Goal: Task Accomplishment & Management: Manage account settings

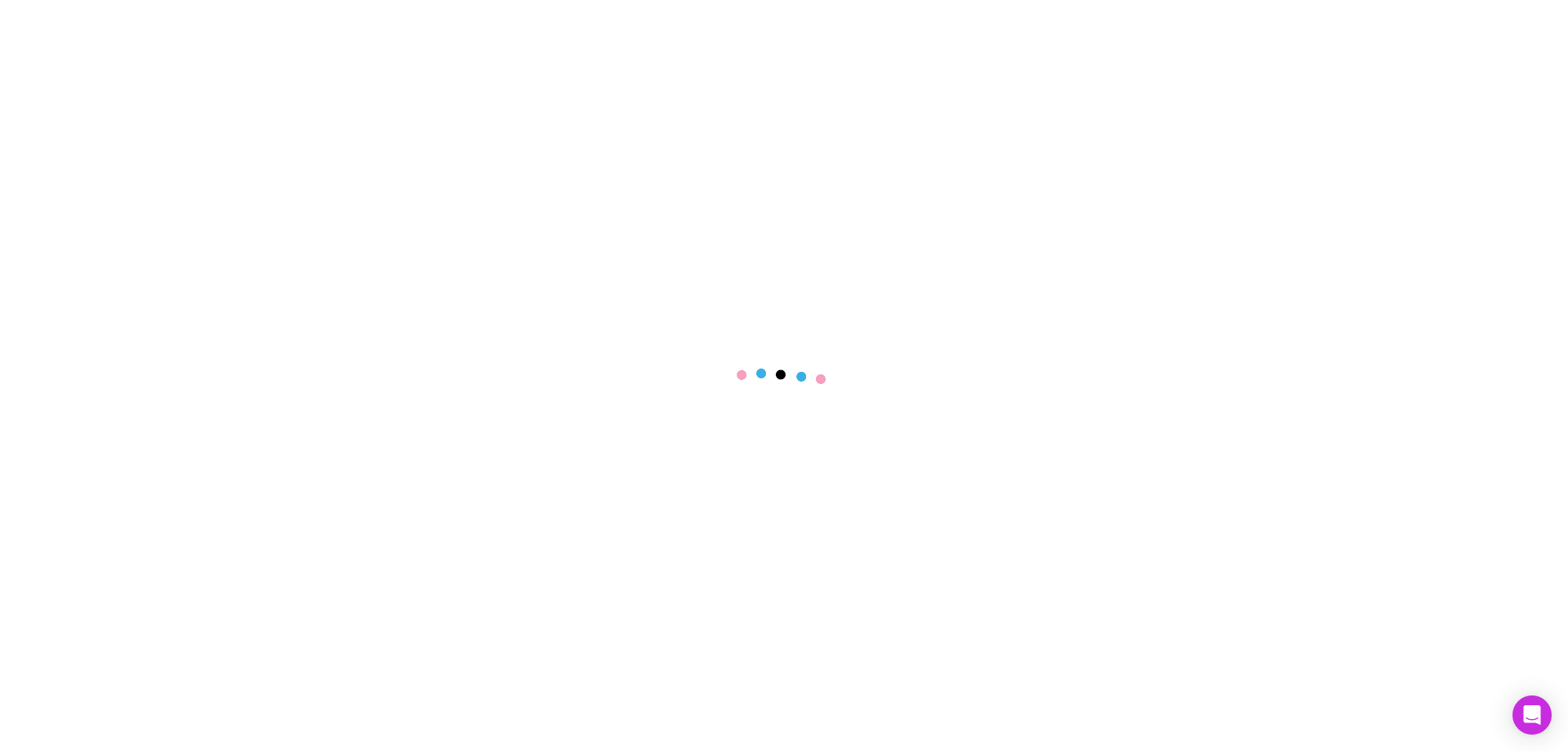
select select "****"
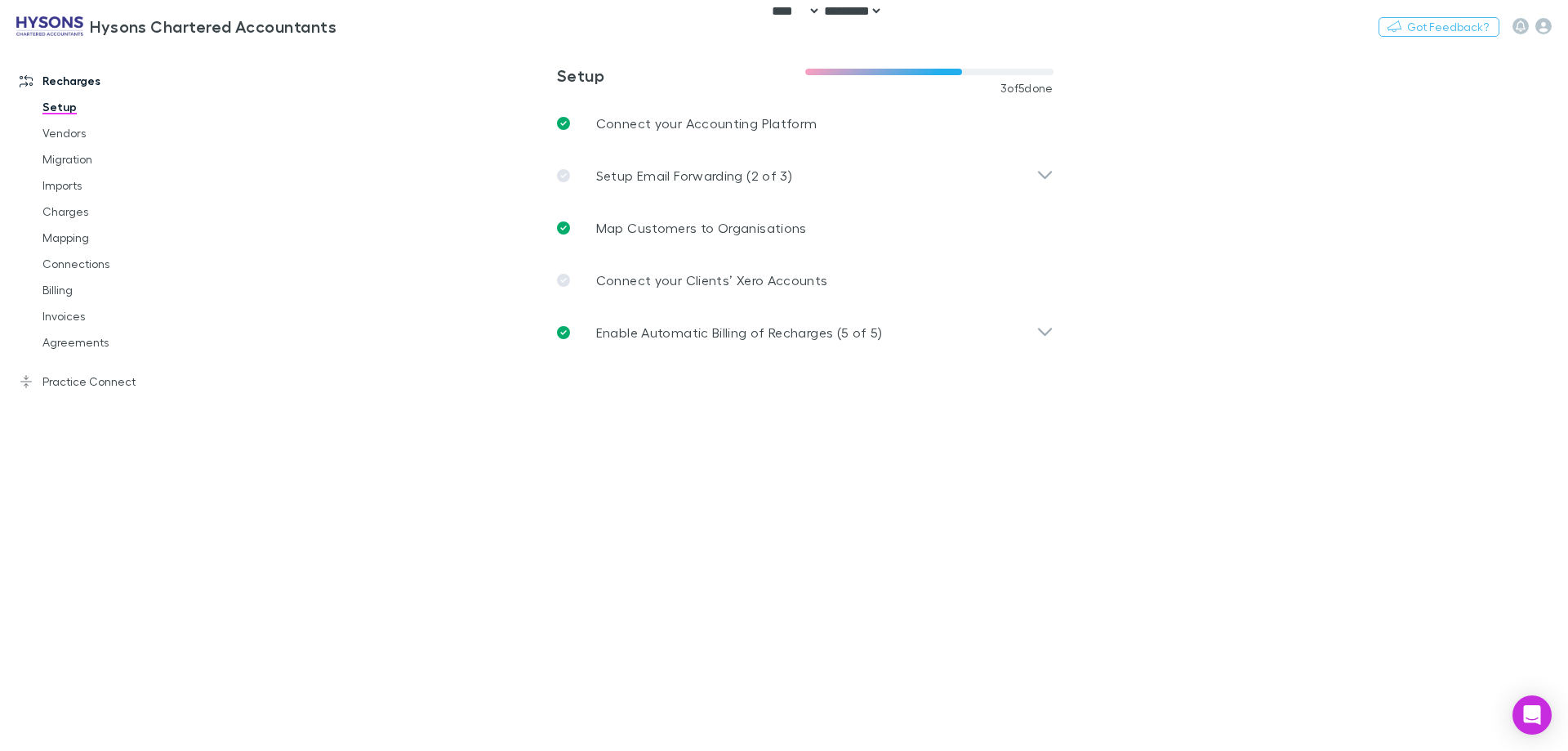
drag, startPoint x: 1346, startPoint y: 169, endPoint x: 17, endPoint y: 347, distance: 1340.9
click at [1346, 169] on main "**********" at bounding box center [890, 398] width 1357 height 705
click at [381, 29] on button "Switch company" at bounding box center [407, 26] width 108 height 20
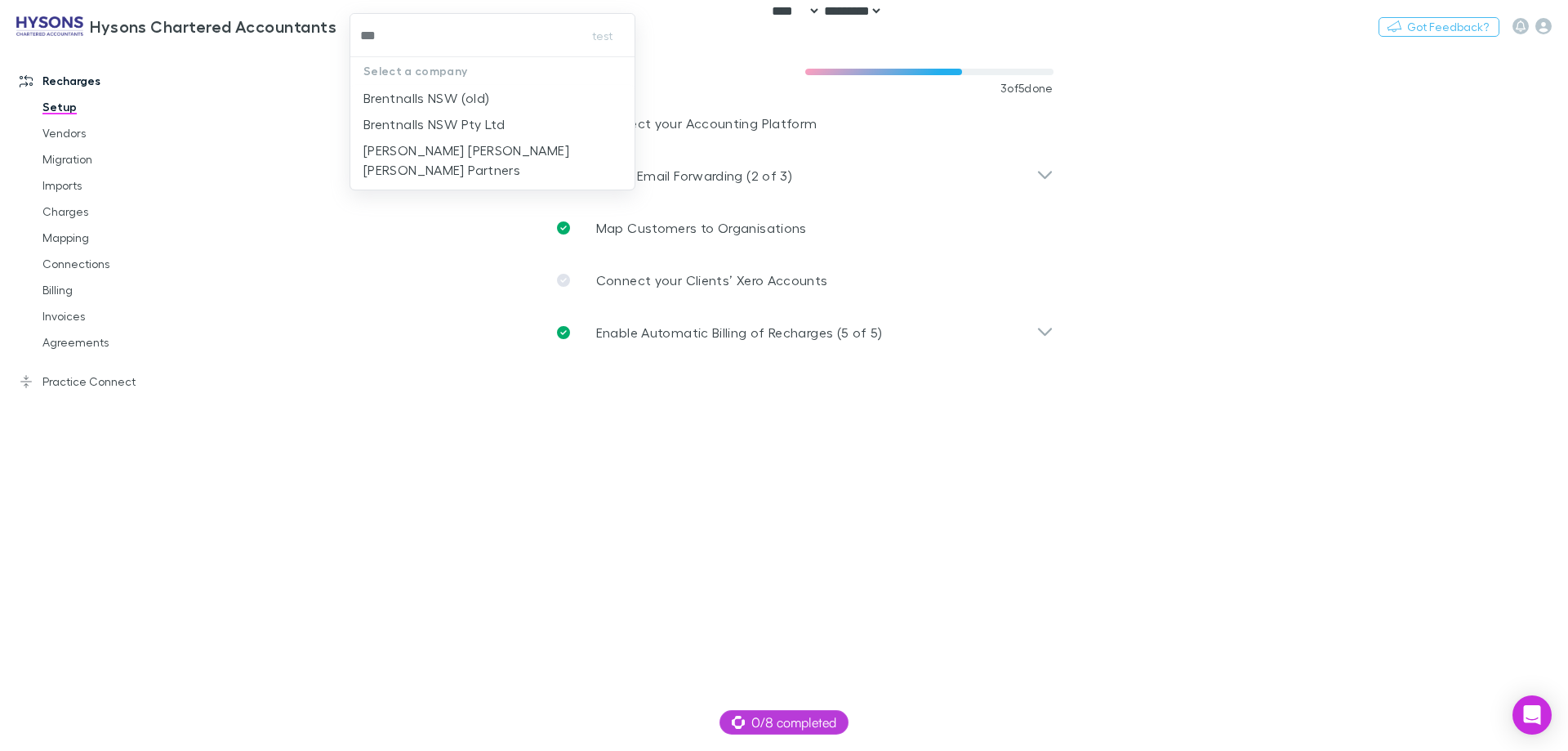
type input "****"
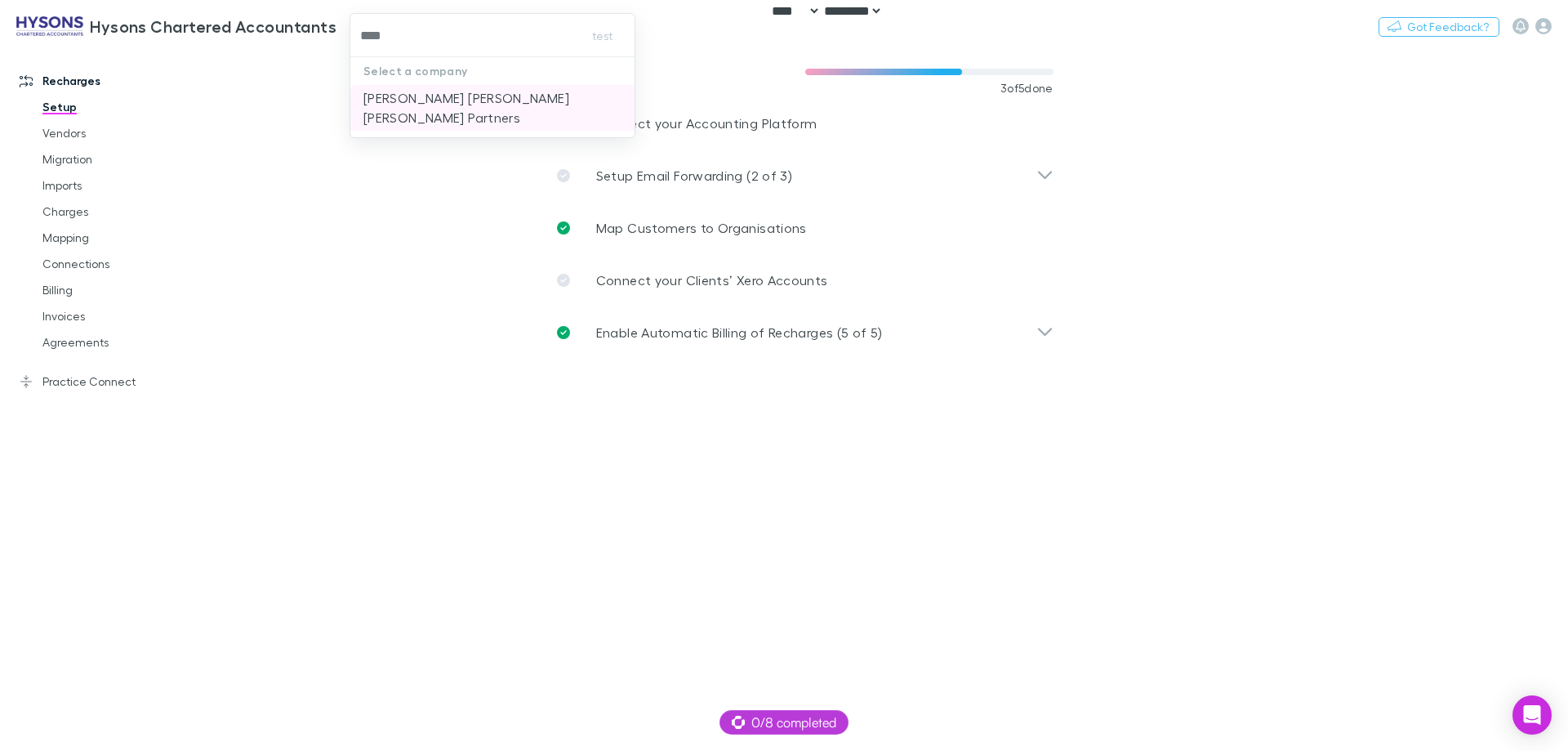
click at [467, 101] on p "[PERSON_NAME] [PERSON_NAME] [PERSON_NAME] Partners" at bounding box center [492, 108] width 258 height 39
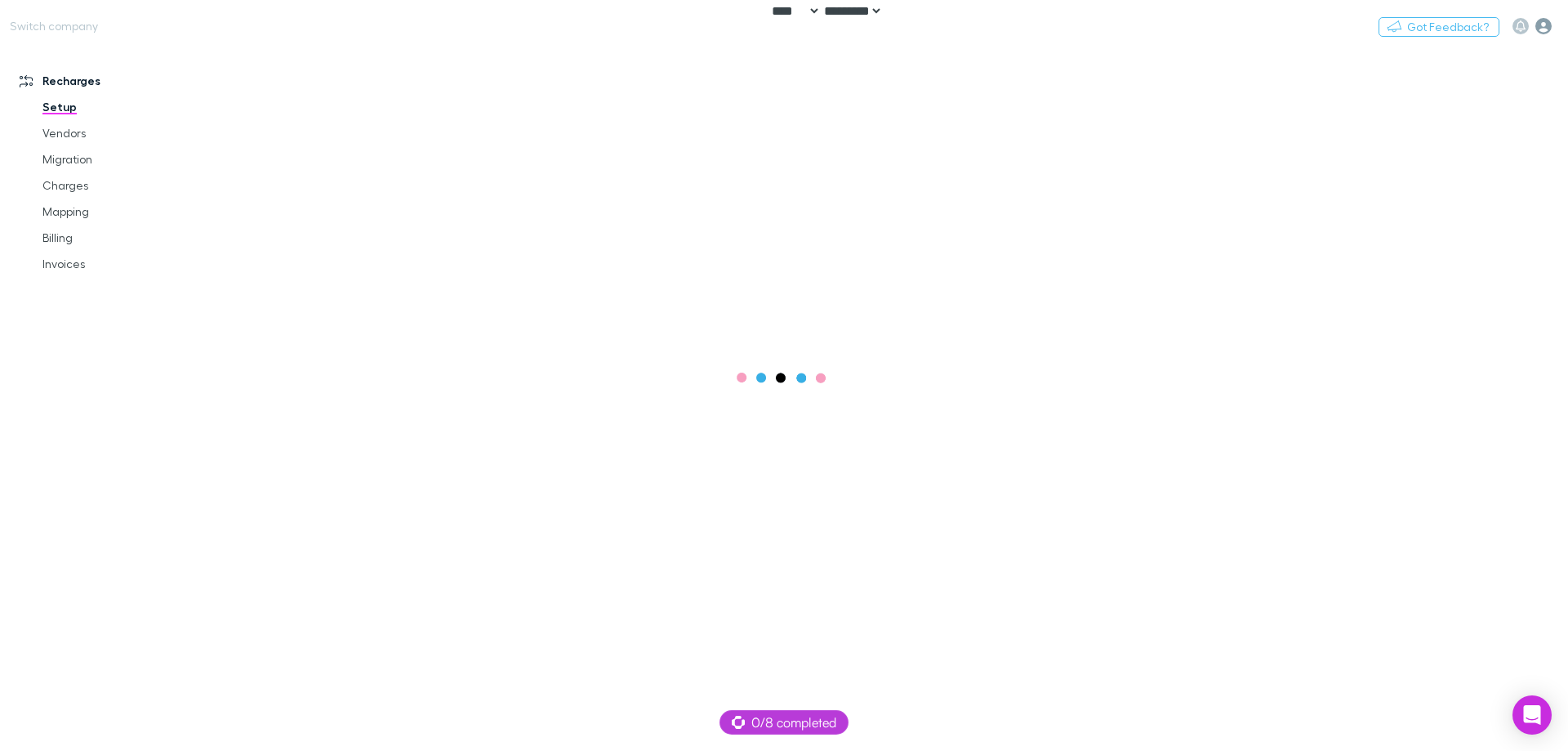
click at [1541, 28] on icon "button" at bounding box center [1544, 26] width 16 height 16
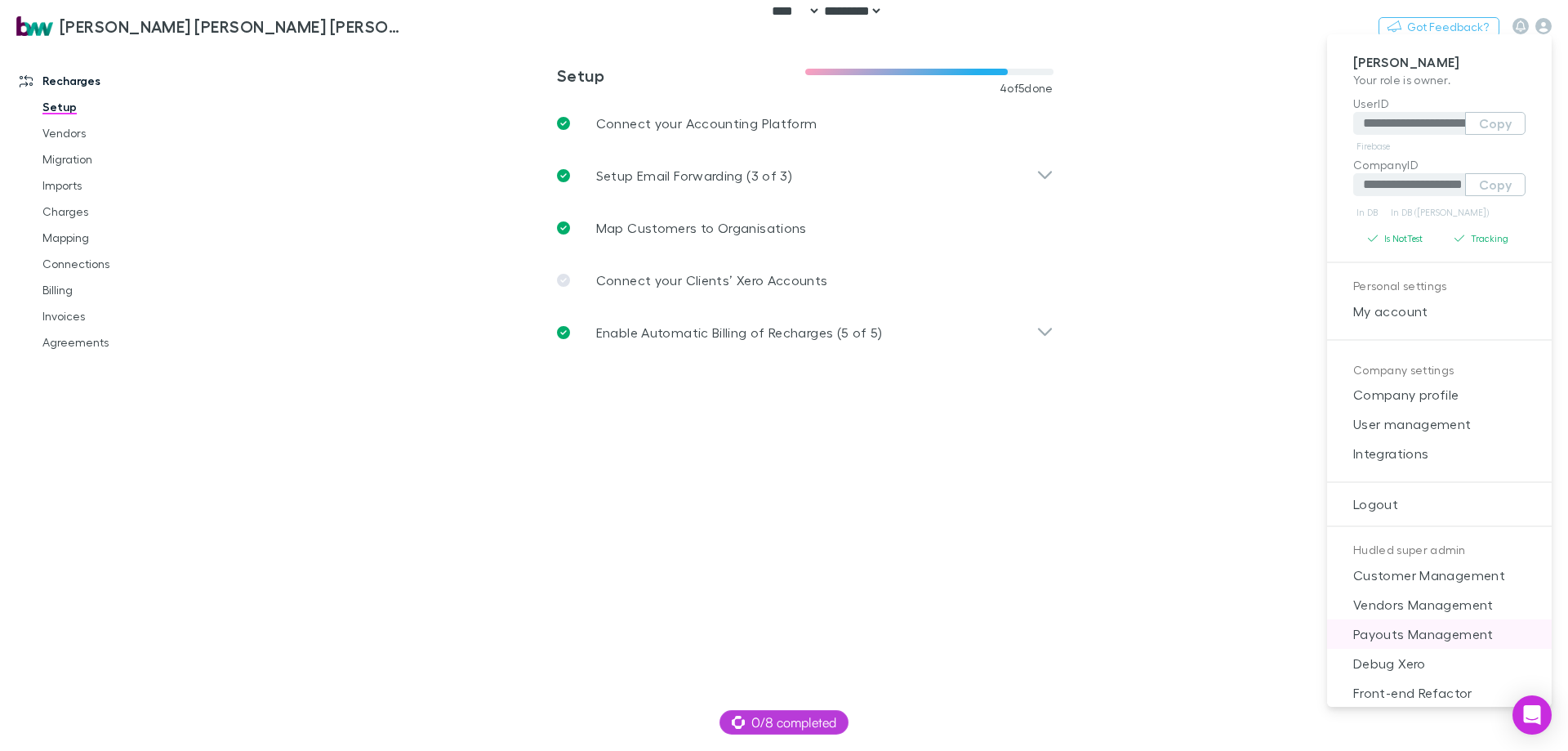
click at [1455, 640] on span "Payouts Management" at bounding box center [1439, 634] width 199 height 20
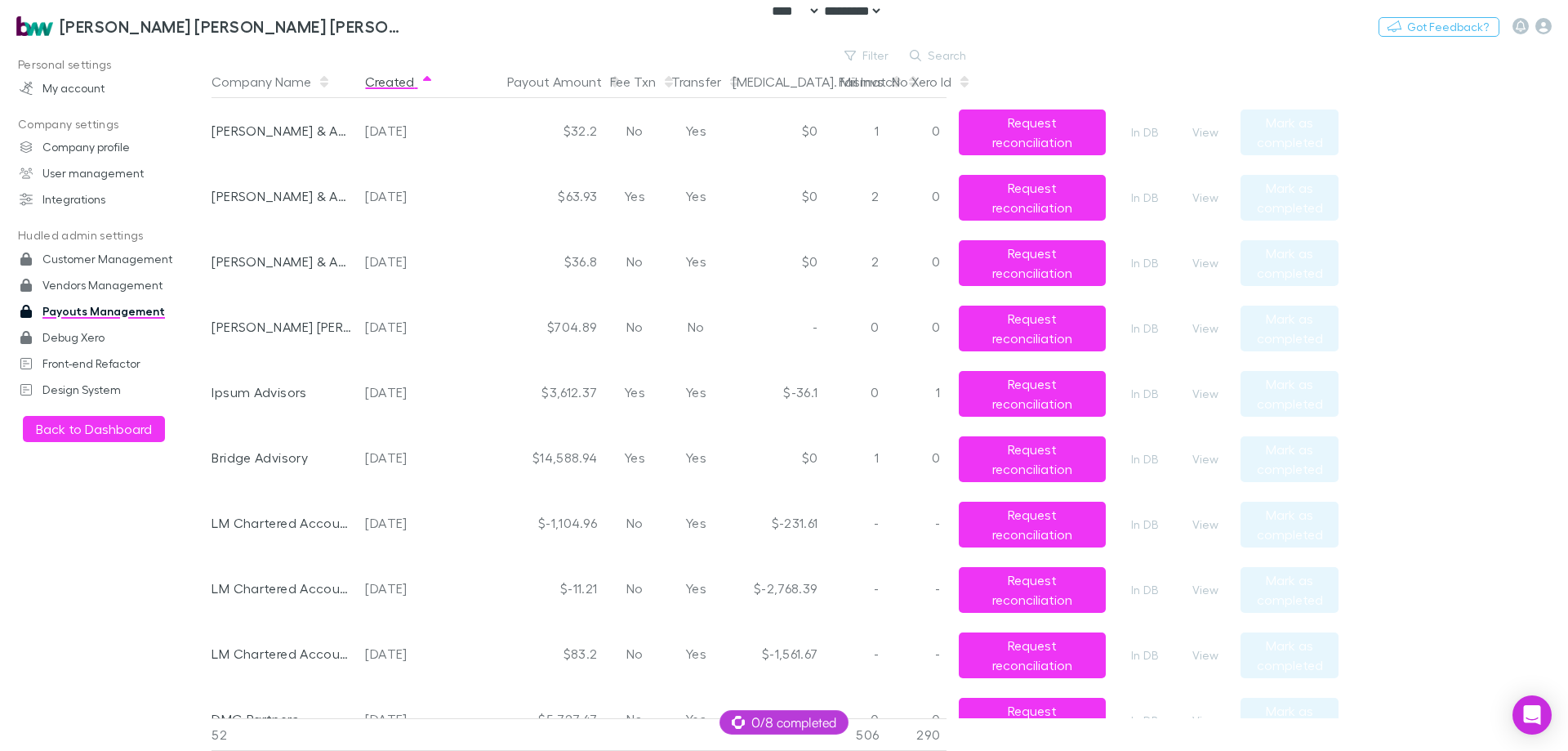
click at [403, 76] on button "Created" at bounding box center [399, 82] width 68 height 33
click at [1211, 268] on button "View" at bounding box center [1205, 263] width 52 height 20
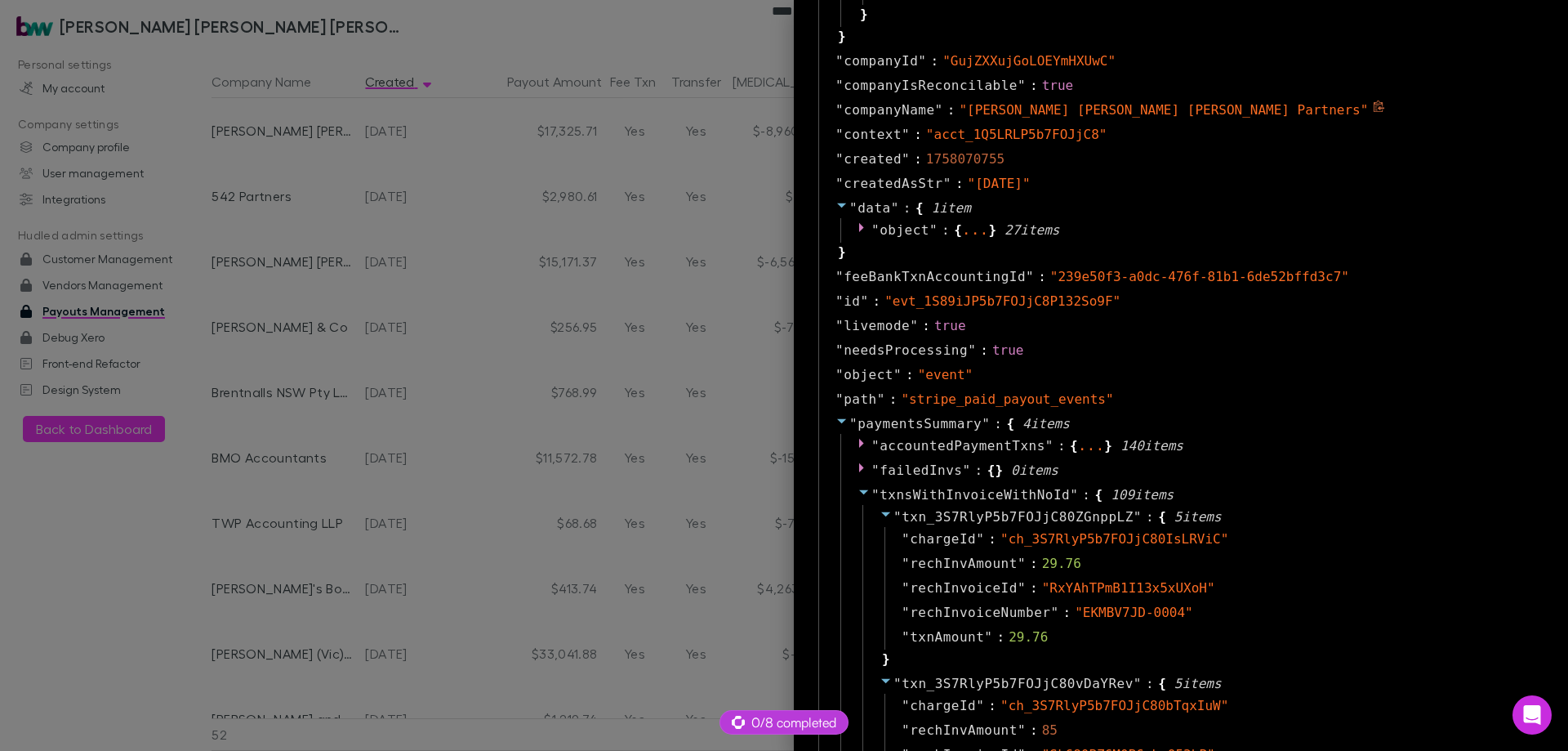
scroll to position [817, 0]
click at [341, 247] on div at bounding box center [784, 375] width 1568 height 751
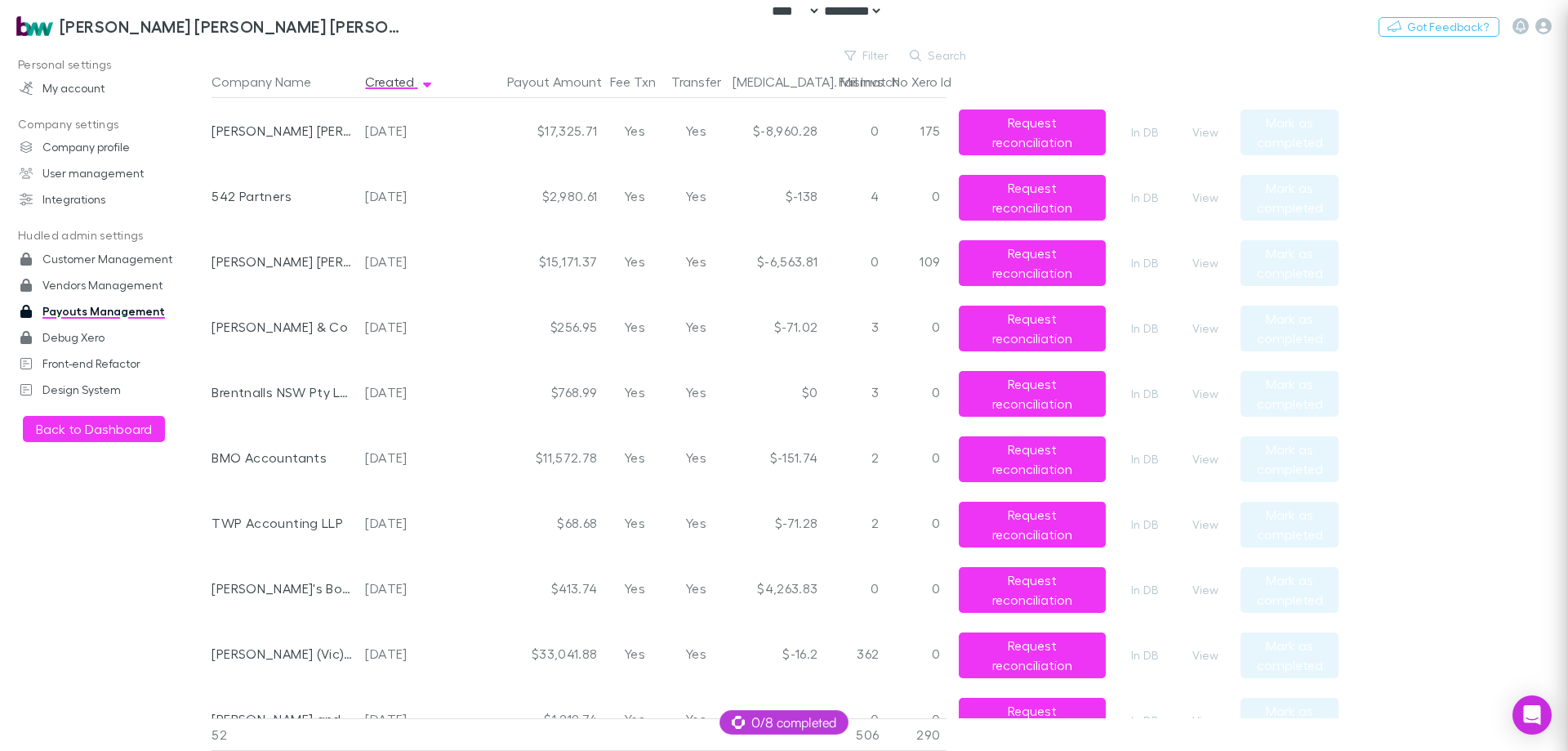
scroll to position [0, 0]
click at [86, 22] on h3 "[PERSON_NAME] [PERSON_NAME] [PERSON_NAME] Partners" at bounding box center [232, 26] width 346 height 20
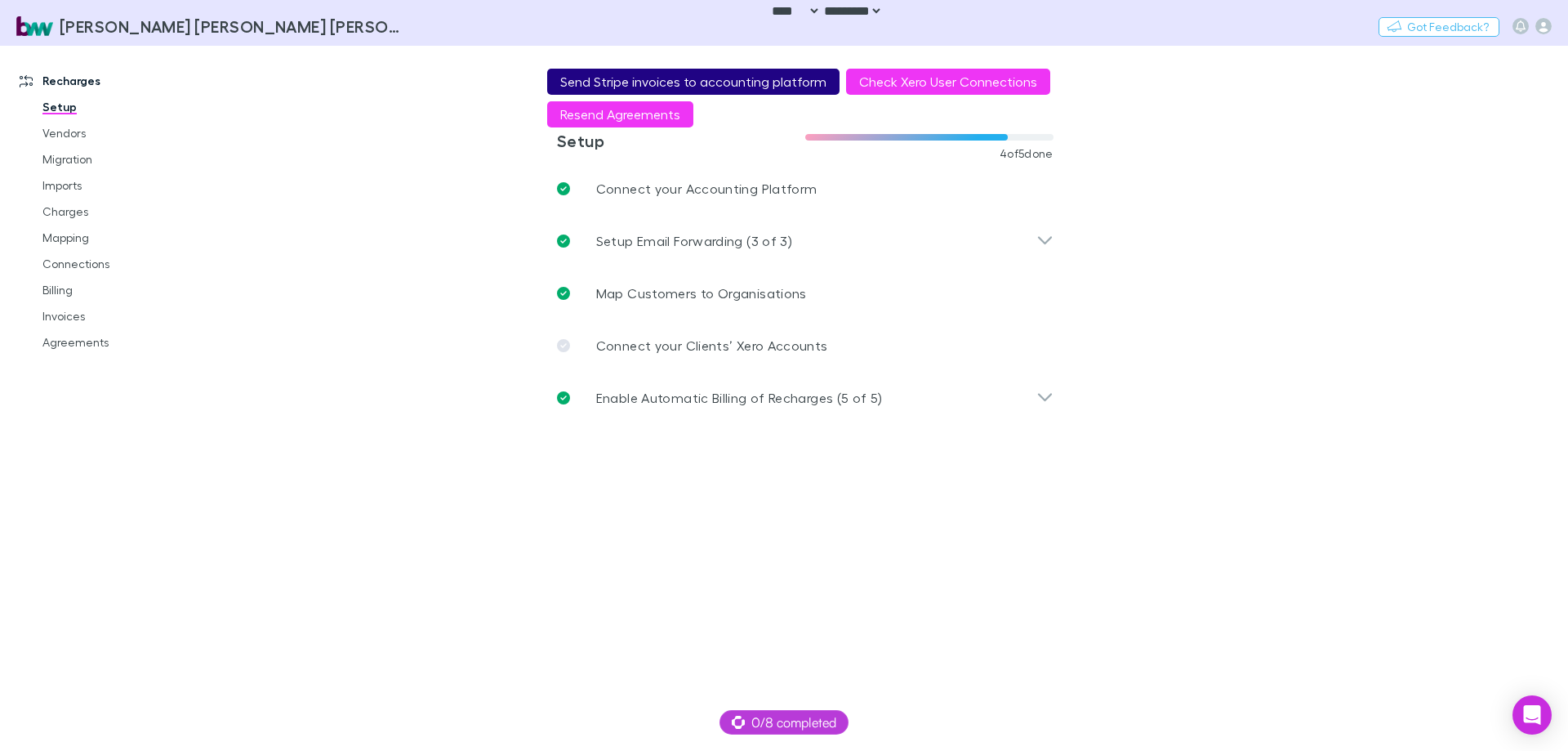
click at [589, 82] on button "Send Stripe invoices to accounting platform" at bounding box center [693, 81] width 293 height 26
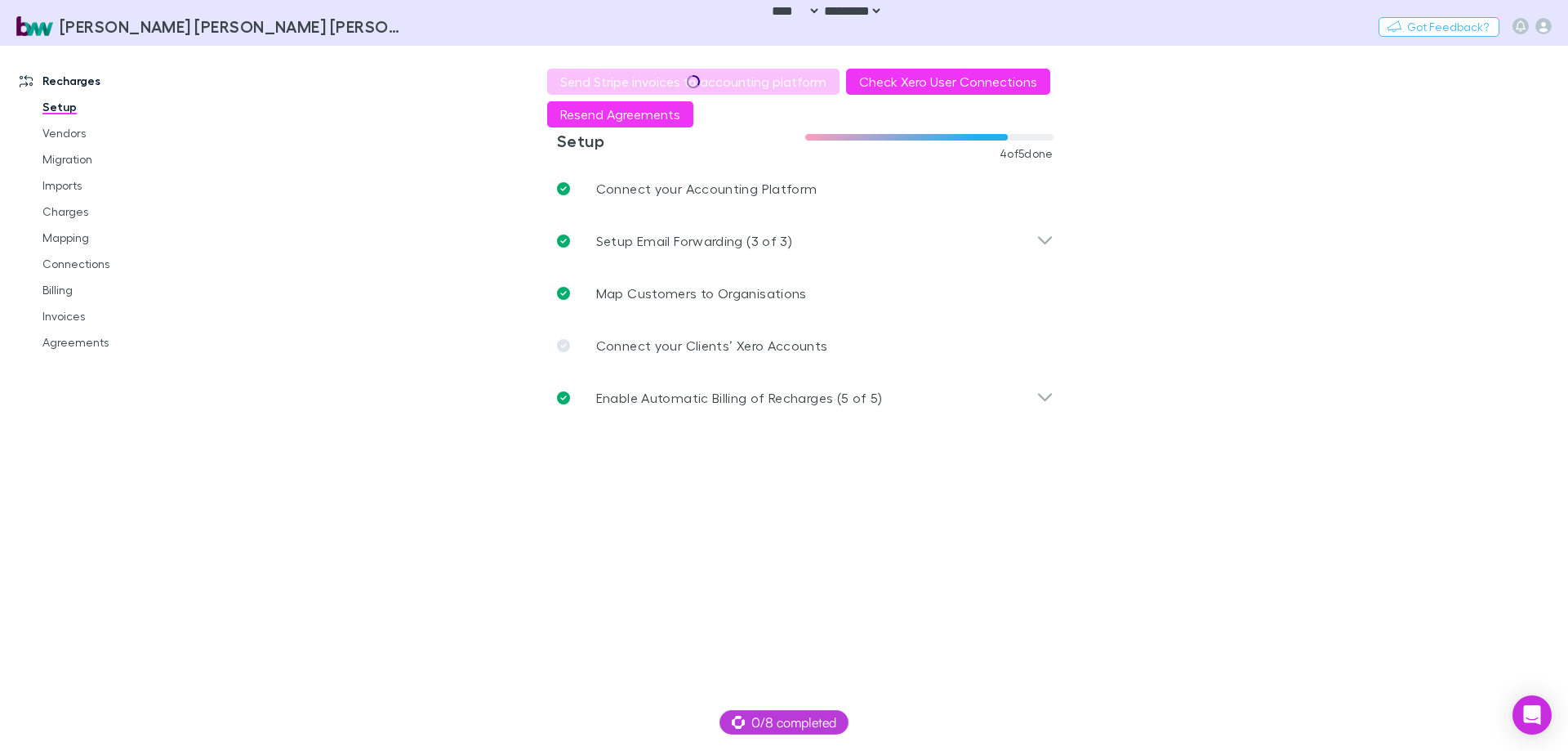
click at [1248, 176] on main "**********" at bounding box center [890, 398] width 1357 height 705
click at [1543, 28] on icon "button" at bounding box center [1544, 26] width 16 height 16
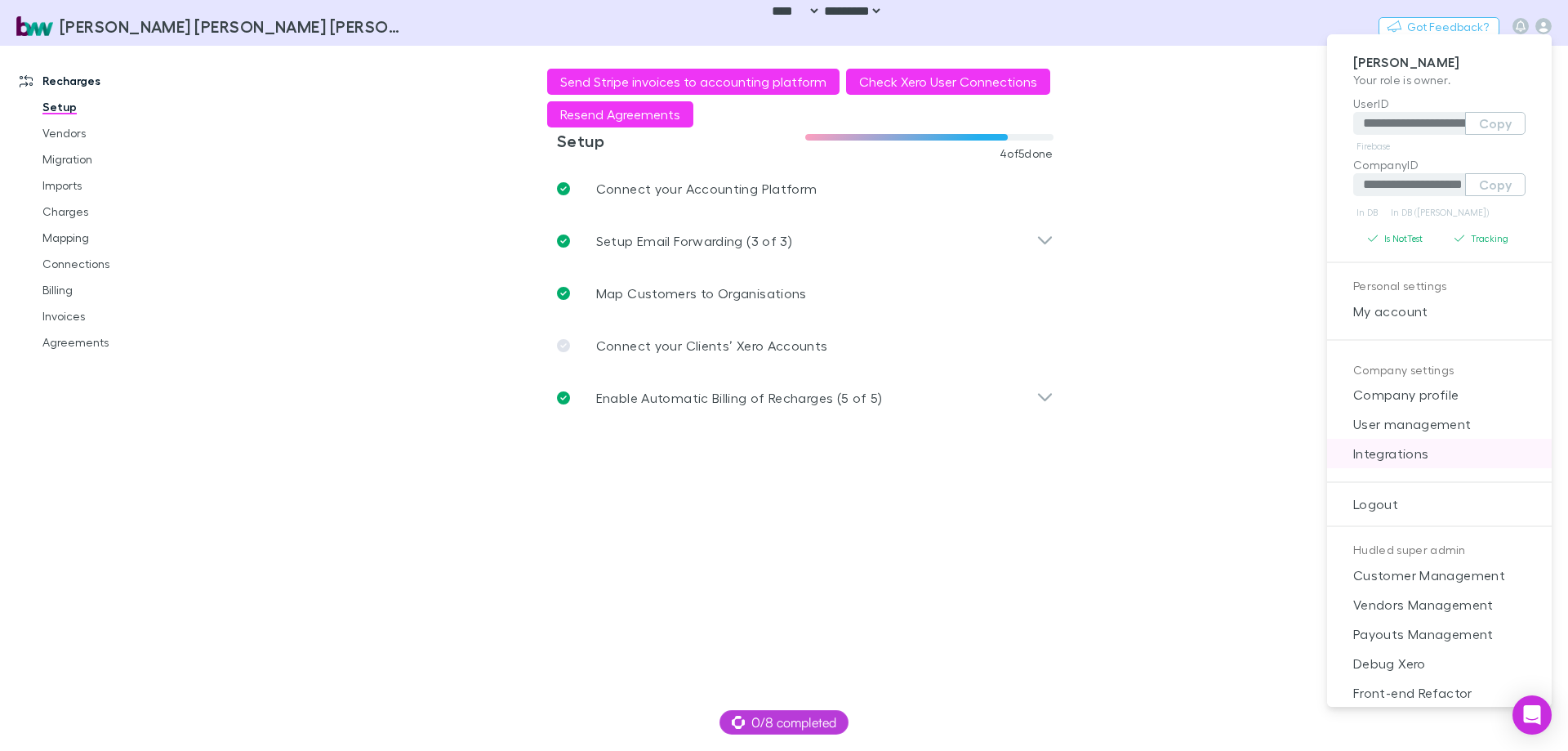
click at [1438, 445] on span "Integrations" at bounding box center [1439, 453] width 199 height 20
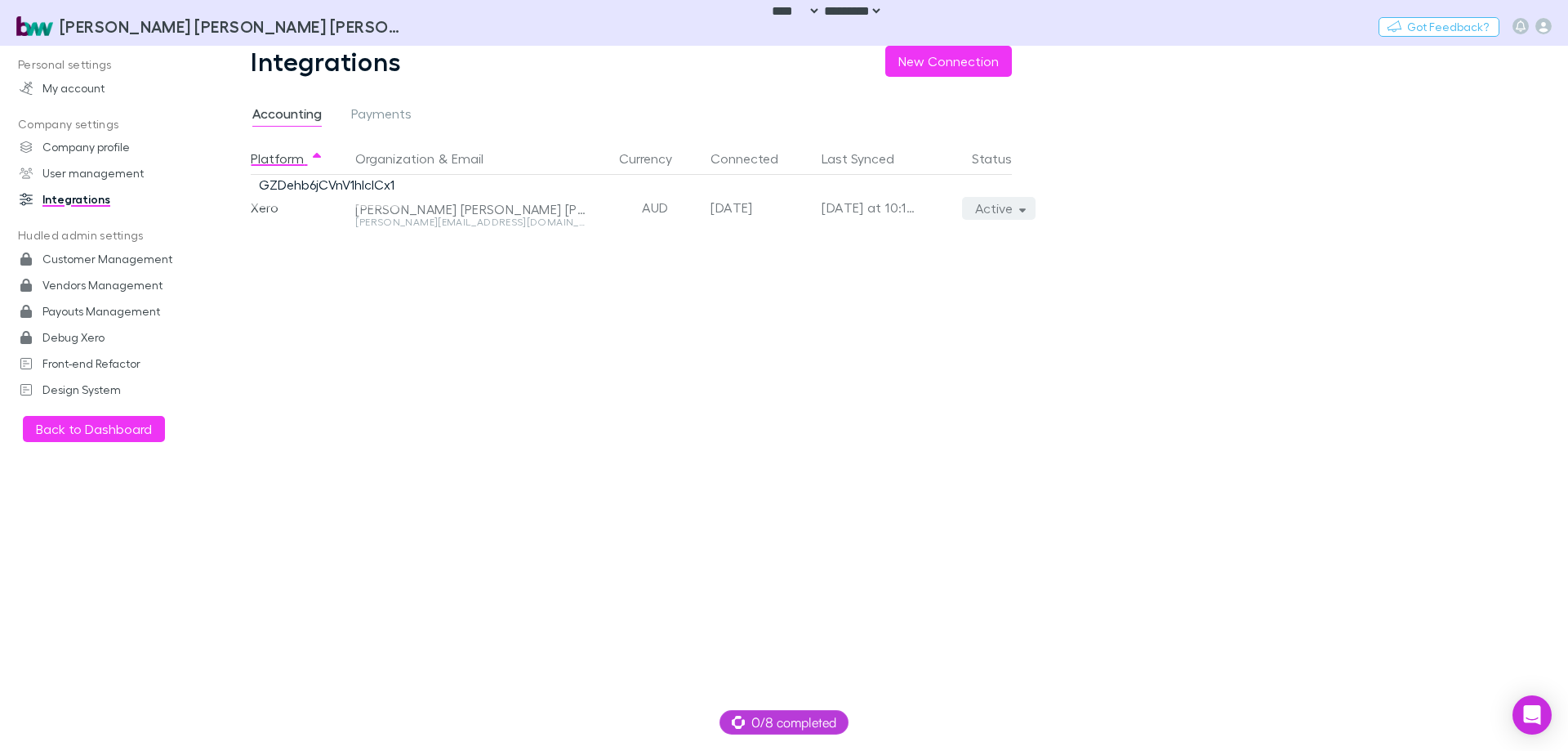
click at [1002, 218] on button "Active" at bounding box center [1000, 208] width 74 height 23
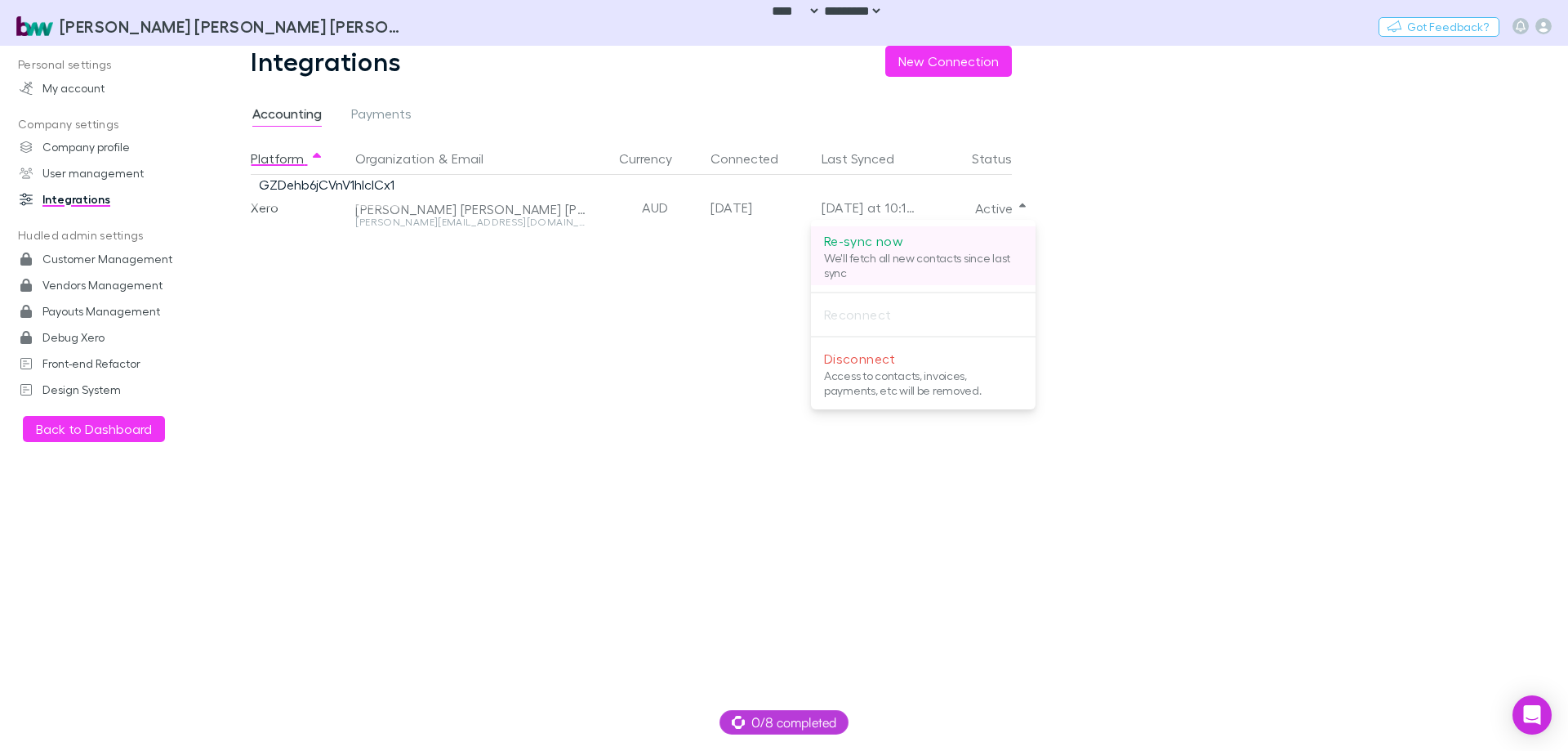
click at [976, 243] on p "Re-sync now" at bounding box center [924, 241] width 199 height 20
click at [376, 349] on div at bounding box center [784, 375] width 1568 height 751
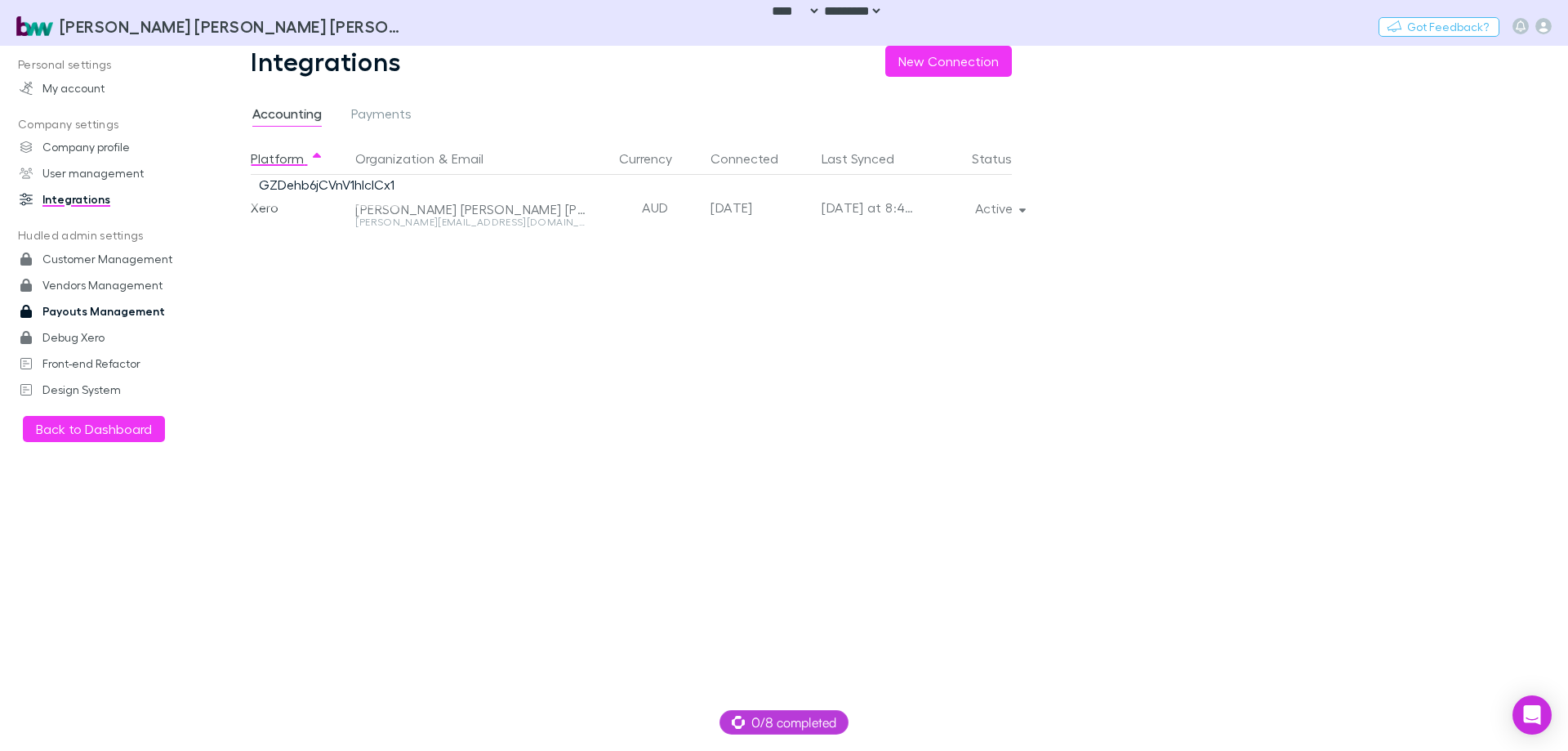
click at [117, 314] on link "Payouts Management" at bounding box center [112, 310] width 217 height 26
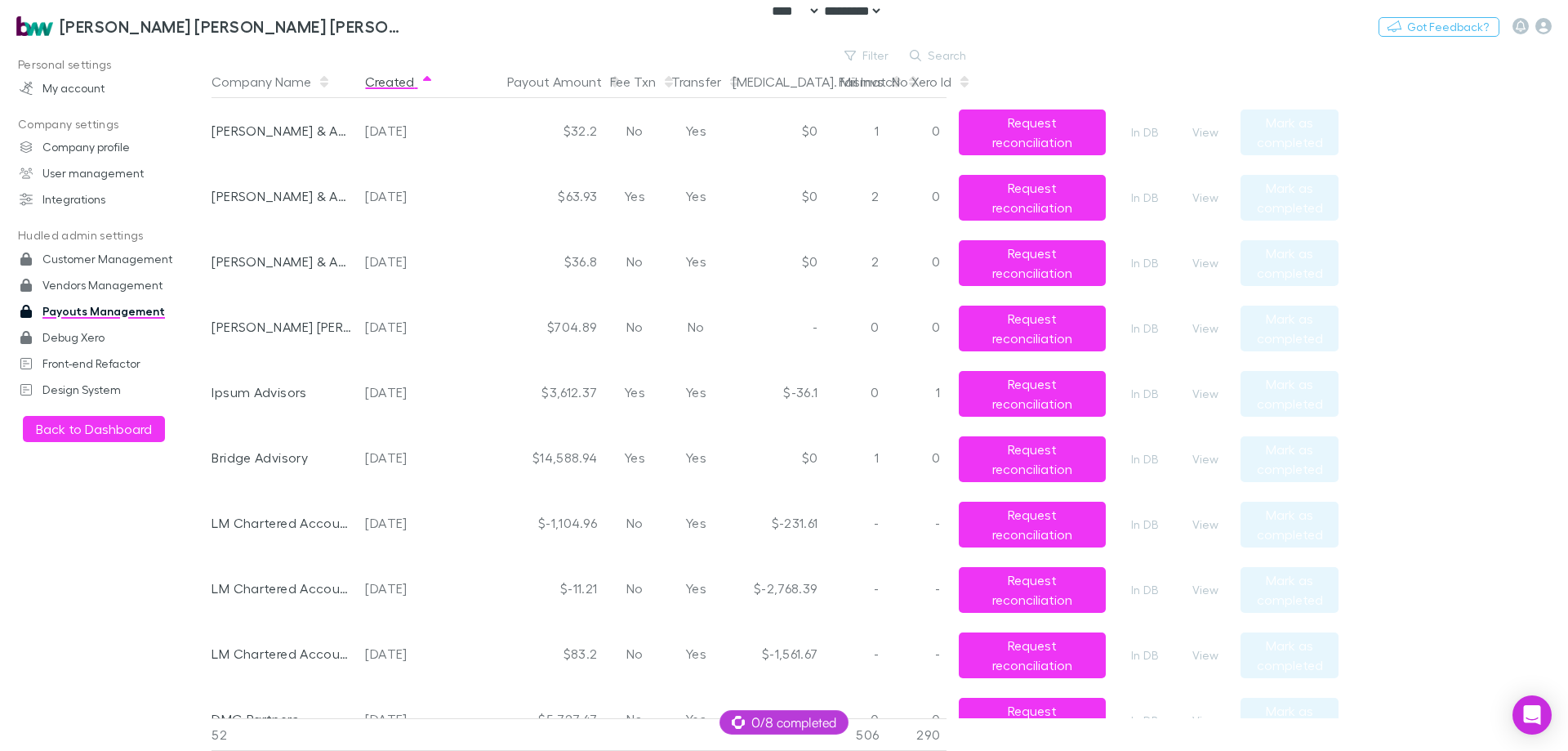
click at [405, 78] on button "Created" at bounding box center [399, 82] width 68 height 33
click at [1213, 128] on button "View" at bounding box center [1205, 132] width 52 height 20
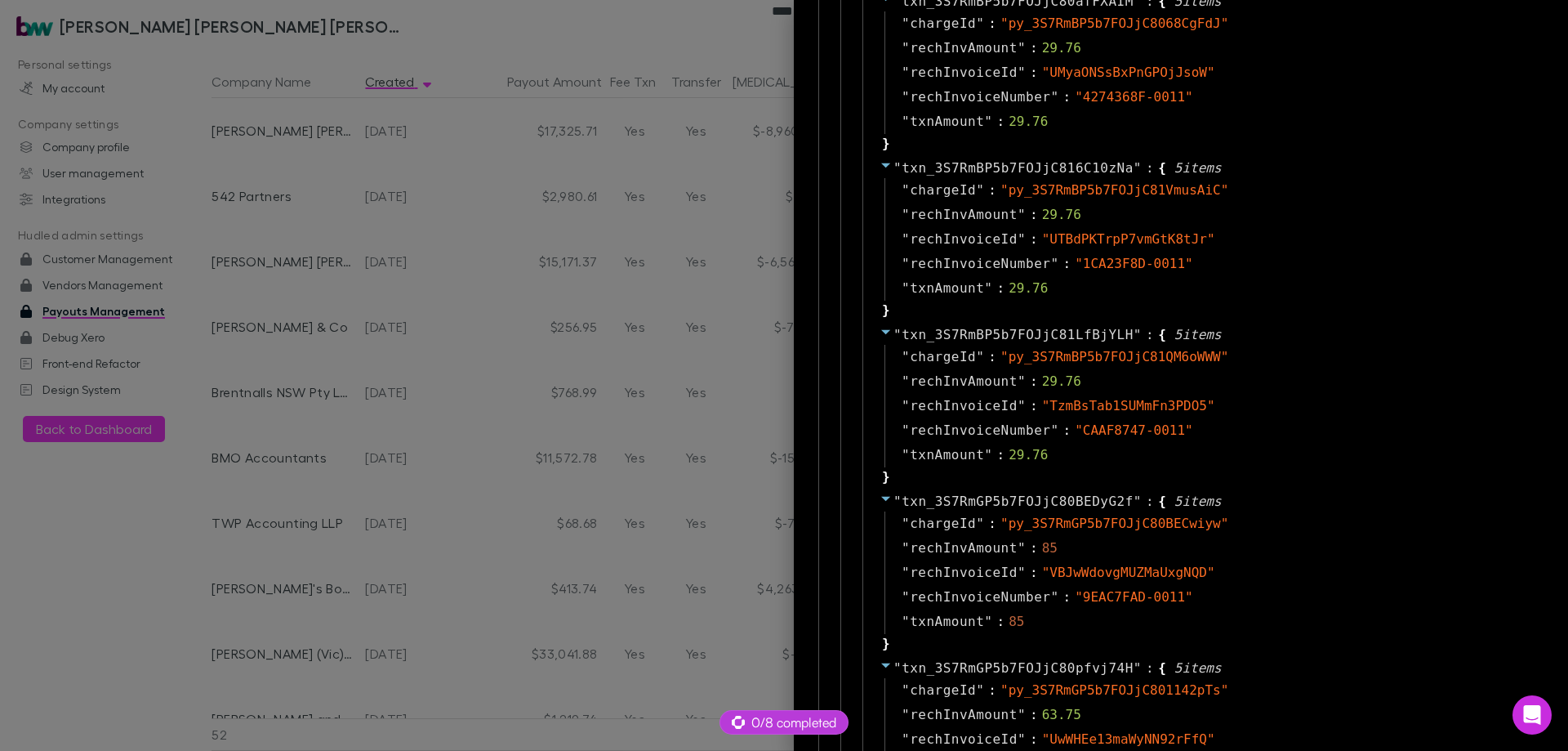
scroll to position [3514, 0]
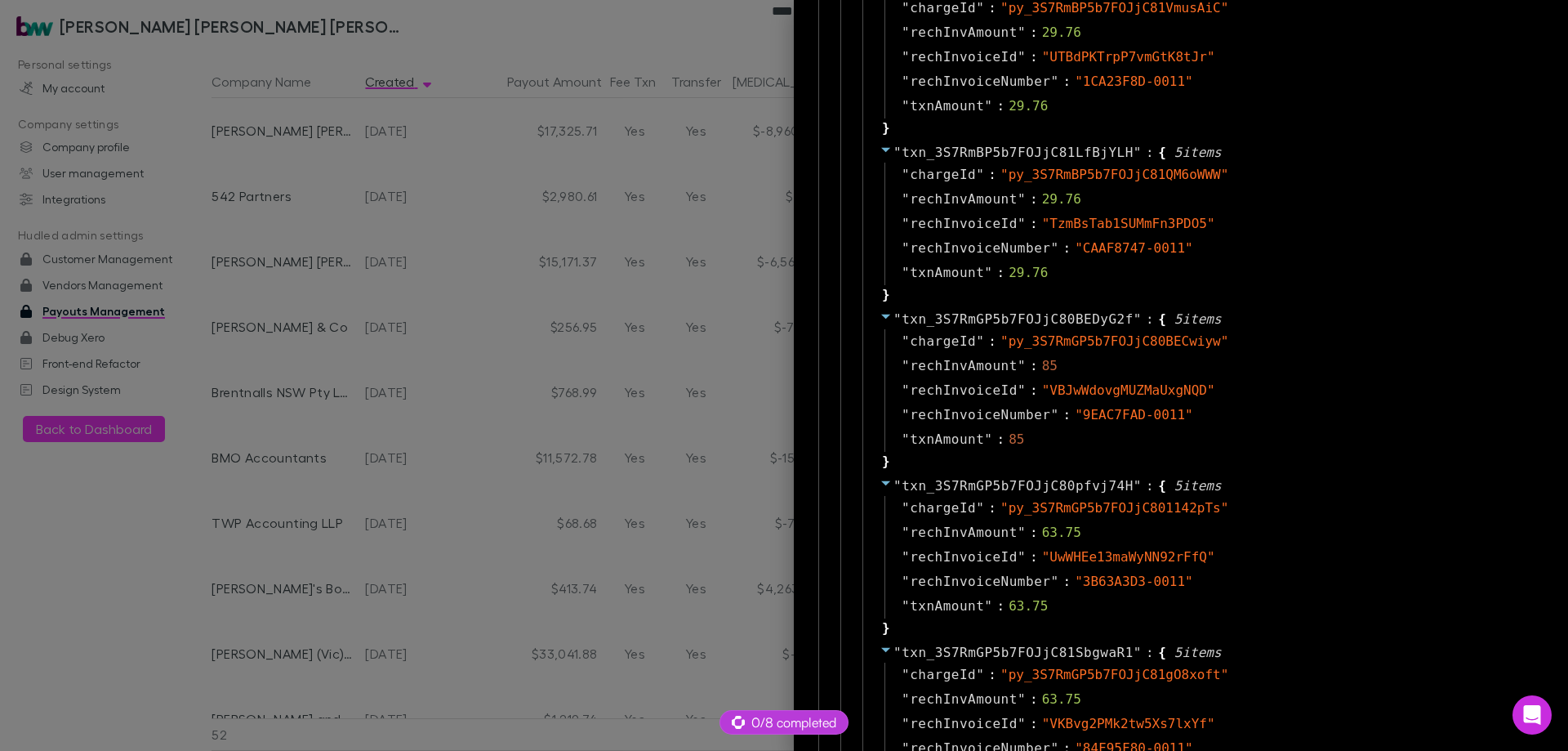
click at [482, 255] on div at bounding box center [784, 375] width 1568 height 751
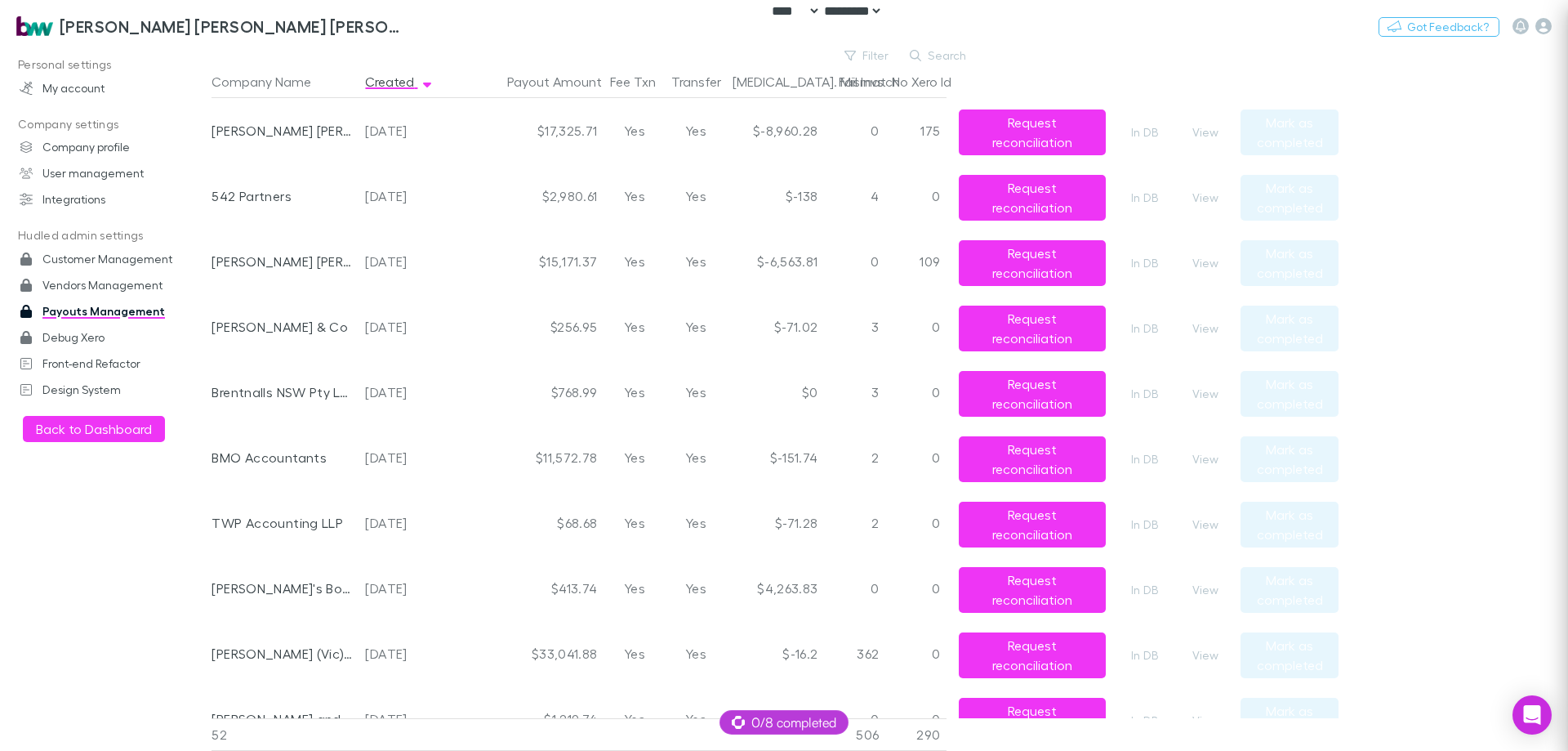
scroll to position [0, 0]
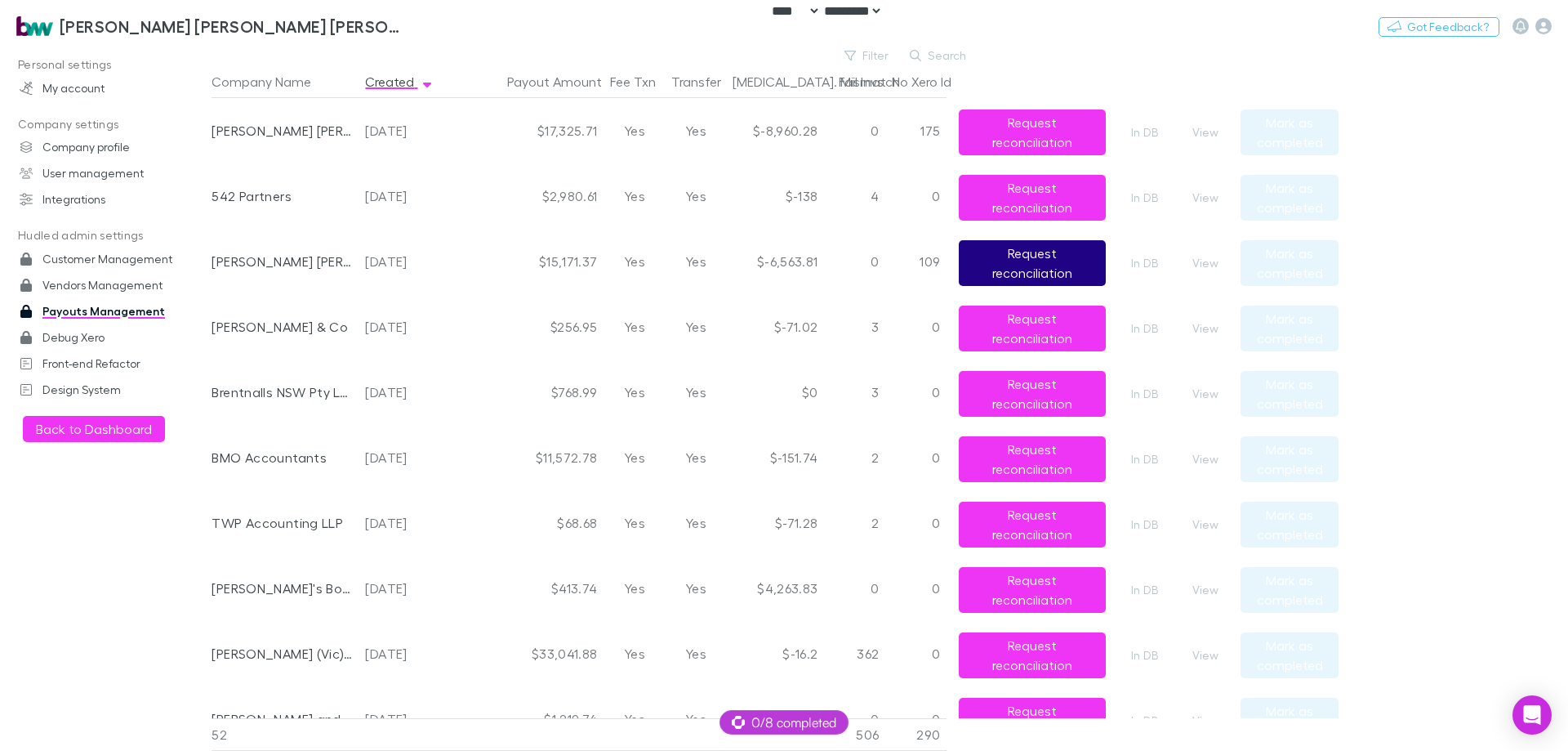
click at [1054, 264] on button "Request reconciliation" at bounding box center [1033, 263] width 147 height 46
click at [1242, 56] on main "Filter Search Company Name Created Payout Amount Fee Txn Transfer Bal. Mismatch…" at bounding box center [890, 398] width 1357 height 705
click at [1213, 267] on button "View" at bounding box center [1205, 263] width 52 height 20
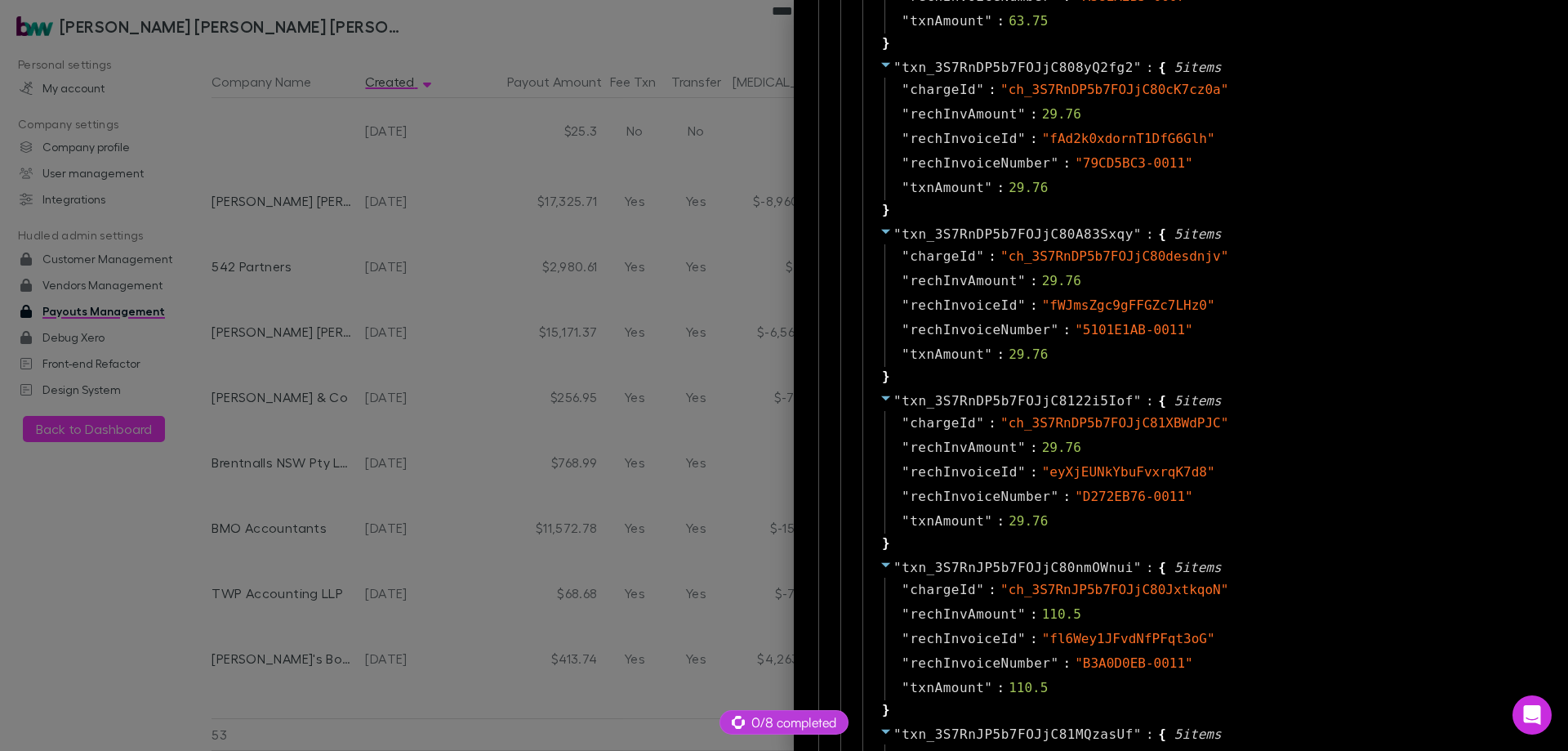
scroll to position [7753, 0]
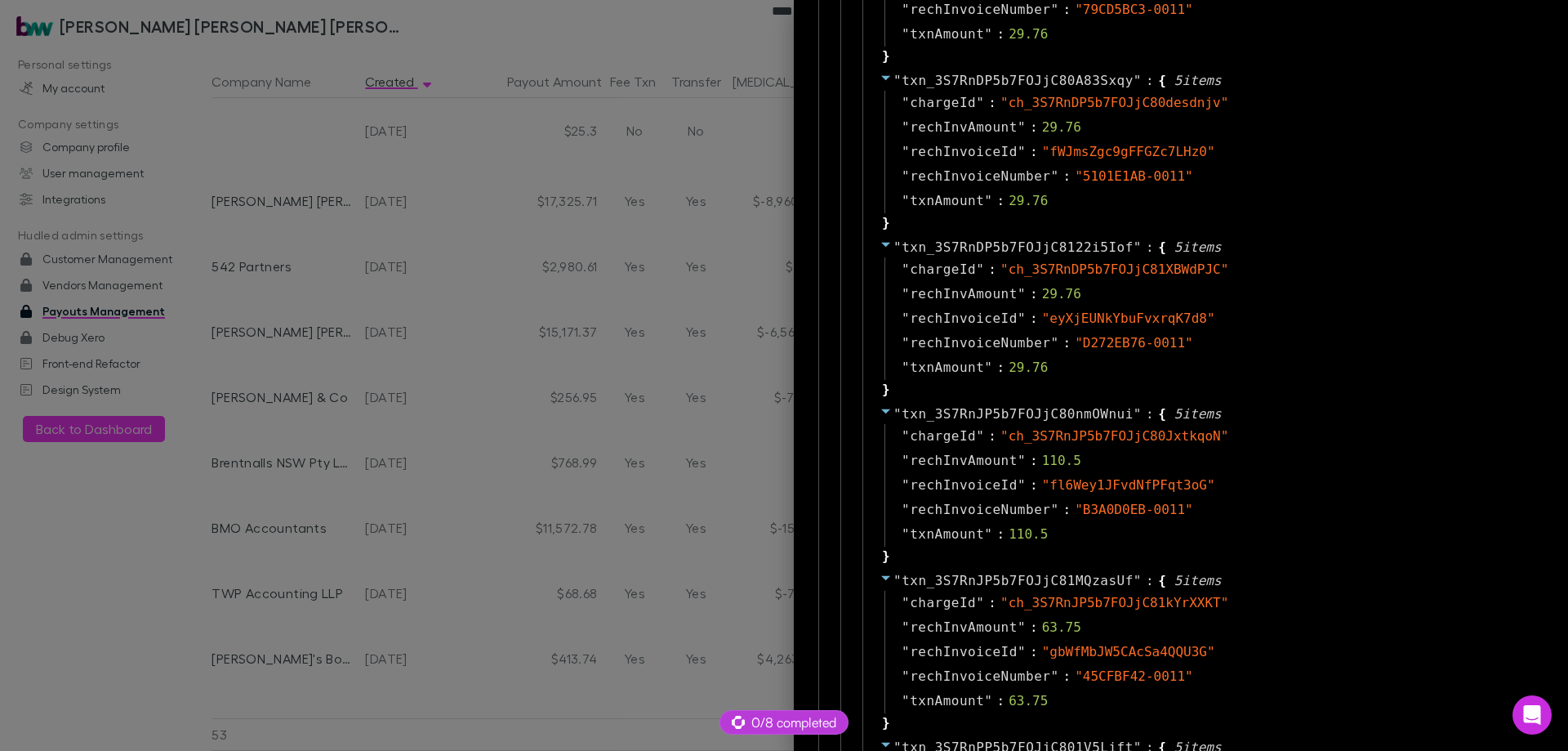
click at [509, 358] on div at bounding box center [784, 375] width 1568 height 751
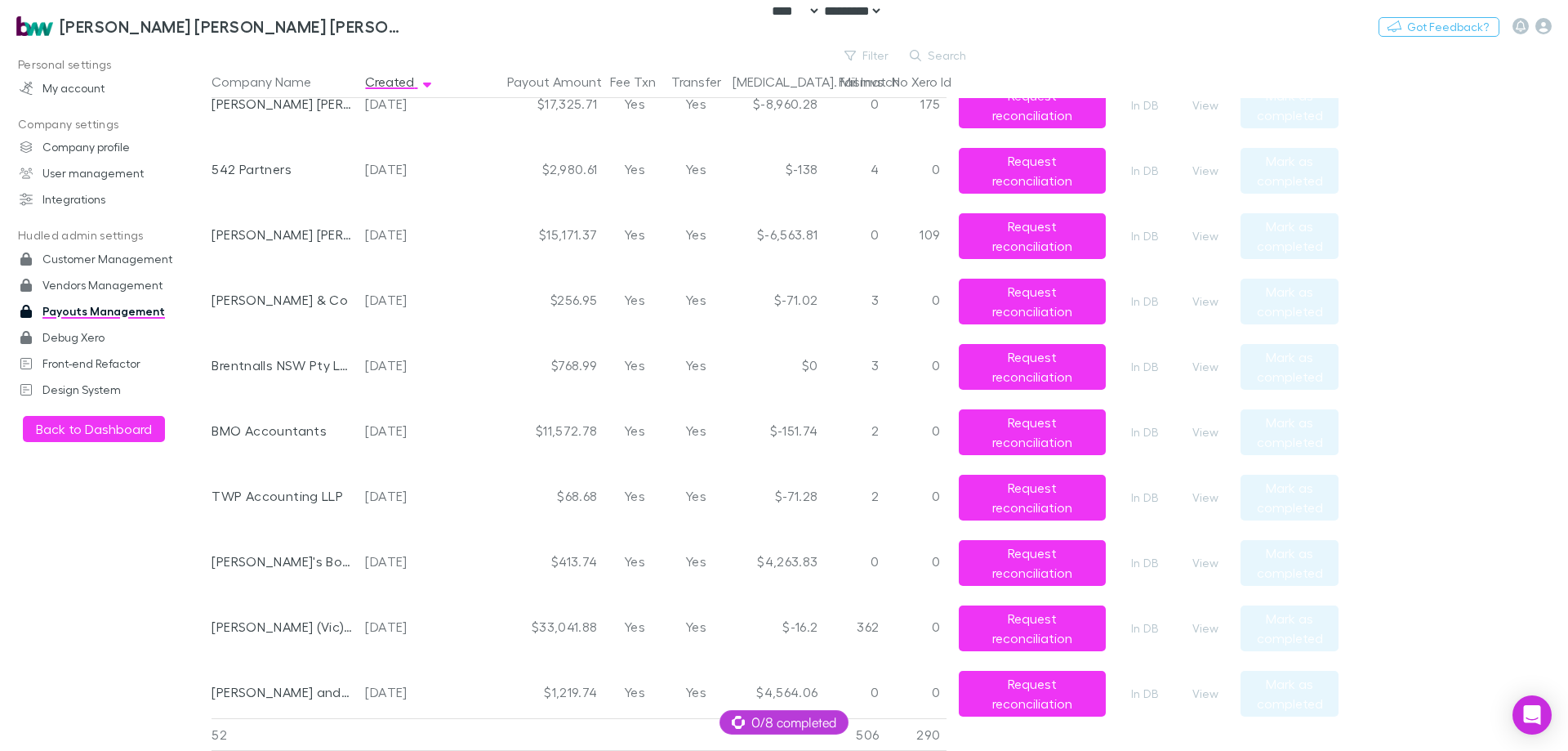
scroll to position [0, 0]
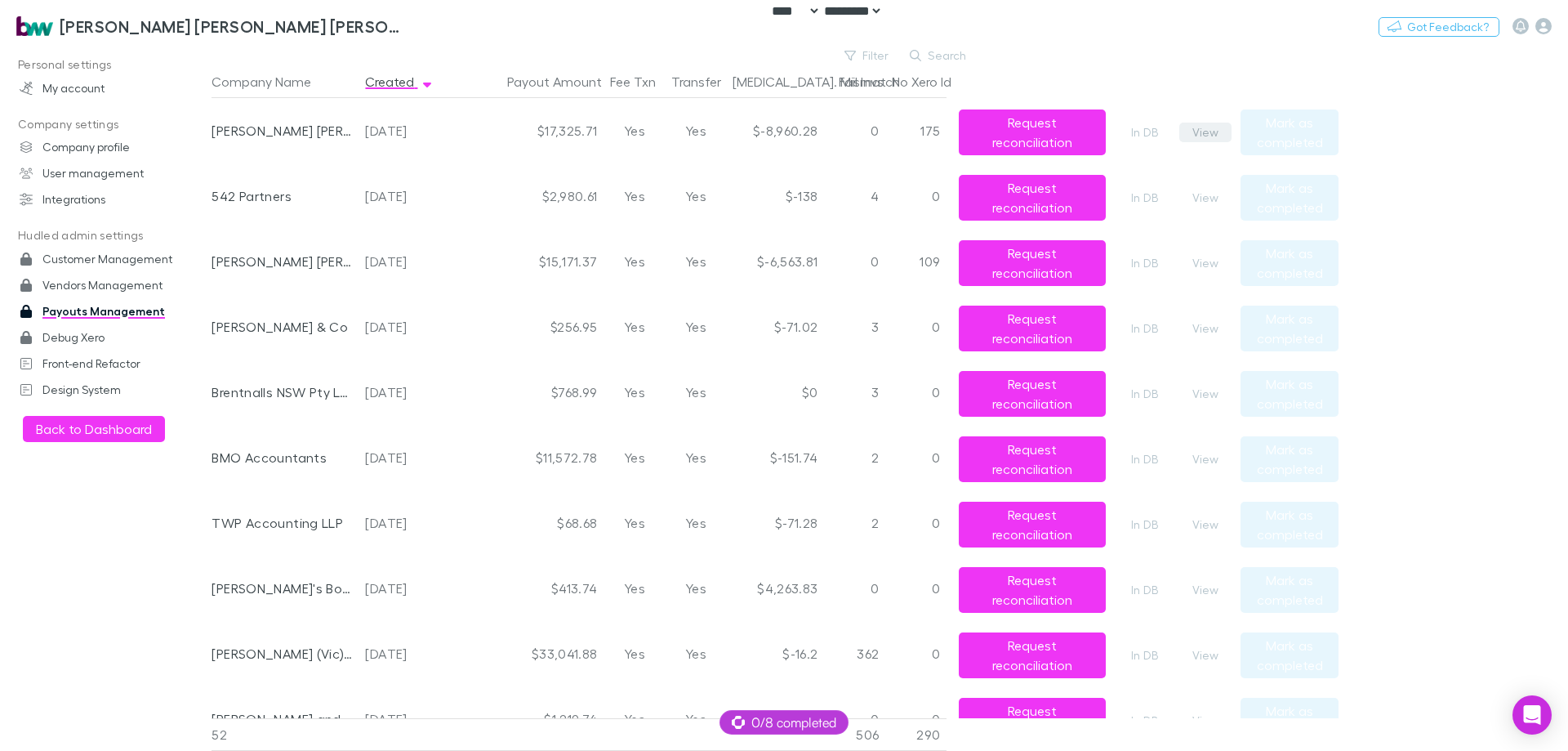
click at [1210, 131] on button "View" at bounding box center [1205, 132] width 52 height 20
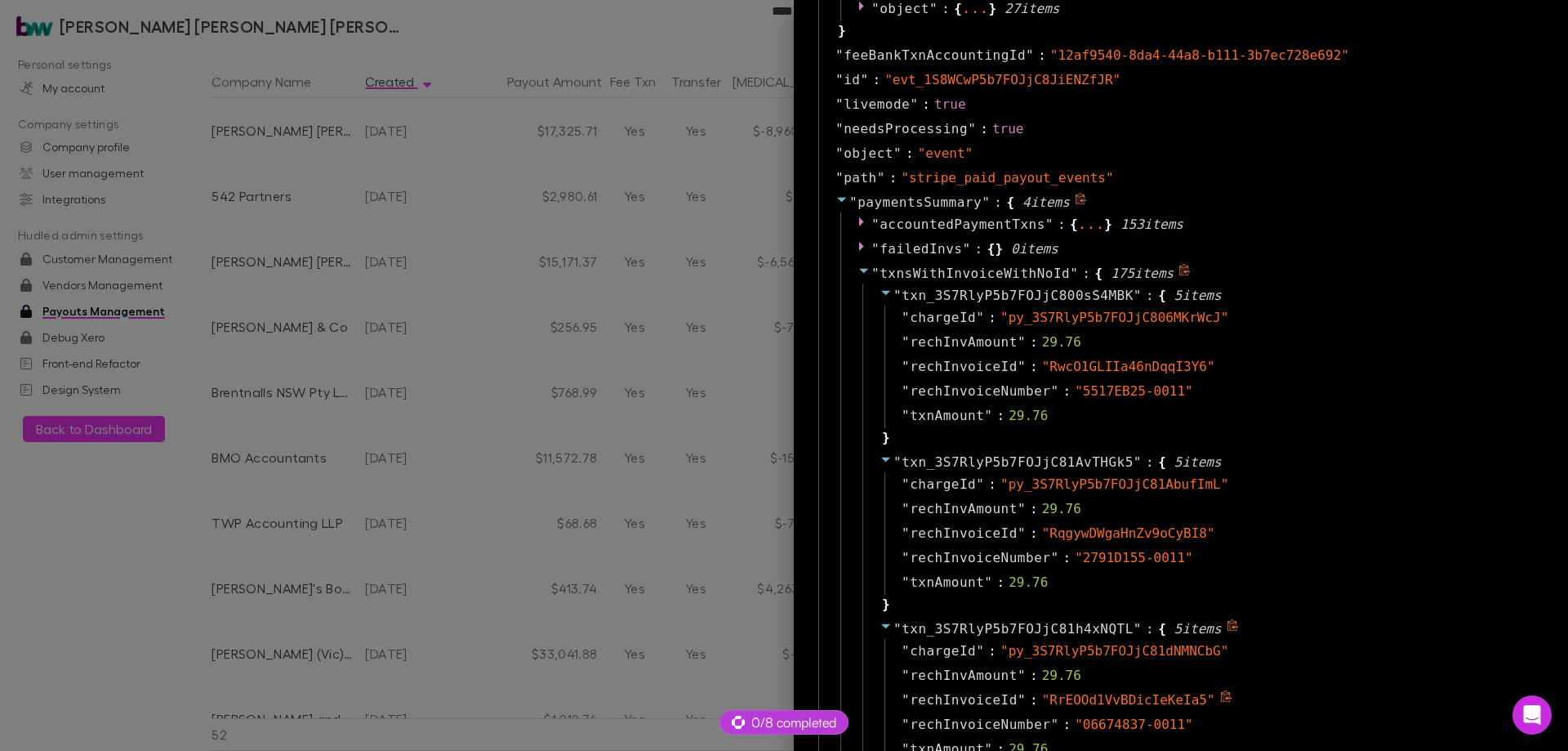
scroll to position [1471, 0]
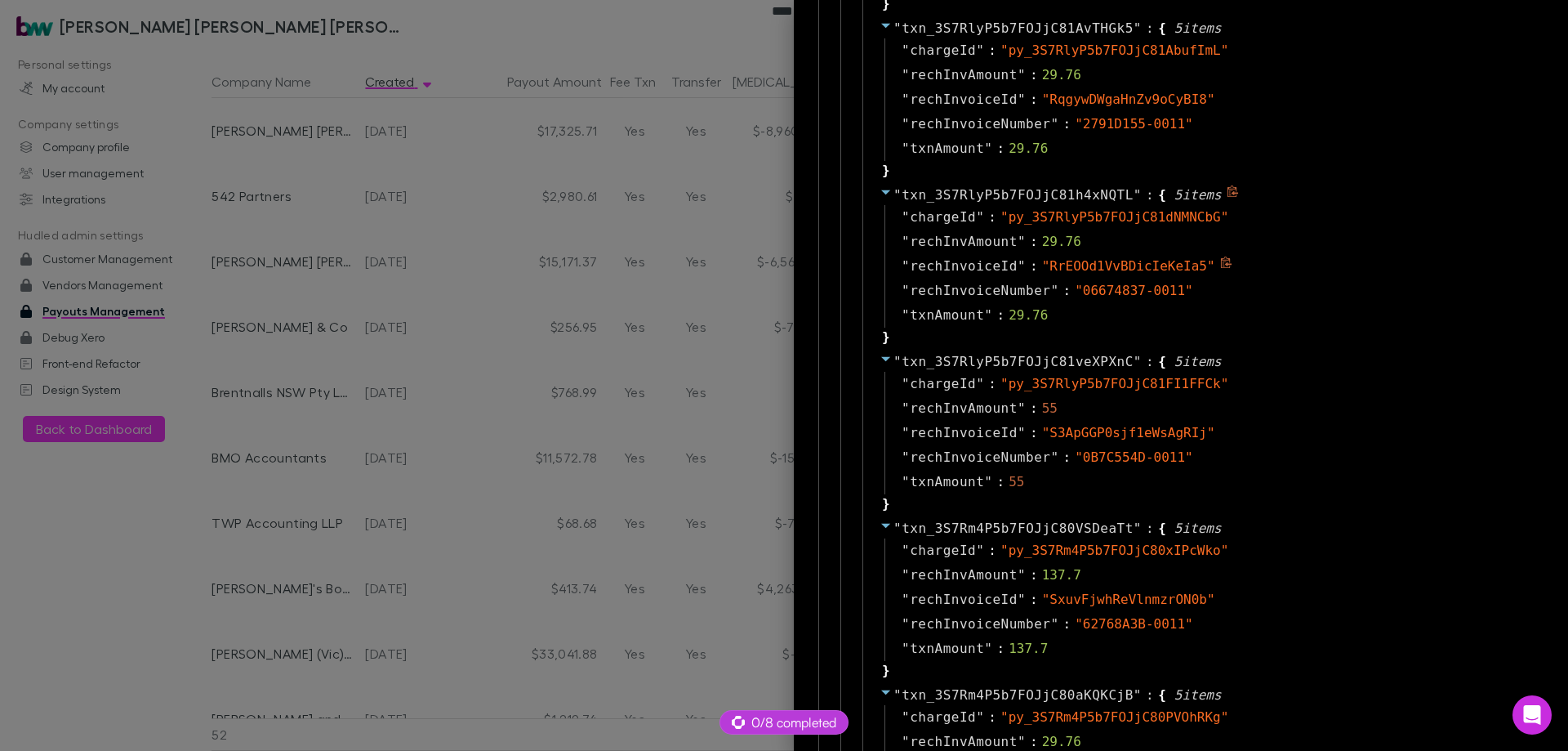
click at [585, 203] on div at bounding box center [784, 375] width 1568 height 751
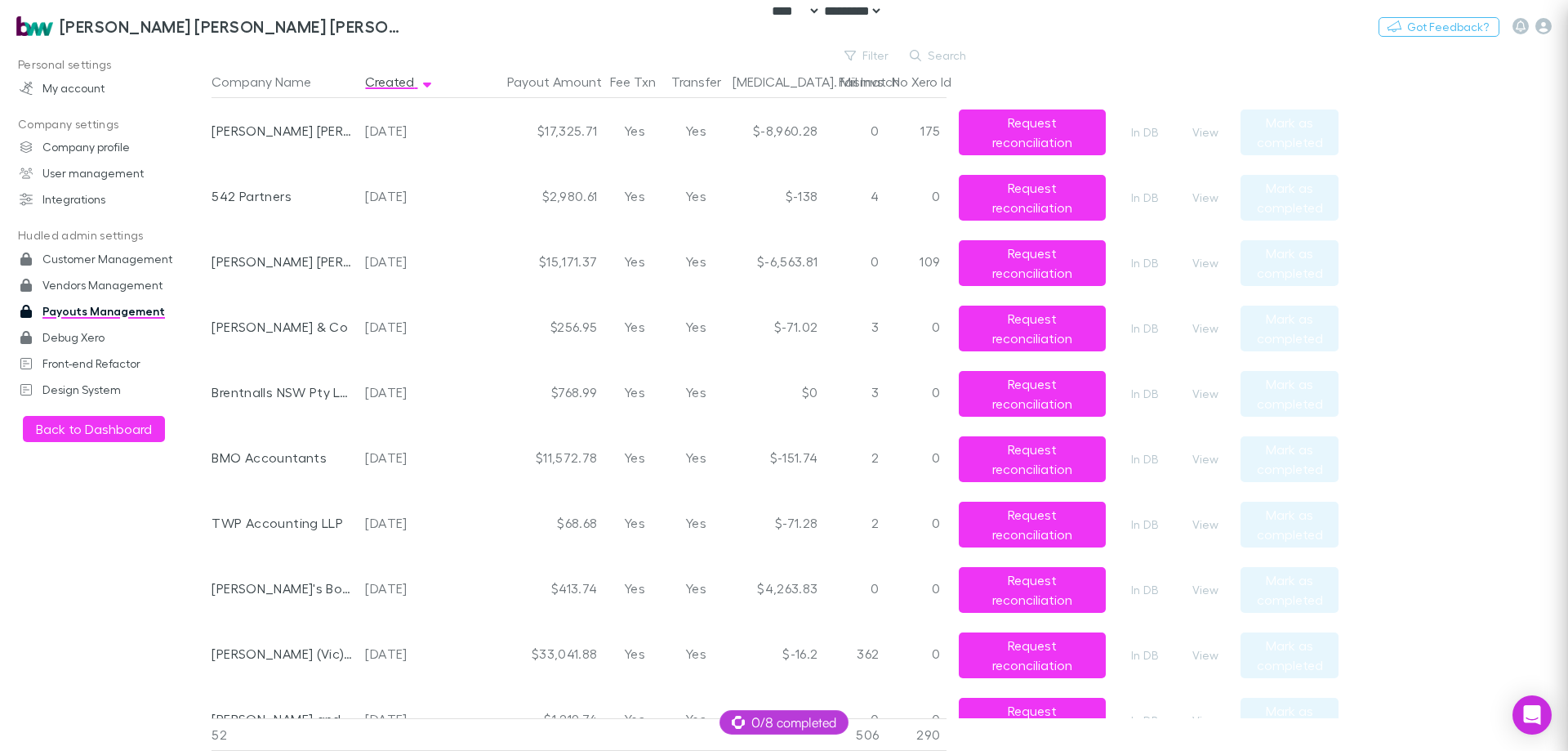
scroll to position [0, 0]
click at [1205, 135] on button "View" at bounding box center [1205, 132] width 52 height 20
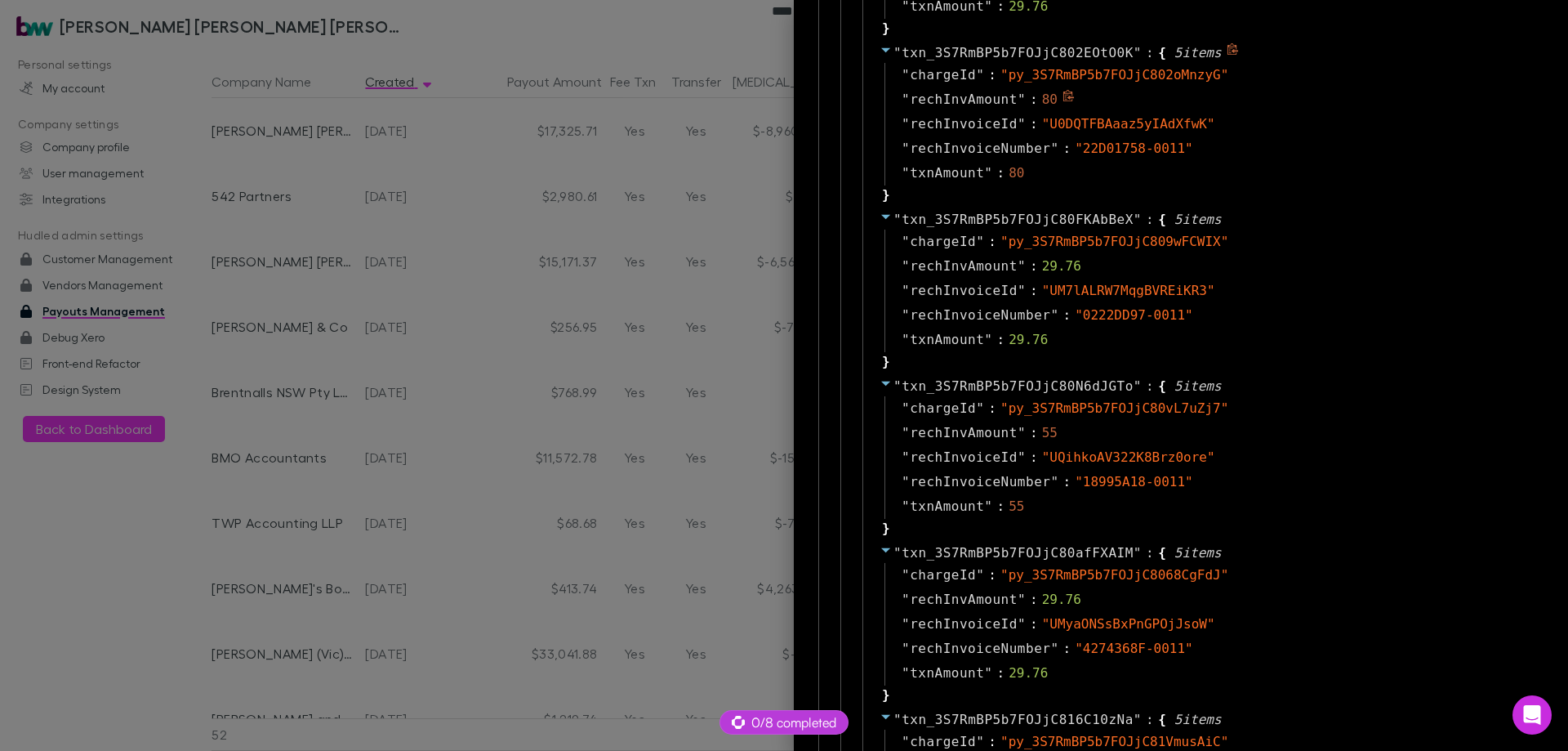
scroll to position [3024, 0]
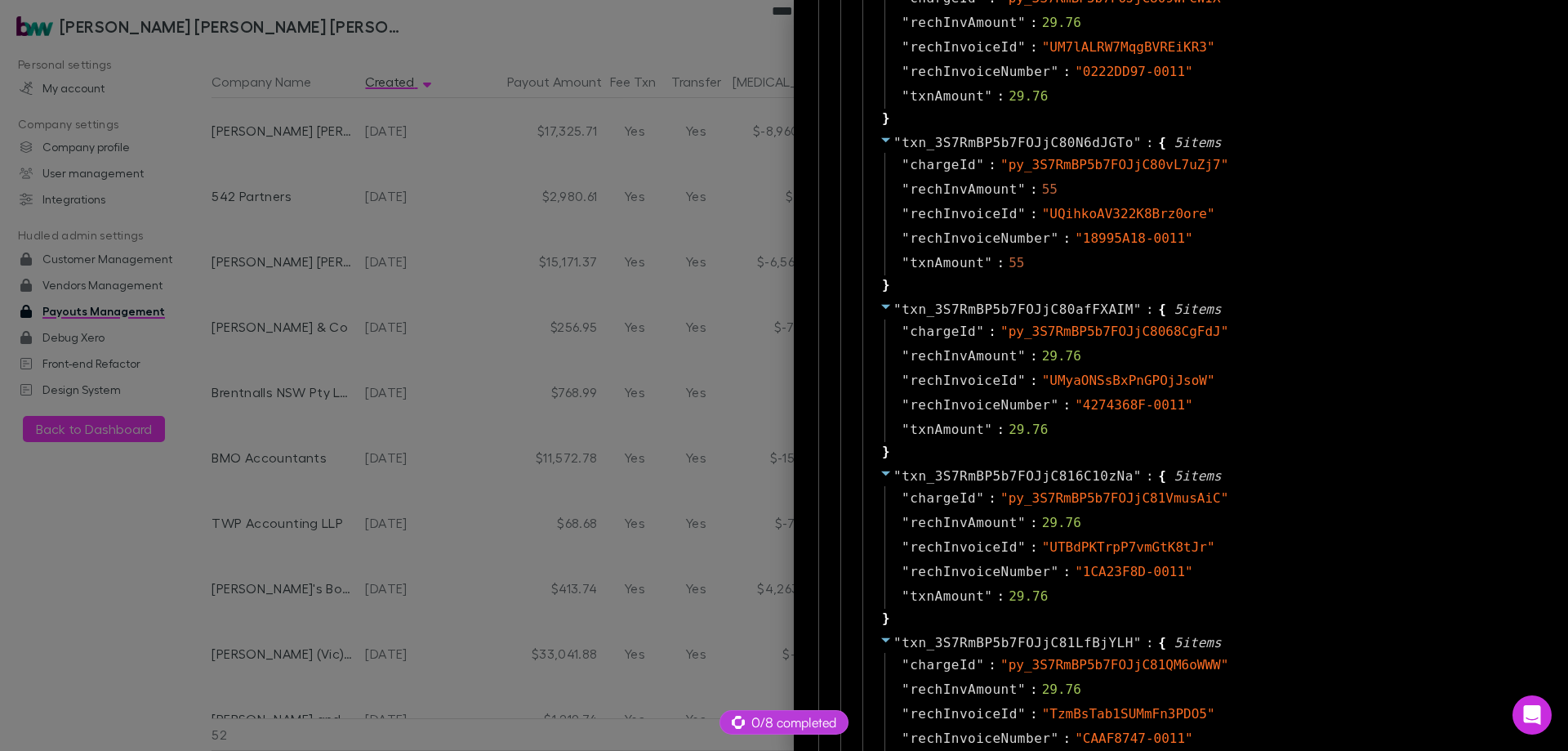
click at [619, 161] on div at bounding box center [784, 375] width 1568 height 751
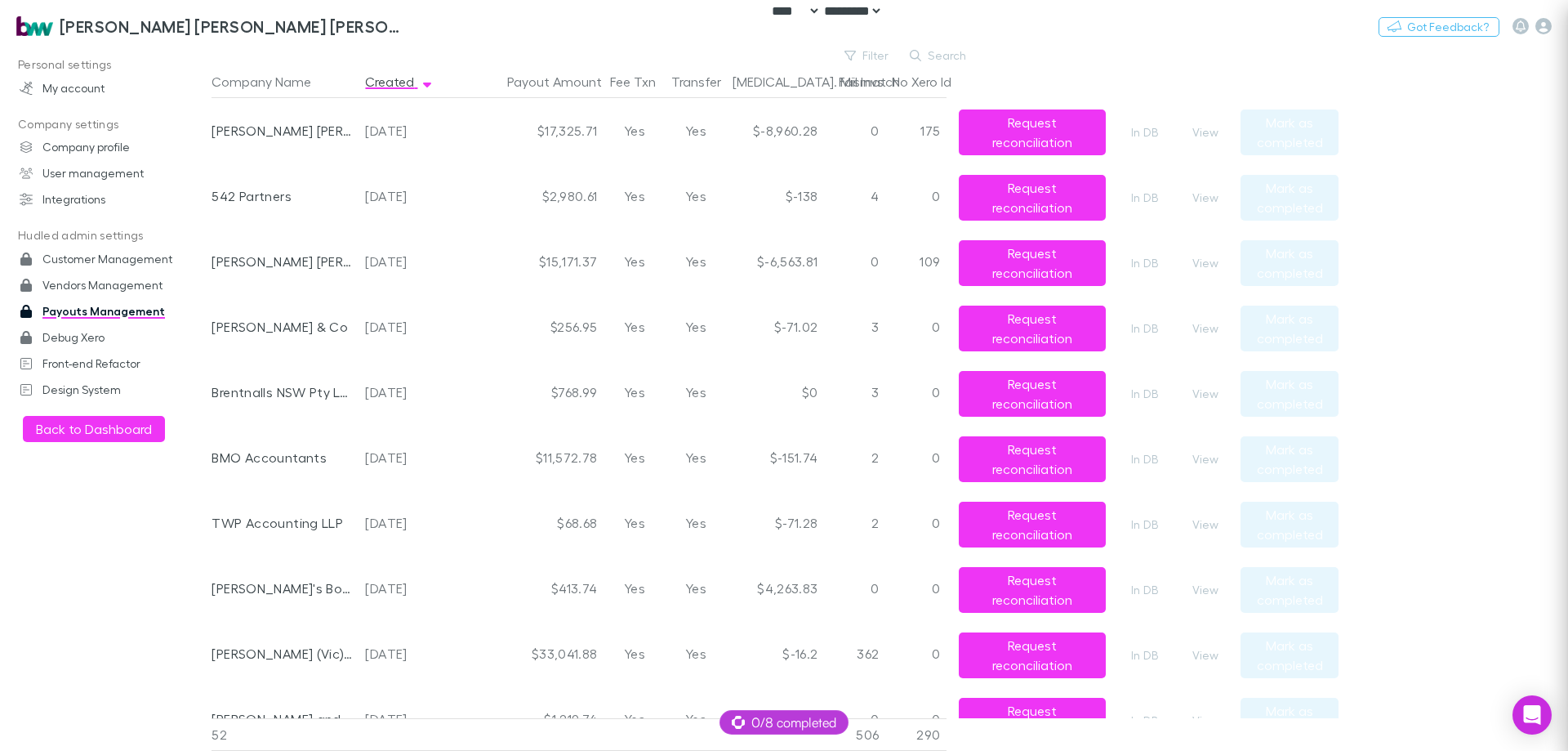
scroll to position [0, 0]
drag, startPoint x: 1511, startPoint y: 374, endPoint x: 1403, endPoint y: 378, distance: 108.1
click at [1510, 374] on main "Filter Search Company Name Created Payout Amount Fee Txn Transfer Bal. Mismatch…" at bounding box center [890, 398] width 1357 height 705
click at [1196, 134] on button "View" at bounding box center [1205, 132] width 52 height 20
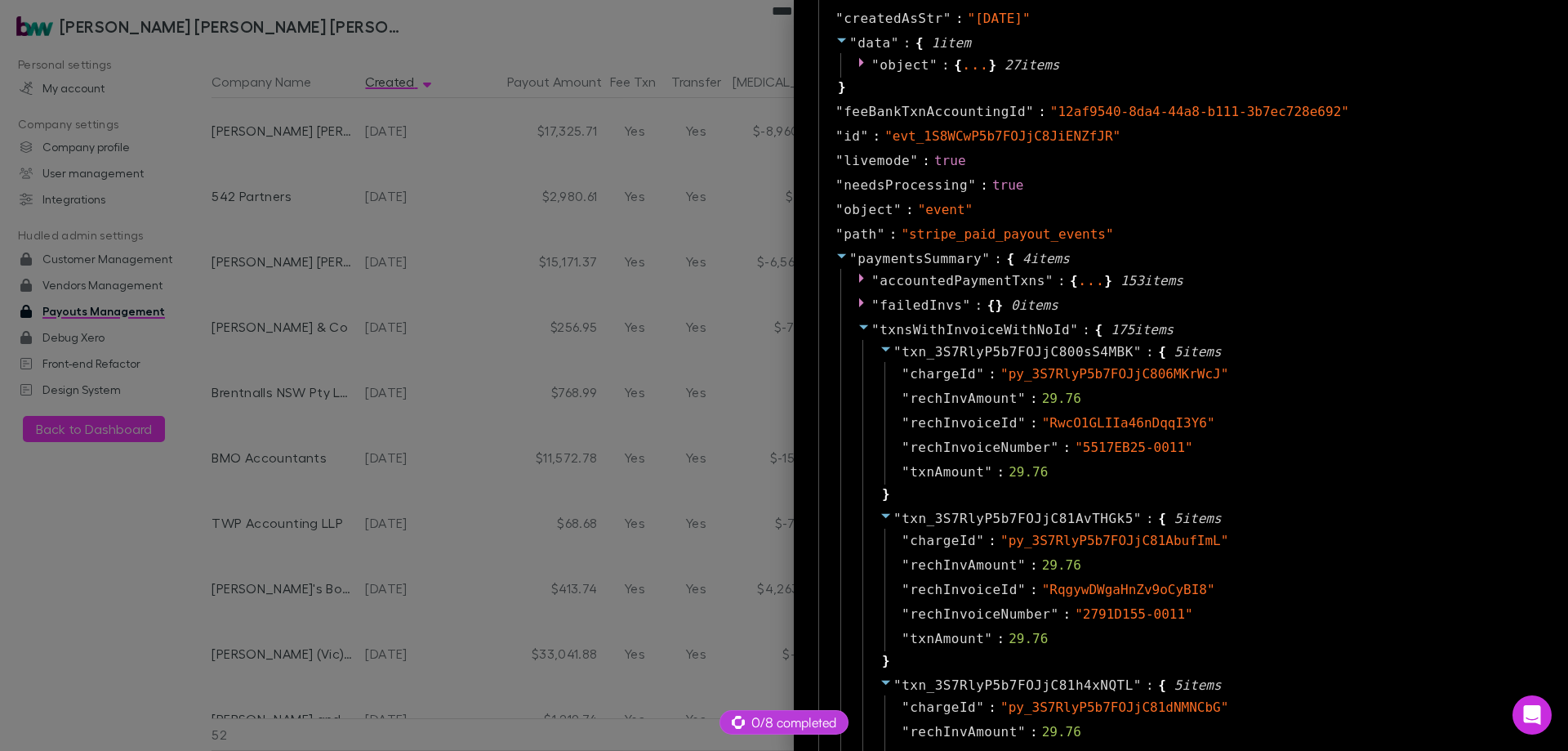
scroll to position [653, 0]
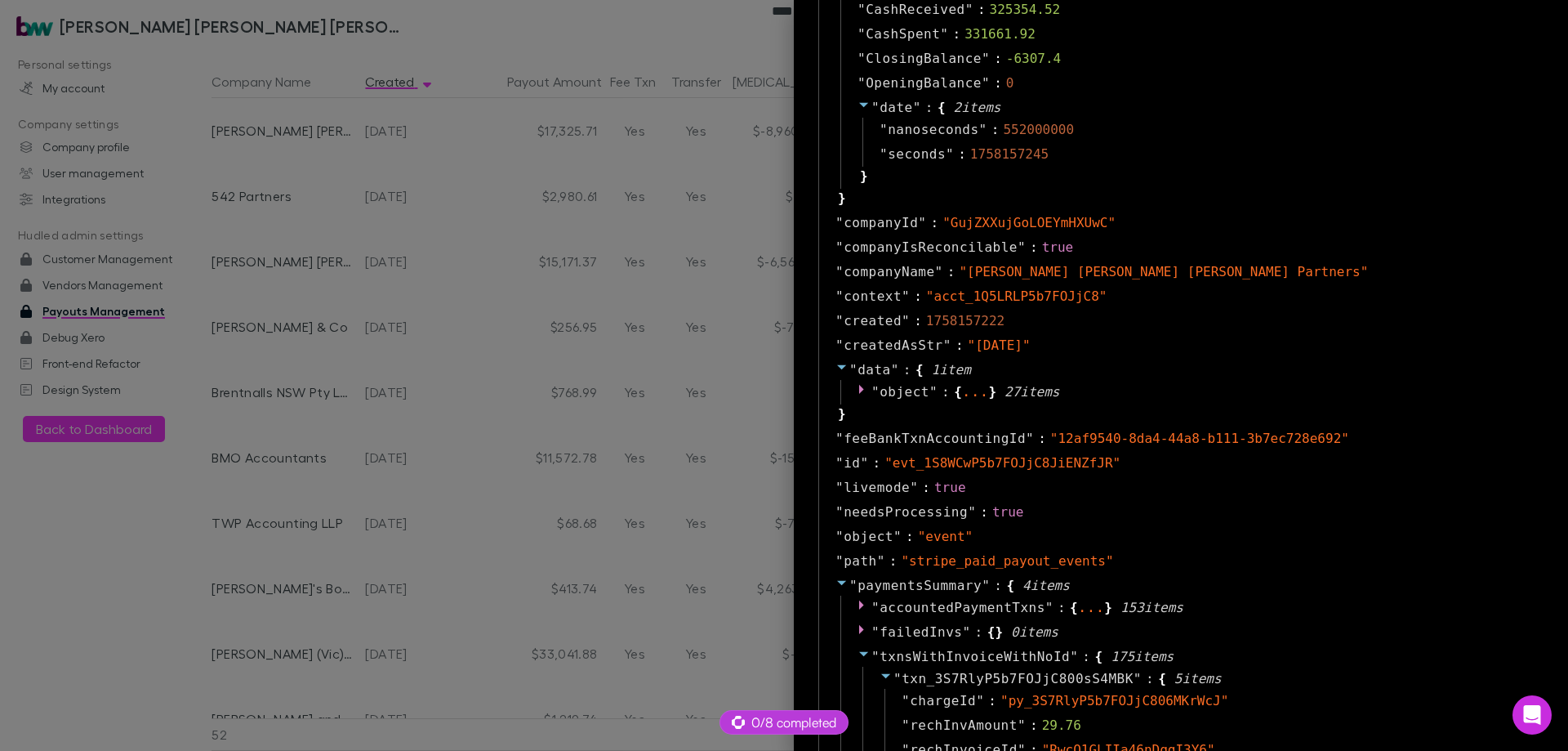
click at [599, 183] on div at bounding box center [784, 375] width 1568 height 751
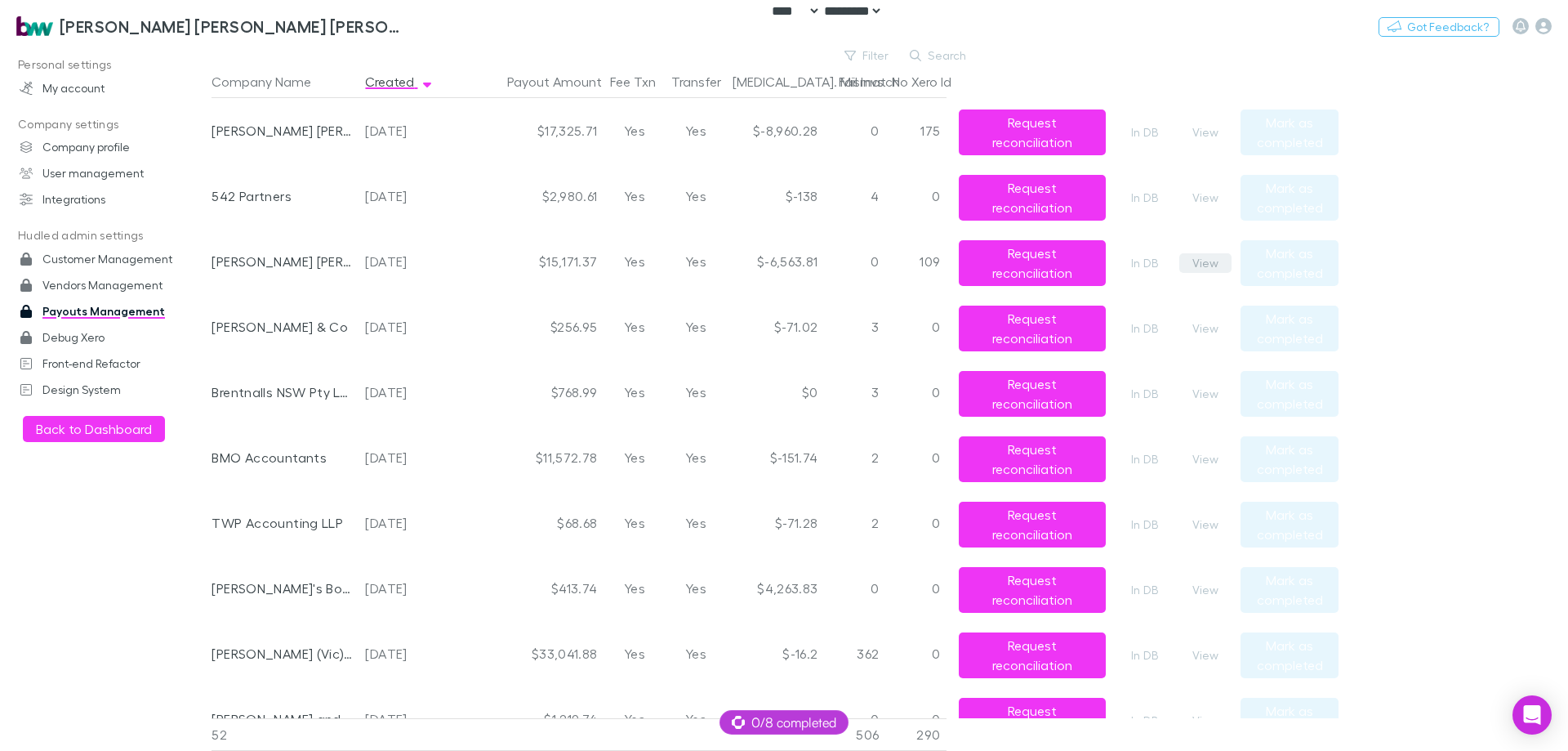
click at [1212, 261] on button "View" at bounding box center [1205, 263] width 52 height 20
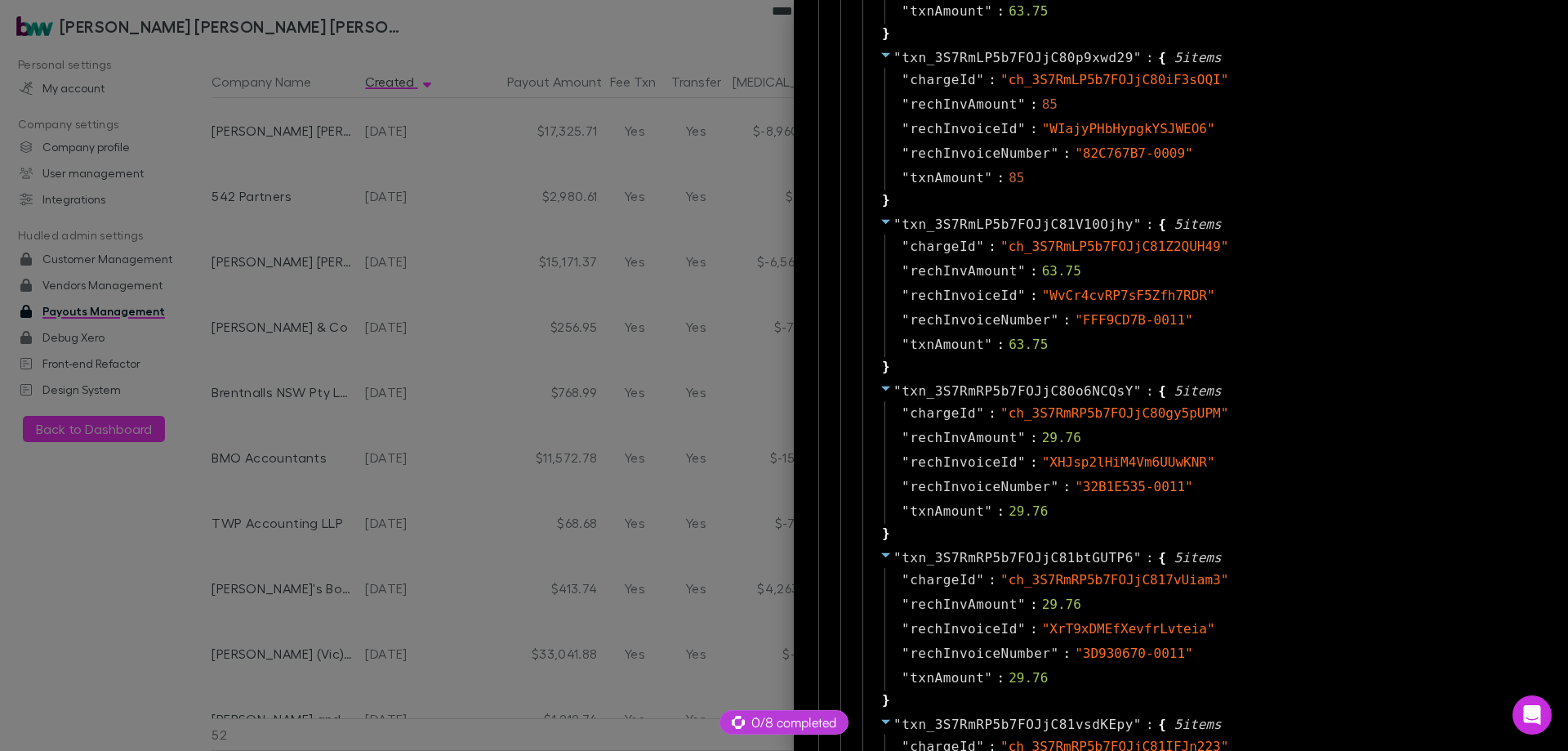
scroll to position [3432, 0]
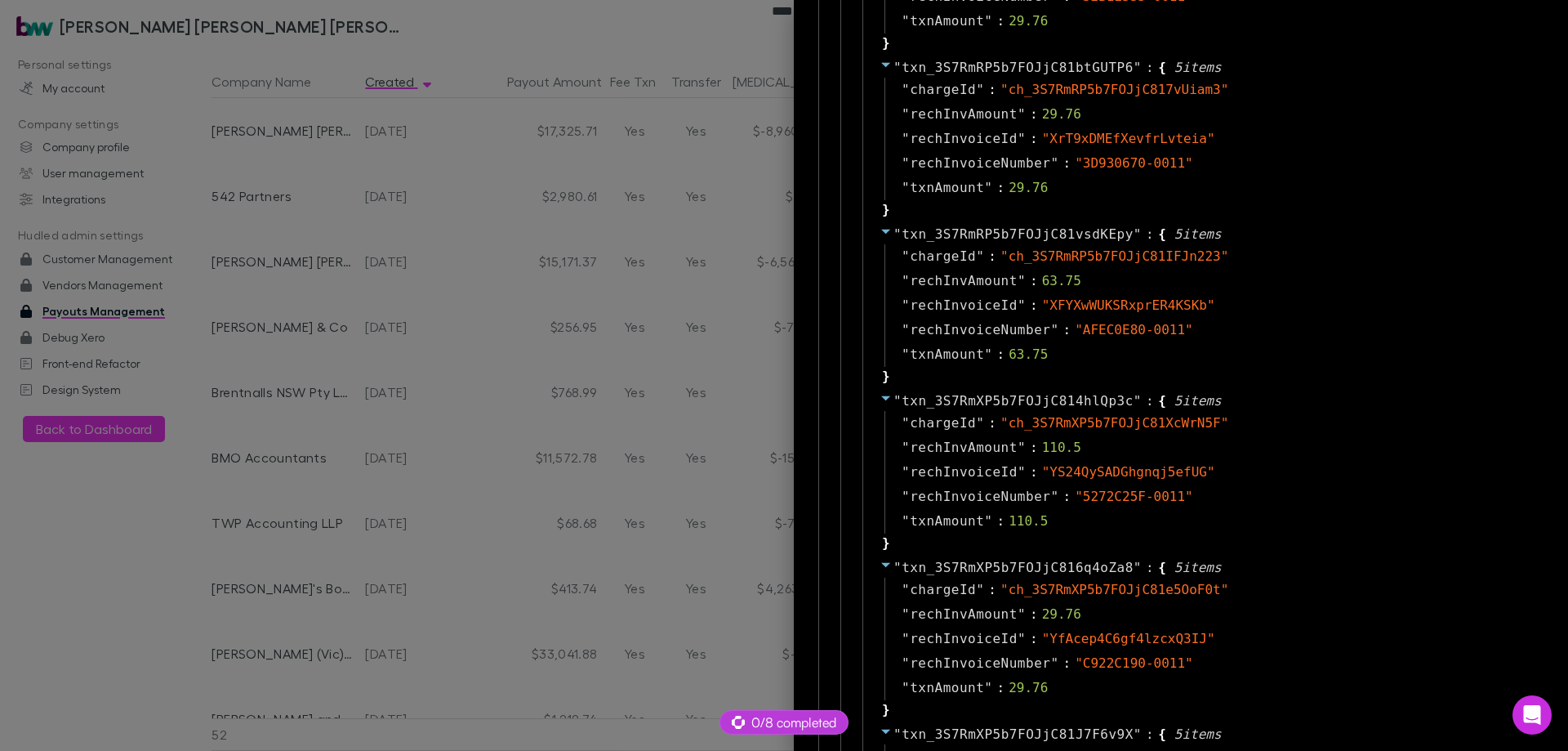
click at [326, 344] on div at bounding box center [784, 375] width 1568 height 751
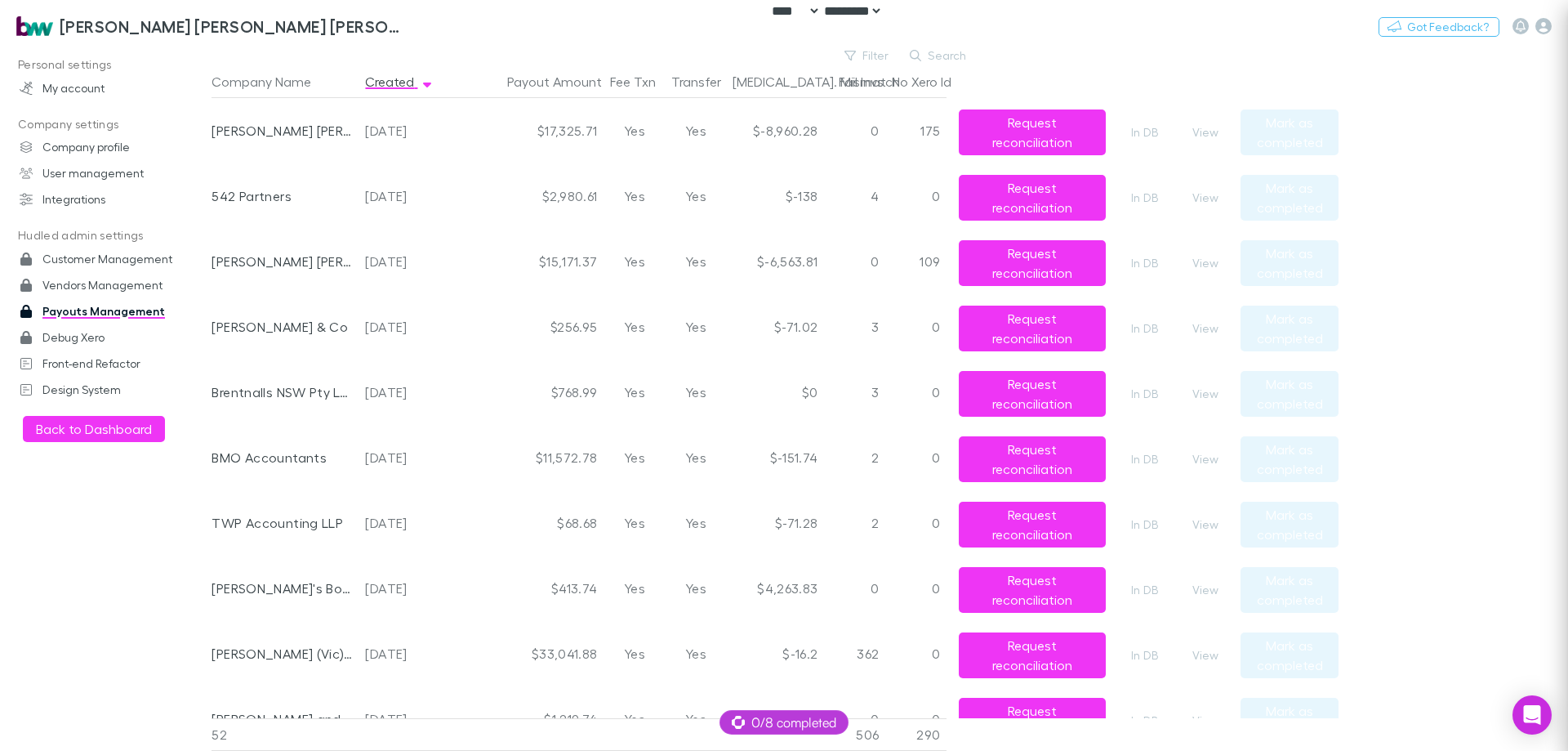
scroll to position [0, 0]
click at [1194, 458] on button "View" at bounding box center [1205, 459] width 52 height 20
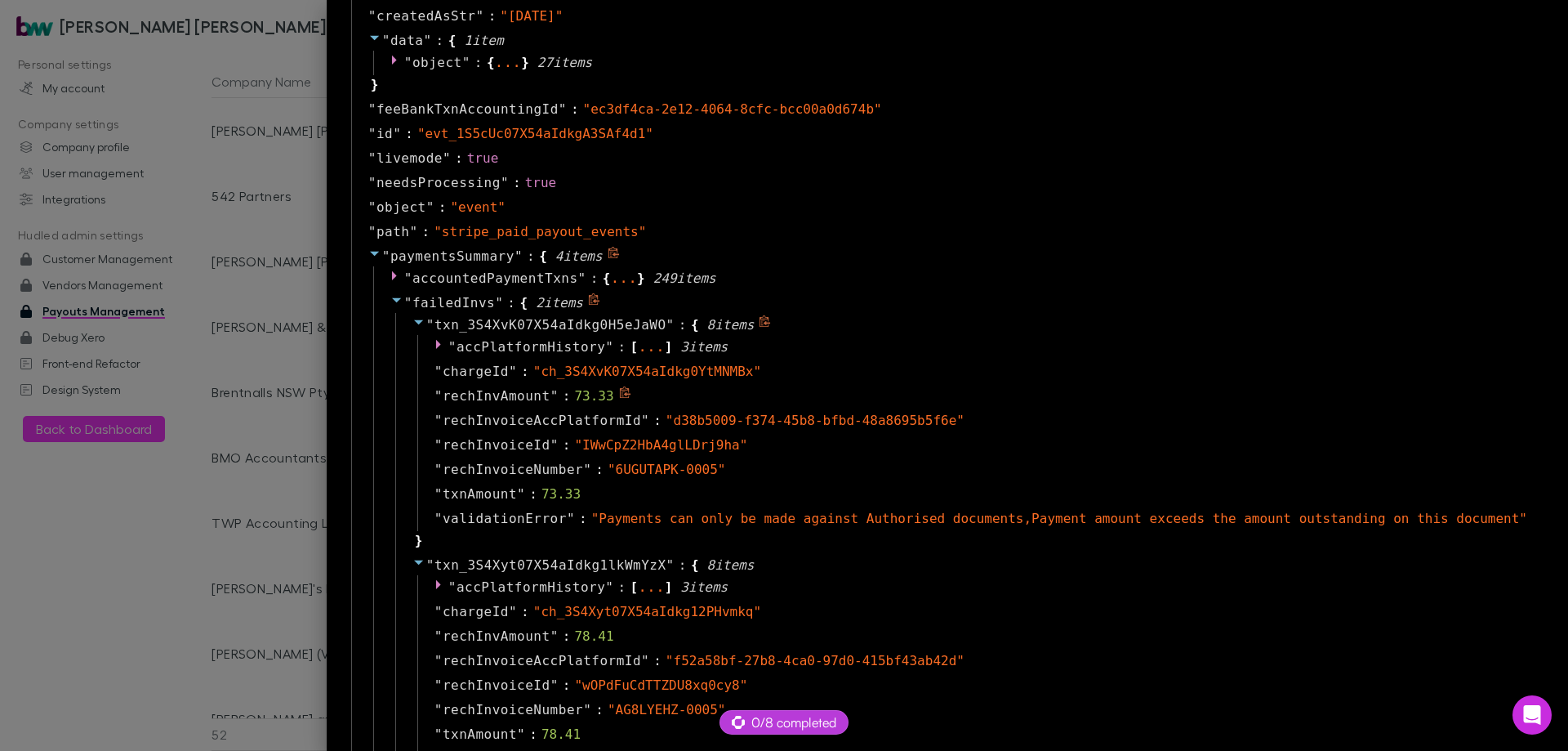
scroll to position [1225, 0]
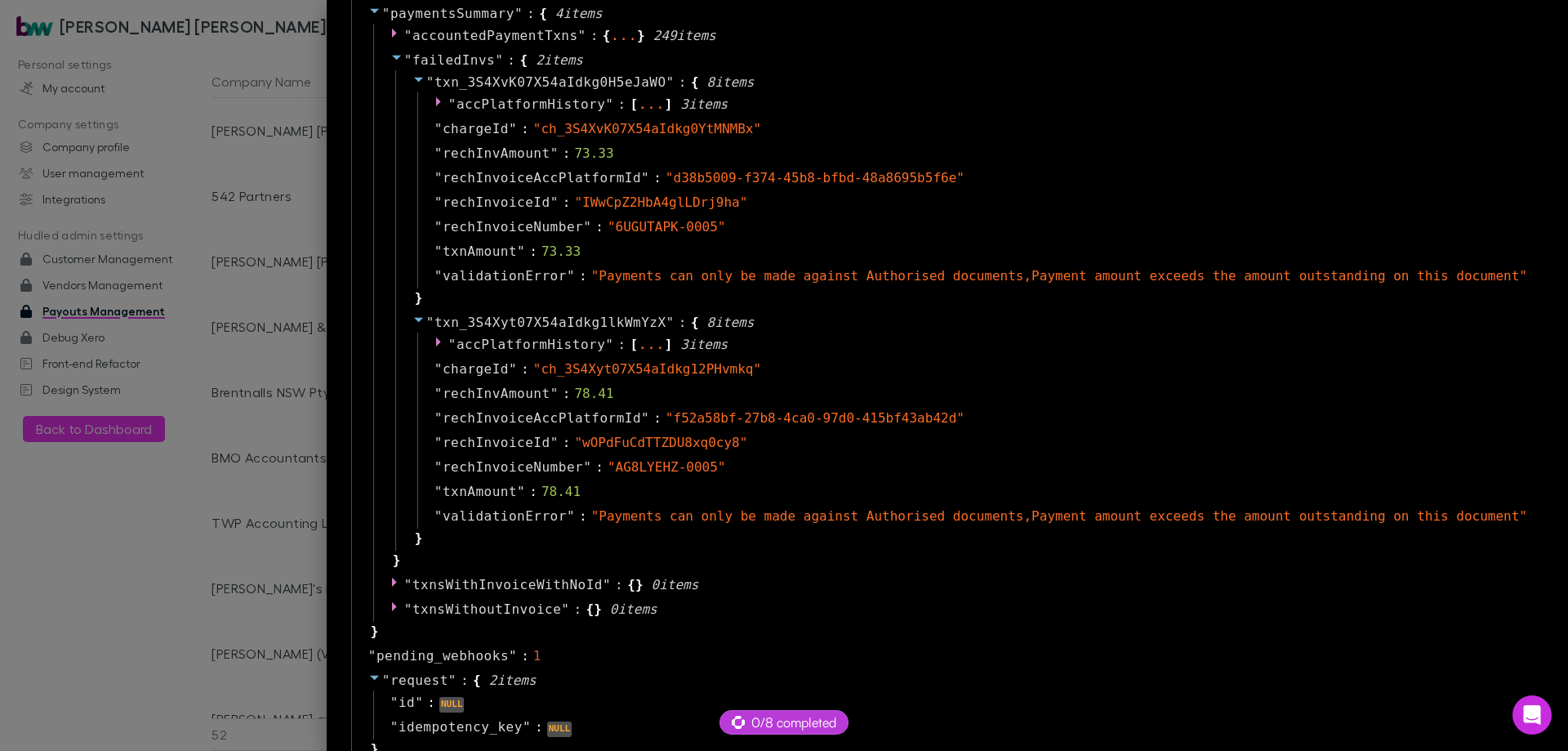
click at [335, 487] on div at bounding box center [784, 375] width 1568 height 751
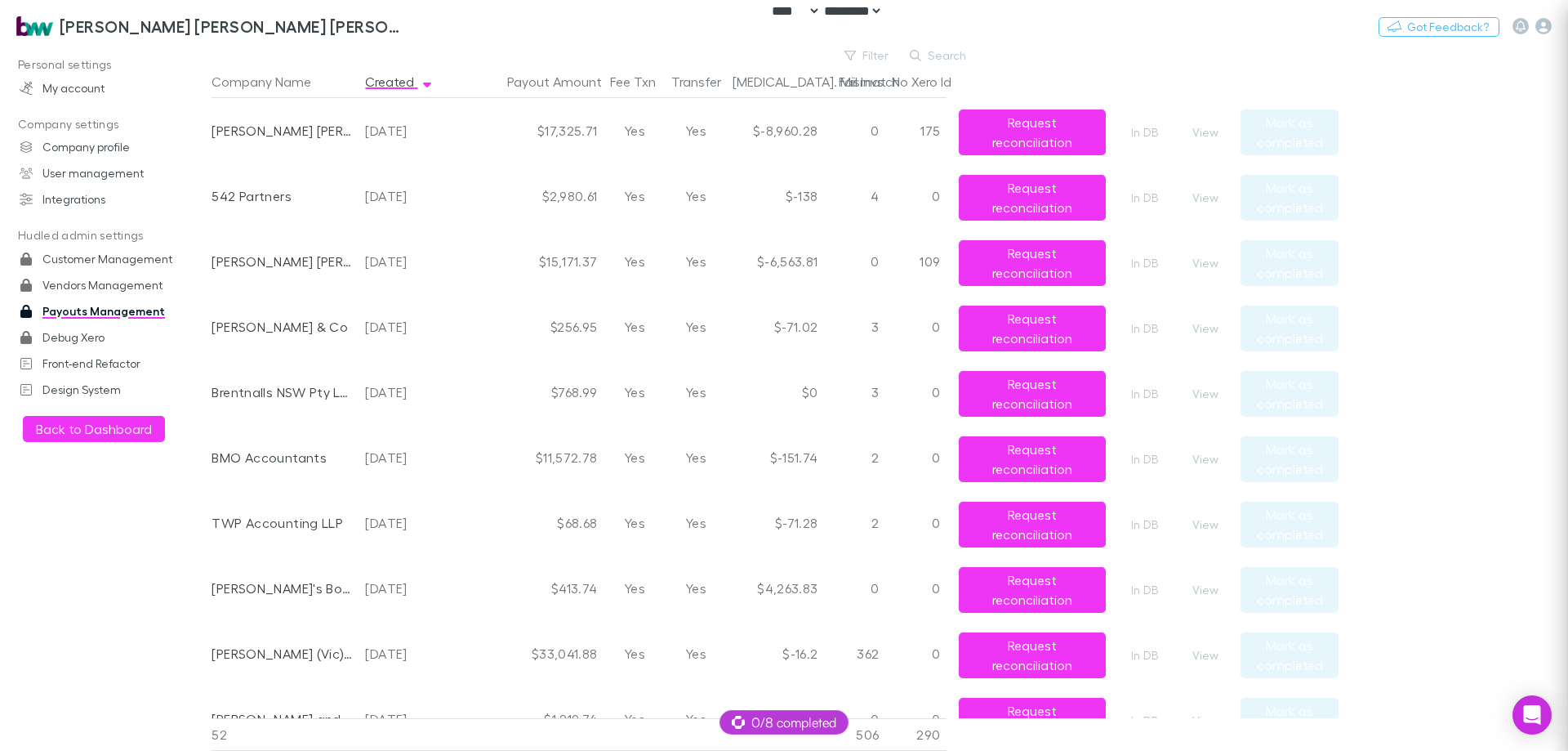
scroll to position [0, 0]
click at [1211, 258] on button "View" at bounding box center [1205, 263] width 52 height 20
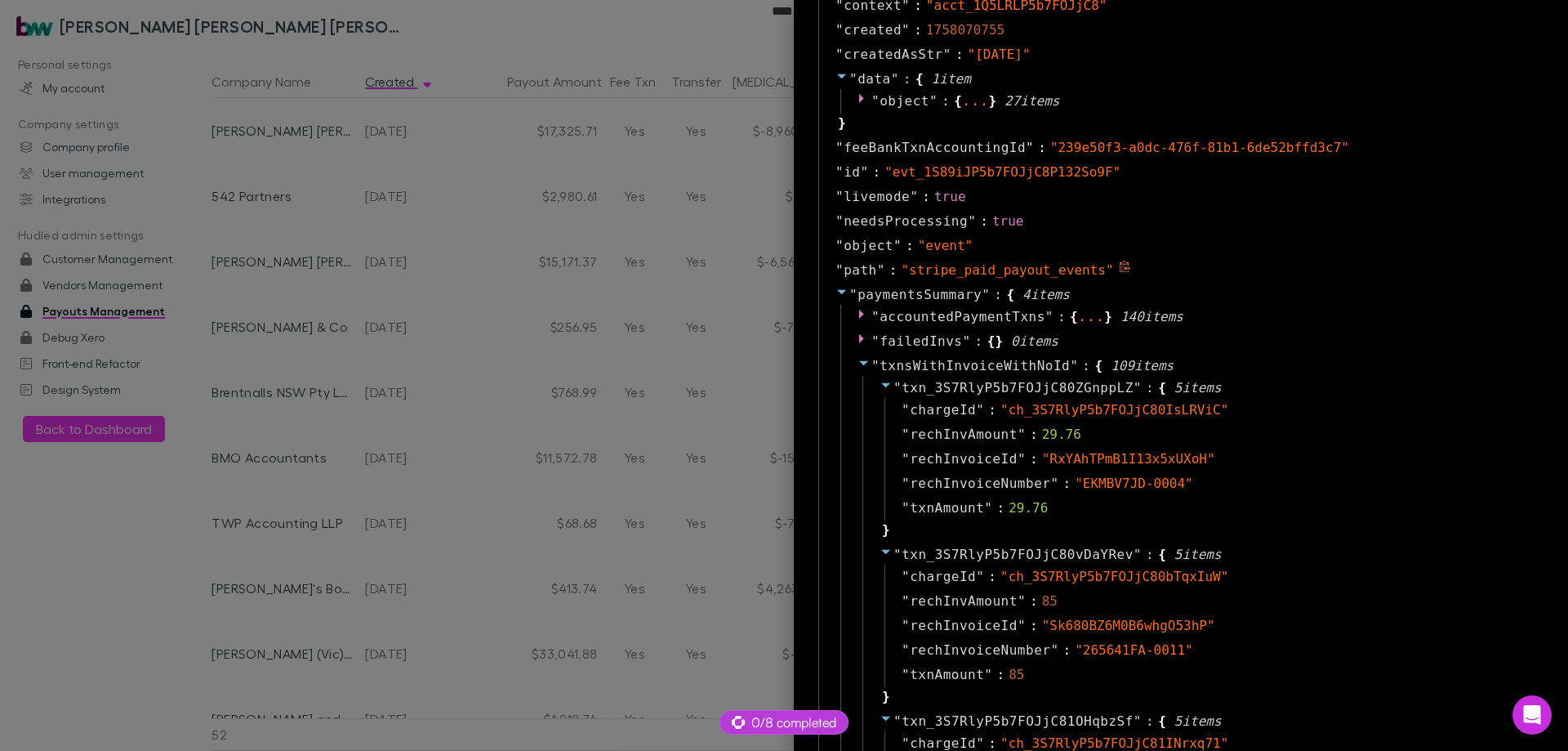
scroll to position [981, 0]
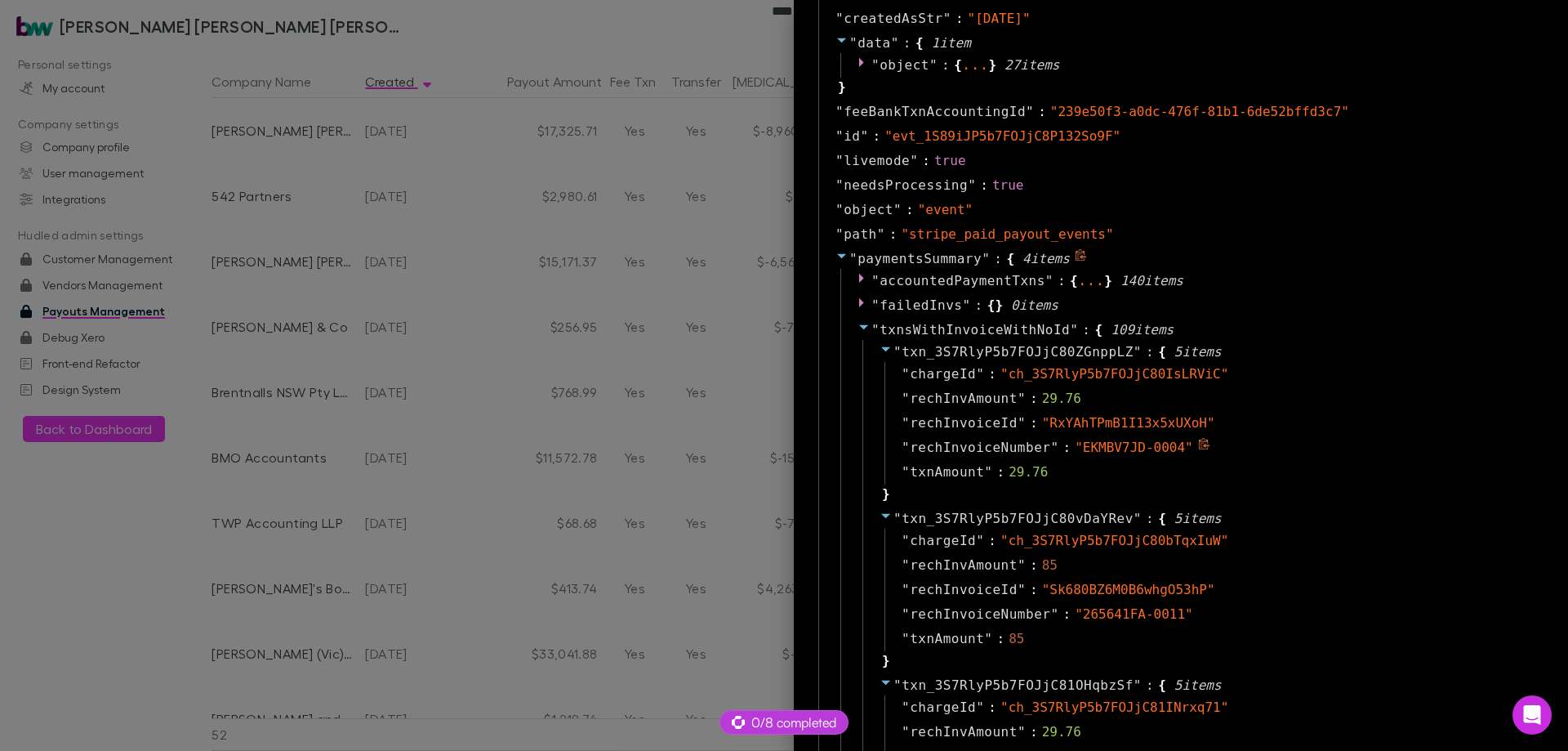
click at [1155, 449] on span "" EKMBV7JD-0004 "" at bounding box center [1135, 448] width 119 height 16
drag, startPoint x: 1057, startPoint y: 448, endPoint x: 1152, endPoint y: 456, distance: 95.3
click at [1152, 456] on div "" EKMBV7JD-0004 "" at bounding box center [1135, 448] width 119 height 20
copy span "EKMBV7JD-0004"
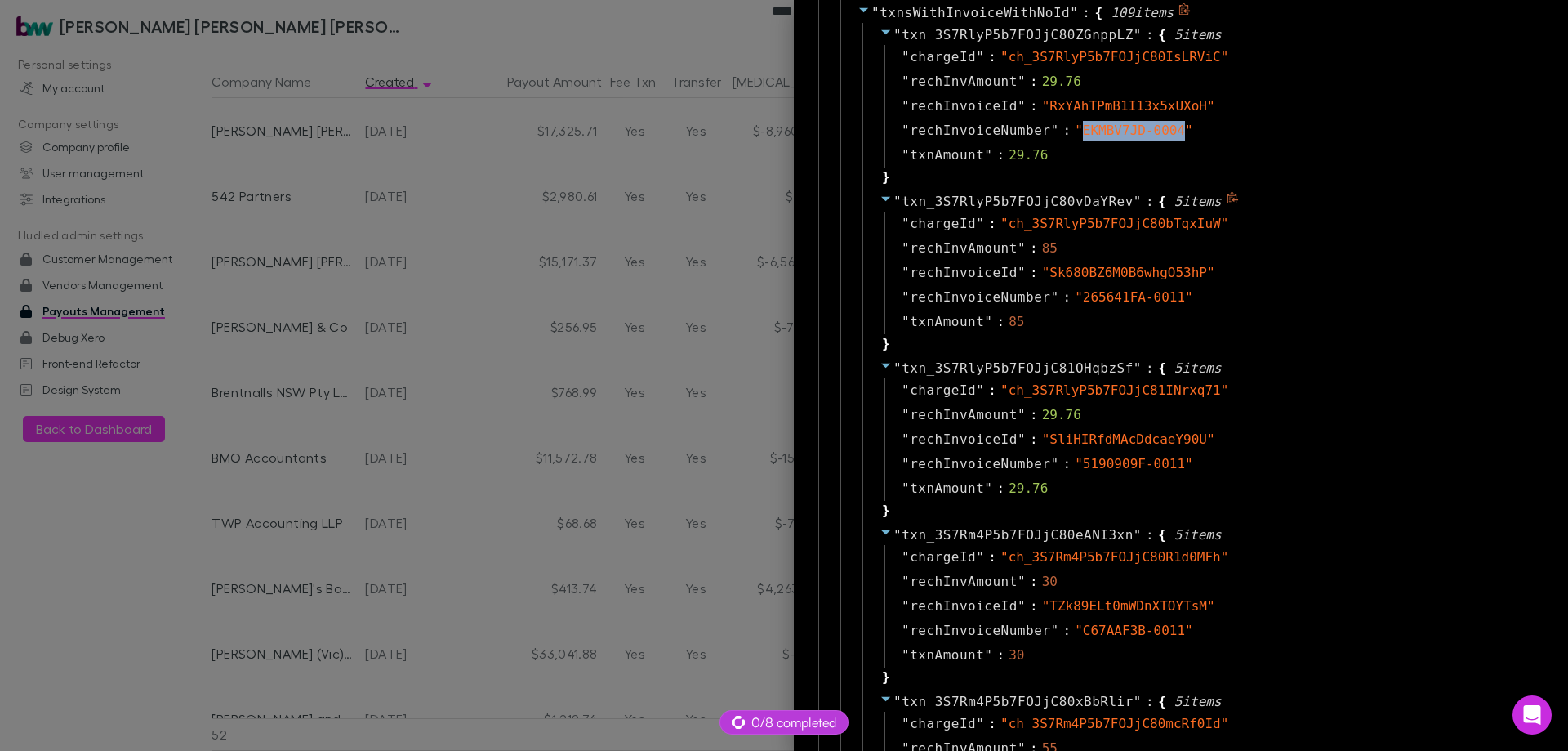
scroll to position [1308, 0]
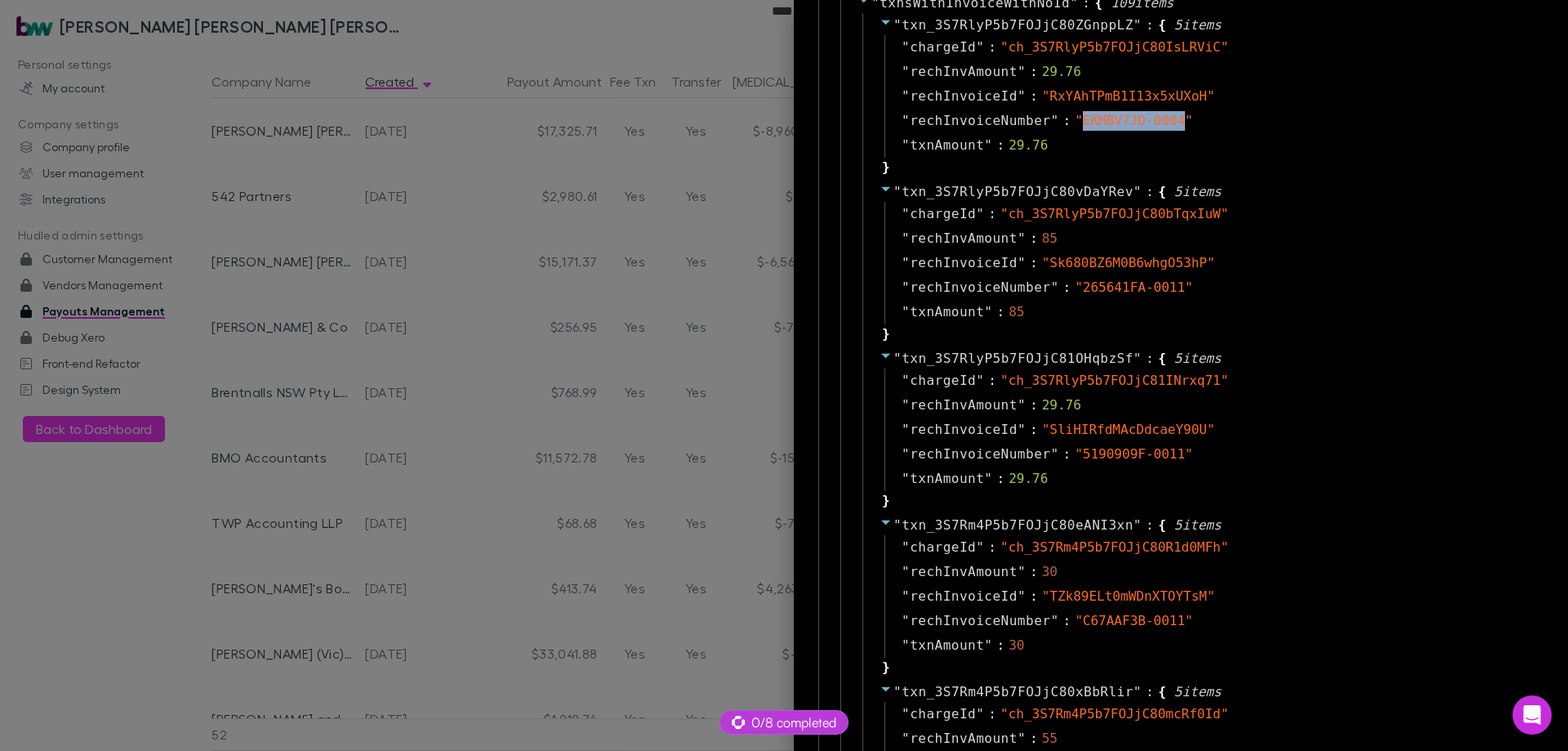
click at [661, 369] on div at bounding box center [784, 375] width 1568 height 751
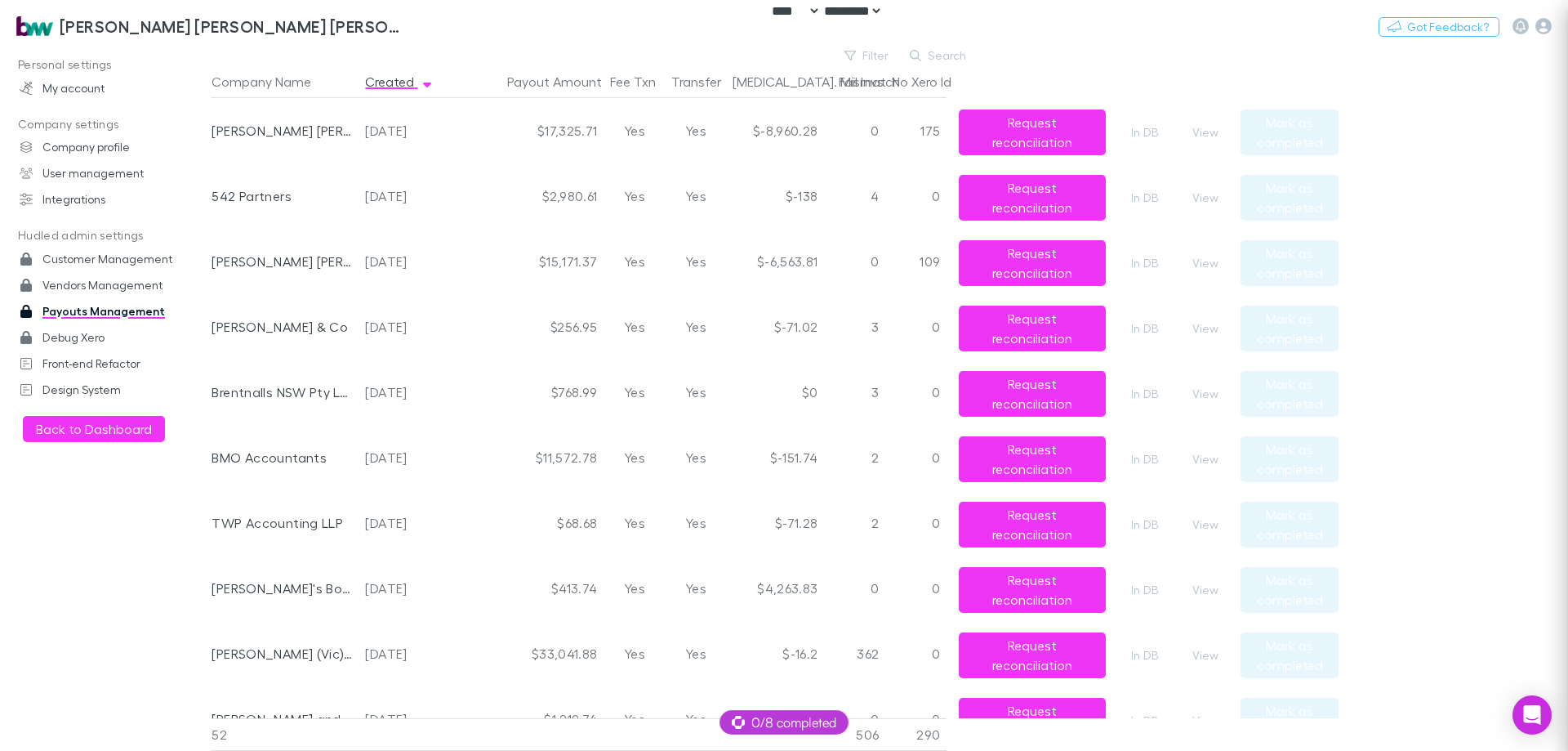
scroll to position [0, 0]
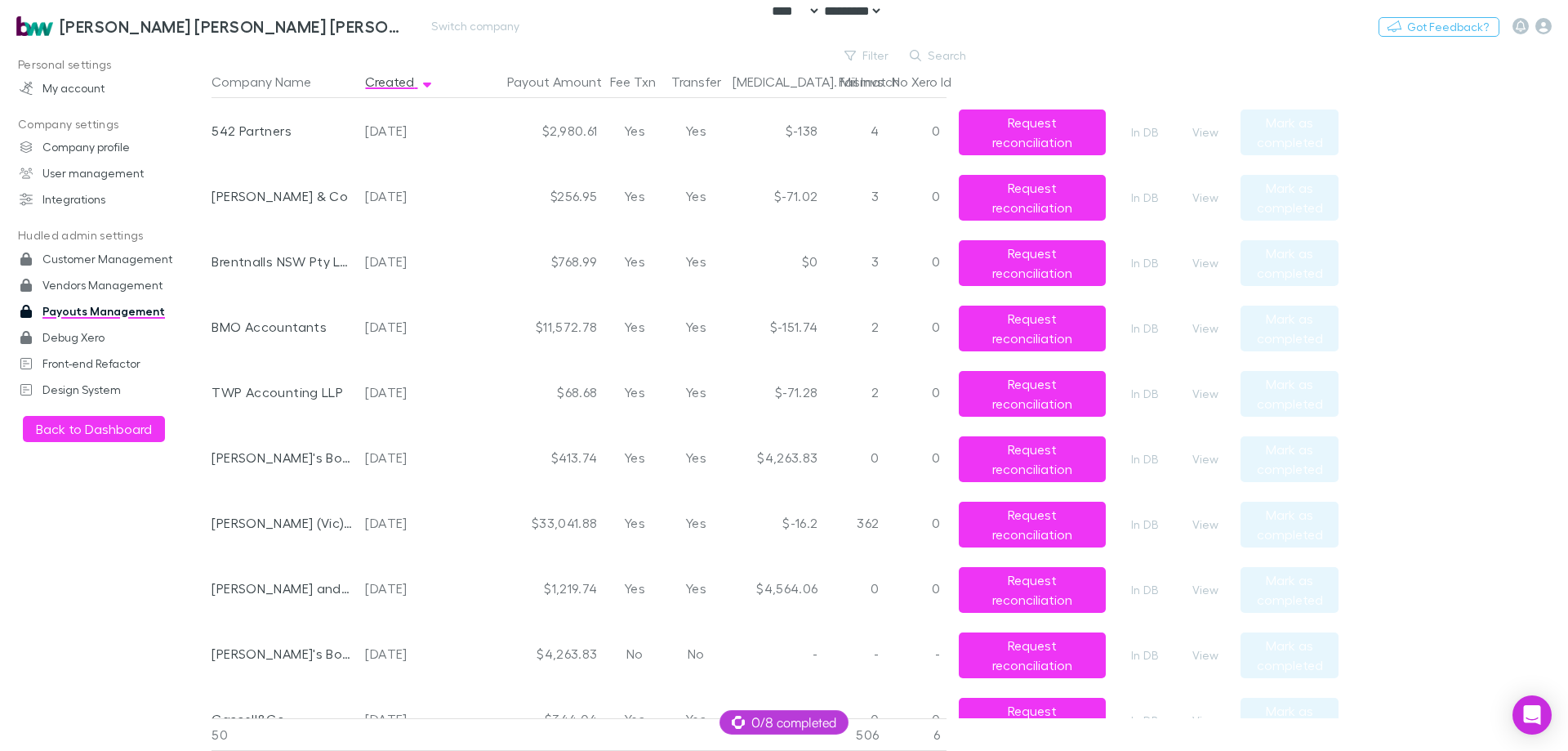
click at [1138, 48] on div "Brewster Walsh Waters Partners Switch company Nothing Got Feedback?" at bounding box center [784, 26] width 1568 height 52
click at [1208, 528] on button "View" at bounding box center [1205, 525] width 52 height 20
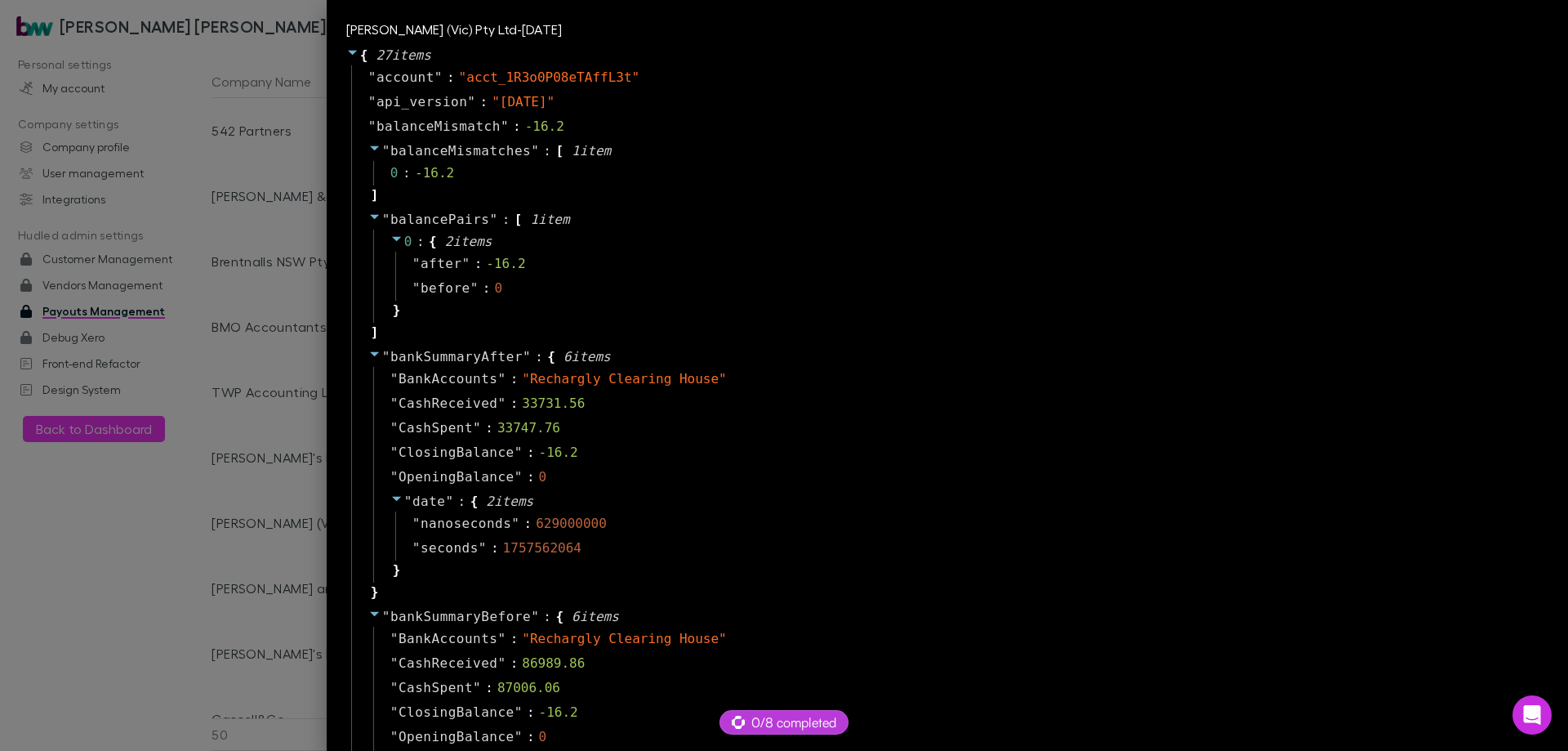
scroll to position [1553, 0]
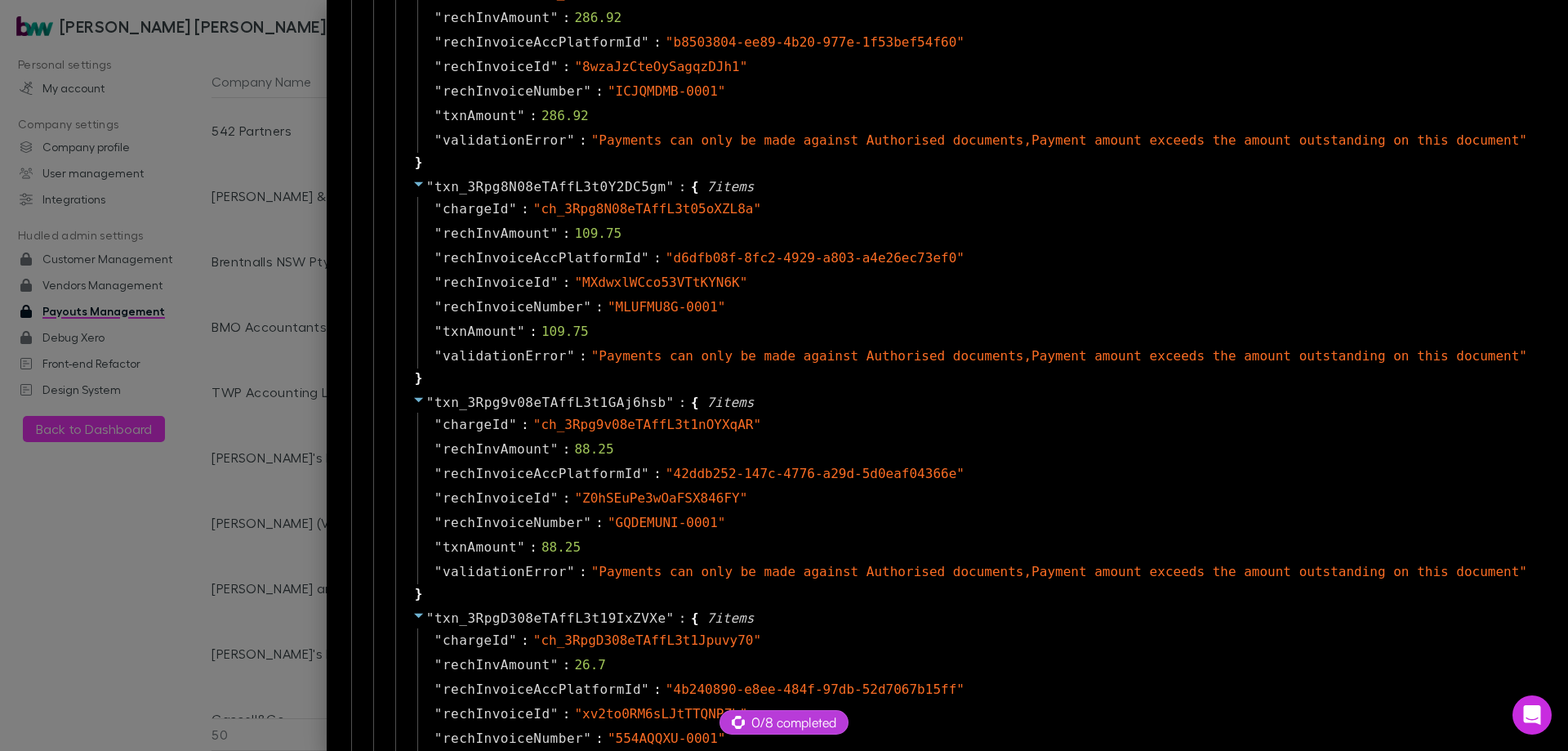
click at [91, 579] on div at bounding box center [784, 375] width 1568 height 751
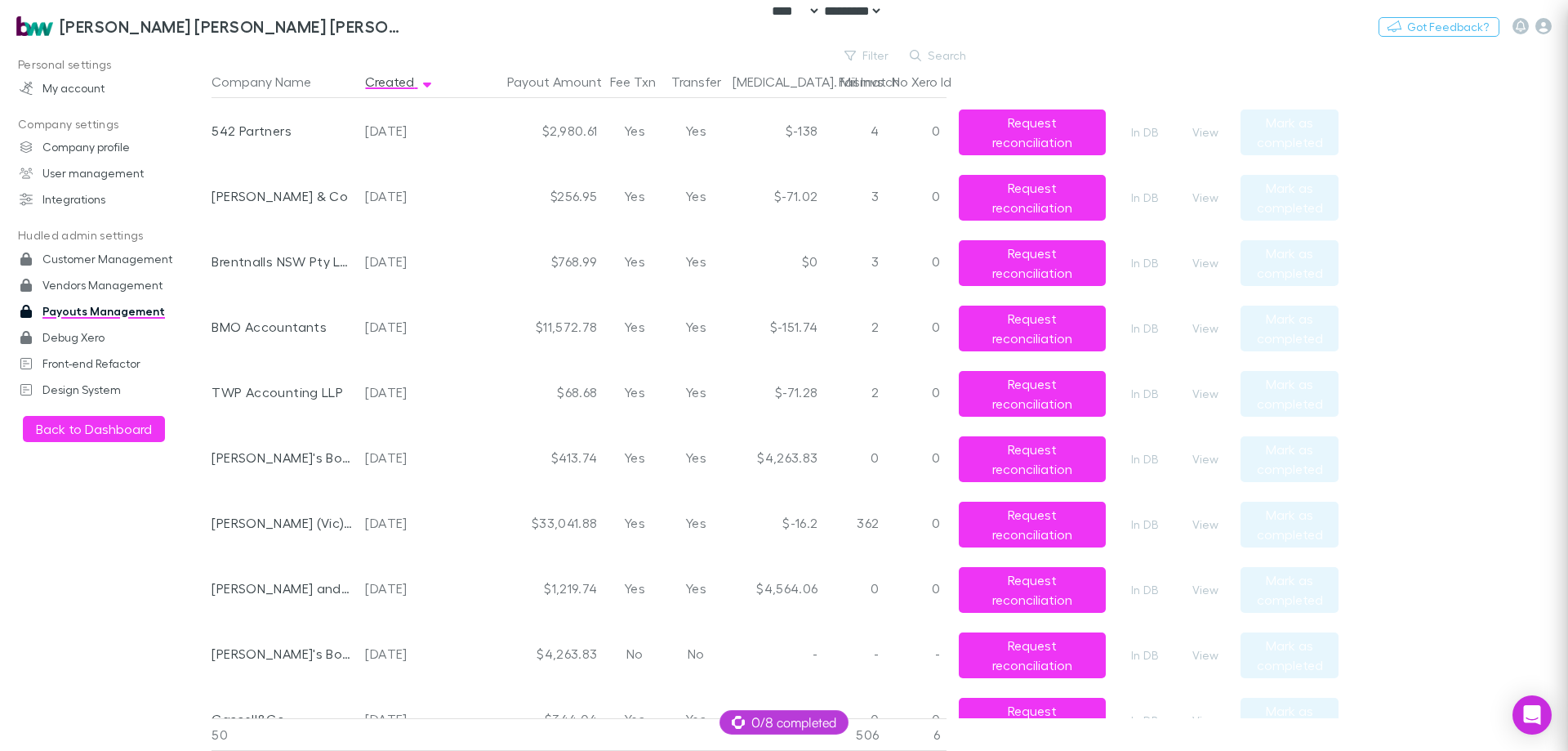
scroll to position [0, 0]
click at [1218, 599] on button "View" at bounding box center [1205, 590] width 52 height 20
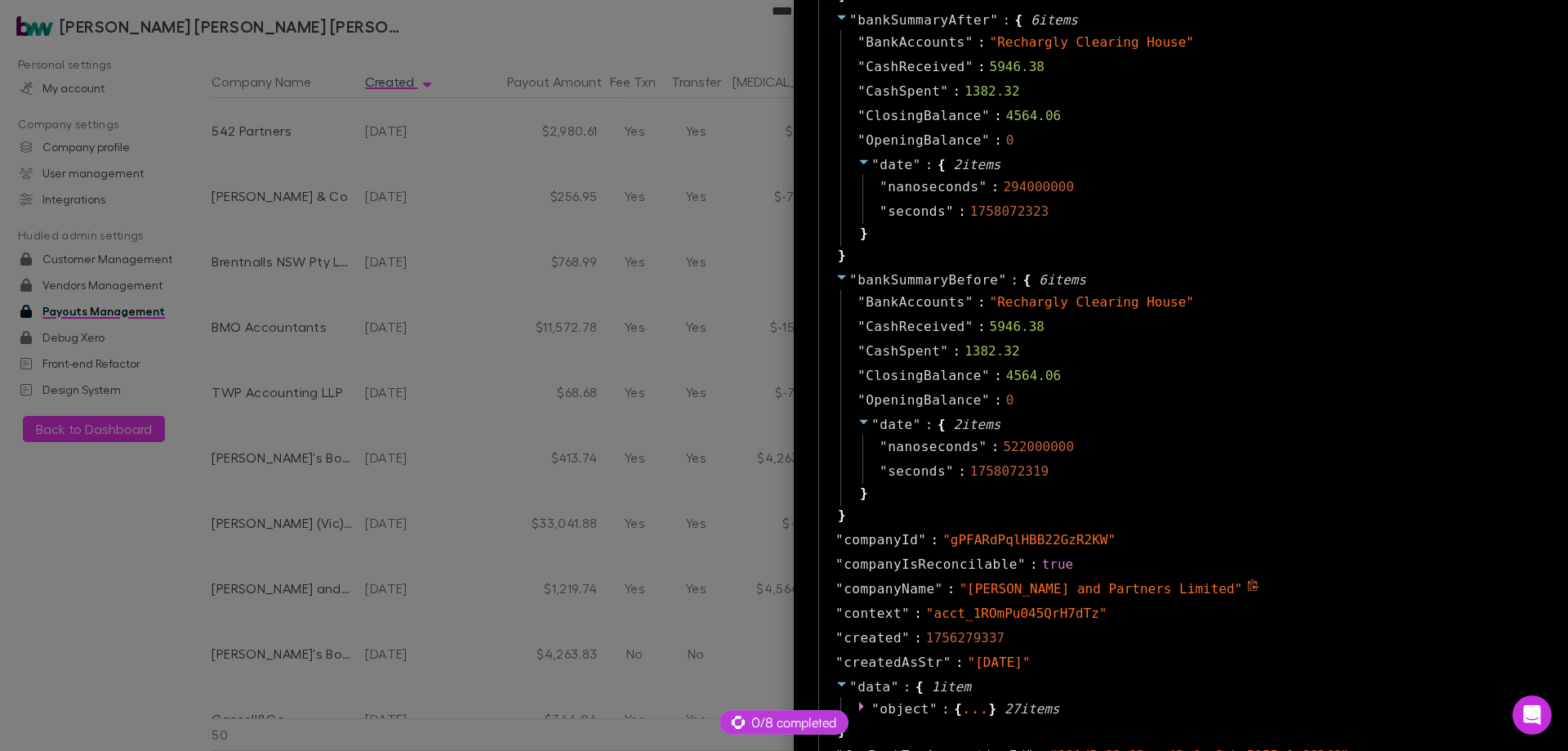
scroll to position [1062, 0]
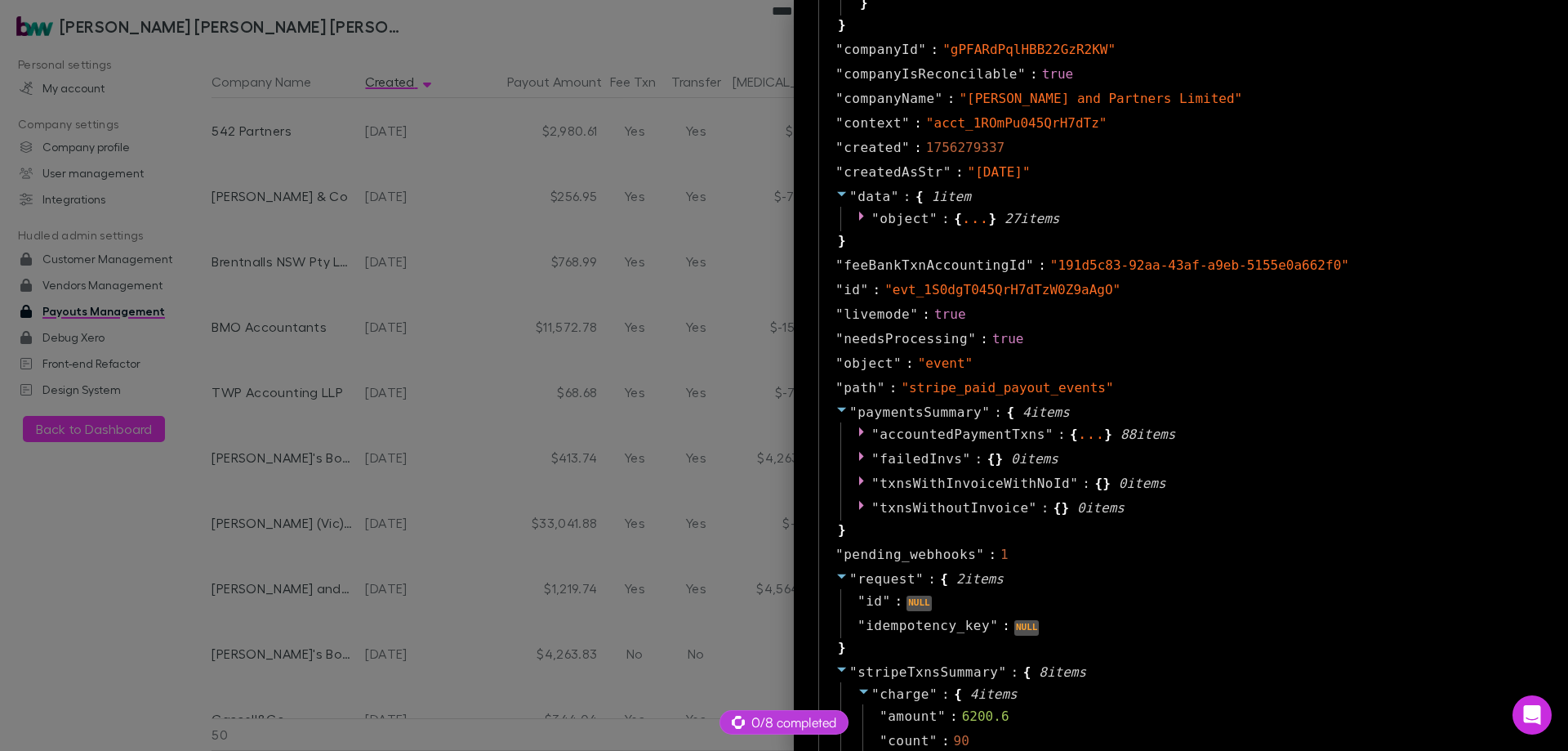
click at [383, 580] on div at bounding box center [784, 375] width 1568 height 751
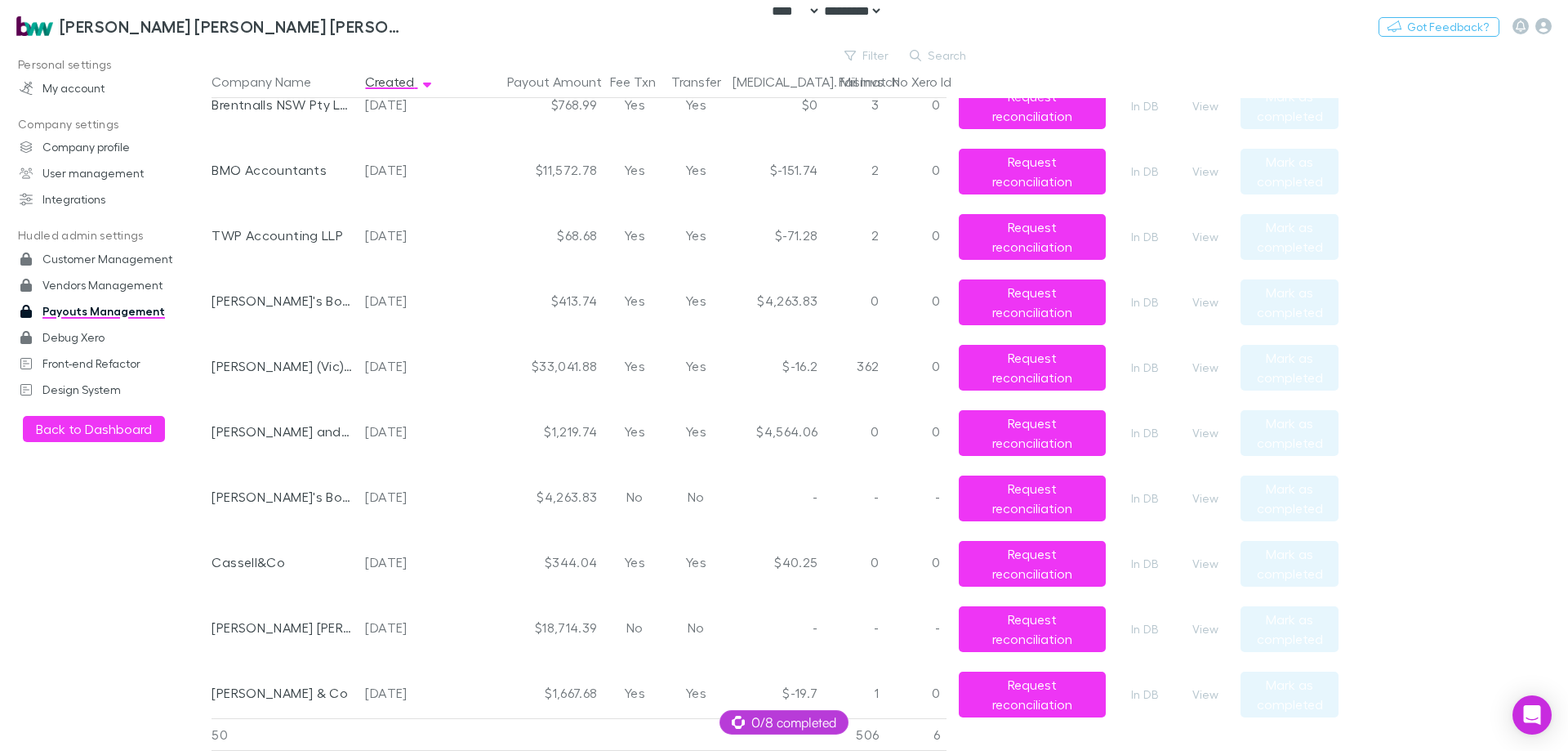
scroll to position [0, 0]
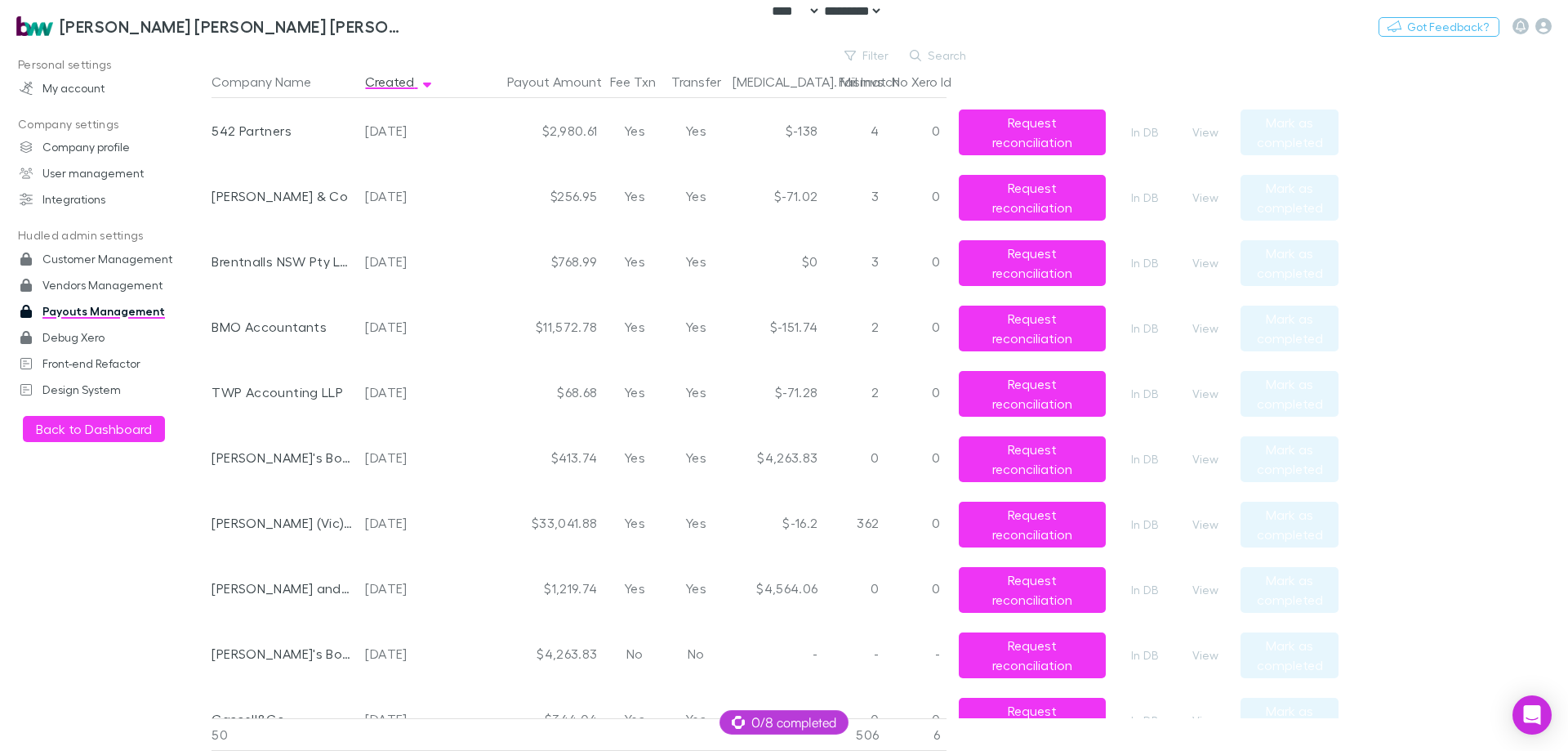
click at [1528, 360] on main "Filter Search Company Name Created Payout Amount Fee Txn Transfer Bal. Mismatch…" at bounding box center [890, 398] width 1357 height 705
click at [123, 21] on h3 "[PERSON_NAME] [PERSON_NAME] [PERSON_NAME] Partners" at bounding box center [232, 26] width 346 height 20
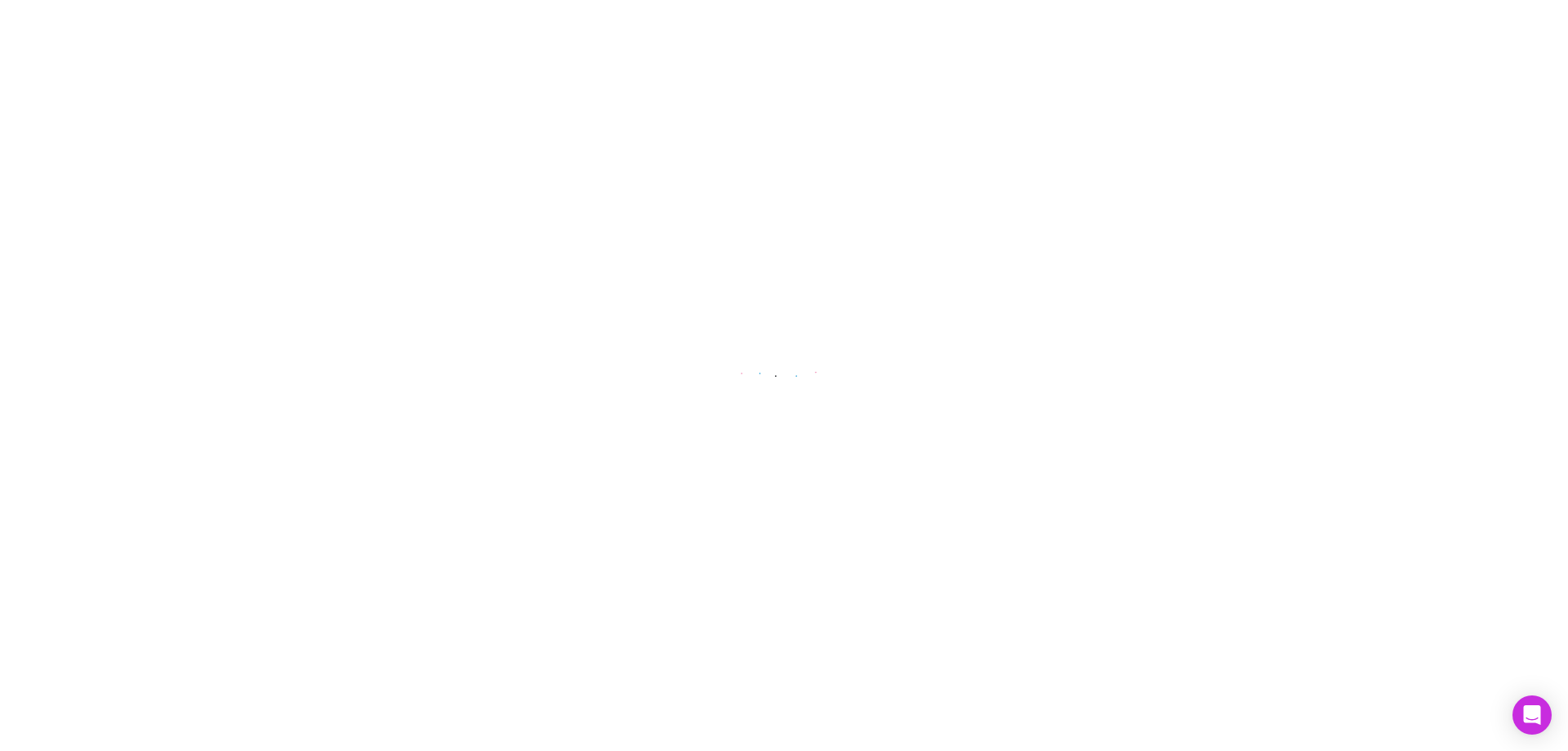
select select "****"
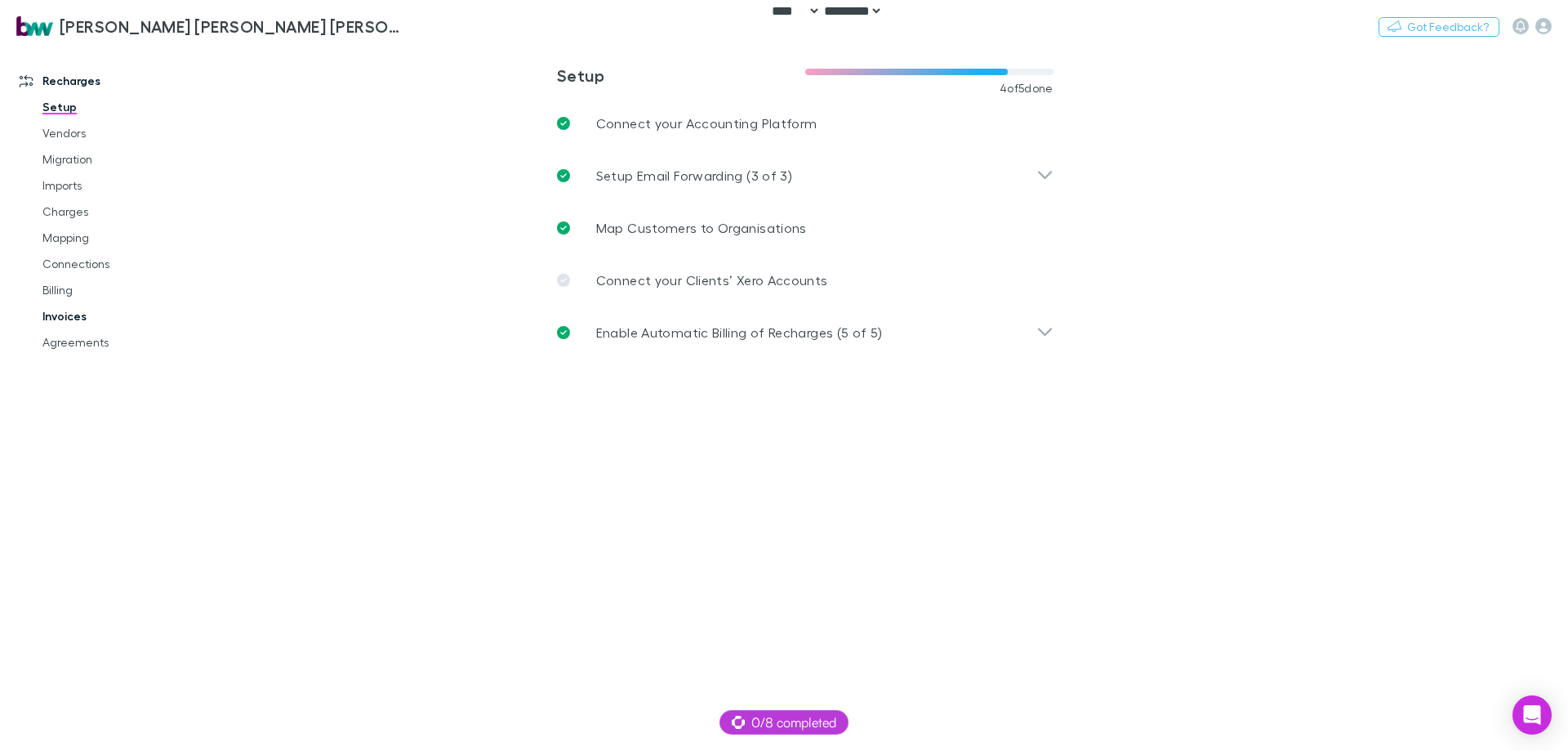
click at [81, 313] on link "Invoices" at bounding box center [122, 316] width 194 height 26
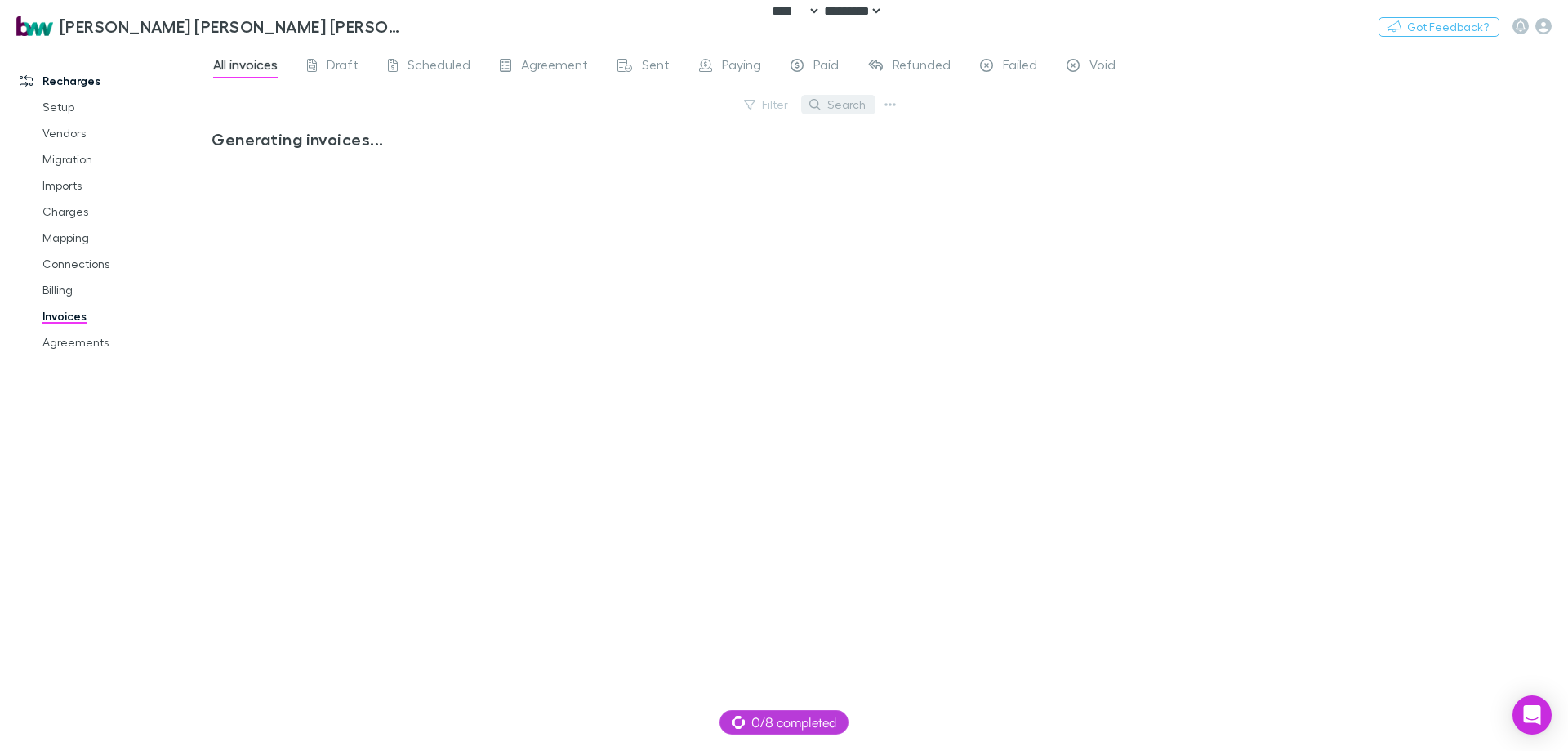
click at [844, 105] on button "Search" at bounding box center [839, 105] width 74 height 20
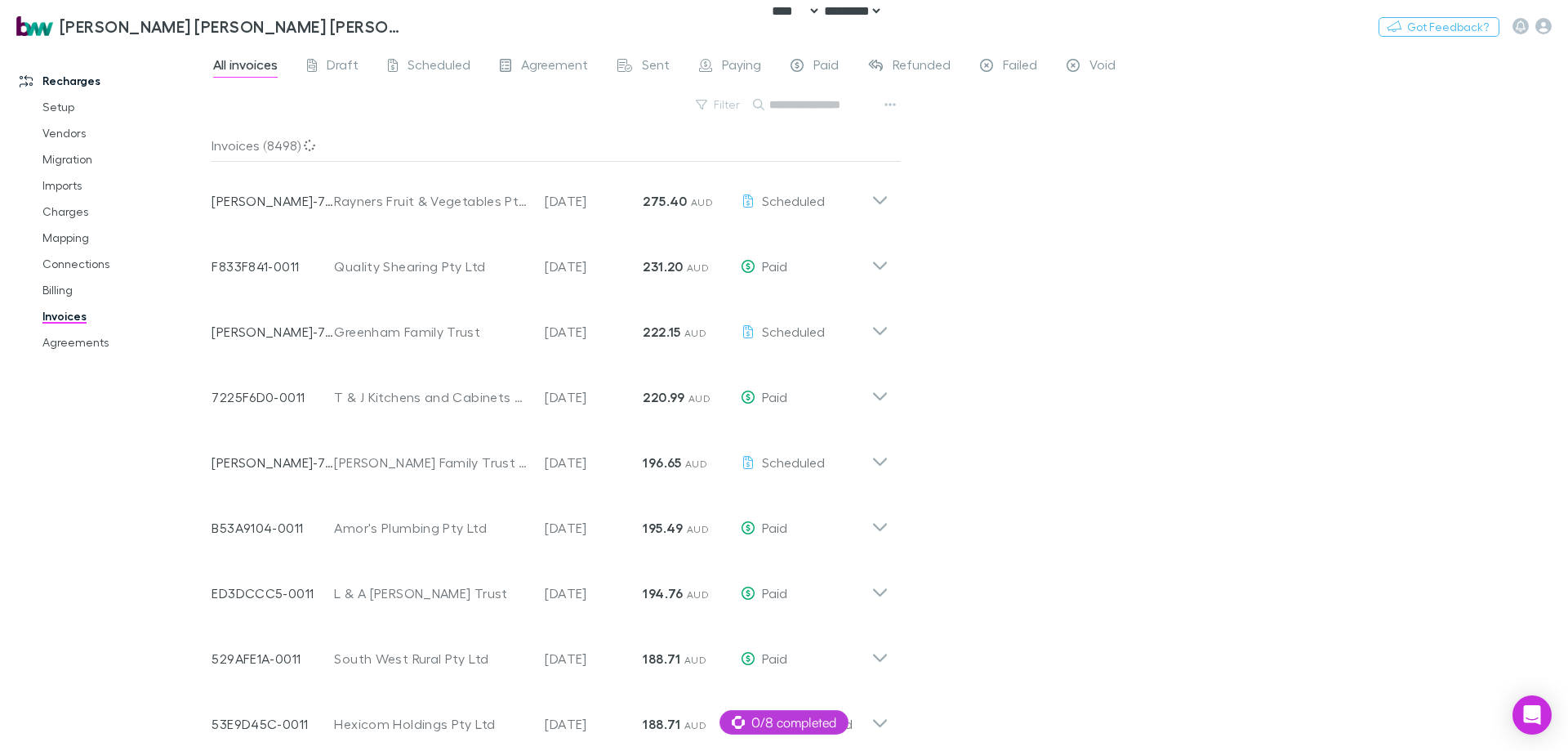
paste input "**********"
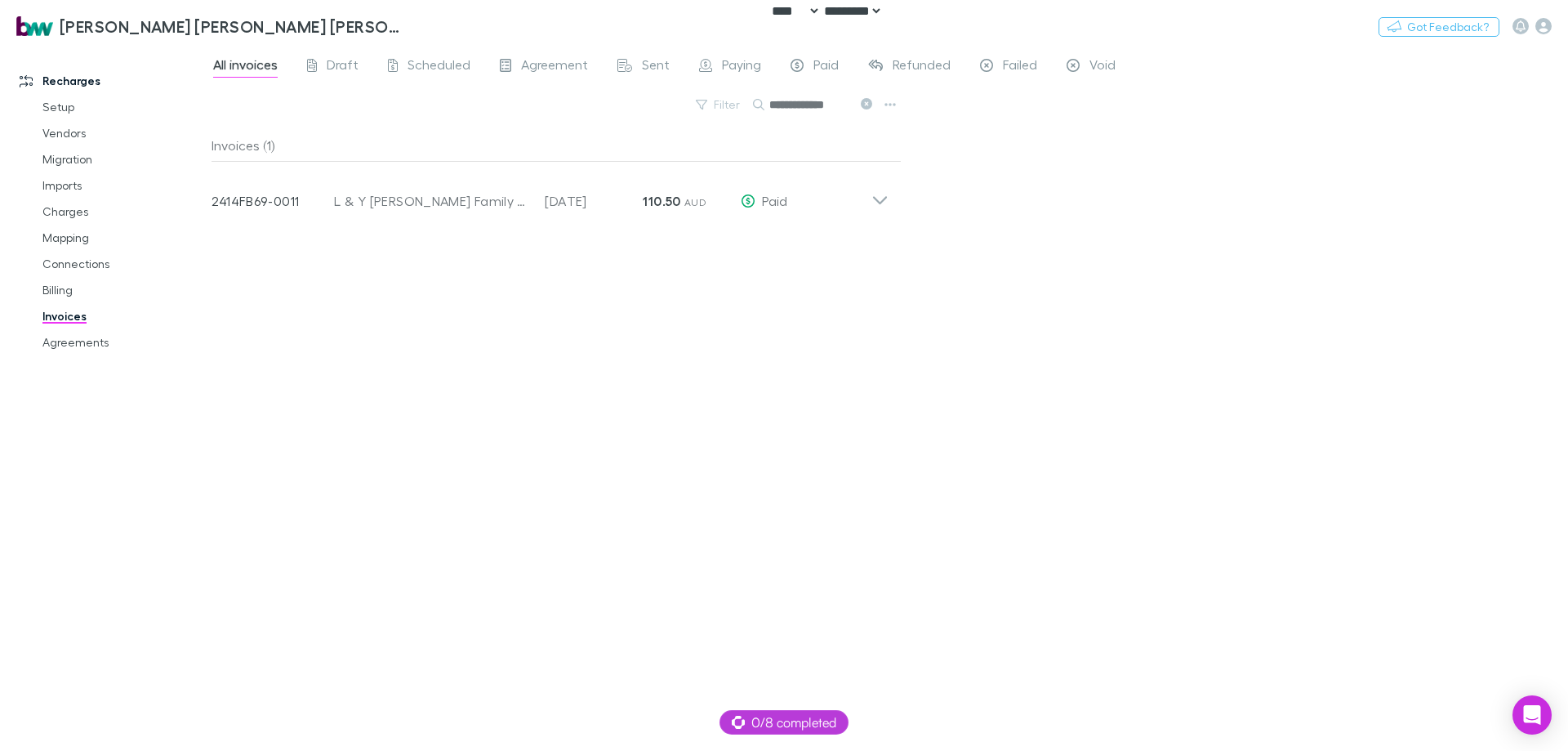
click at [1002, 175] on div "**********" at bounding box center [890, 398] width 1357 height 705
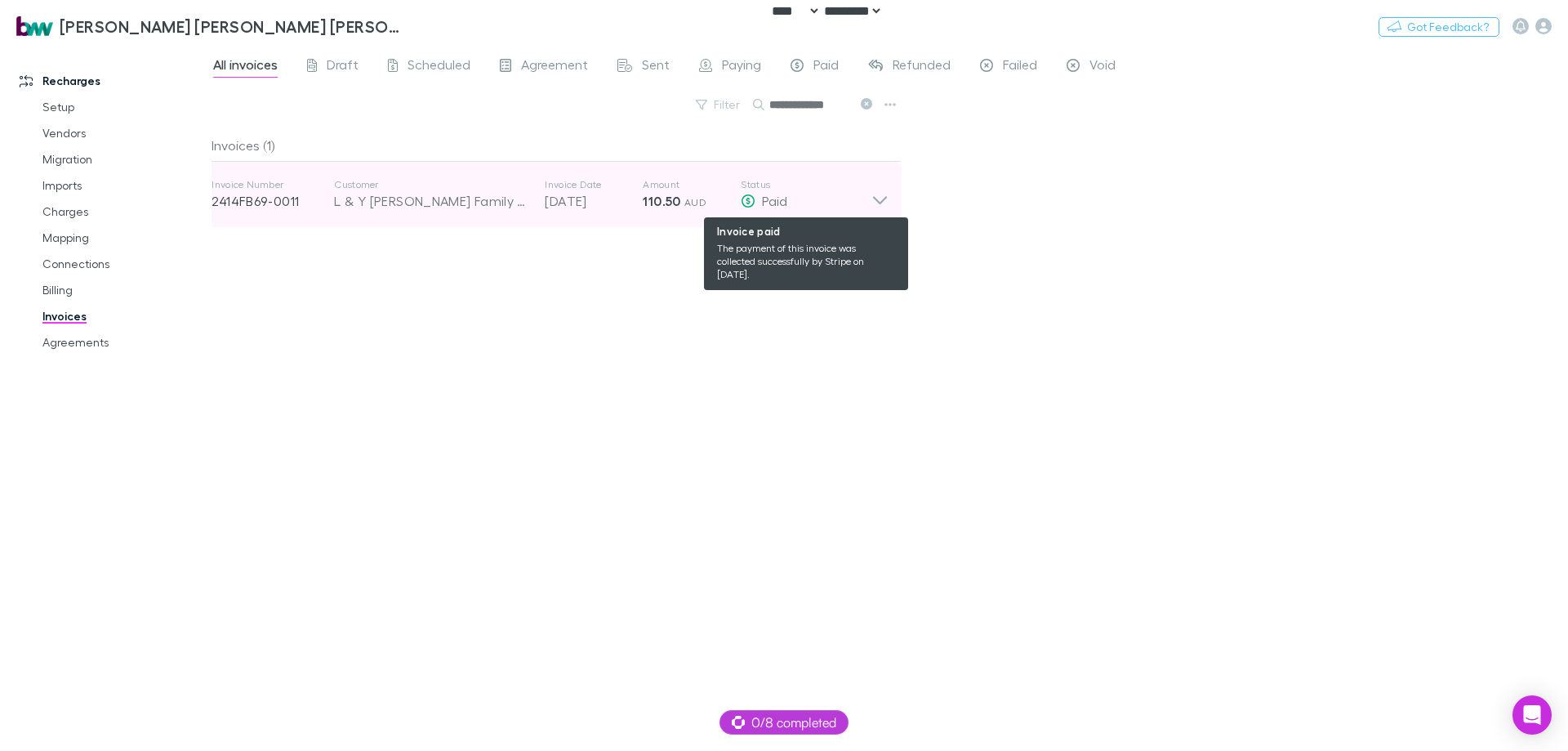
click at [849, 199] on div "Paid" at bounding box center [806, 201] width 130 height 20
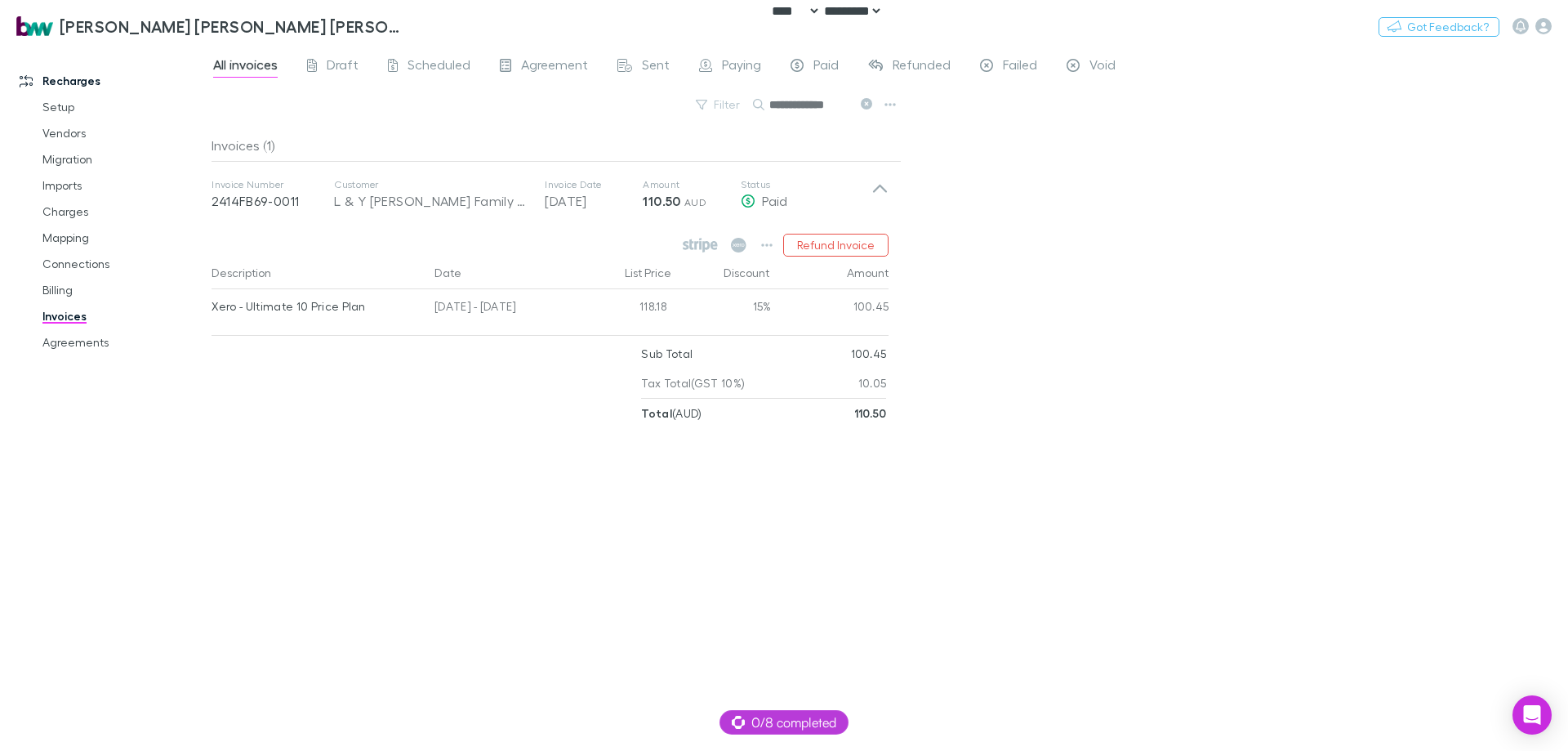
click at [1059, 203] on div "**********" at bounding box center [890, 398] width 1357 height 705
click at [761, 248] on button "button" at bounding box center [767, 246] width 23 height 23
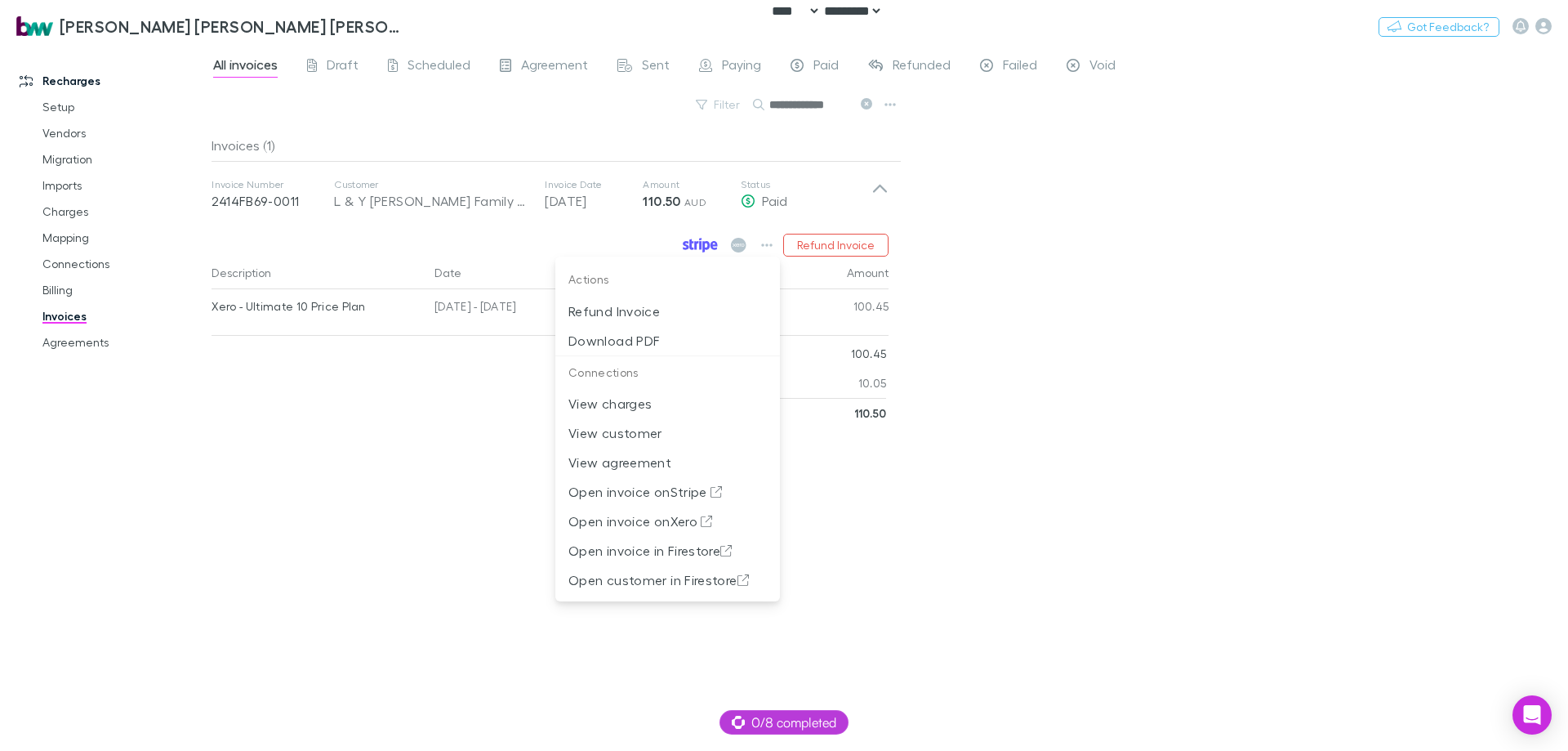
click at [1065, 251] on div at bounding box center [784, 375] width 1568 height 751
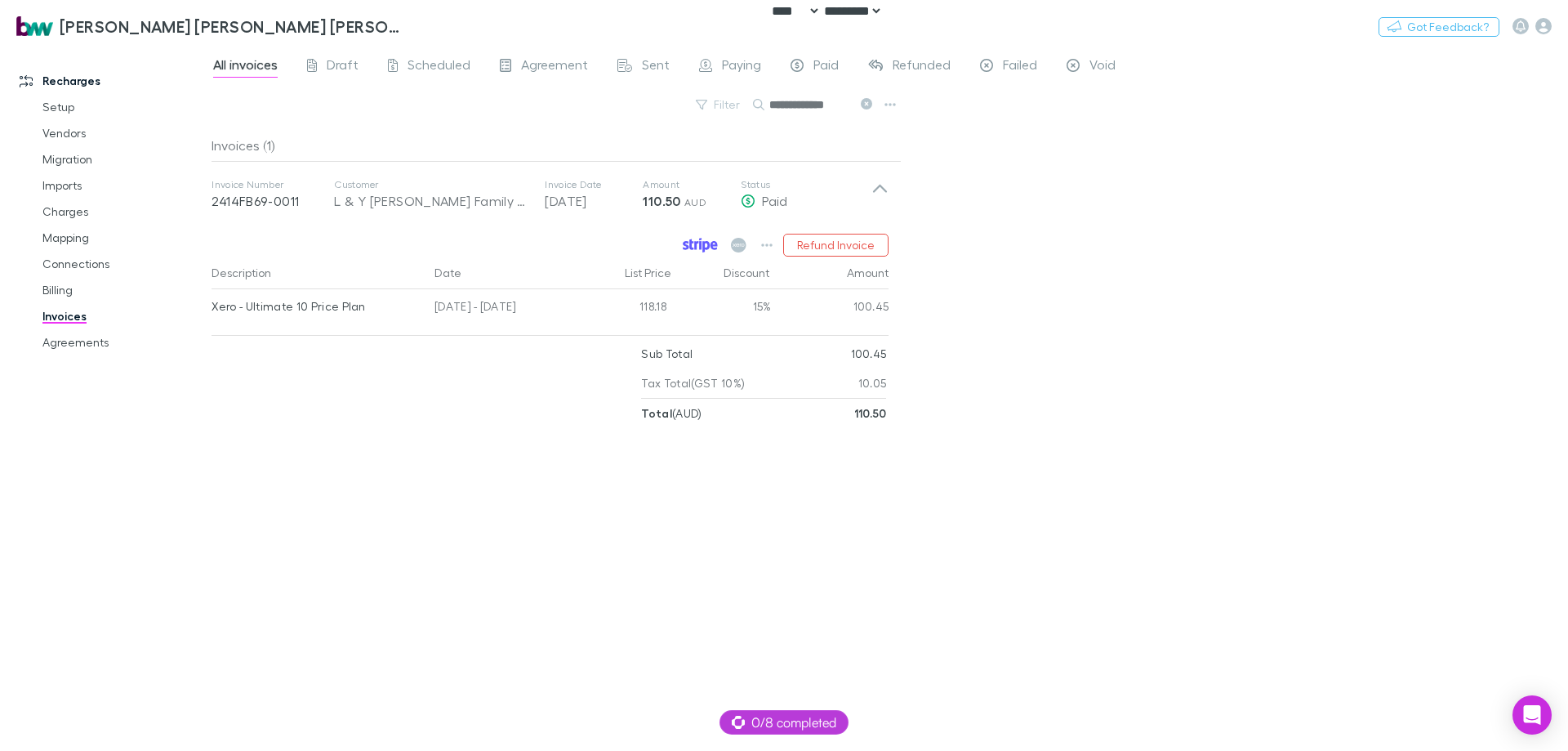
click at [1088, 266] on div "**********" at bounding box center [890, 398] width 1357 height 705
click at [807, 101] on input "**********" at bounding box center [810, 105] width 82 height 23
paste input "text"
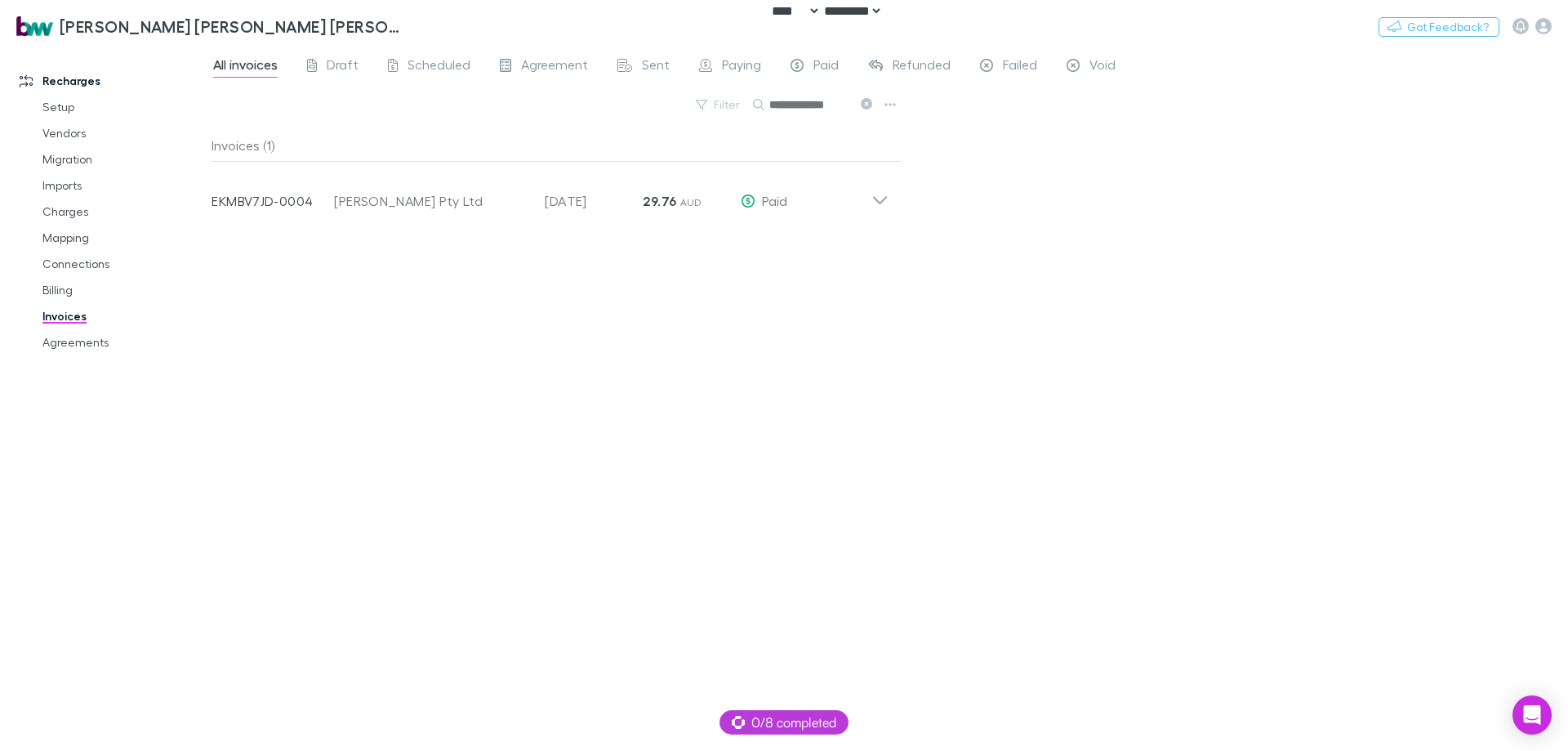
type input "**********"
click at [1002, 200] on div "**********" at bounding box center [890, 398] width 1357 height 705
click at [56, 103] on link "Setup" at bounding box center [122, 106] width 194 height 26
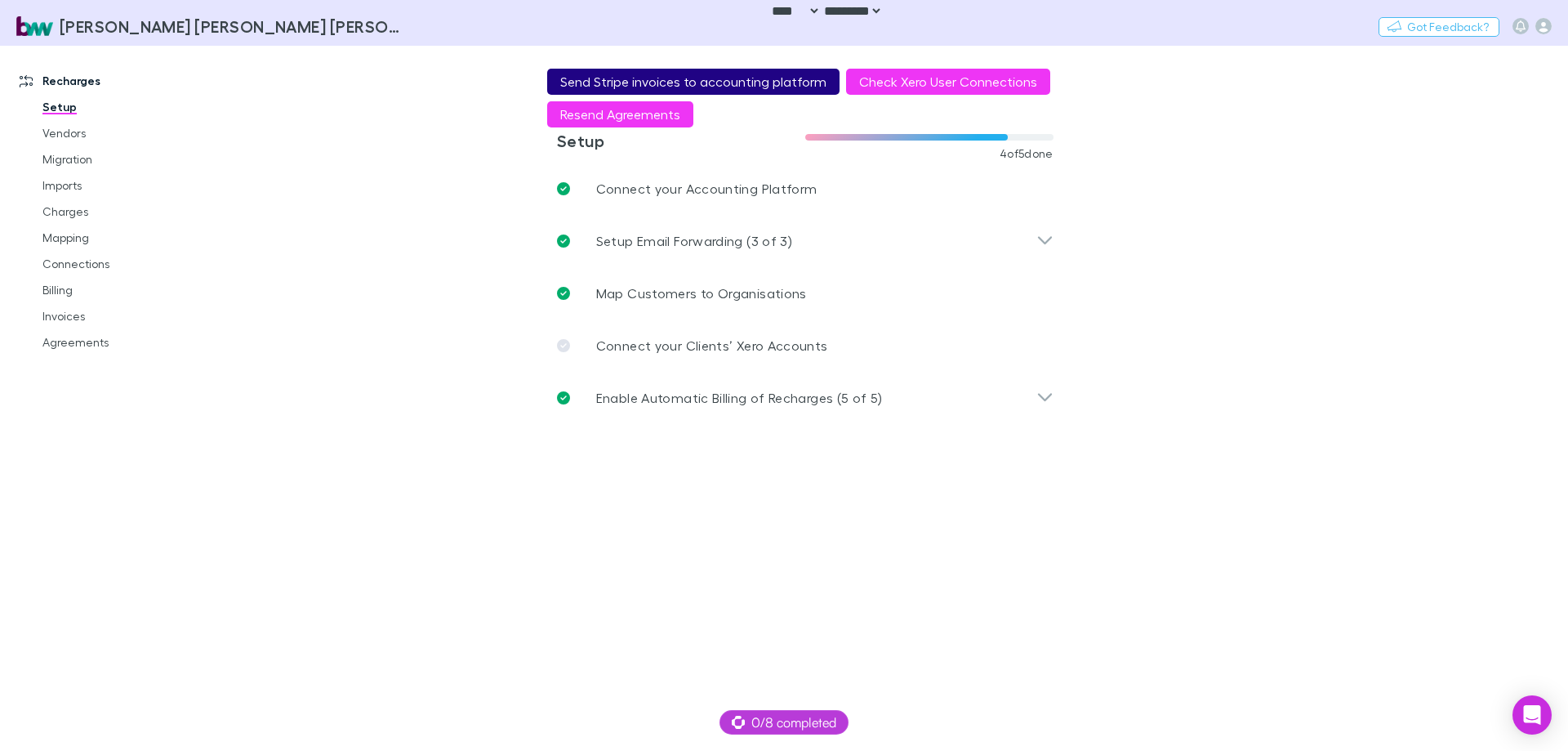
click at [776, 77] on button "Send Stripe invoices to accounting platform" at bounding box center [693, 81] width 293 height 26
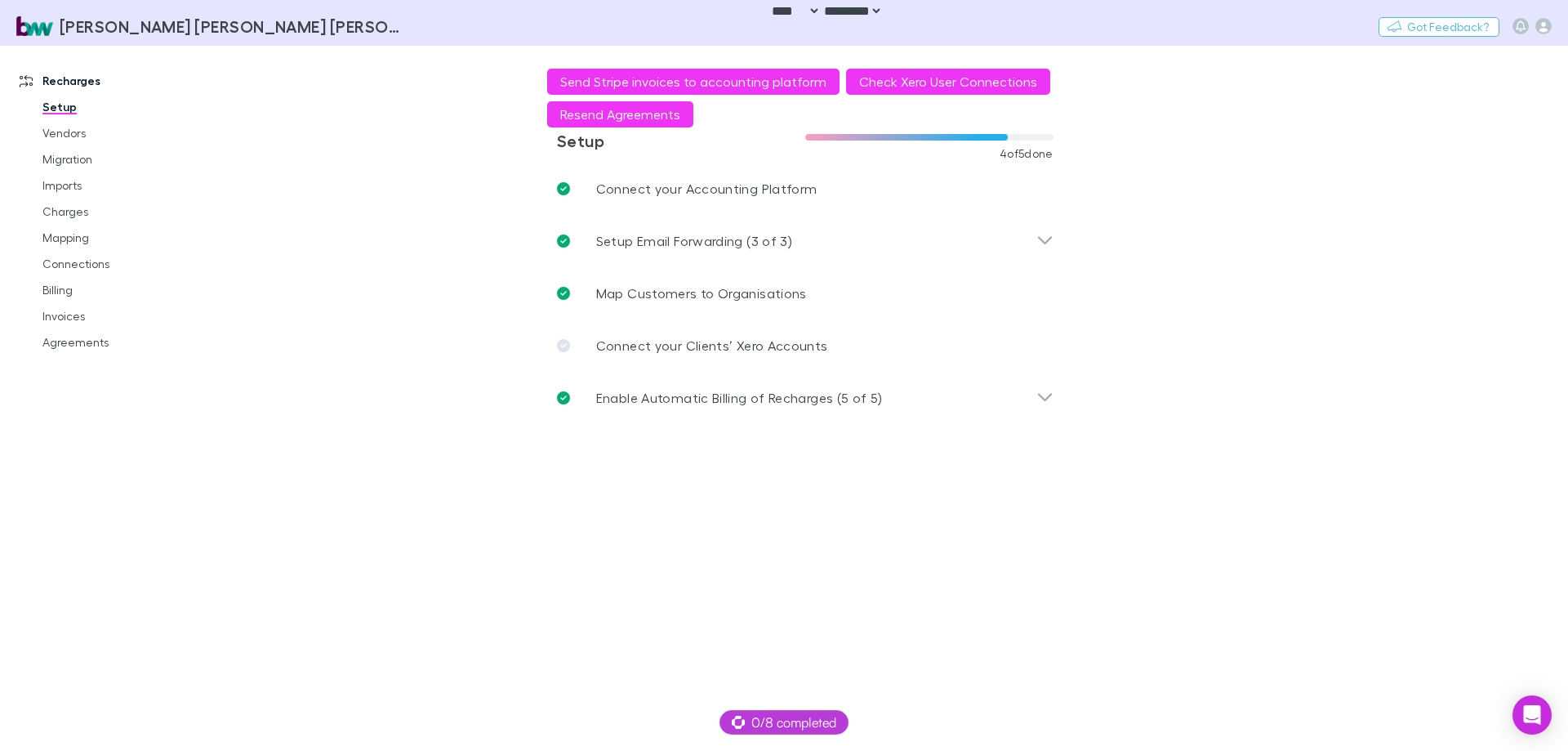
drag, startPoint x: 589, startPoint y: 84, endPoint x: 429, endPoint y: 640, distance: 578.6
click at [429, 640] on main "**********" at bounding box center [890, 398] width 1357 height 705
click at [1568, 398] on main "**********" at bounding box center [890, 398] width 1357 height 705
click at [1568, 384] on main "**********" at bounding box center [890, 398] width 1357 height 705
click at [1542, 29] on icon "button" at bounding box center [1544, 26] width 16 height 16
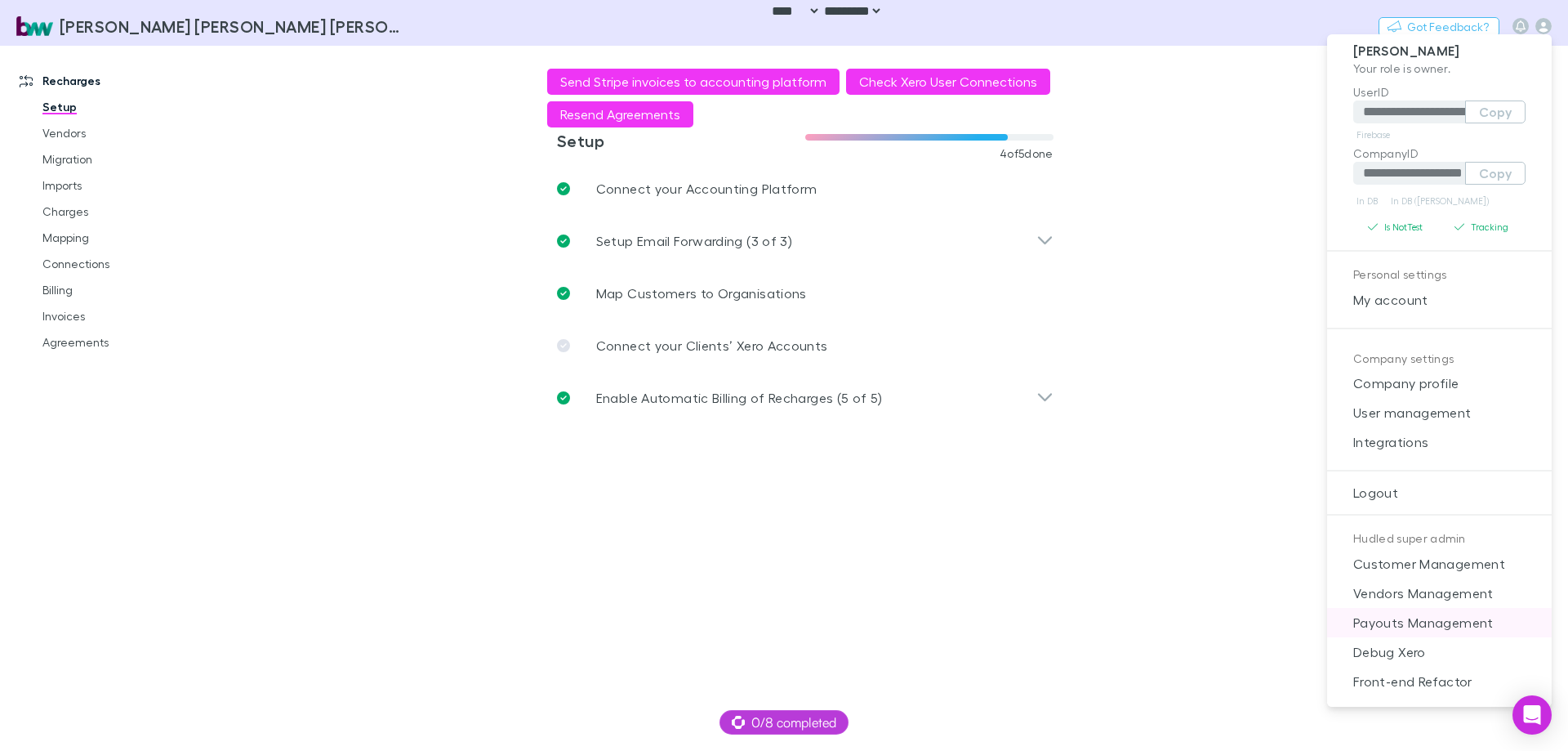
scroll to position [14, 0]
click at [1441, 613] on span "Payouts Management" at bounding box center [1439, 620] width 199 height 20
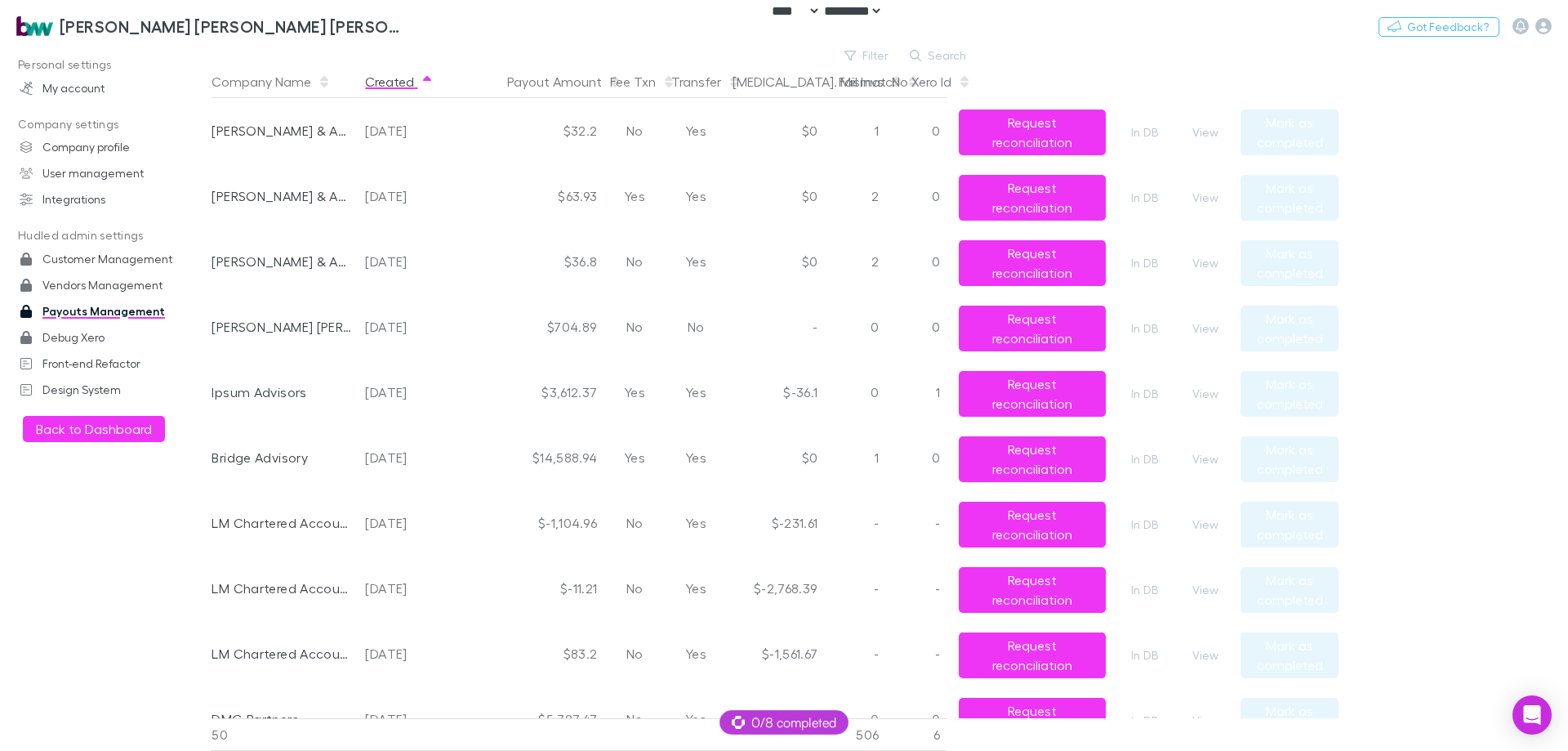
click at [400, 85] on button "Created" at bounding box center [399, 82] width 68 height 33
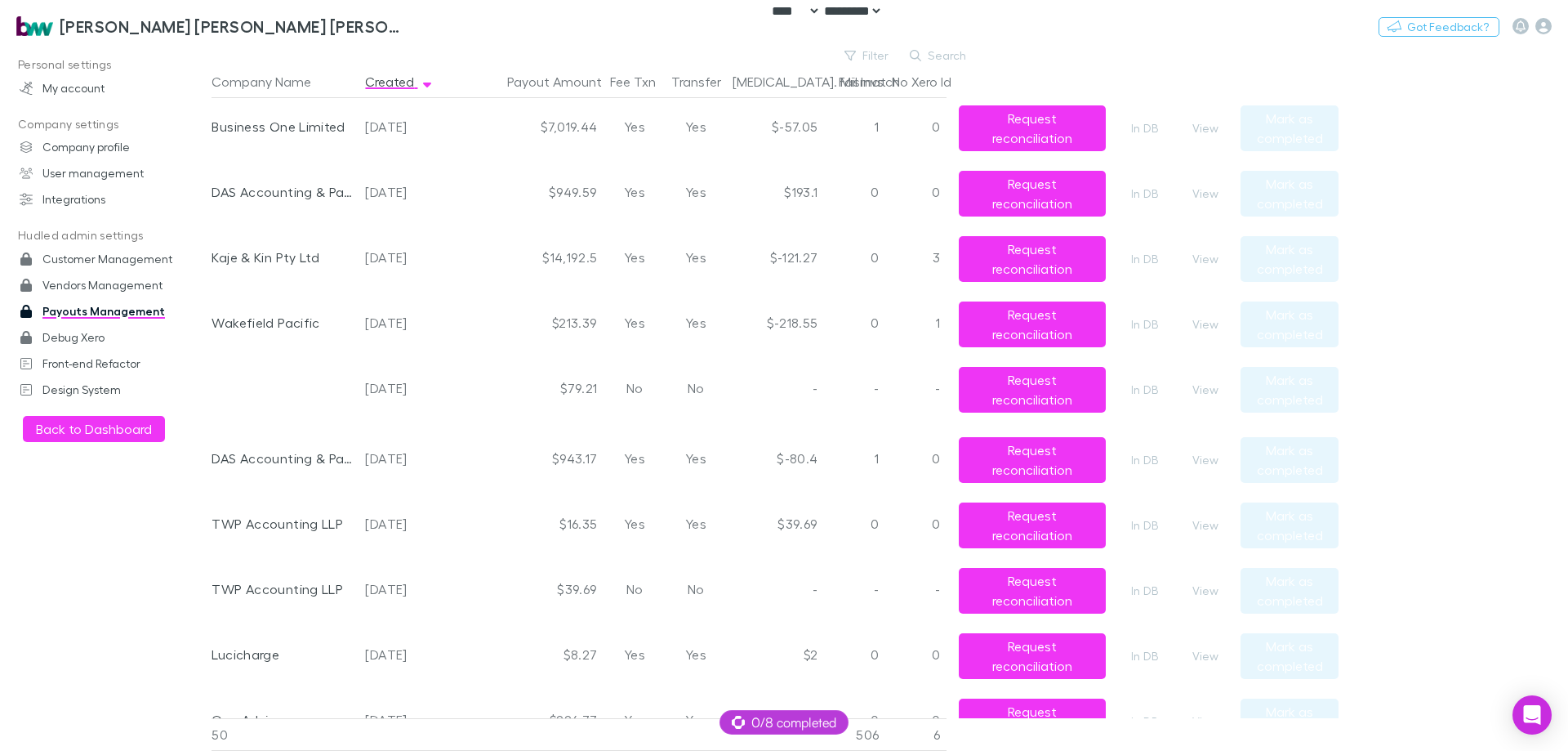
scroll to position [1553, 0]
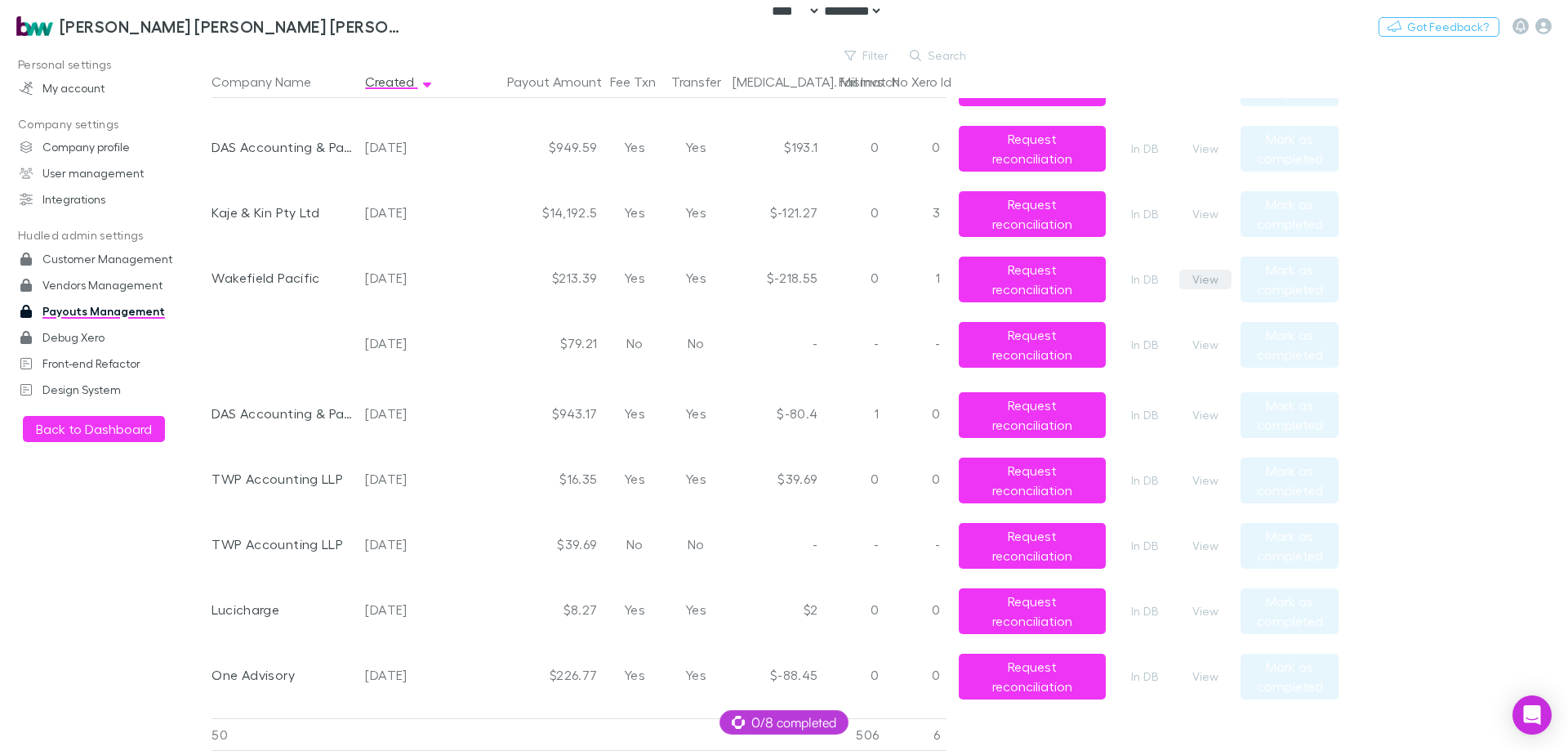
click at [1207, 275] on button "View" at bounding box center [1205, 279] width 52 height 20
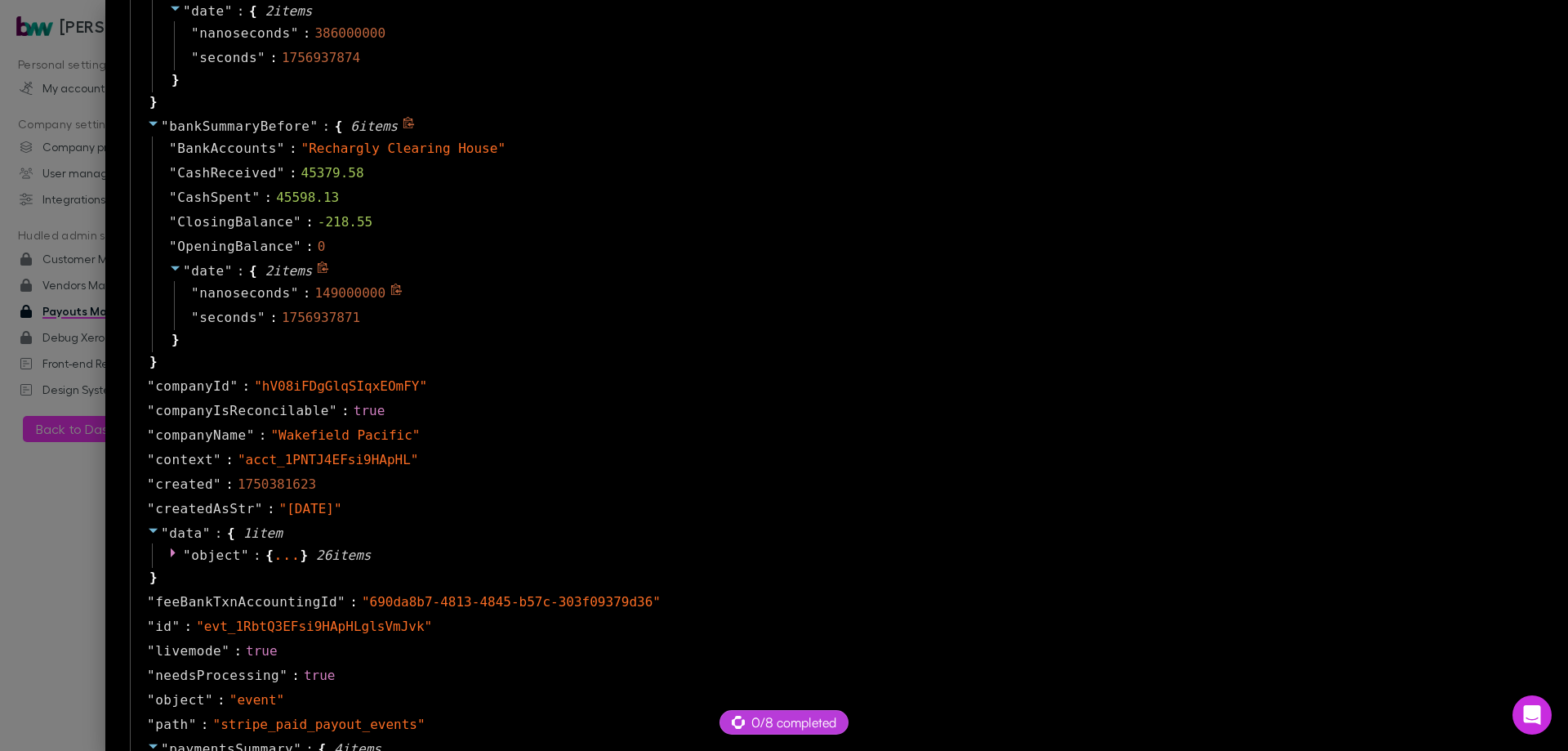
scroll to position [1062, 0]
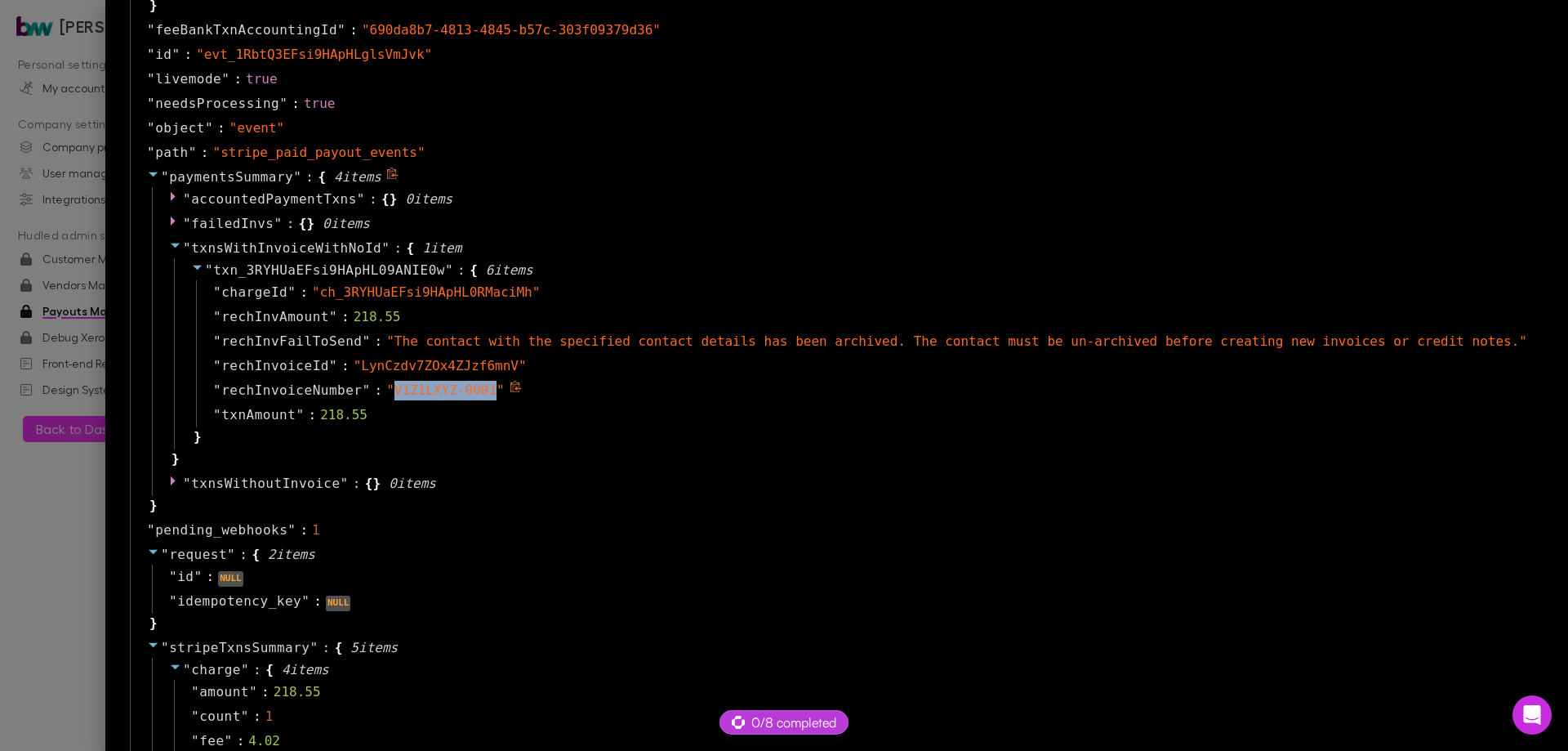
drag, startPoint x: 577, startPoint y: 391, endPoint x: 483, endPoint y: 390, distance: 94.0
click at [483, 390] on span "" V1Z1LXYZ-0001 "" at bounding box center [446, 390] width 119 height 16
copy span "V1Z1LXYZ-0001"
click at [93, 568] on div at bounding box center [784, 375] width 1568 height 751
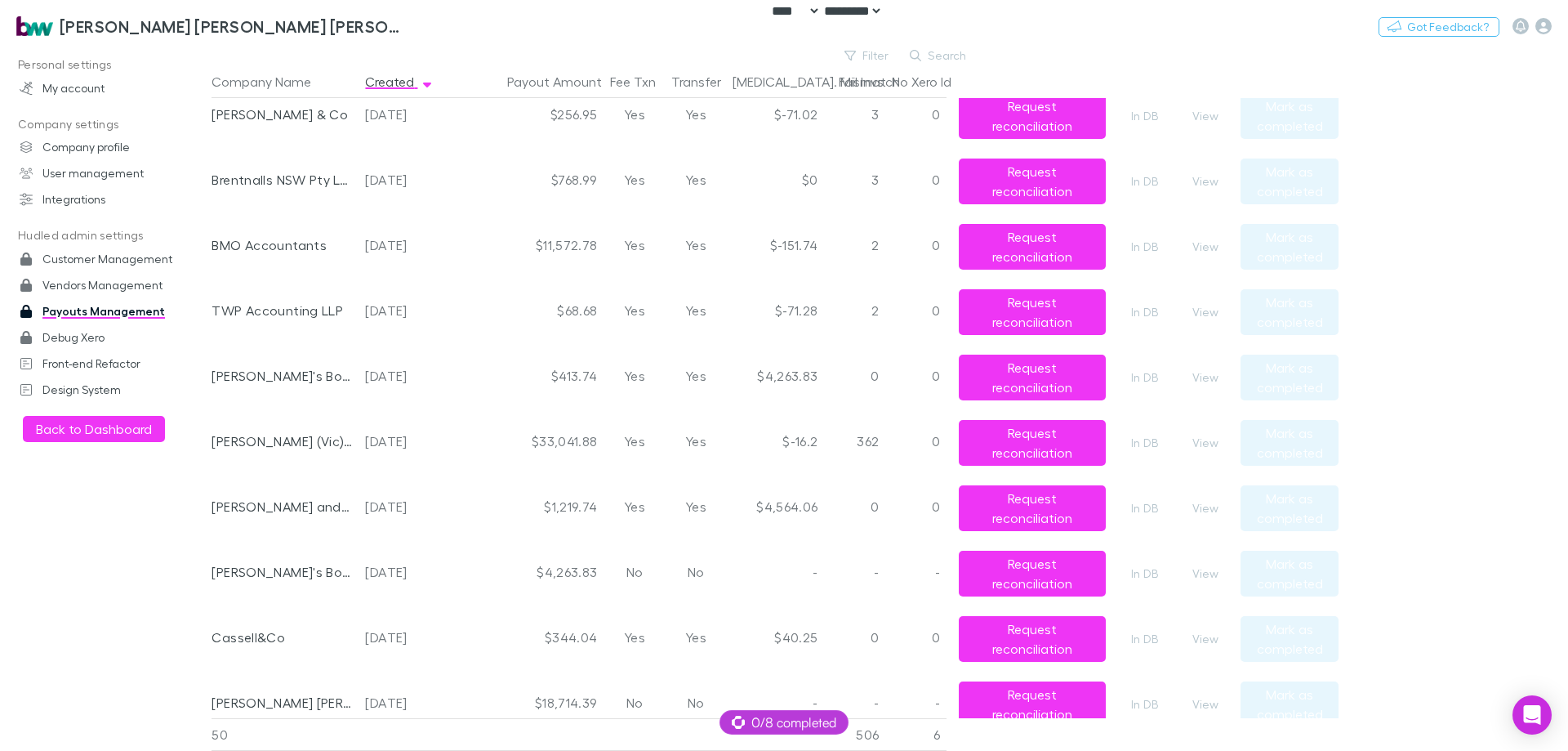
scroll to position [0, 0]
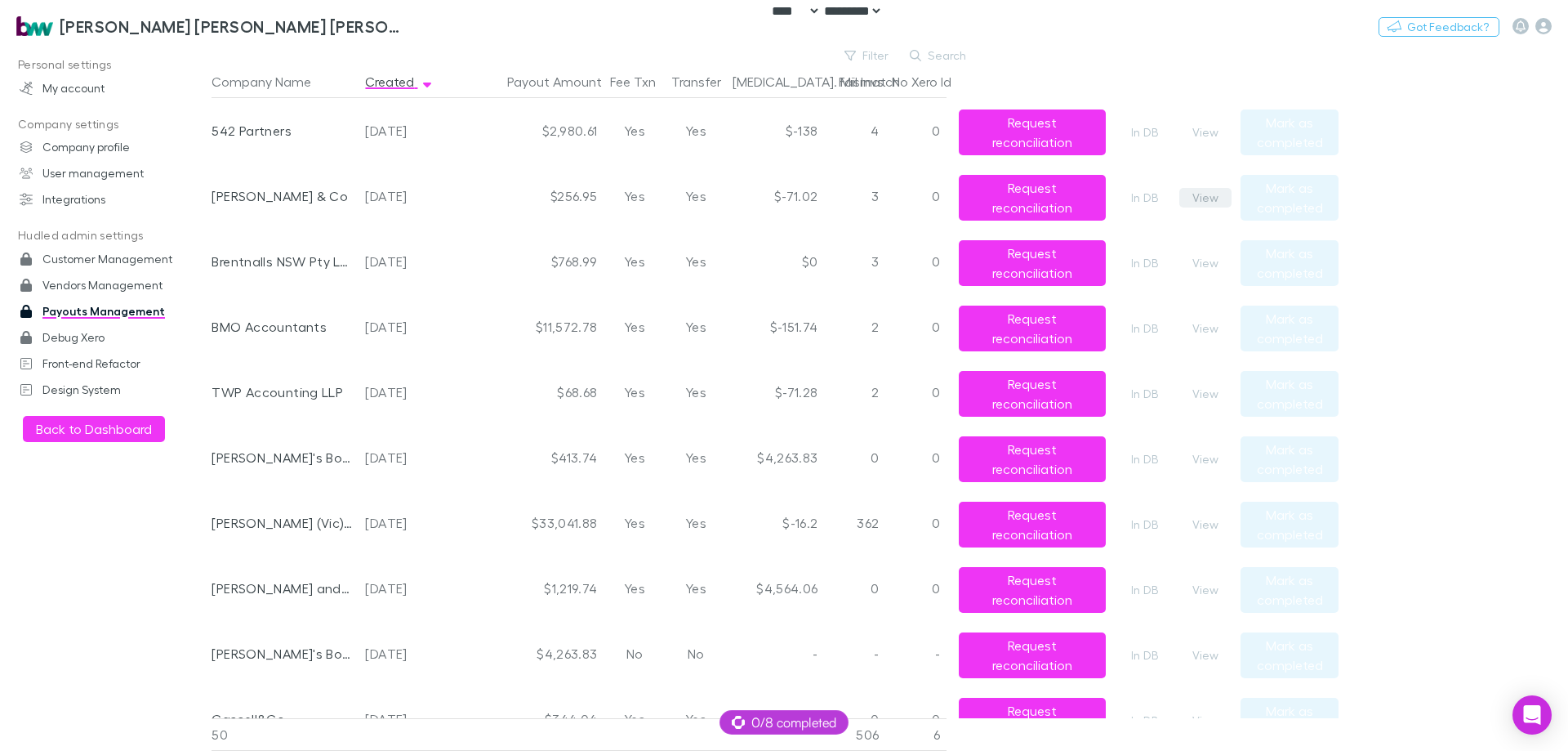
click at [1191, 197] on button "View" at bounding box center [1205, 198] width 52 height 20
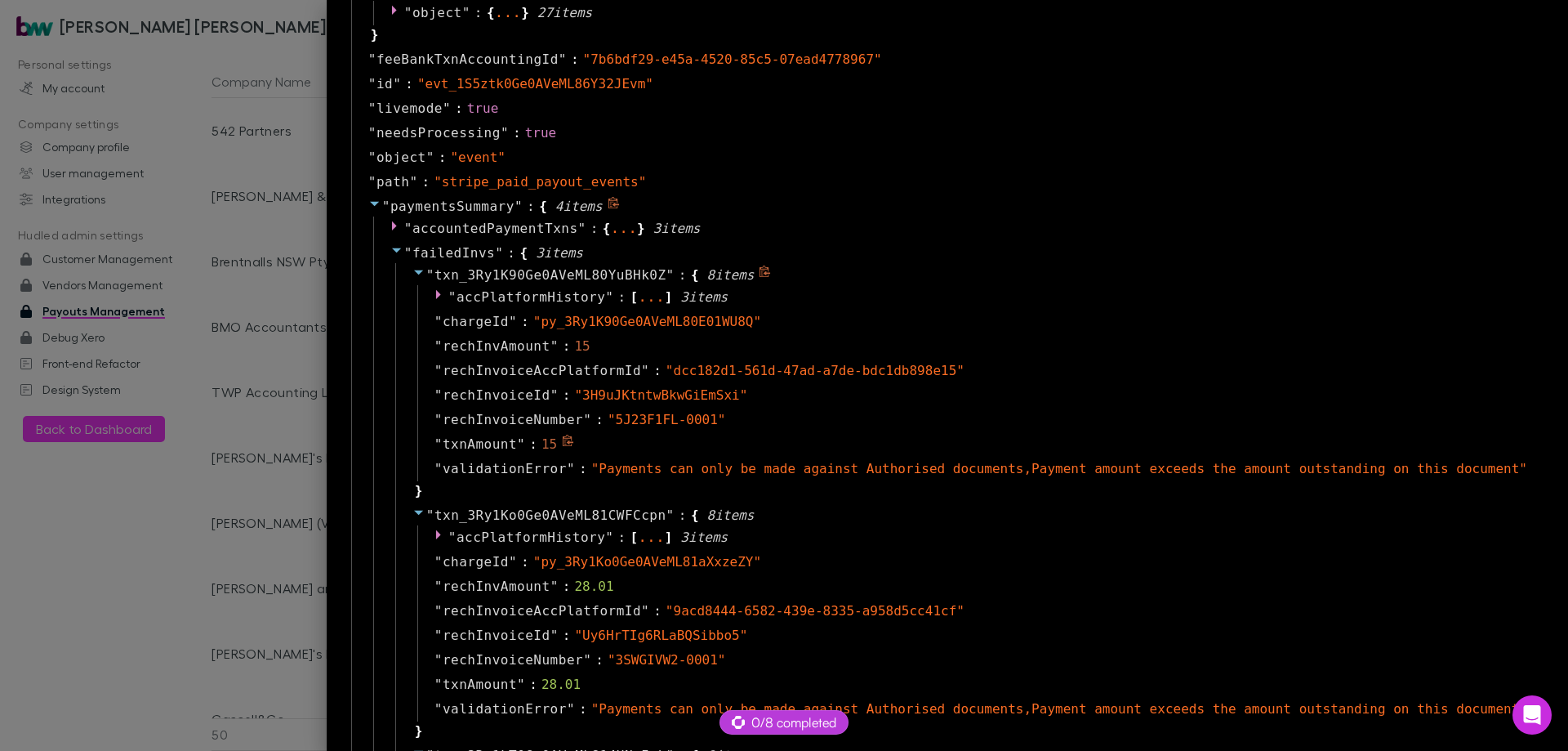
scroll to position [1062, 0]
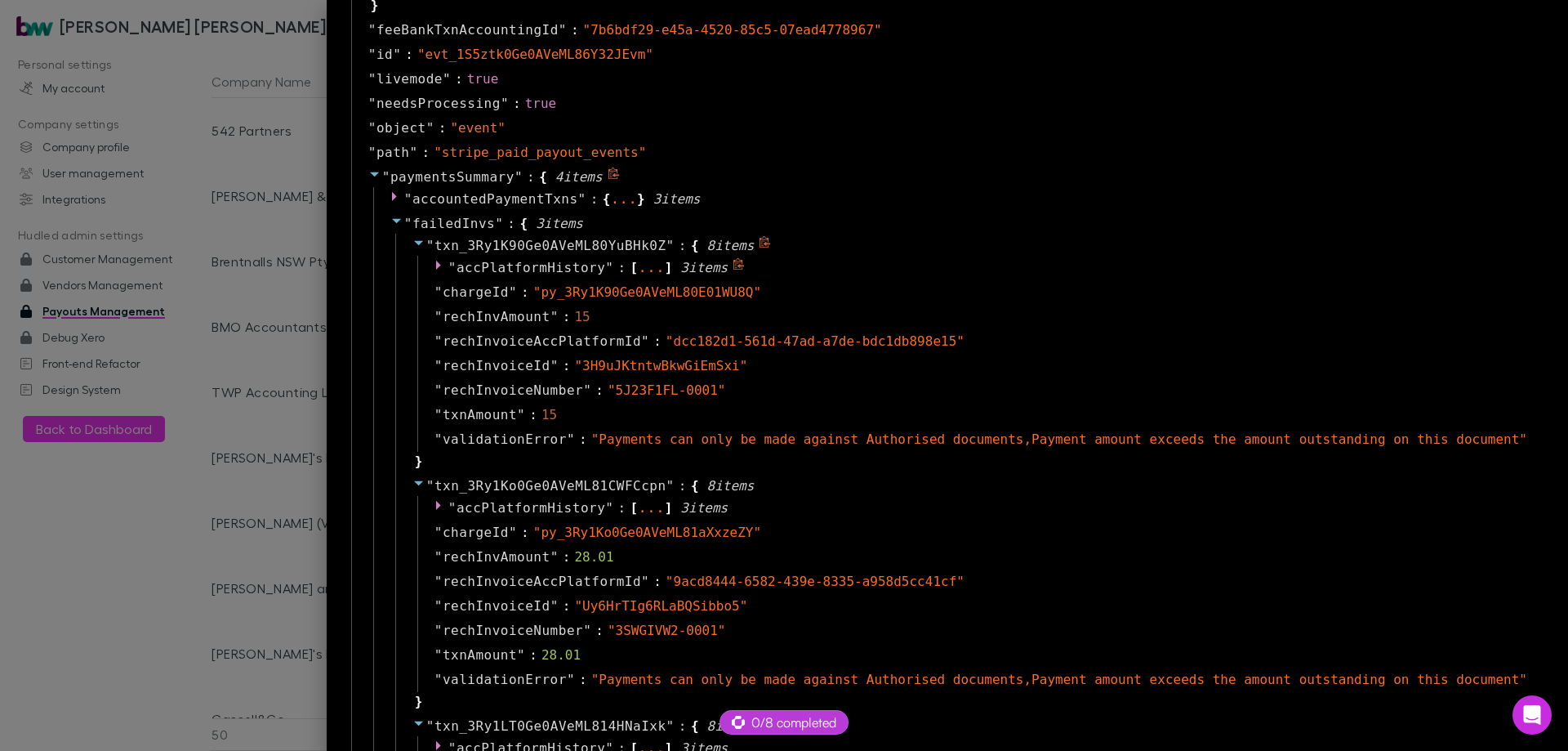
click at [605, 274] on span "accPlatformHistory" at bounding box center [531, 268] width 149 height 16
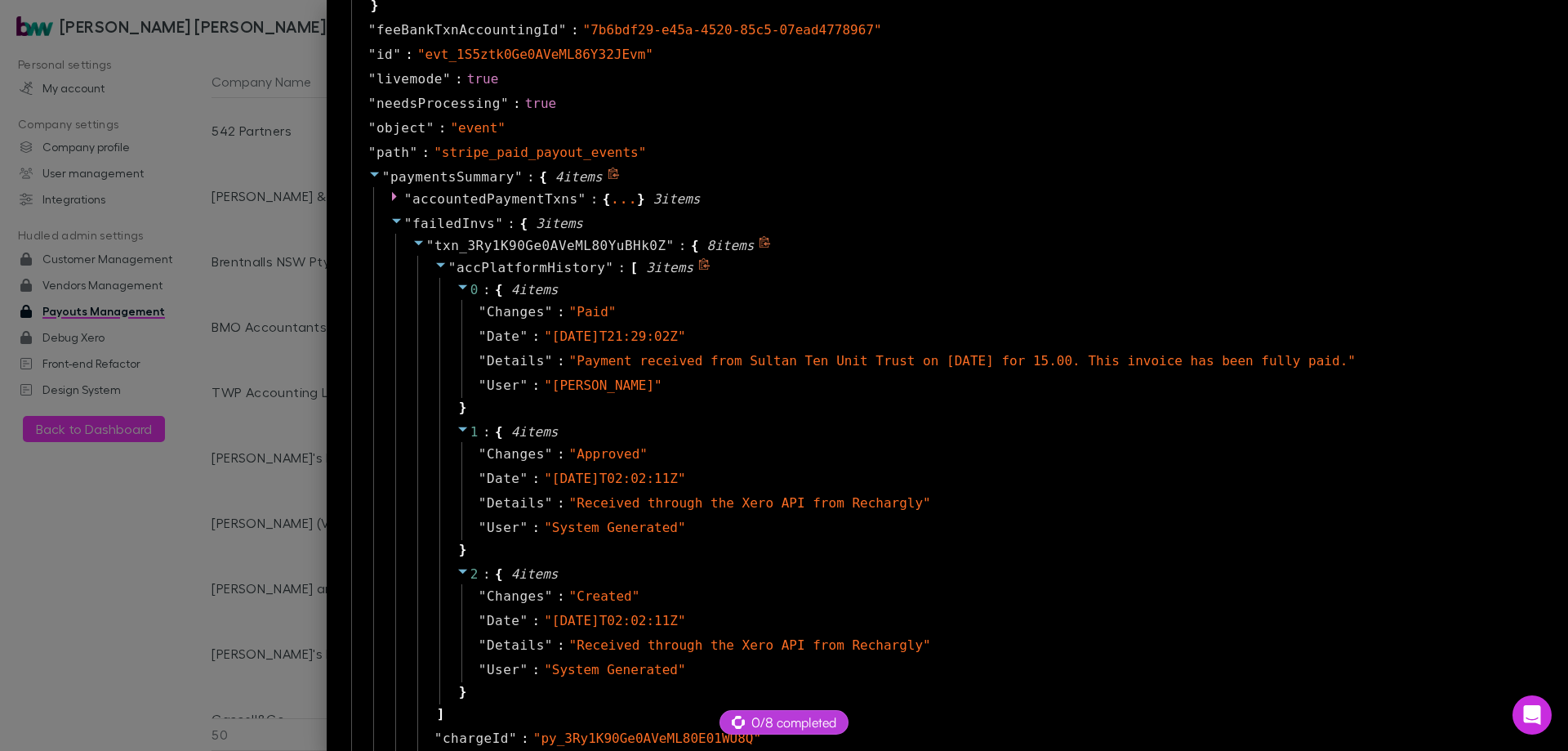
click at [605, 274] on span "accPlatformHistory" at bounding box center [531, 268] width 149 height 16
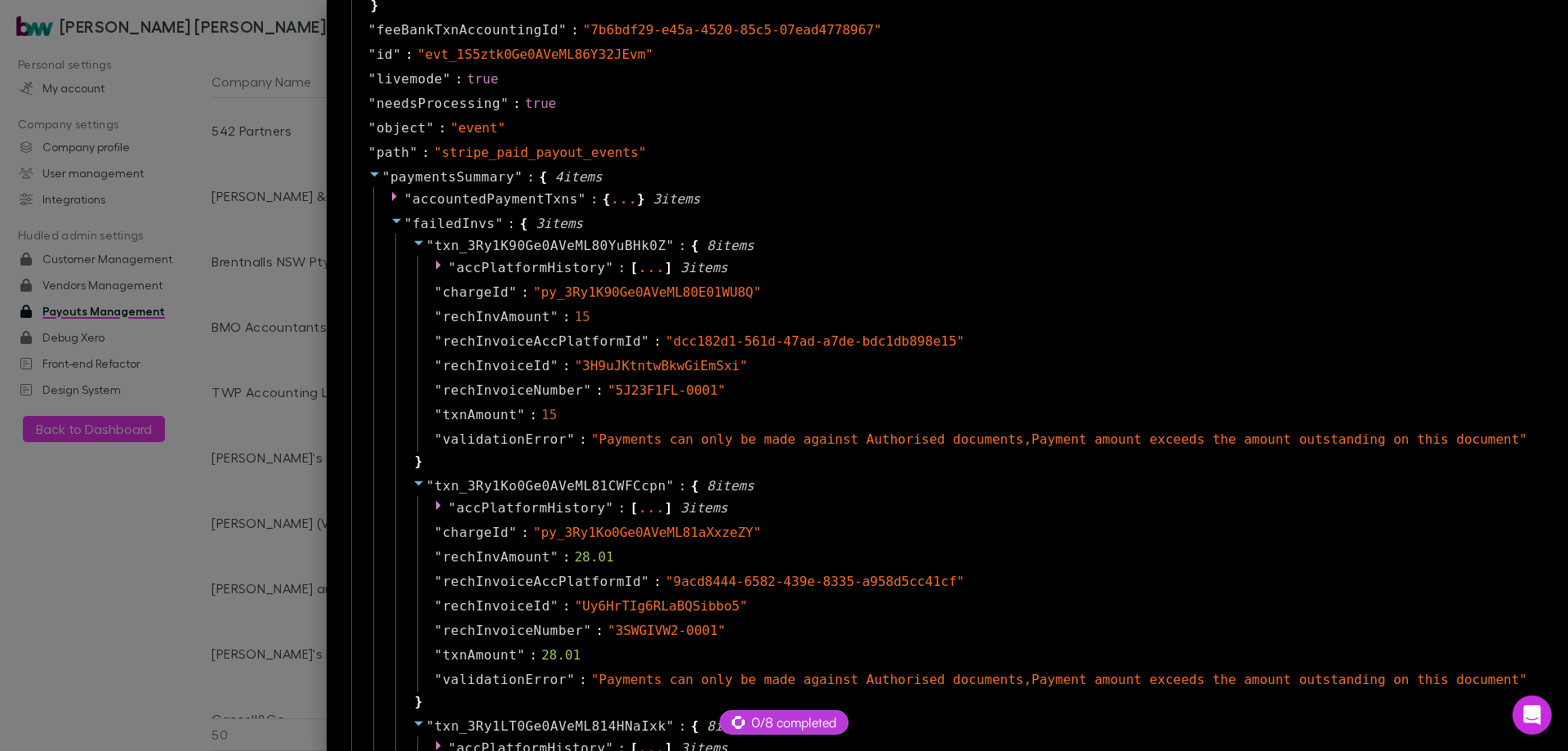
click at [368, 259] on div at bounding box center [784, 375] width 1568 height 751
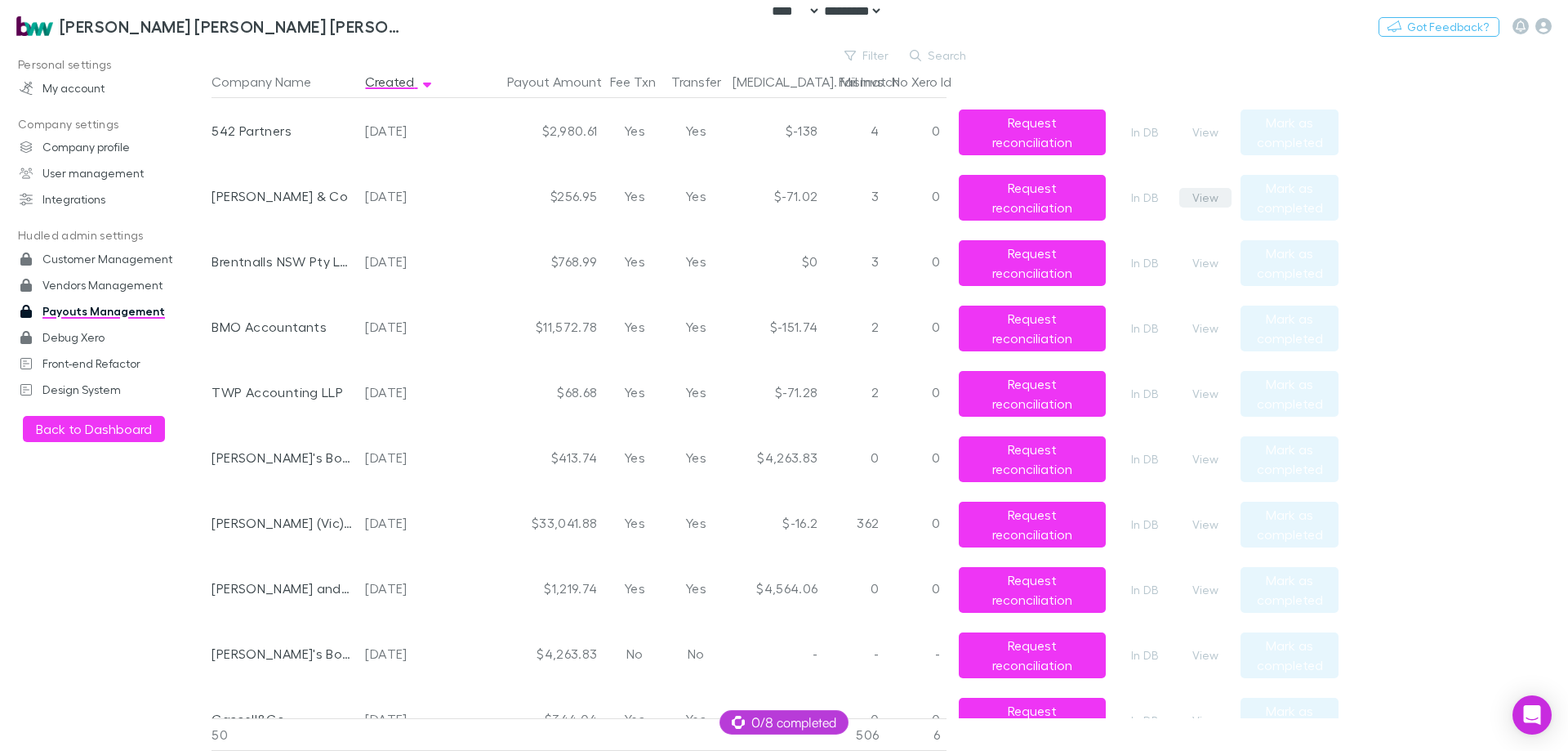
click at [1219, 197] on button "View" at bounding box center [1205, 198] width 52 height 20
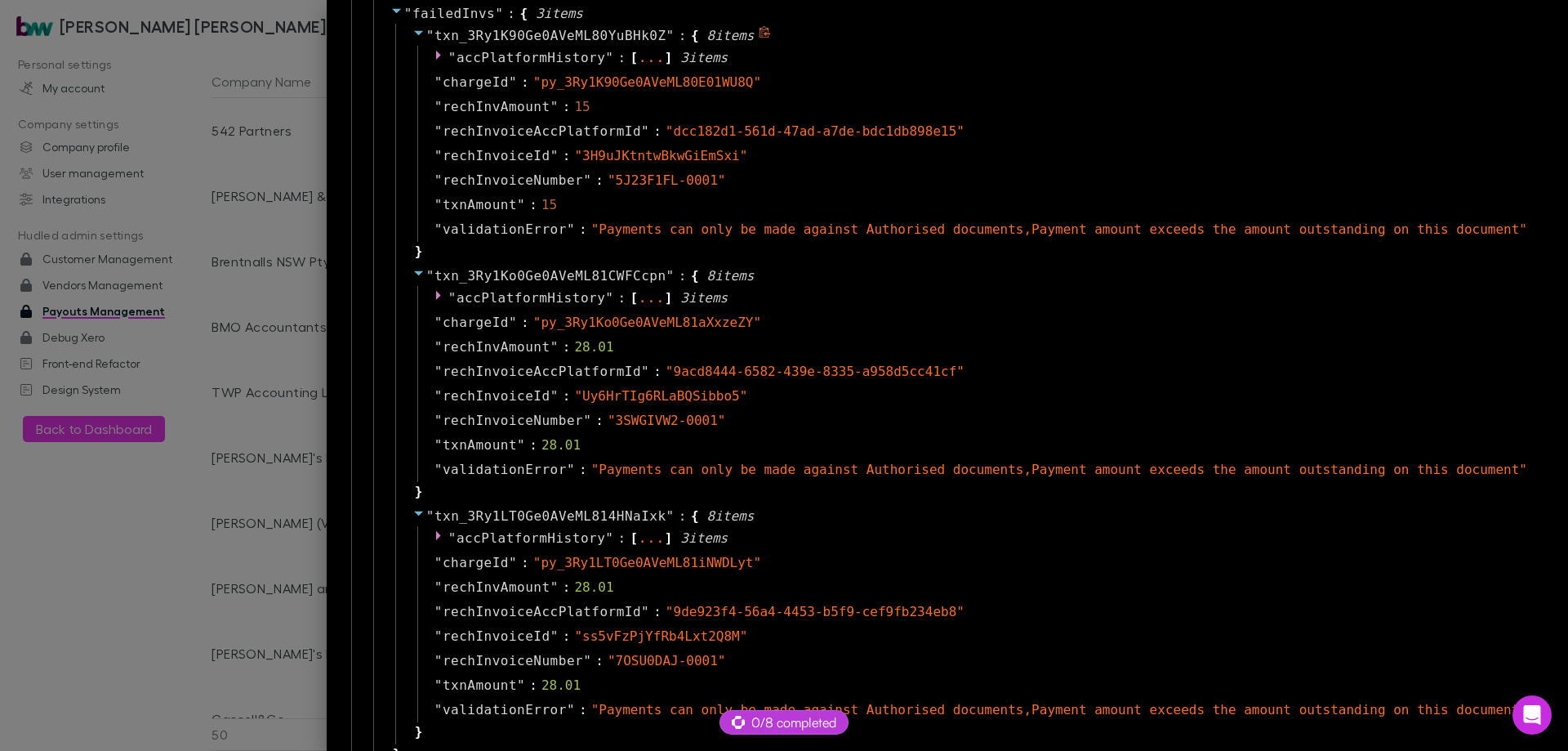
scroll to position [1144, 0]
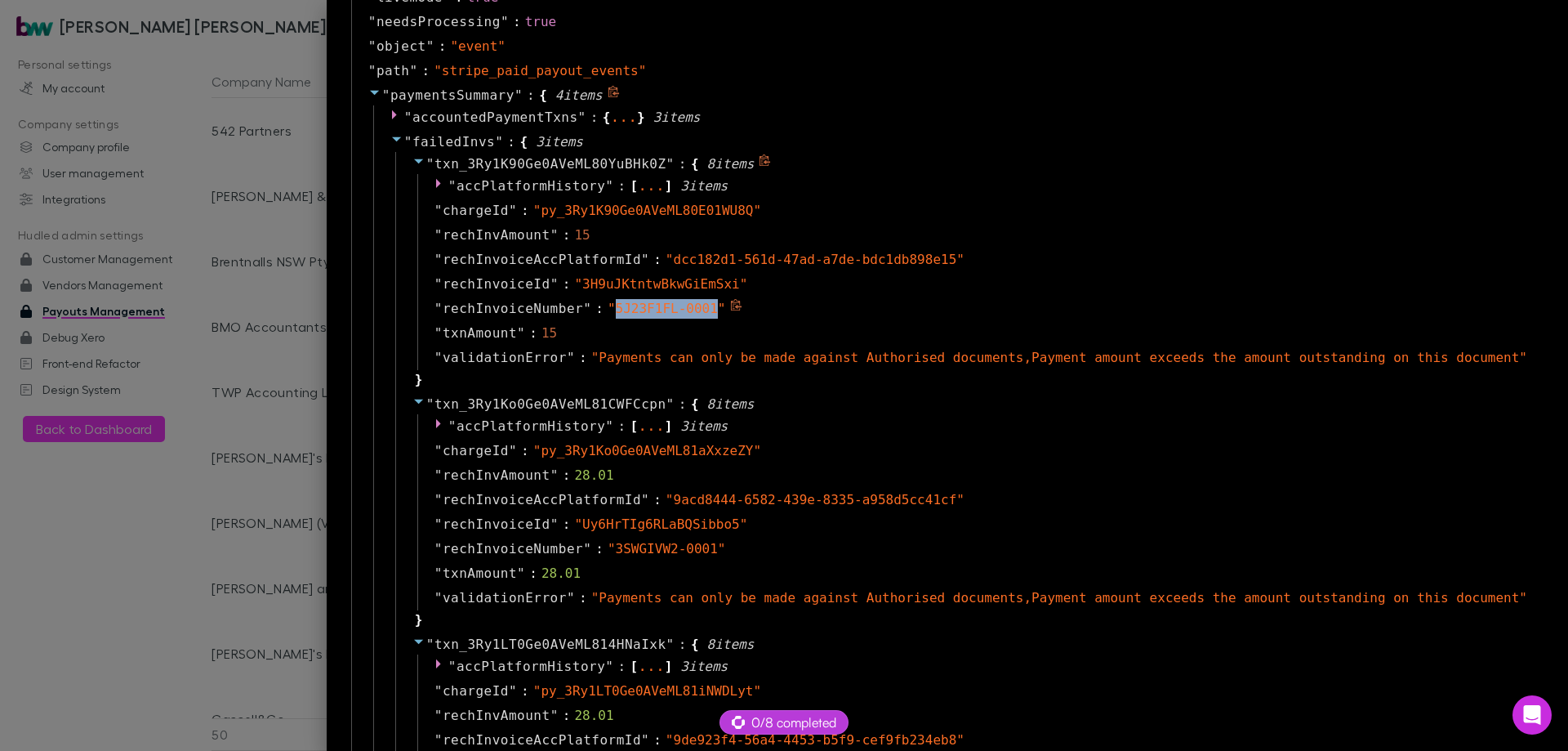
drag, startPoint x: 775, startPoint y: 309, endPoint x: 684, endPoint y: 302, distance: 91.3
click at [684, 302] on span "" 5J23F1FL-0001 "" at bounding box center [667, 309] width 119 height 16
copy span "5J23F1FL-0001"
click at [988, 411] on div "" txn_3Ry1Ko0Ge0AVeML81CWFCcpn " : { 8 item s " accPlatformHistory " : [ ... ] …" at bounding box center [968, 512] width 1145 height 240
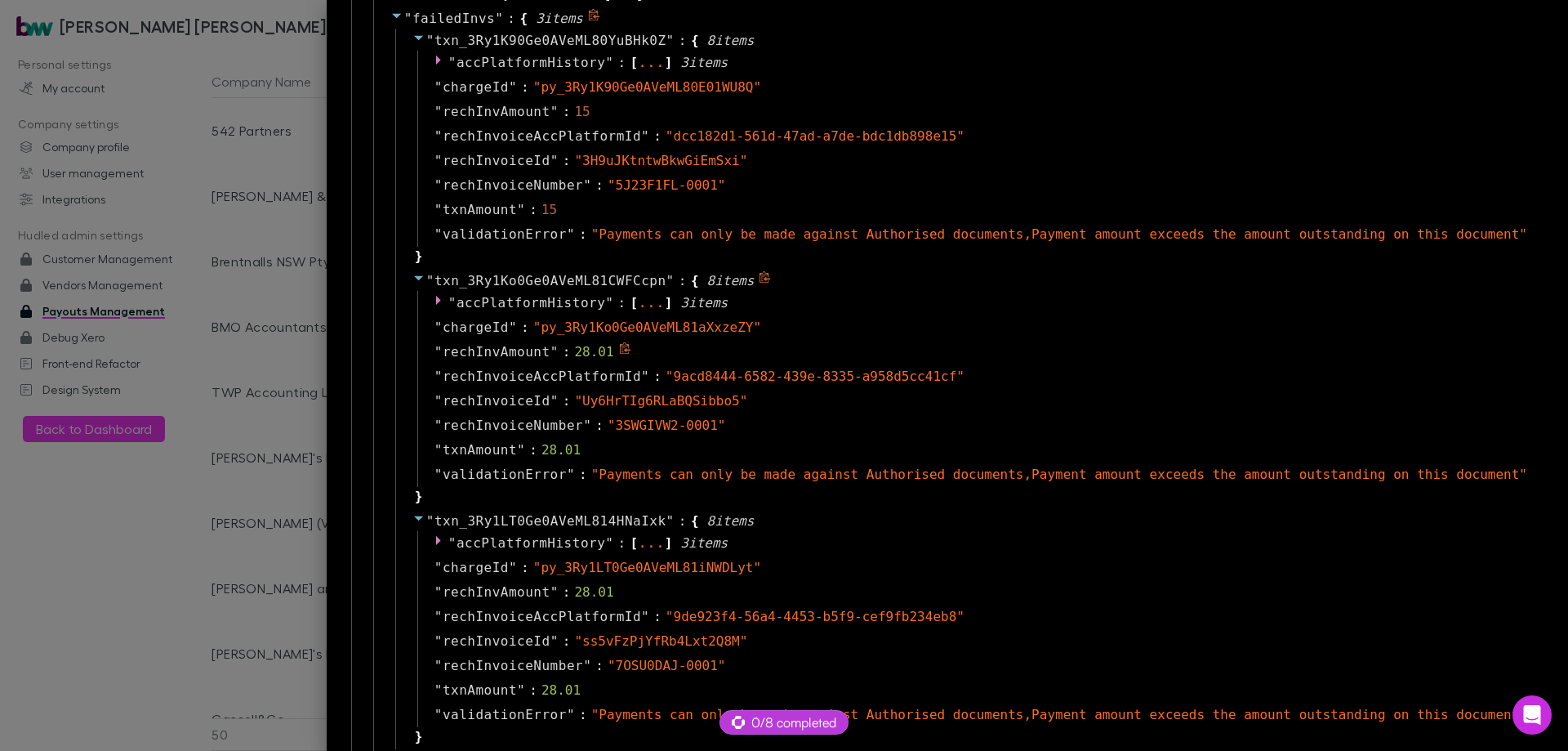
scroll to position [1389, 0]
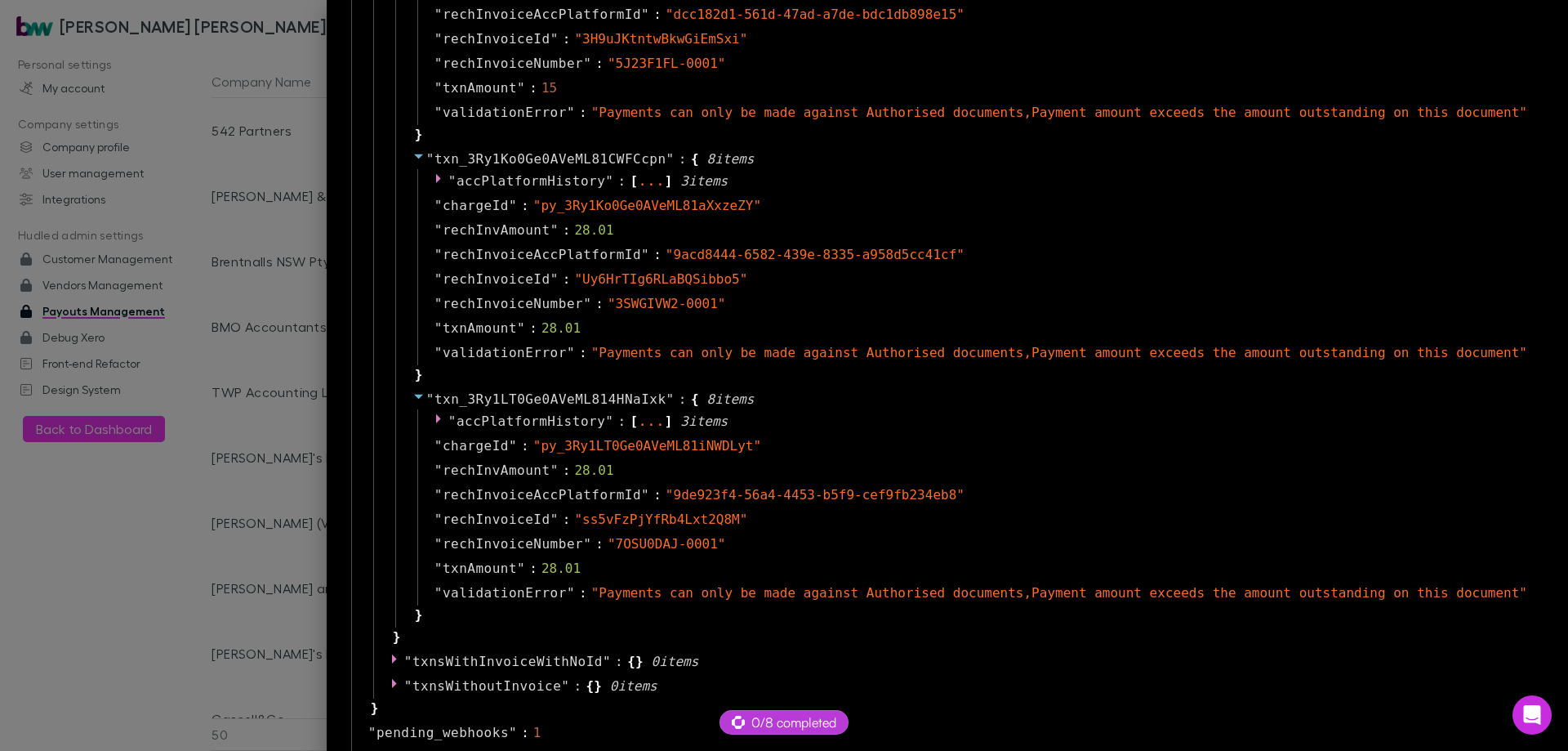
click at [351, 383] on div at bounding box center [784, 375] width 1568 height 751
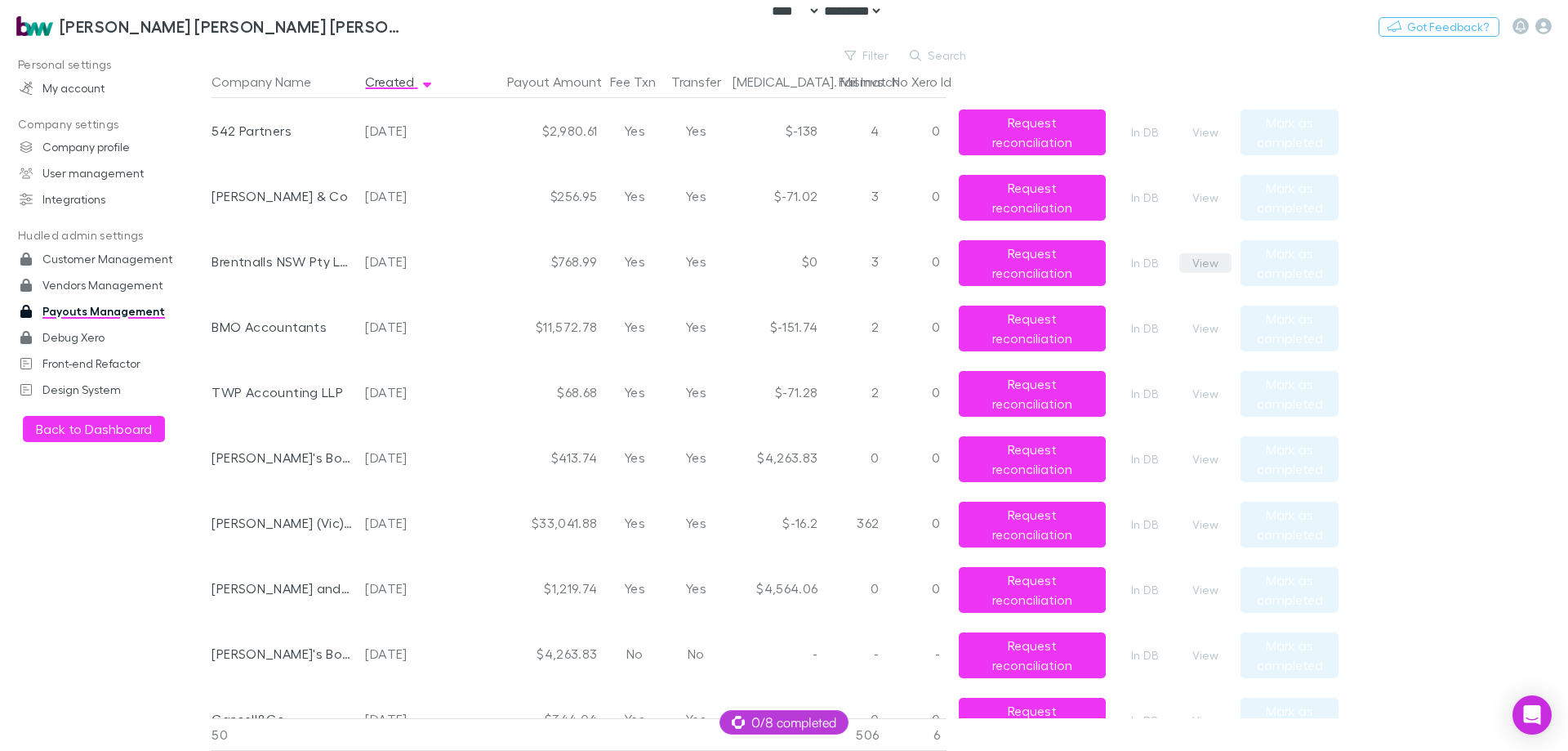
click at [1203, 259] on button "View" at bounding box center [1205, 263] width 52 height 20
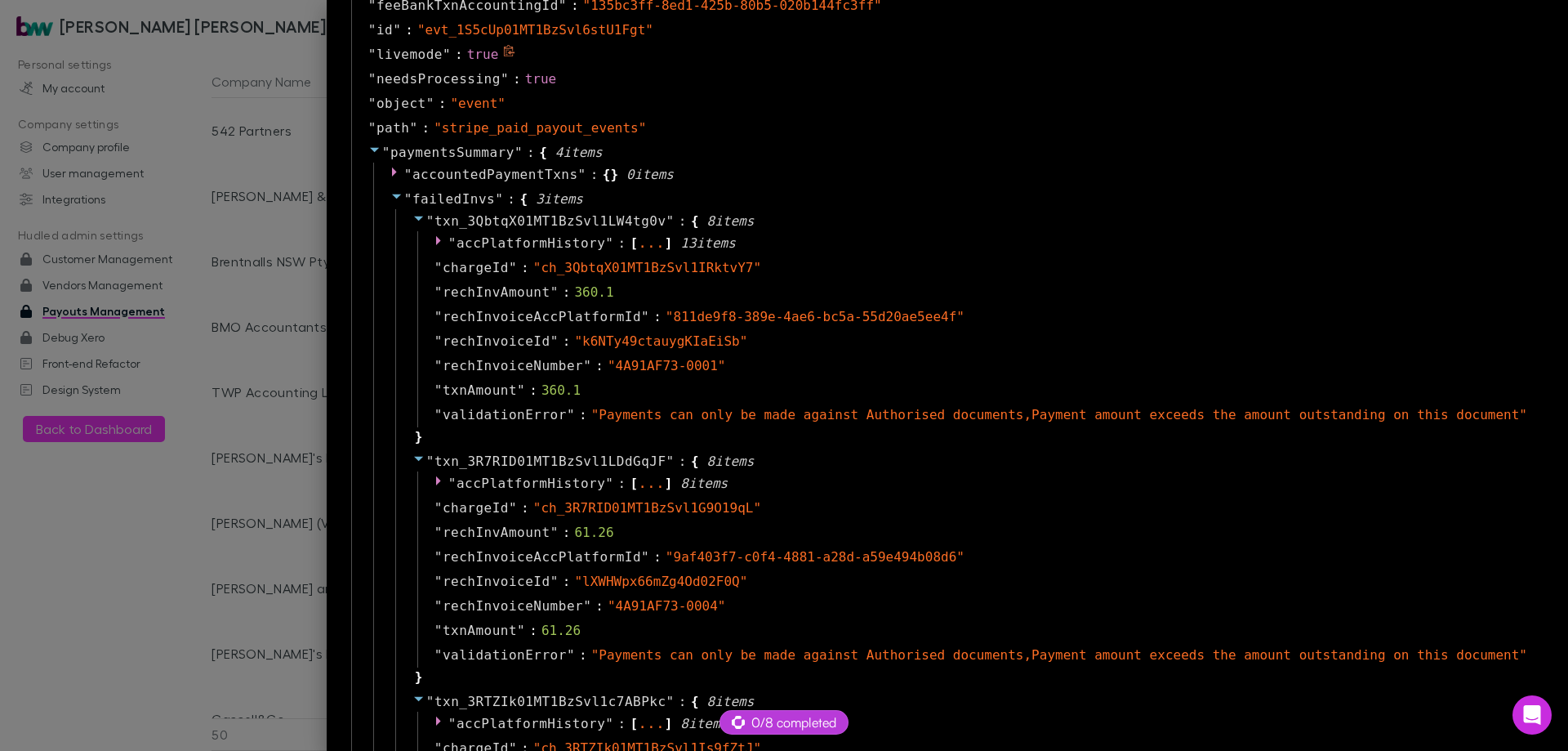
scroll to position [1225, 0]
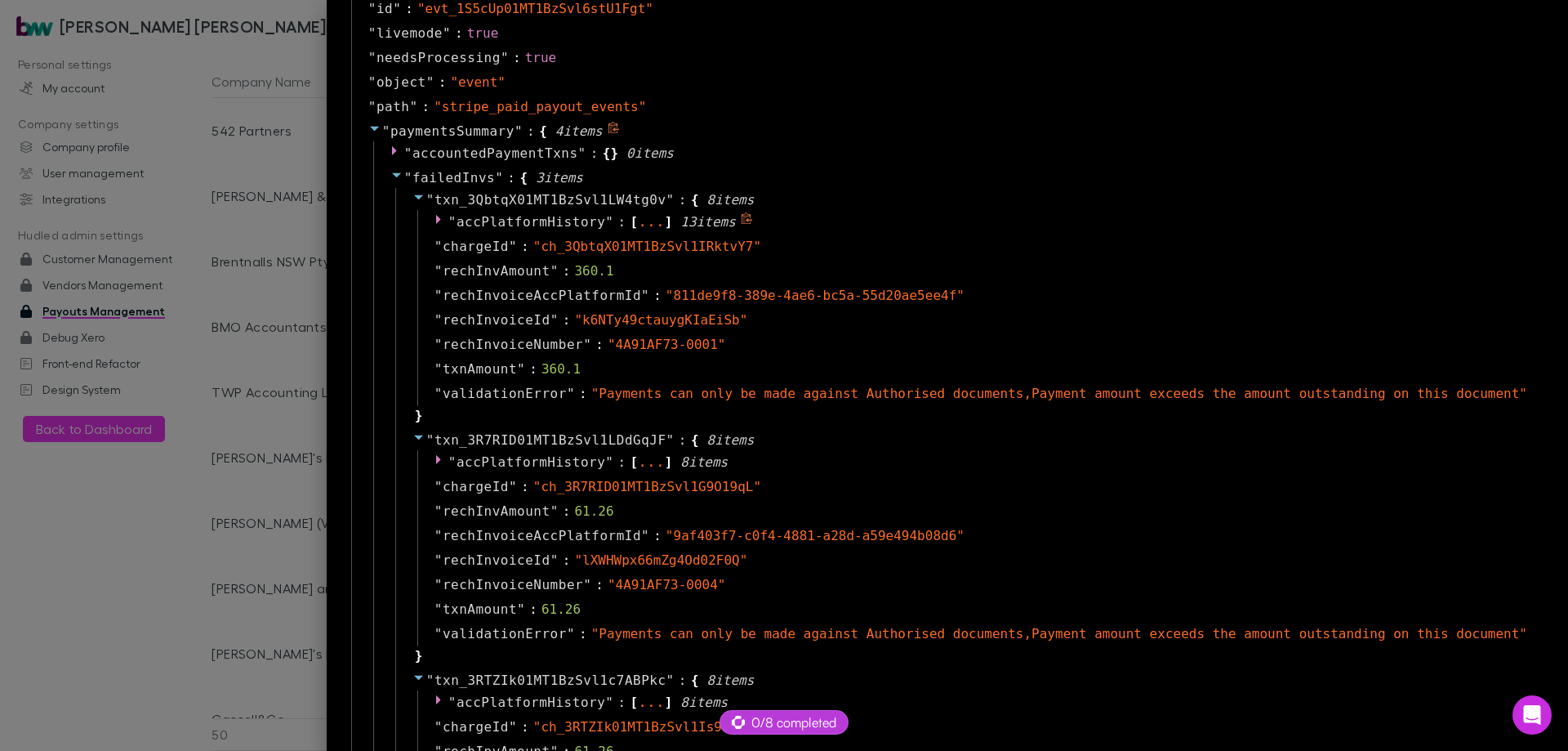
click at [605, 222] on span "accPlatformHistory" at bounding box center [531, 222] width 149 height 16
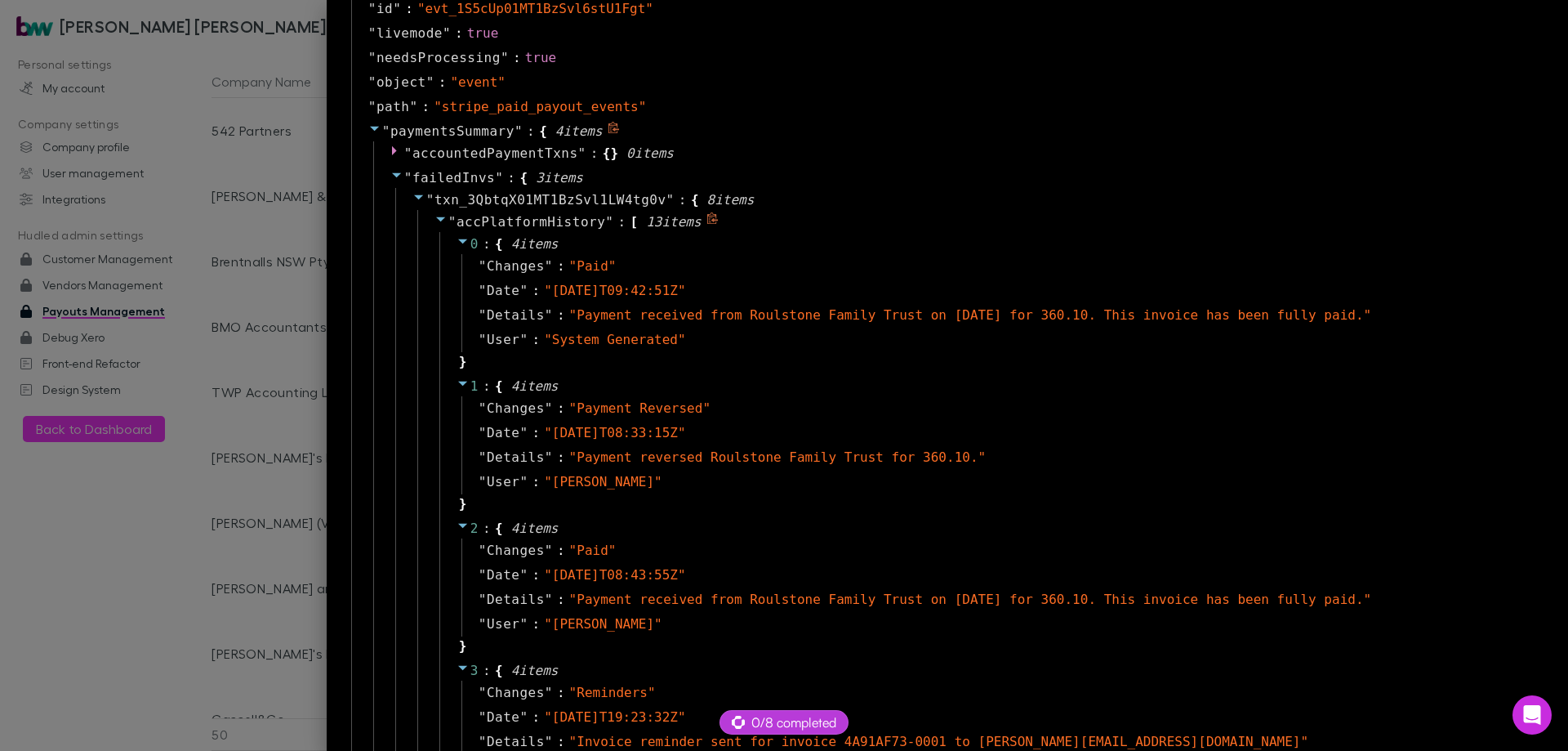
click at [605, 222] on span "accPlatformHistory" at bounding box center [531, 222] width 149 height 16
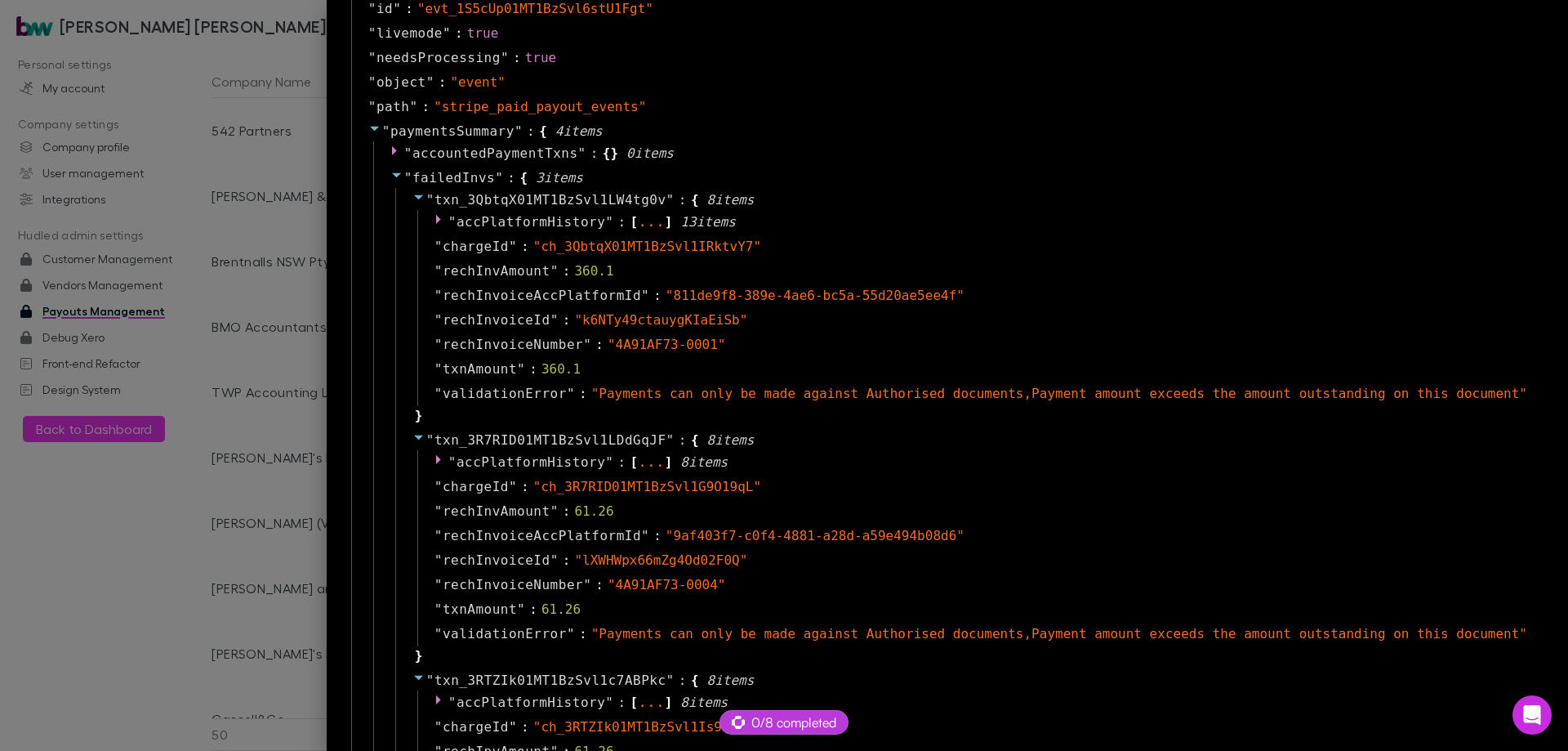
click at [255, 270] on div at bounding box center [784, 375] width 1568 height 751
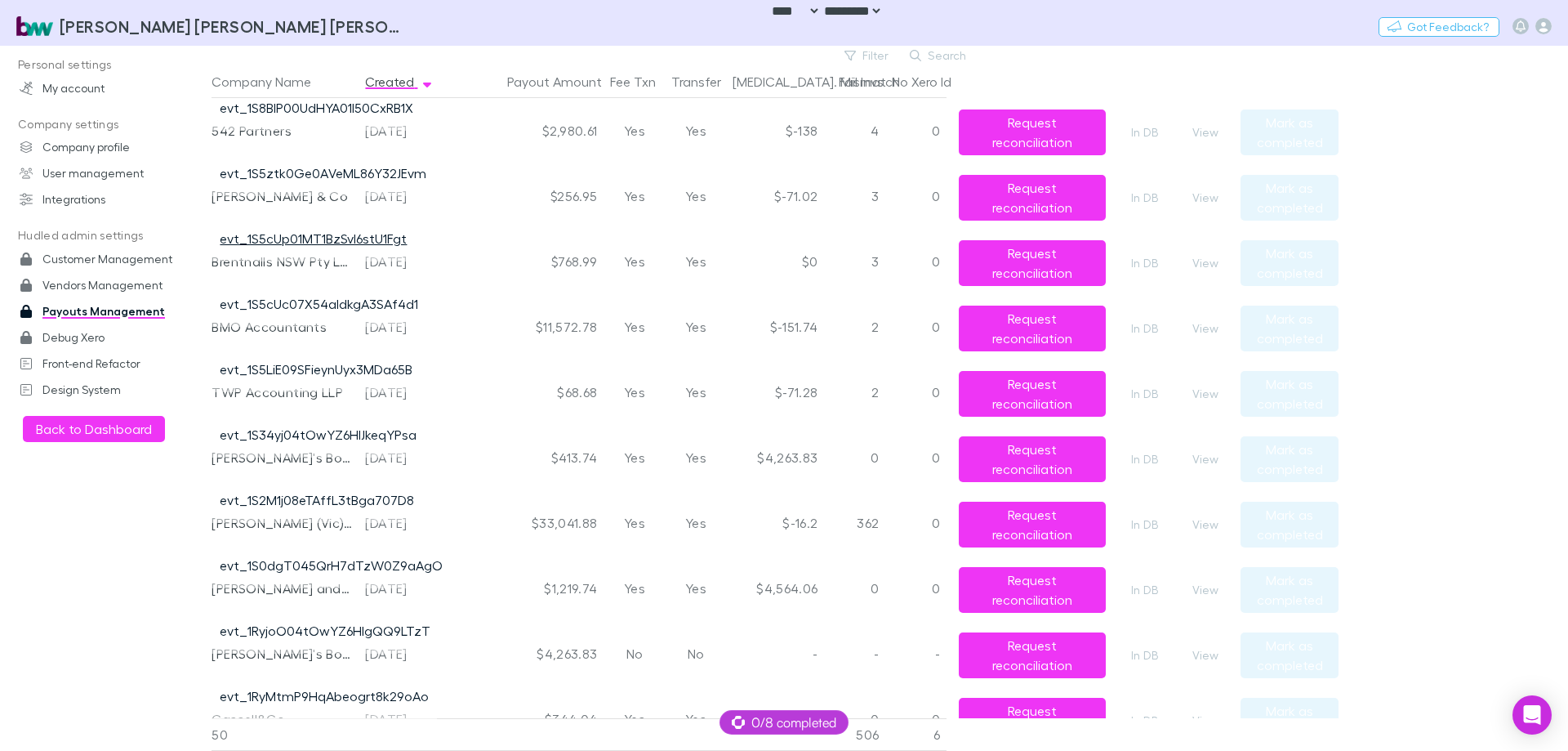
click at [346, 238] on link "evt_1S5cUp01MT1BzSvl6stU1Fgt" at bounding box center [313, 239] width 187 height 16
click at [19, 548] on div "Personal settings My account Company settings Company profile User management I…" at bounding box center [112, 394] width 224 height 685
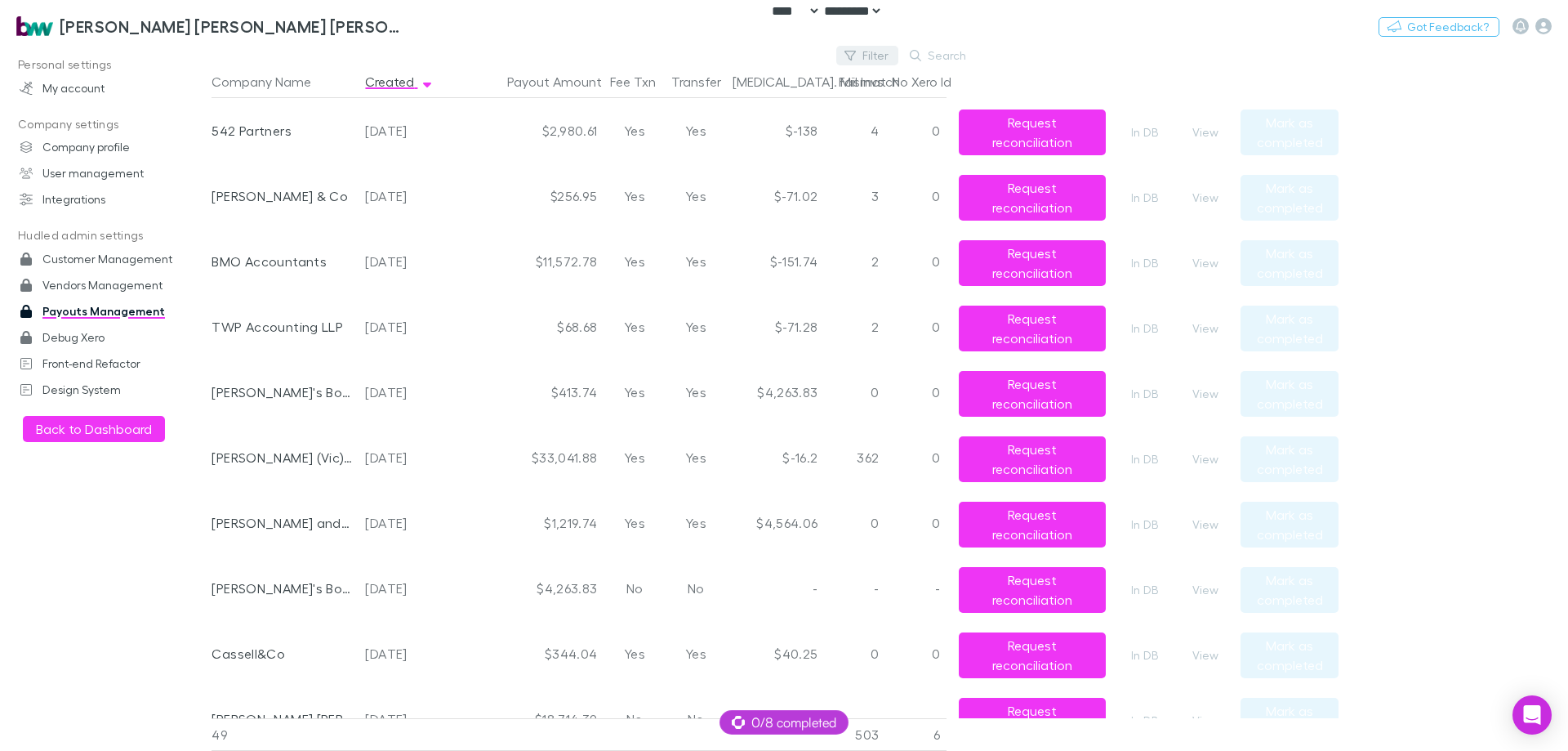
click at [876, 53] on button "Filter" at bounding box center [868, 56] width 62 height 20
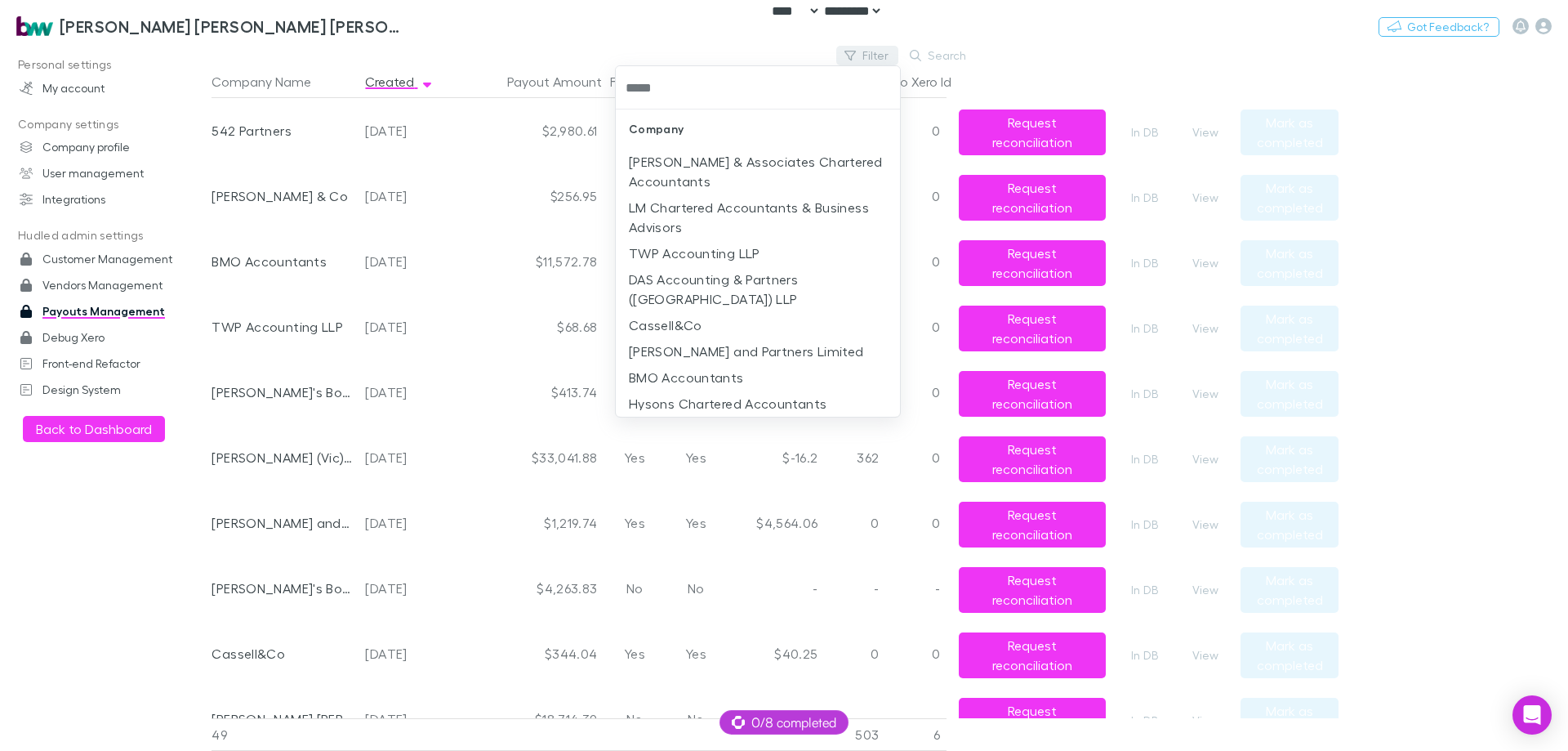
type input "******"
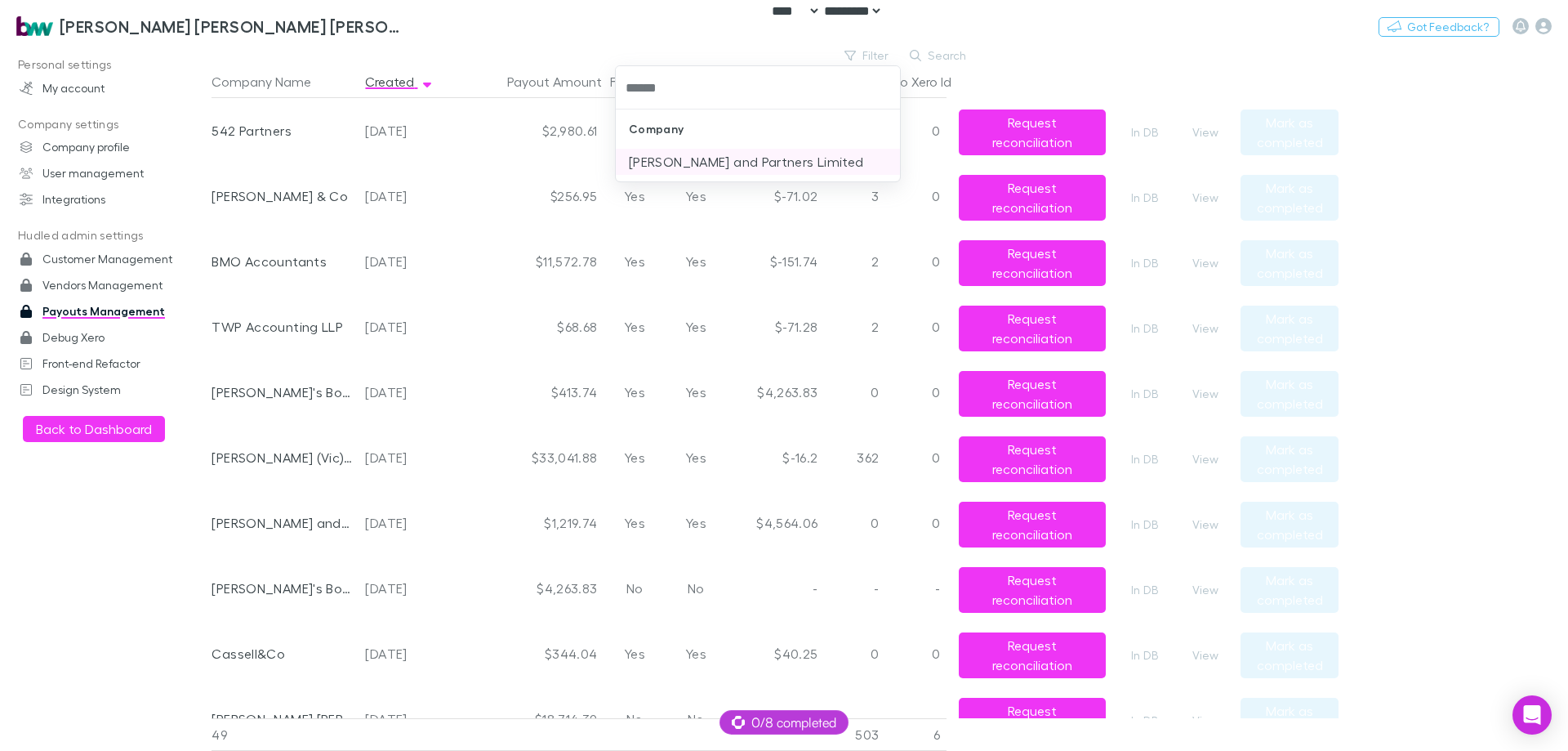
click at [761, 153] on li "[PERSON_NAME] and Partners Limited" at bounding box center [758, 161] width 285 height 26
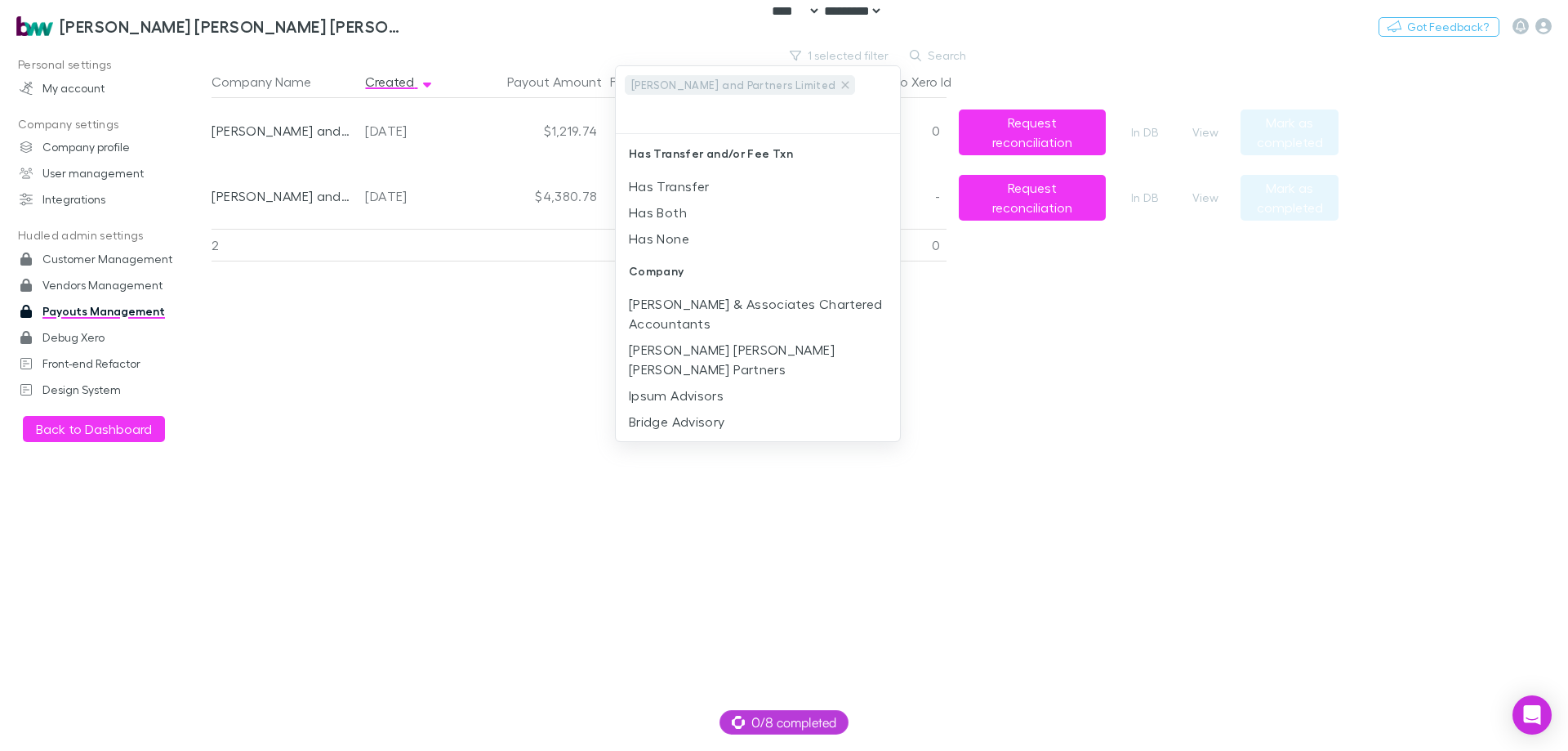
click at [256, 411] on div at bounding box center [784, 375] width 1568 height 751
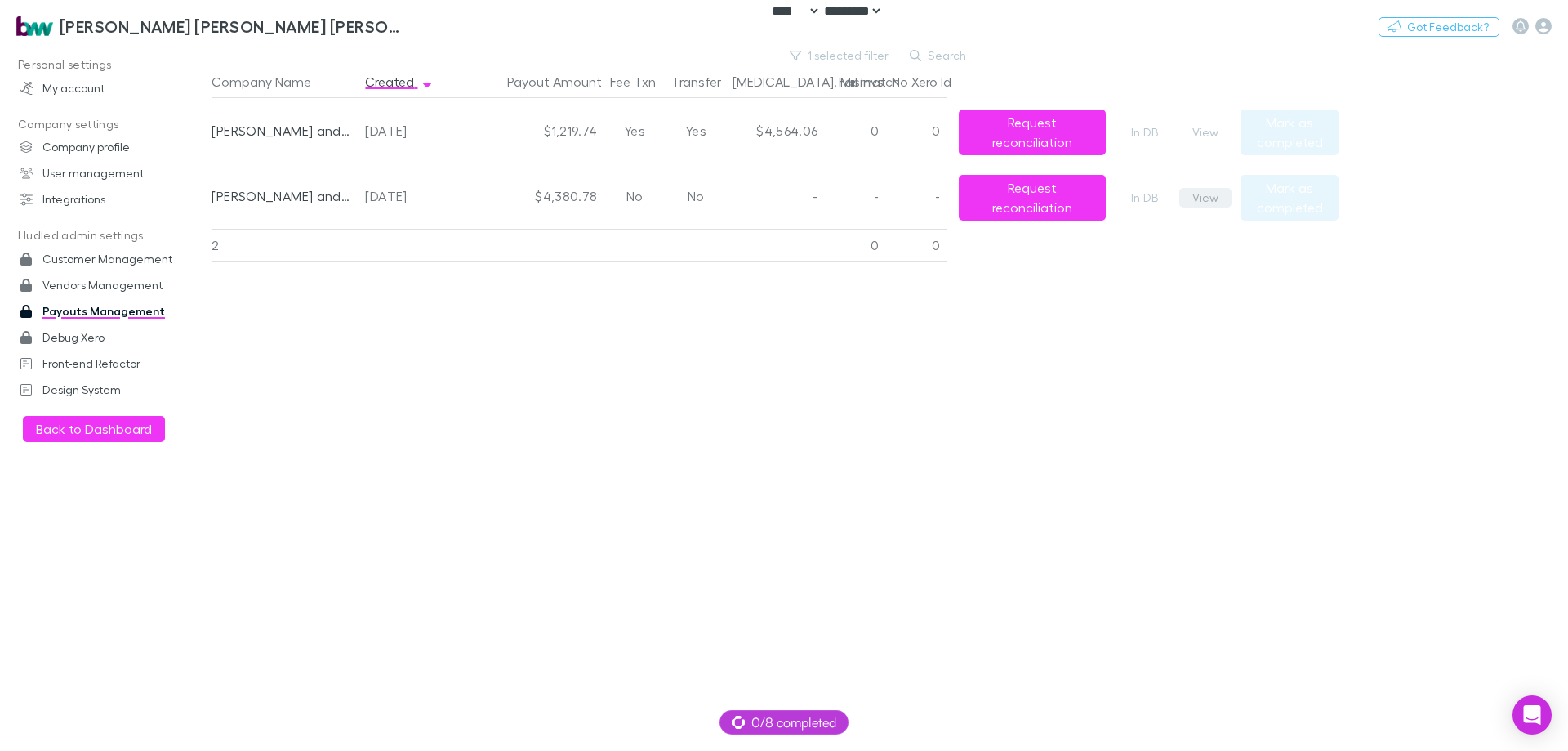
click at [1222, 199] on button "View" at bounding box center [1205, 198] width 52 height 20
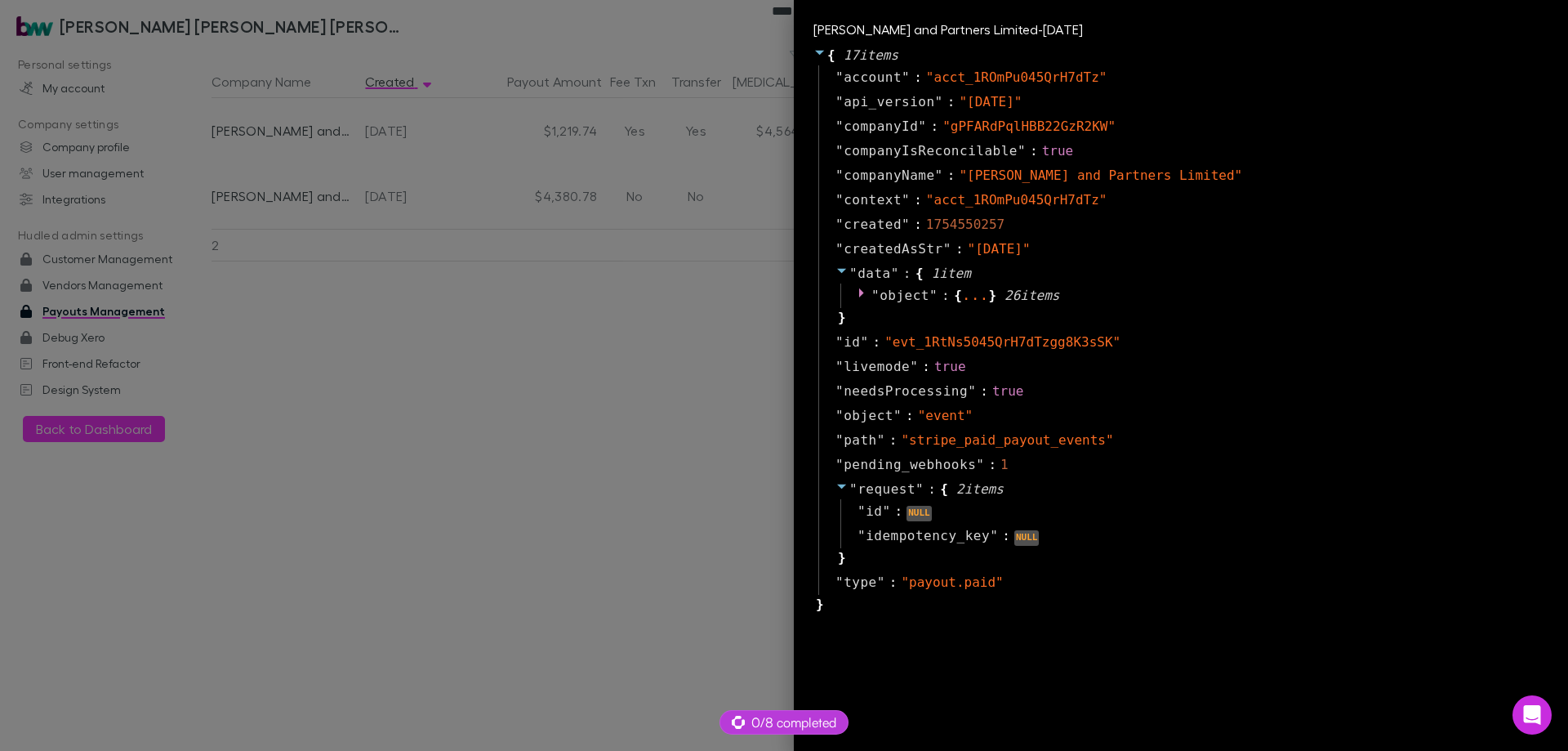
click at [697, 426] on div at bounding box center [784, 375] width 1568 height 751
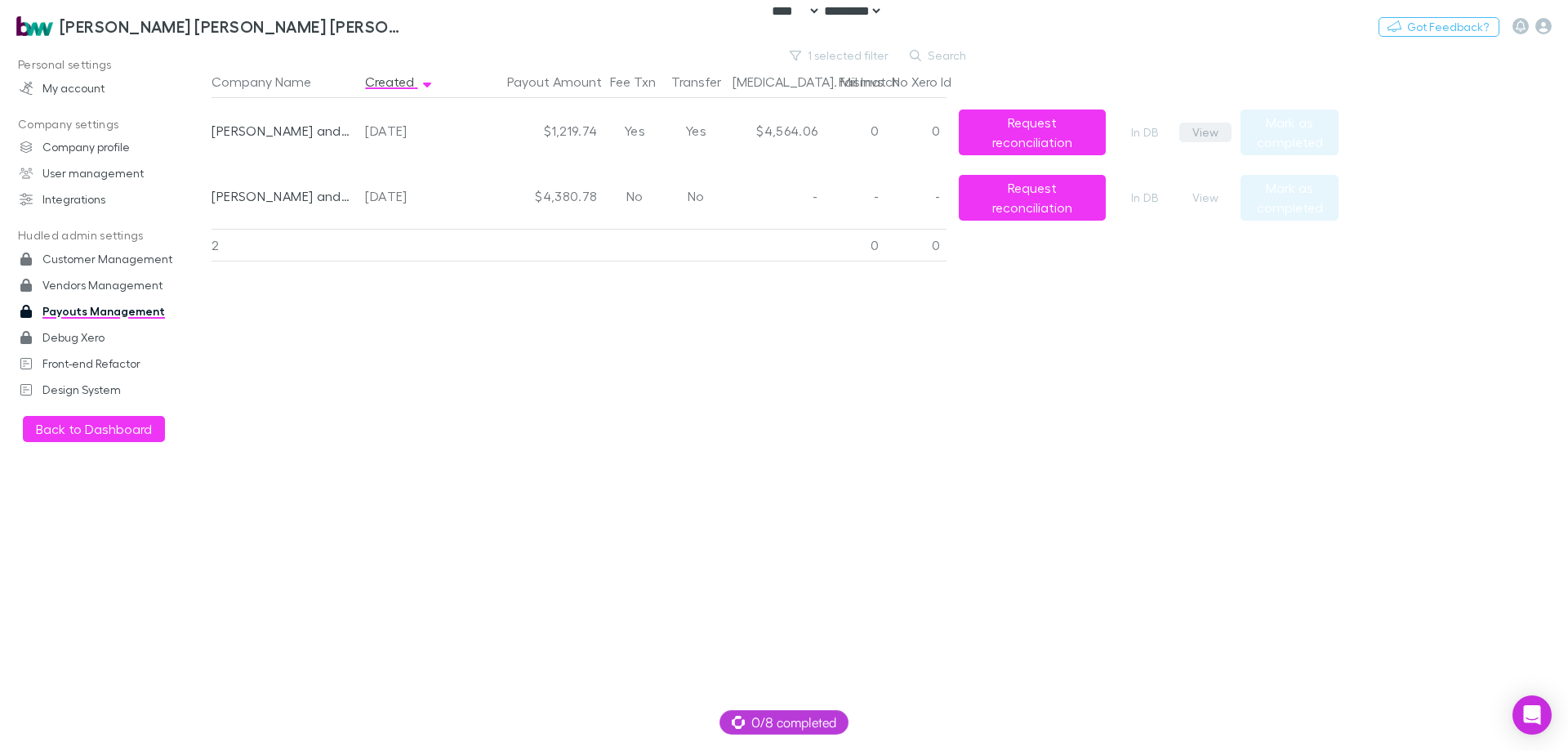
click at [1197, 134] on button "View" at bounding box center [1205, 132] width 52 height 20
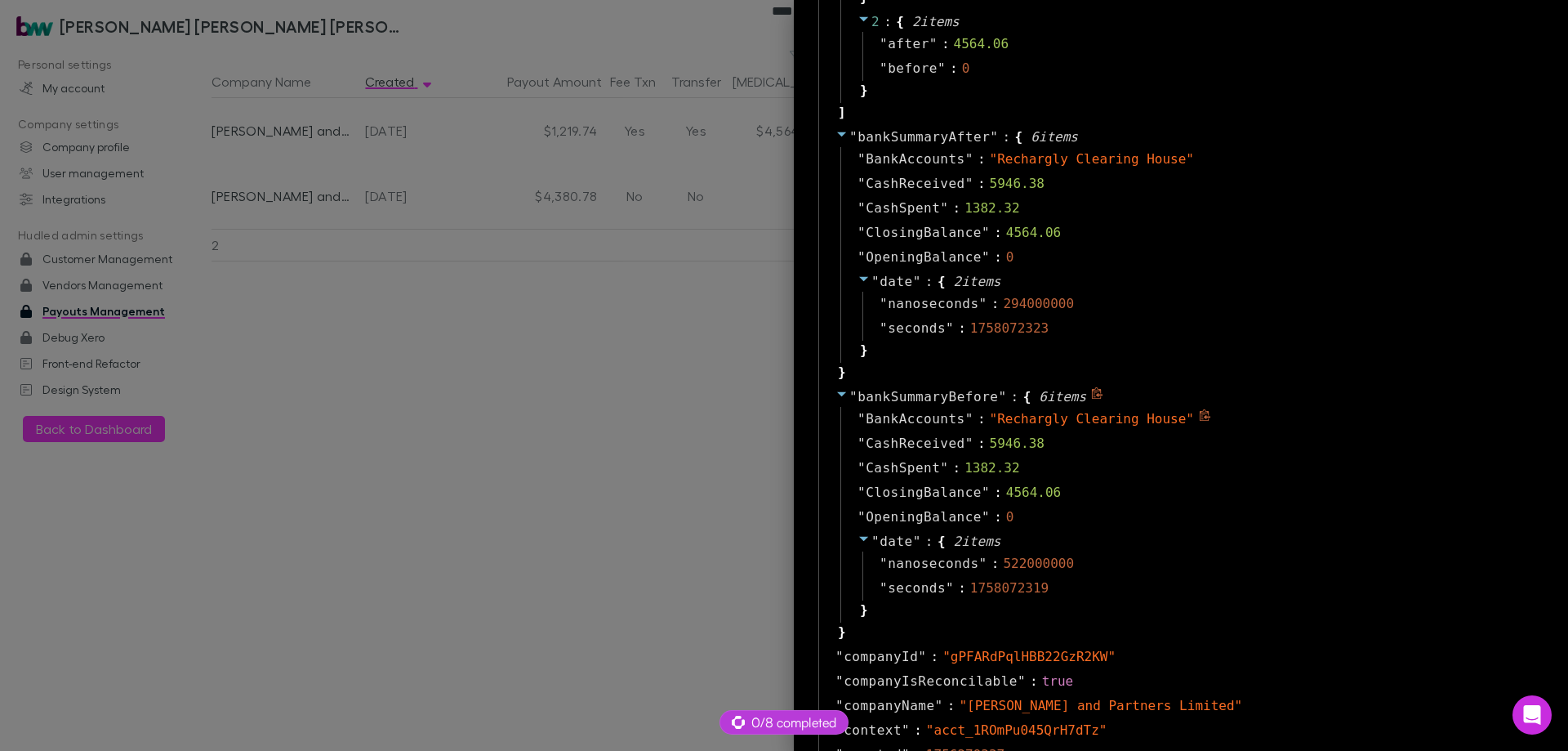
scroll to position [210, 0]
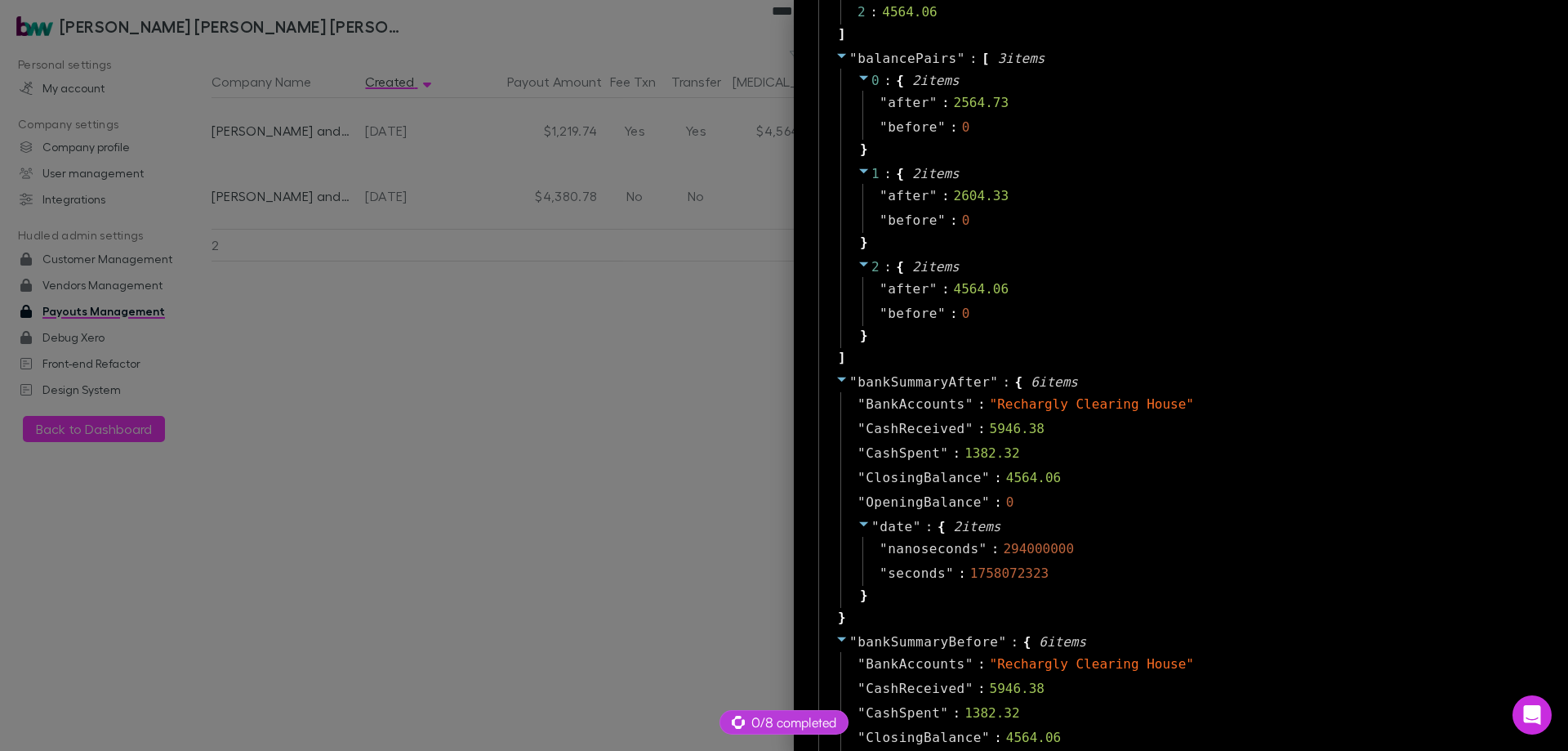
click at [572, 426] on div at bounding box center [784, 375] width 1568 height 751
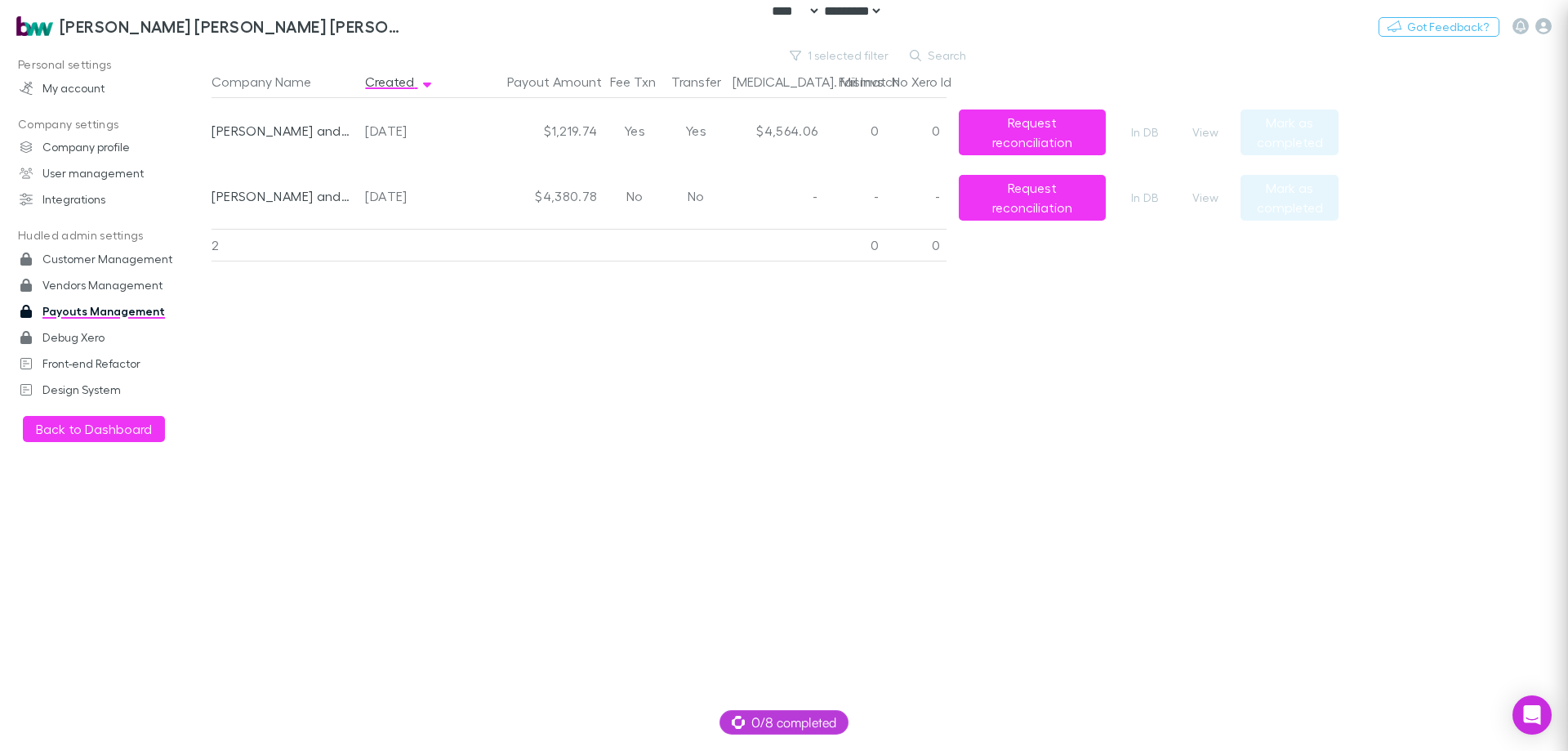
scroll to position [0, 0]
click at [422, 27] on button "Switch company" at bounding box center [476, 26] width 108 height 20
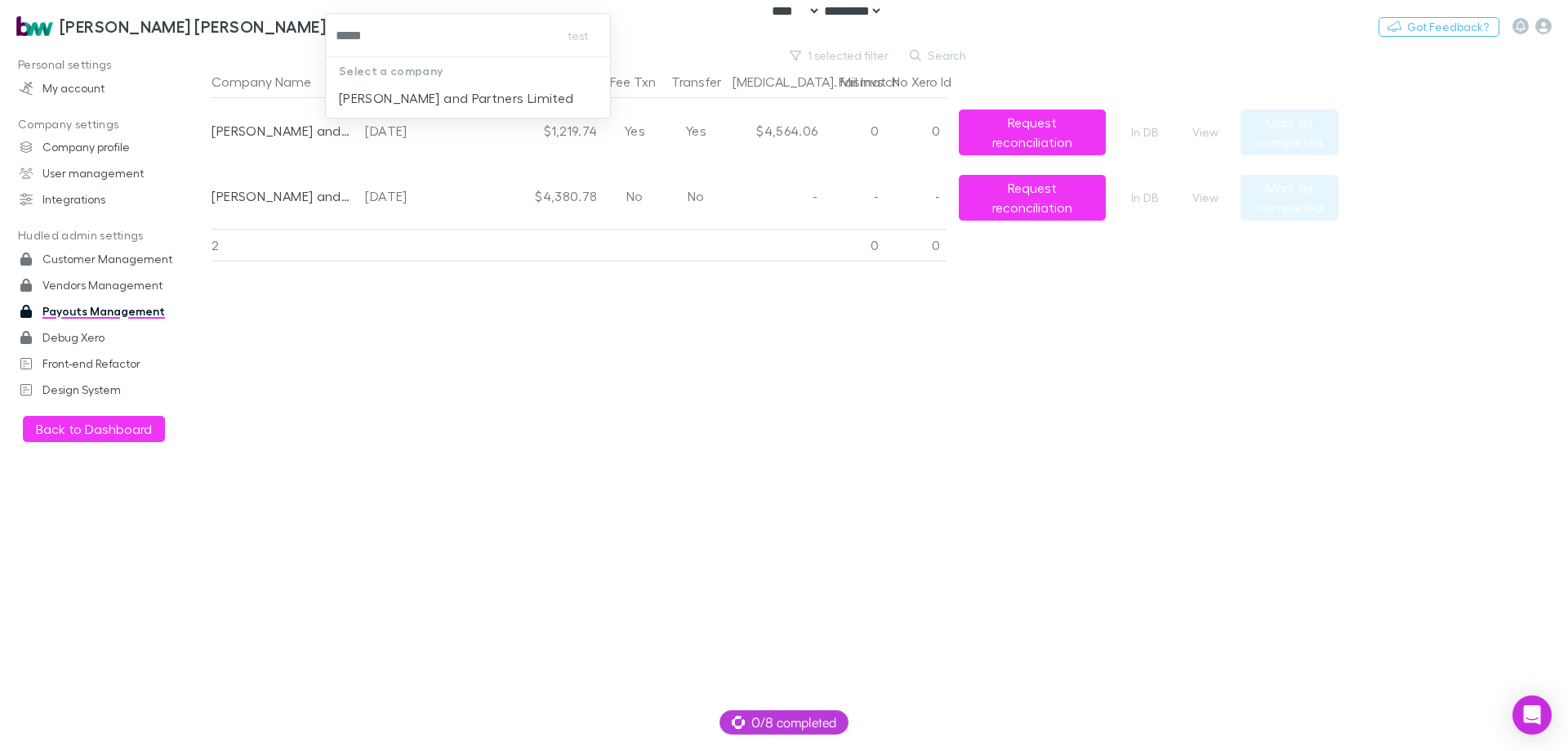
type input "******"
click at [1220, 122] on button "View" at bounding box center [1205, 132] width 52 height 20
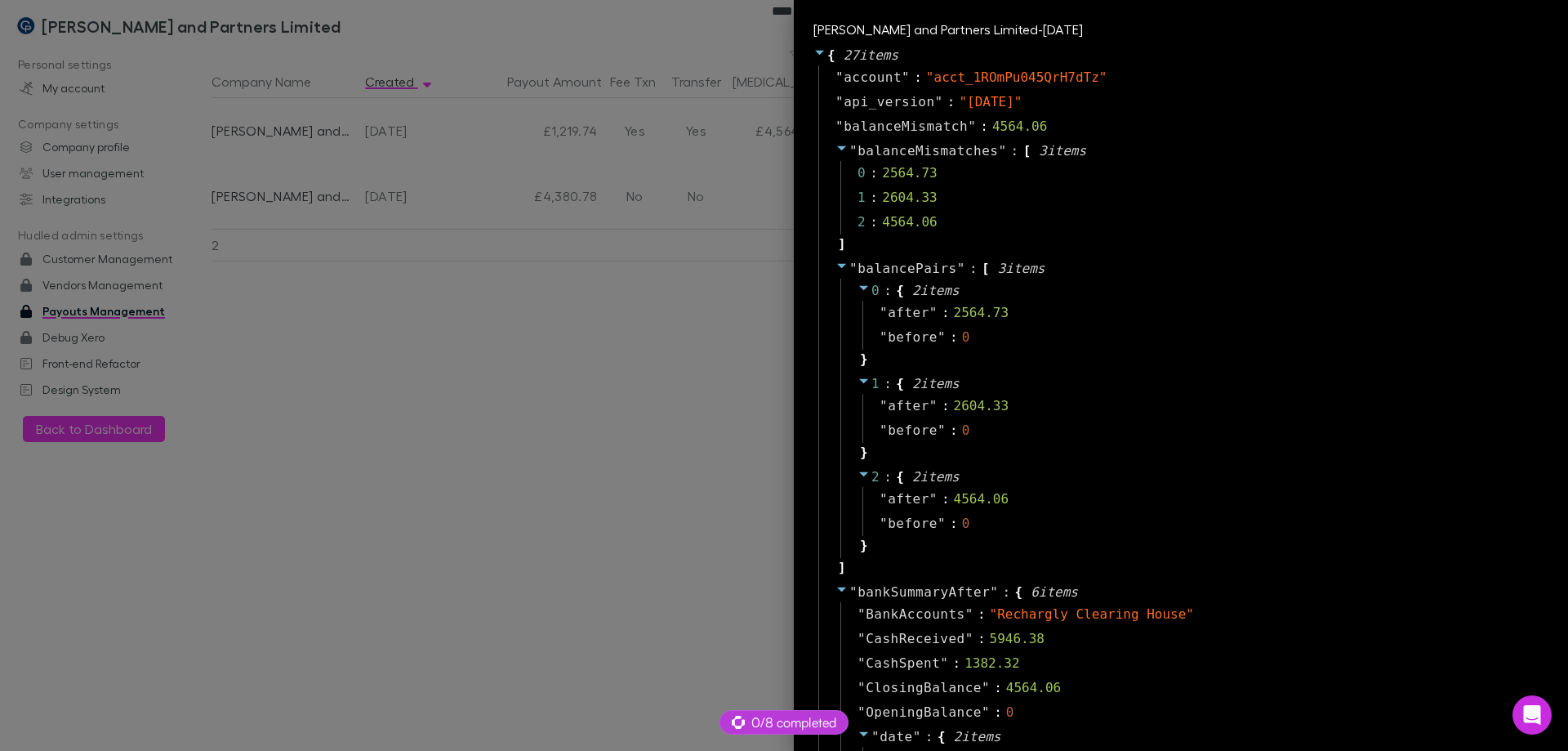
click at [554, 405] on div at bounding box center [784, 375] width 1568 height 751
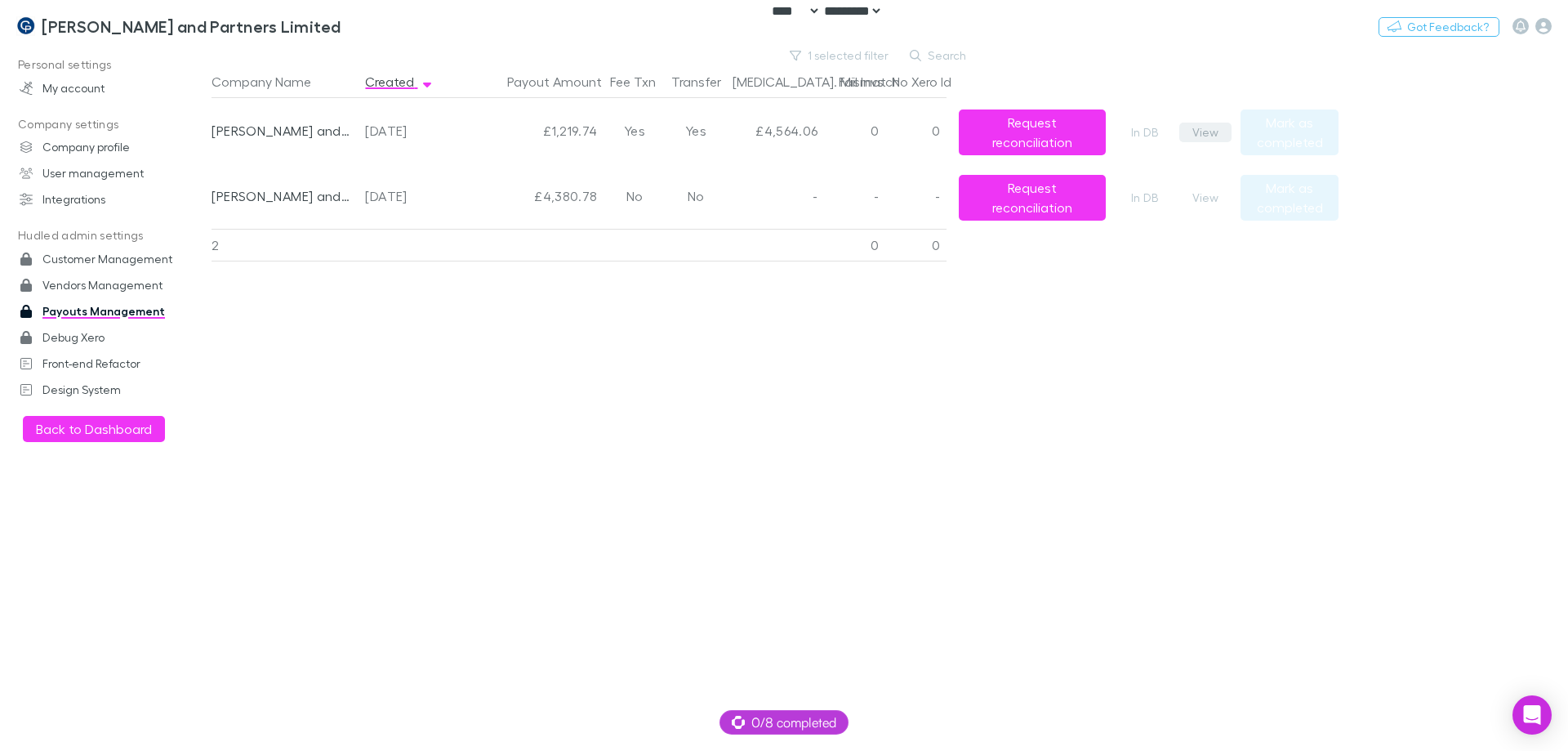
click at [1201, 139] on button "View" at bounding box center [1205, 132] width 52 height 20
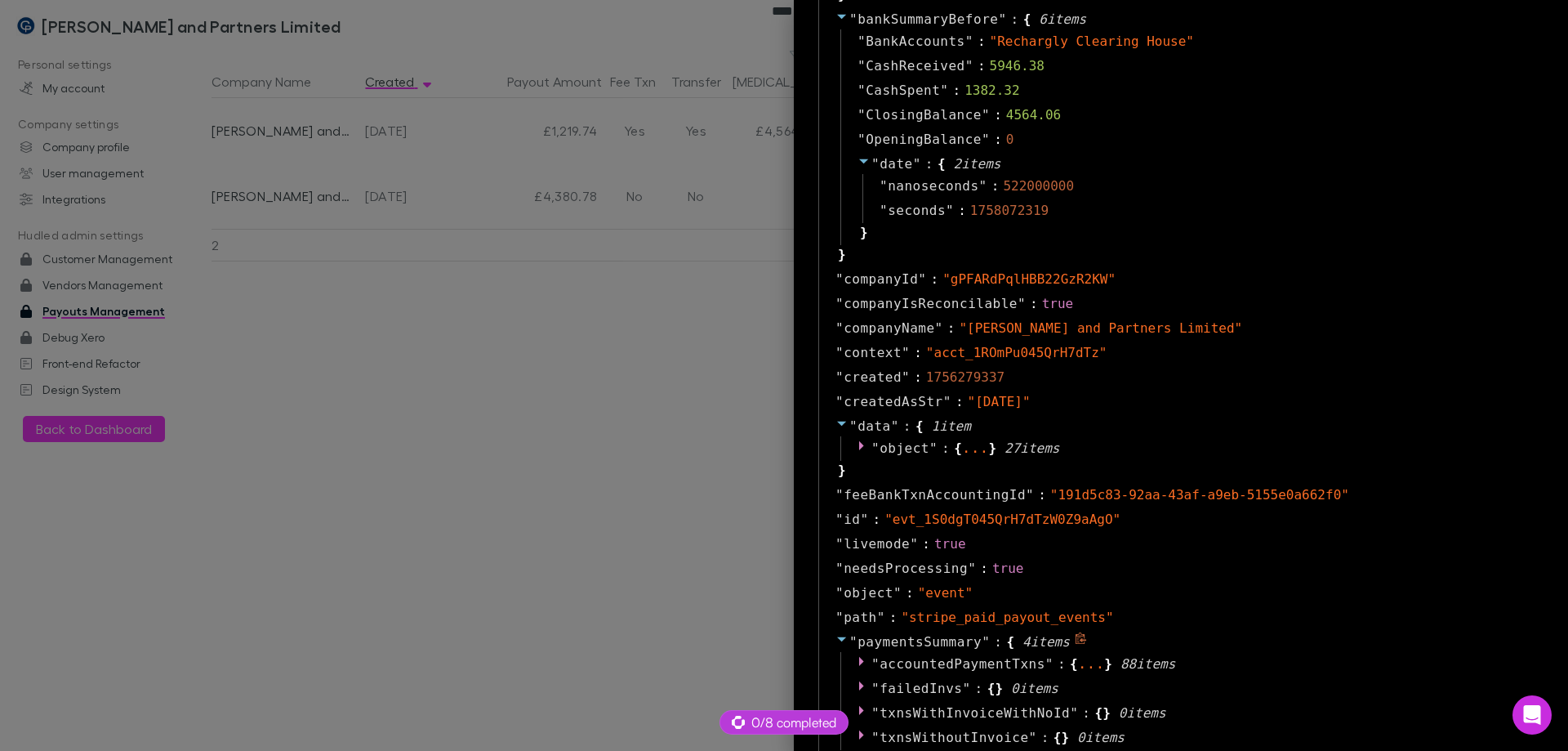
scroll to position [735, 0]
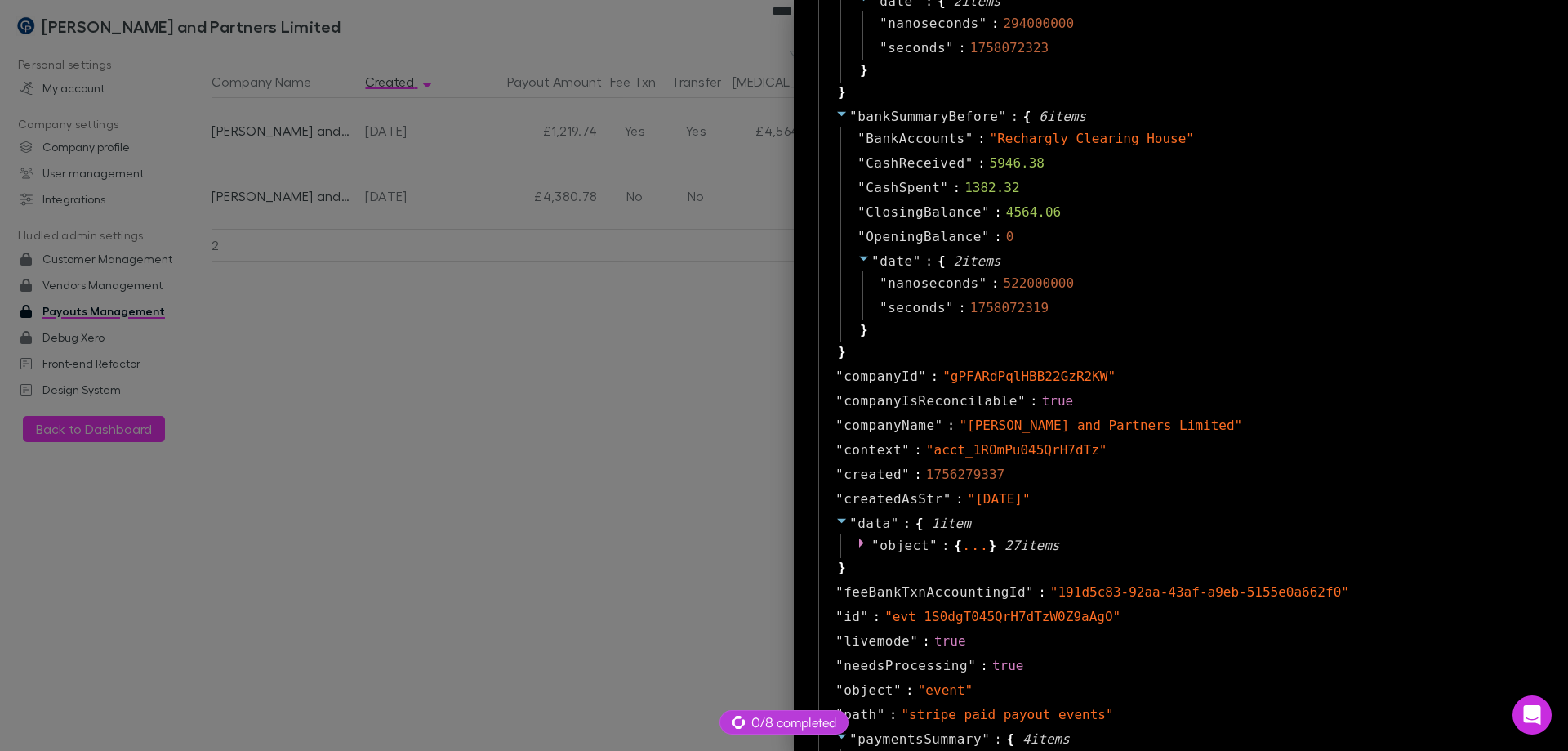
click at [711, 442] on div at bounding box center [784, 375] width 1568 height 751
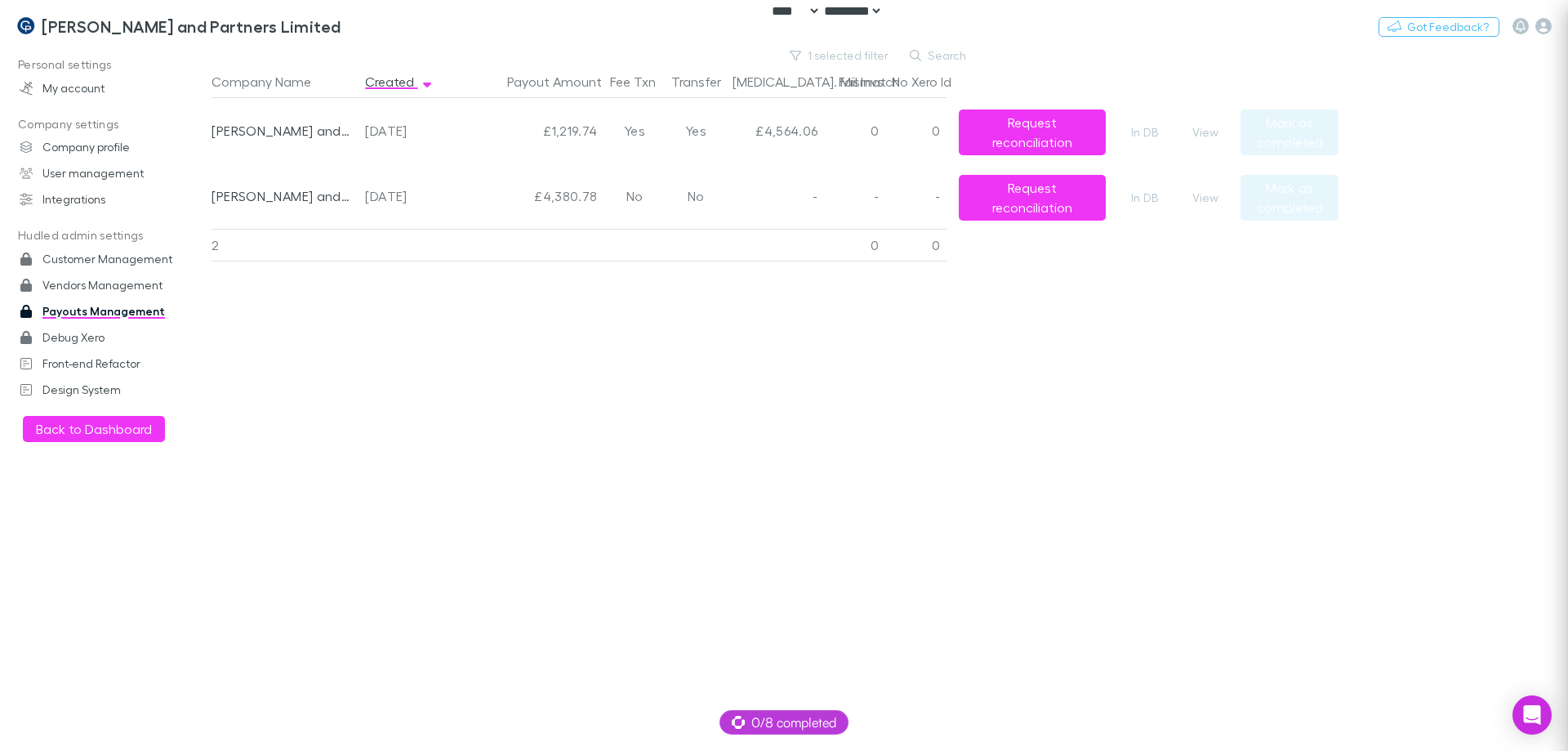
scroll to position [0, 0]
click at [1543, 337] on main "1 selected filter Search Company Name Created Payout Amount Fee Txn Transfer [M…" at bounding box center [890, 398] width 1357 height 705
click at [841, 58] on button "1 selected filter" at bounding box center [840, 56] width 117 height 20
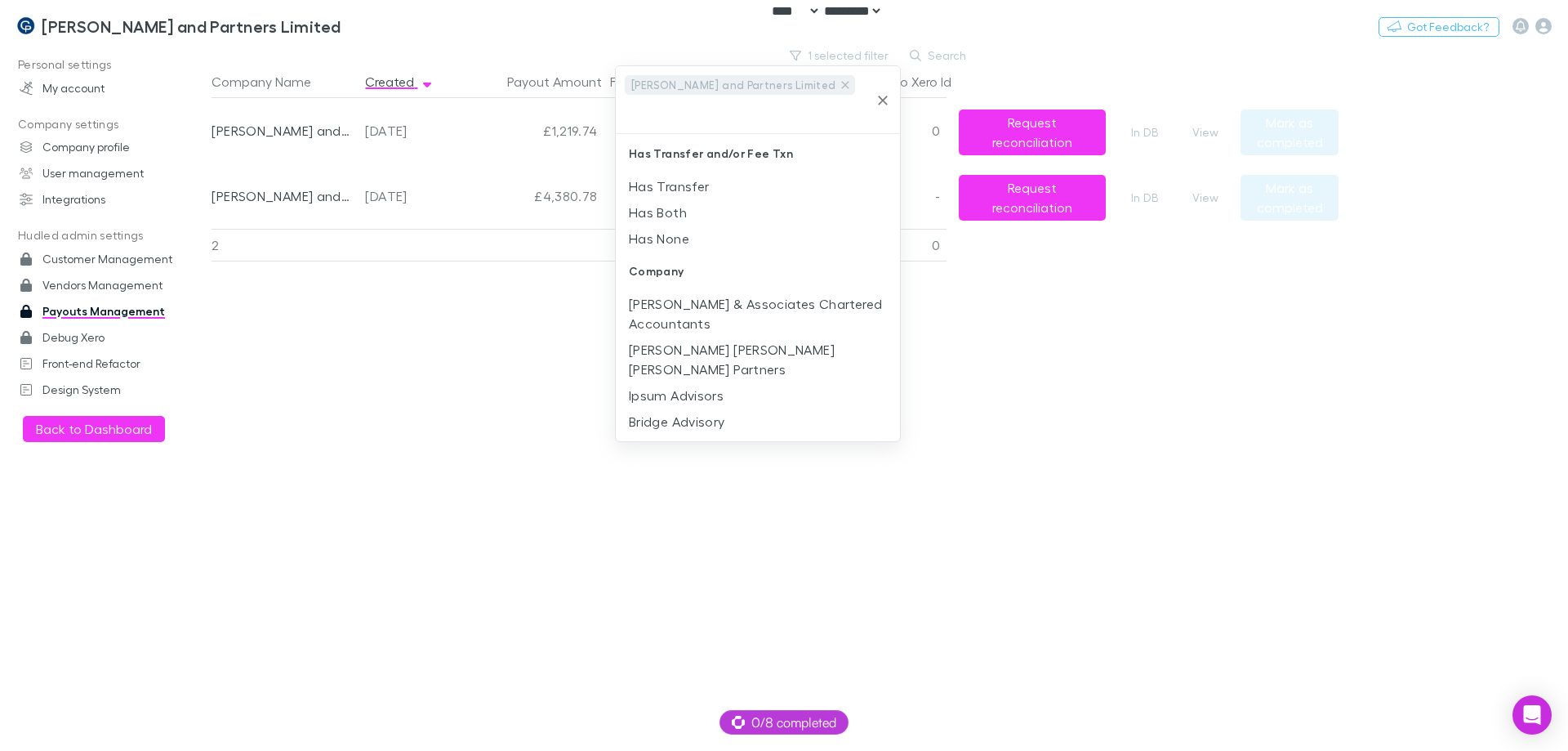
click at [885, 96] on icon "Clear" at bounding box center [883, 100] width 10 height 10
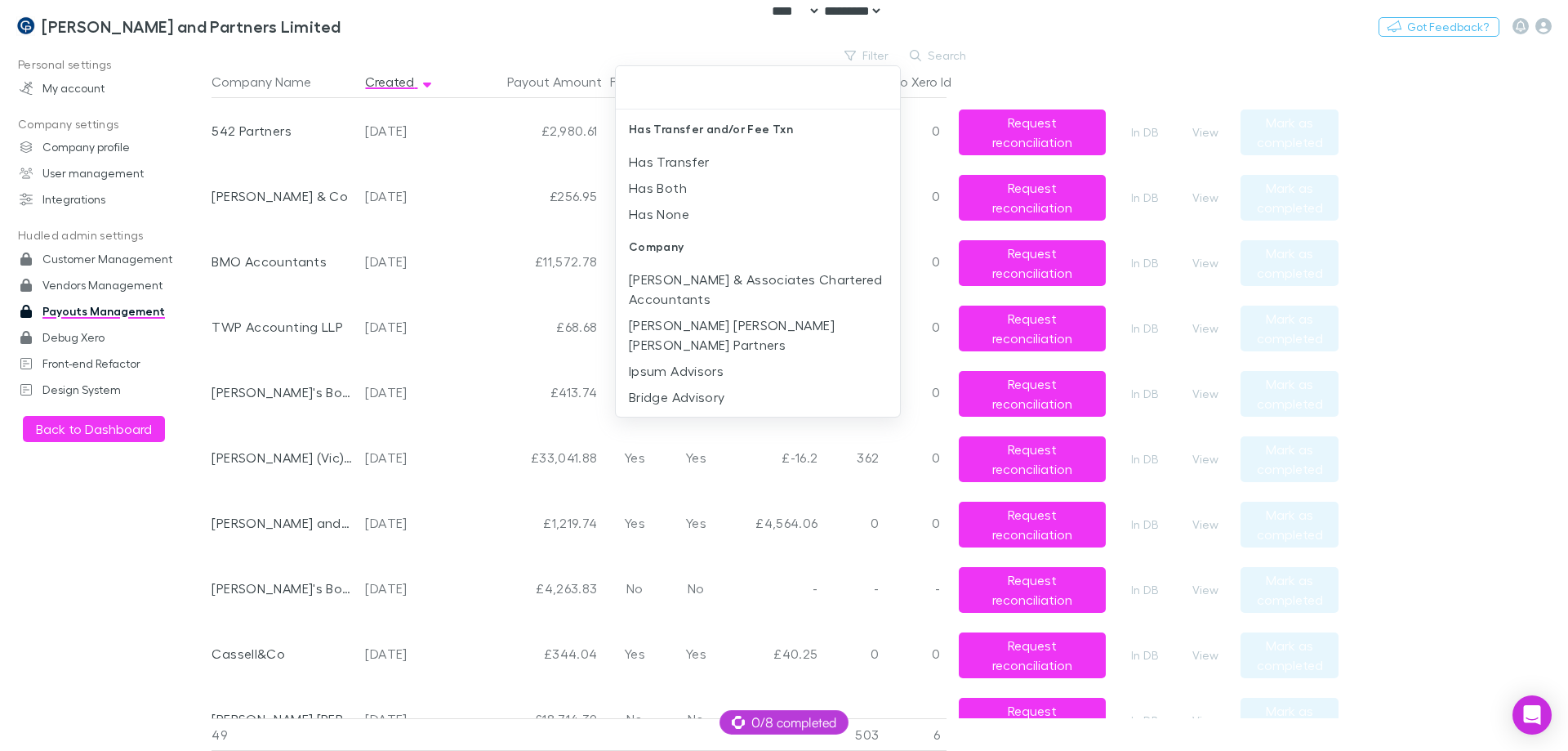
click at [453, 46] on div at bounding box center [784, 375] width 1568 height 751
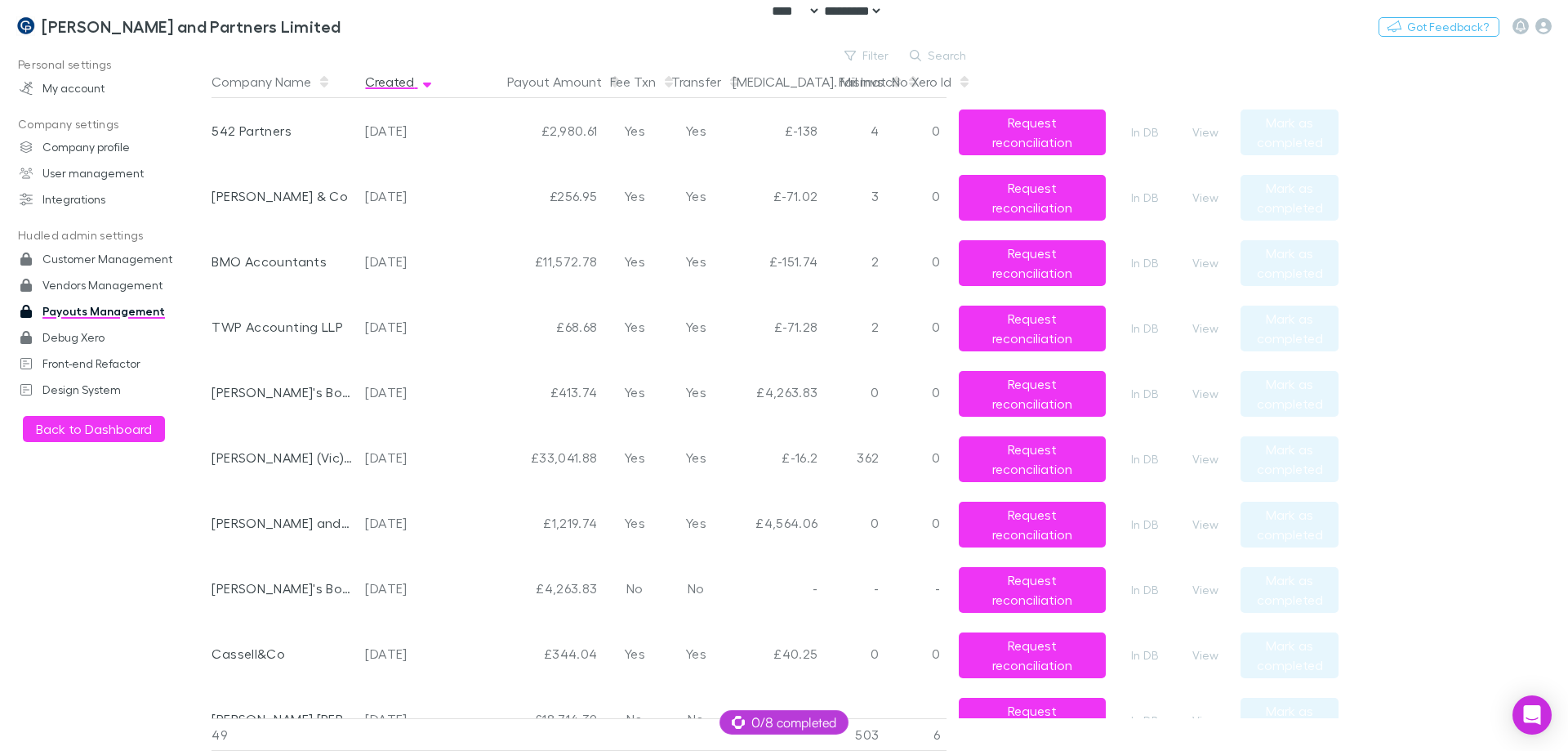
click at [395, 81] on button "Created" at bounding box center [399, 82] width 68 height 33
click at [394, 81] on button "Created" at bounding box center [399, 82] width 68 height 33
click at [391, 81] on button "Created" at bounding box center [399, 82] width 68 height 33
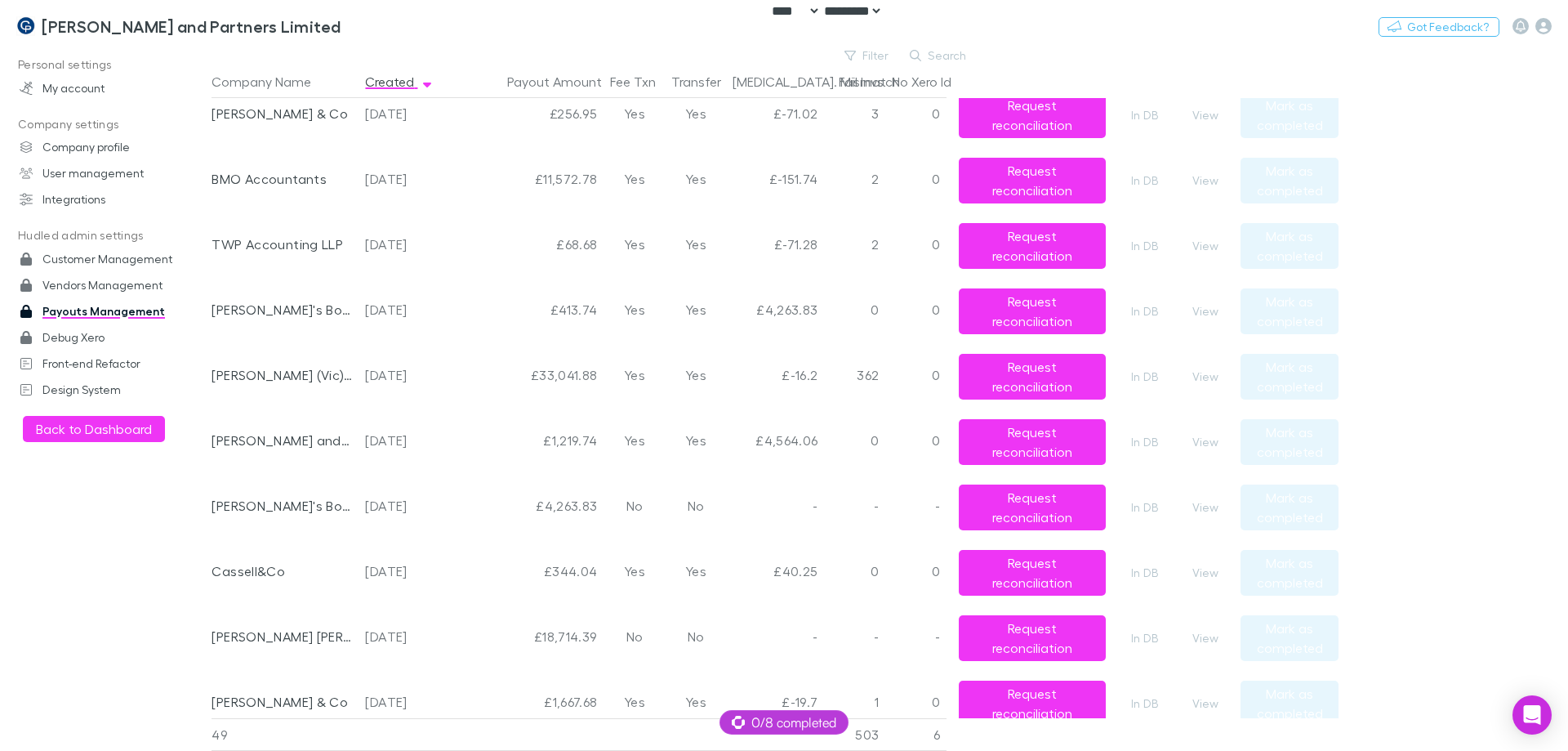
scroll to position [327, 0]
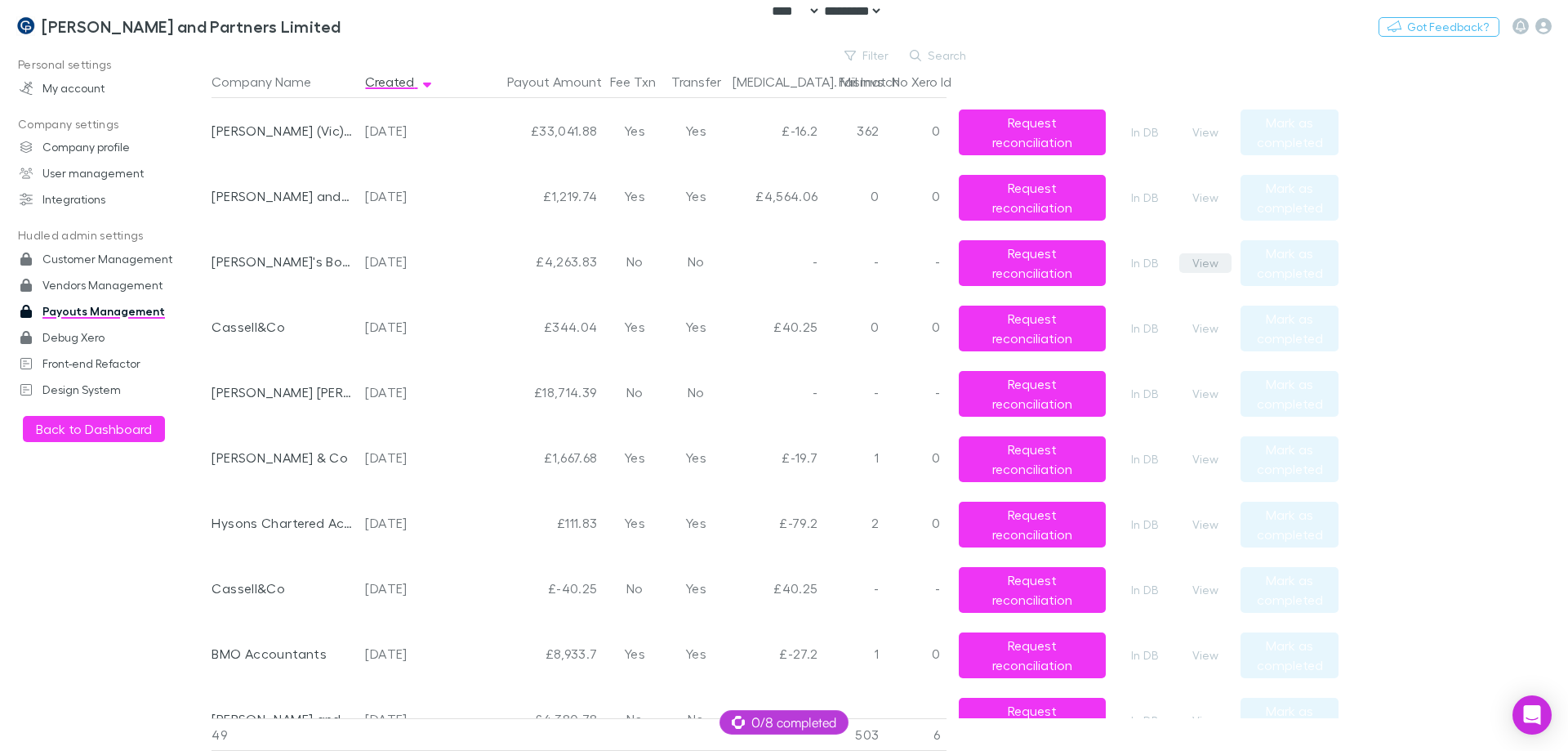
click at [1203, 260] on button "View" at bounding box center [1205, 263] width 52 height 20
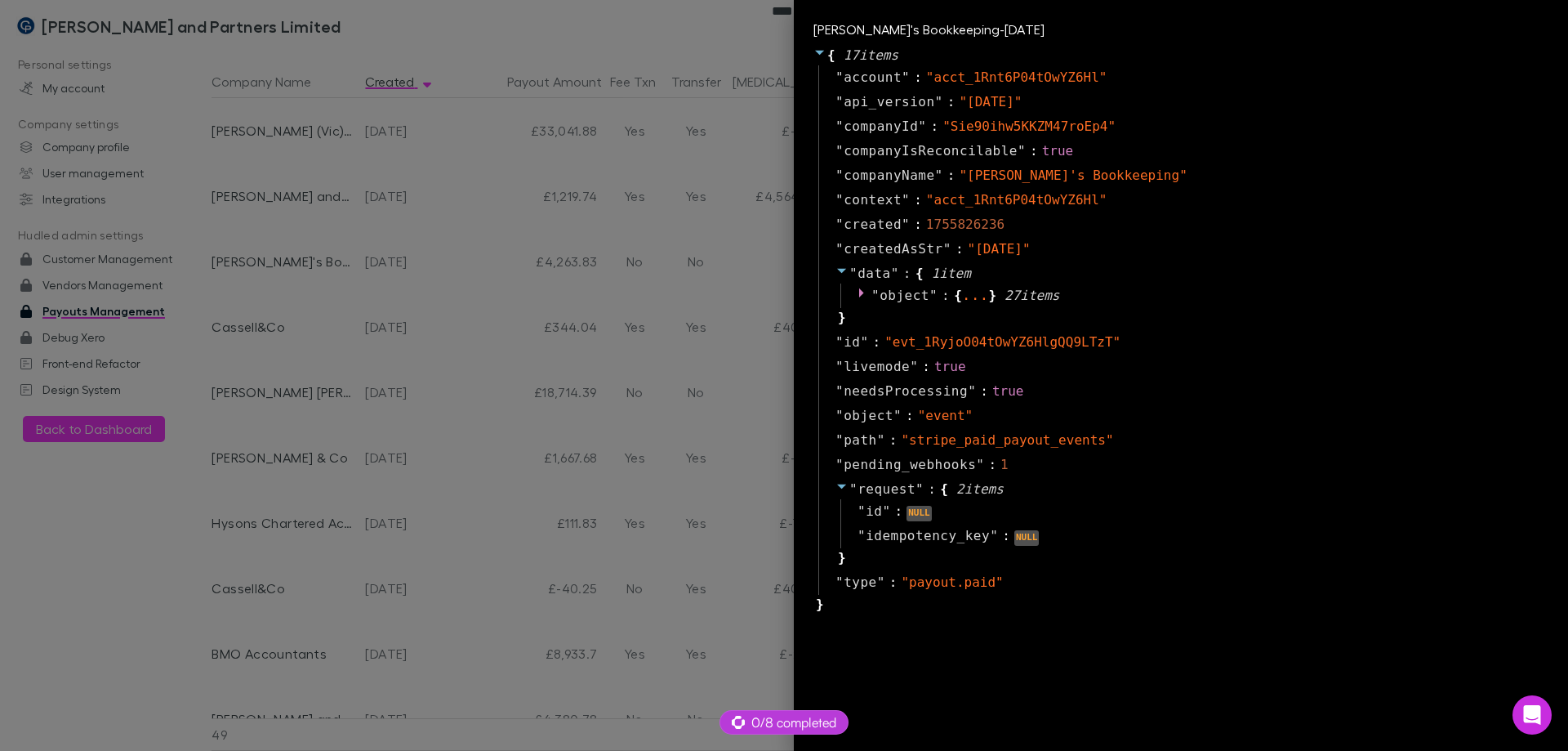
click at [422, 302] on div at bounding box center [784, 375] width 1568 height 751
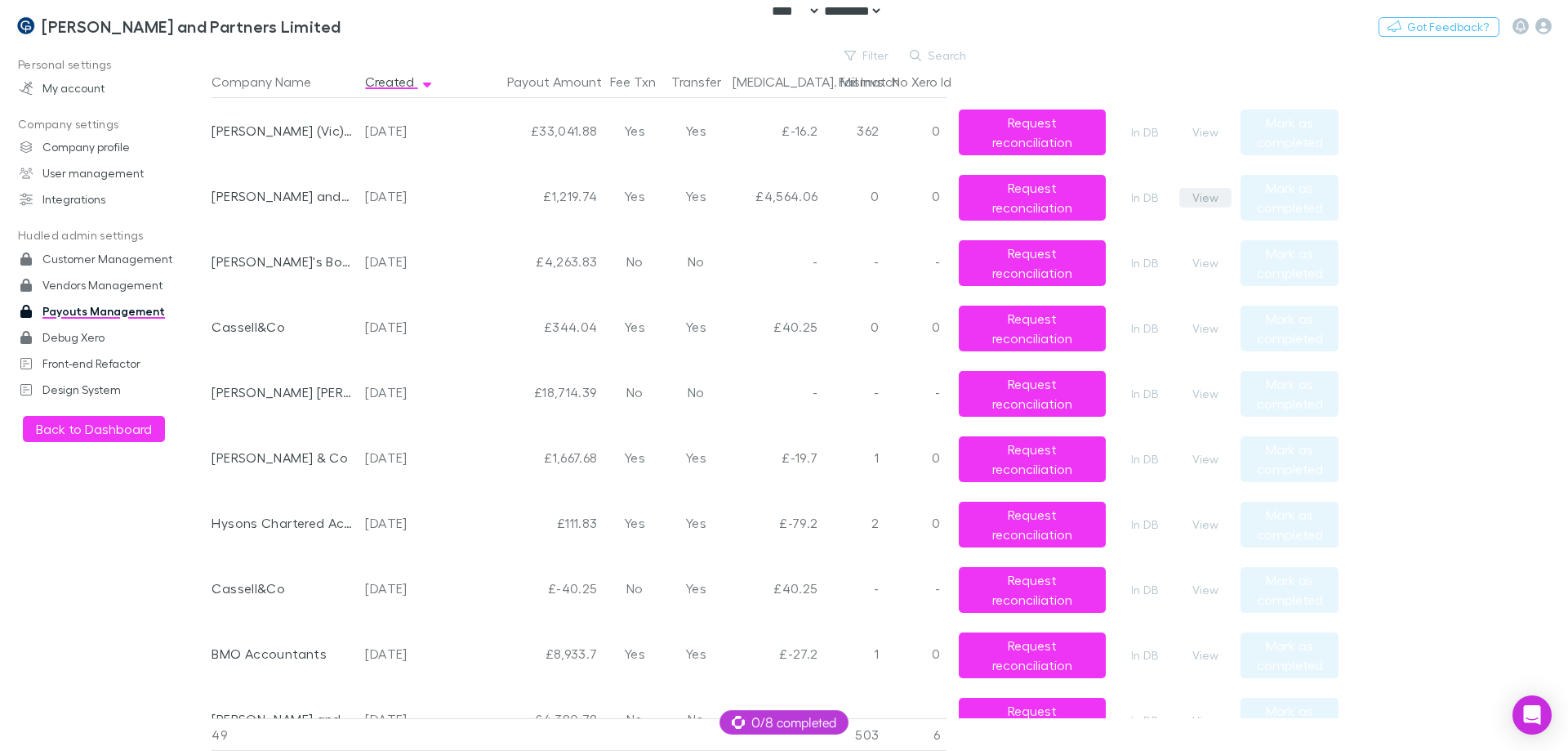
click at [1199, 201] on button "View" at bounding box center [1205, 198] width 52 height 20
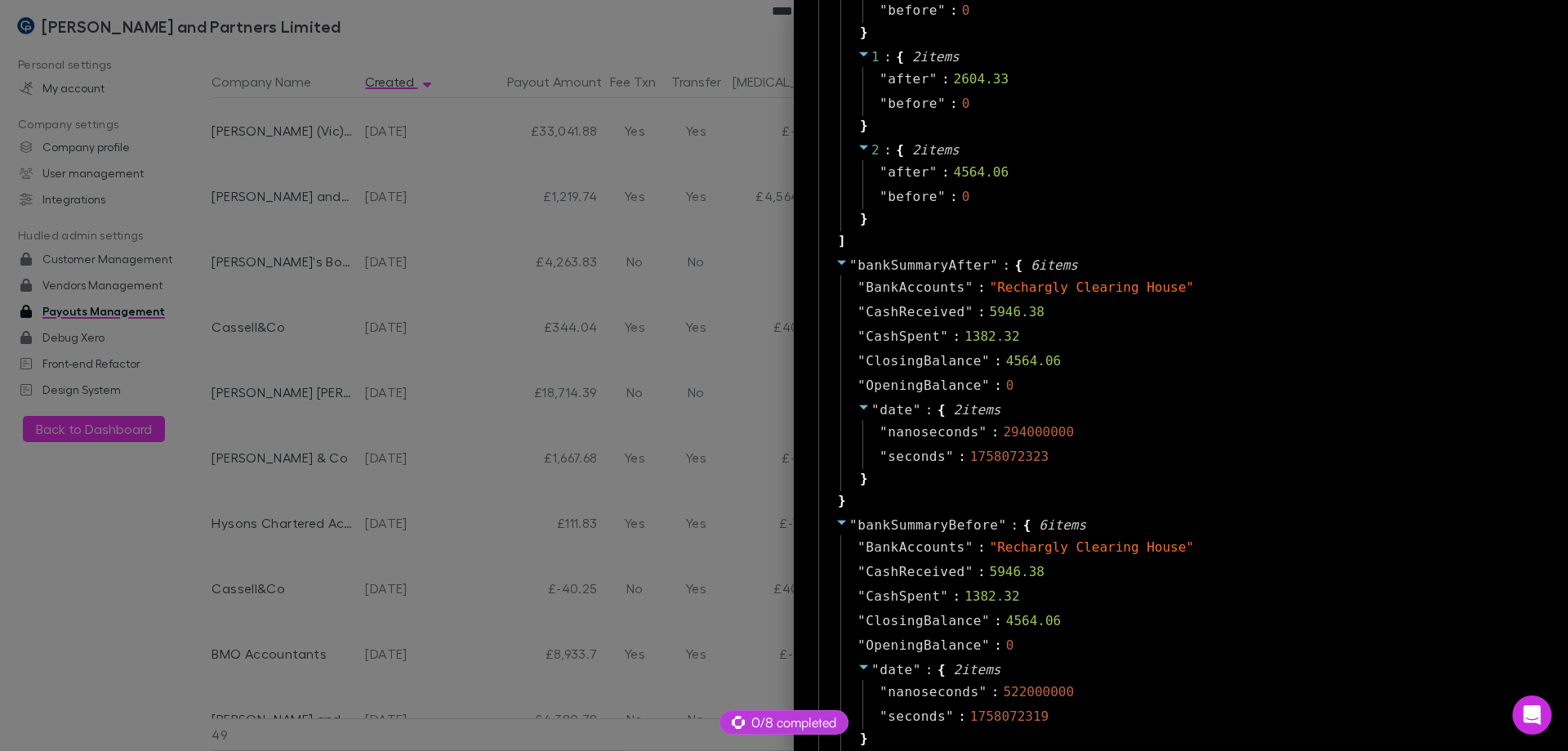
click at [532, 246] on div at bounding box center [784, 375] width 1568 height 751
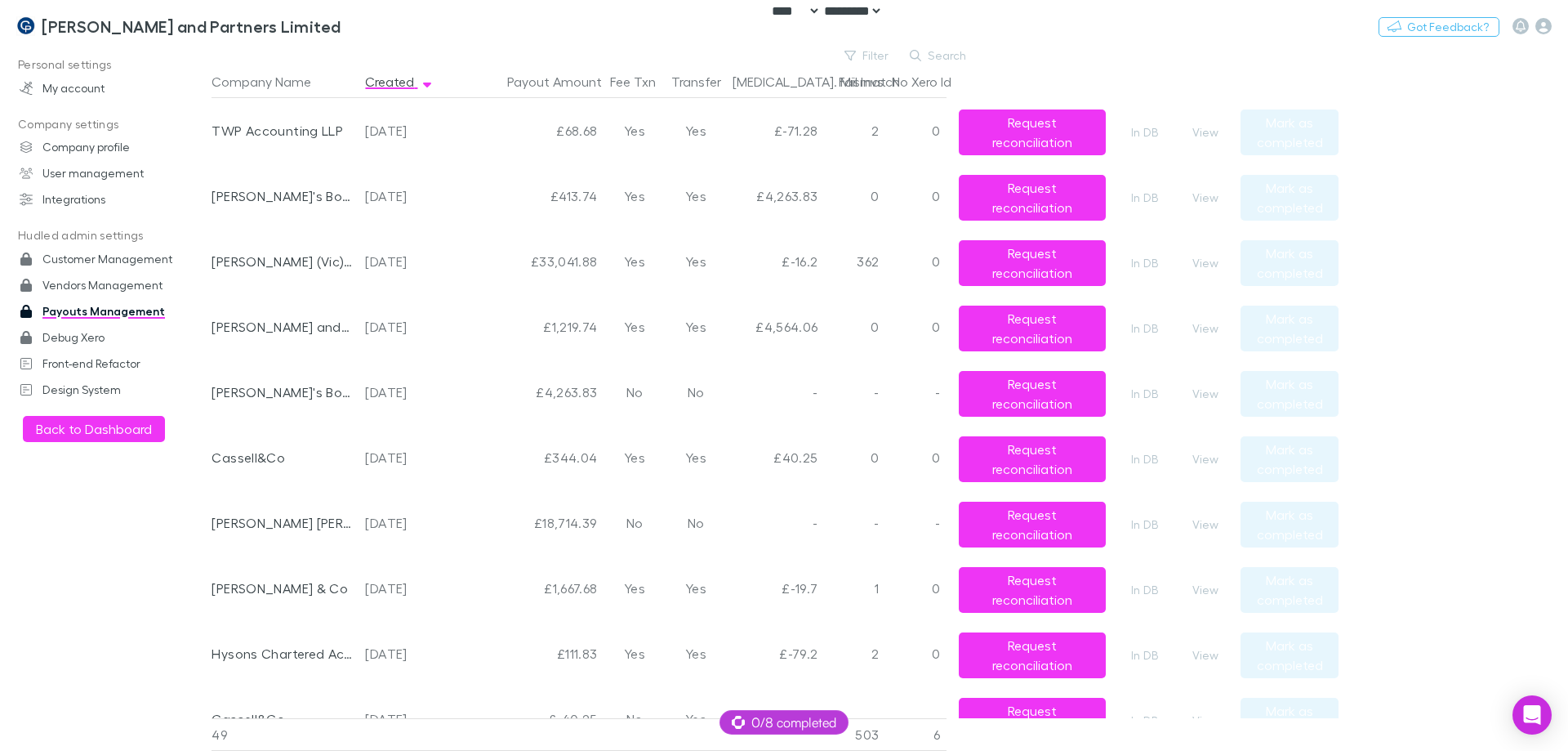
scroll to position [409, 0]
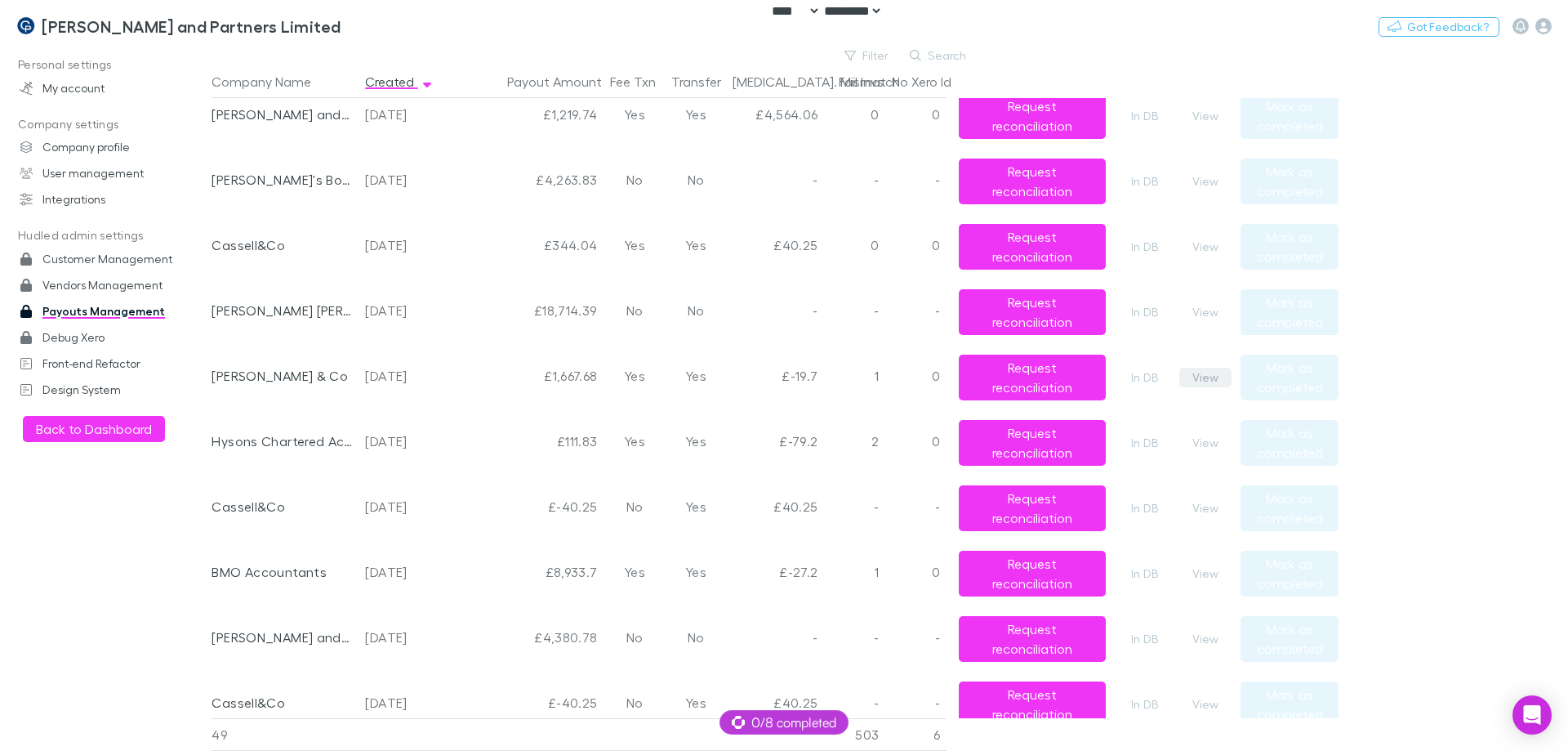
click at [1209, 382] on button "View" at bounding box center [1205, 378] width 52 height 20
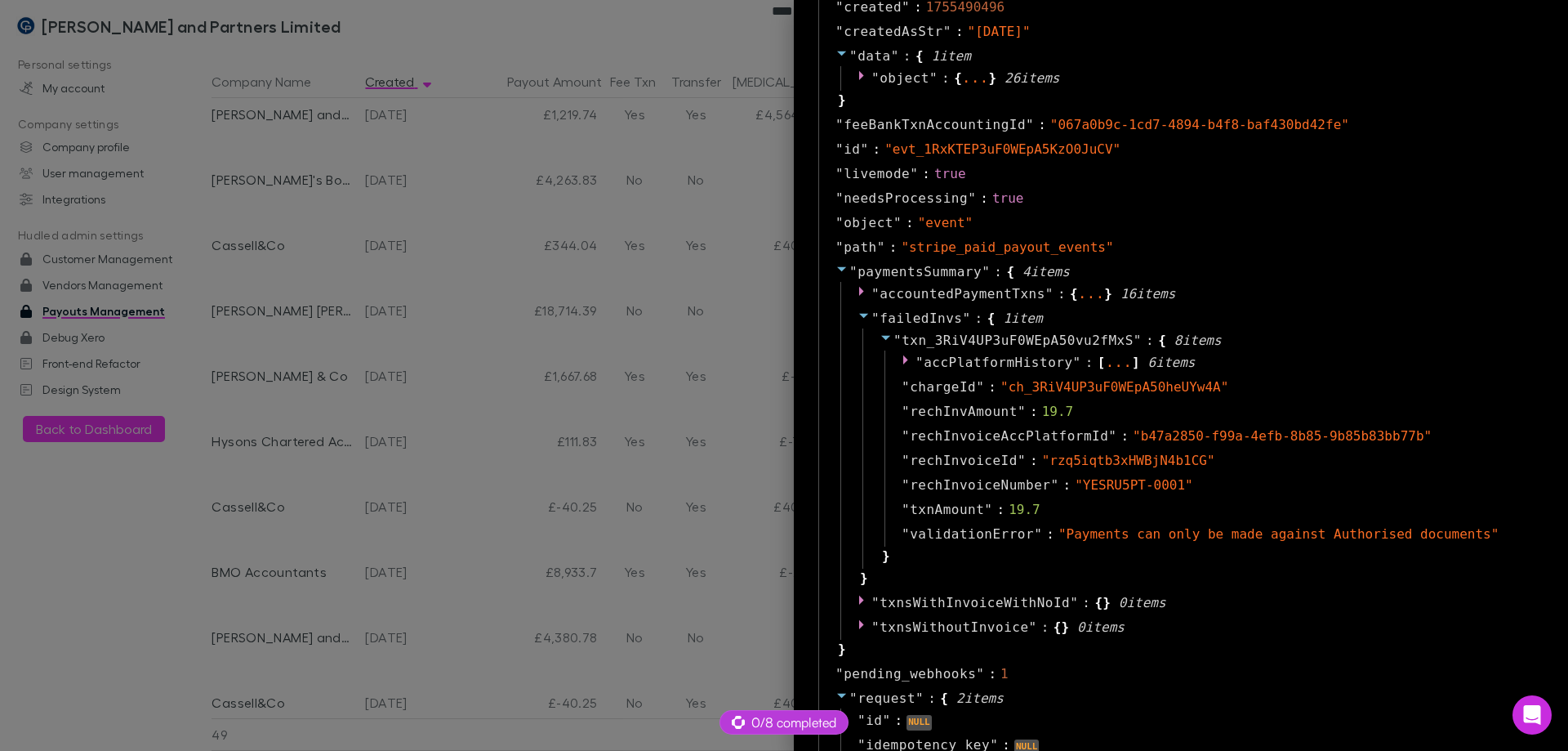
scroll to position [1144, 0]
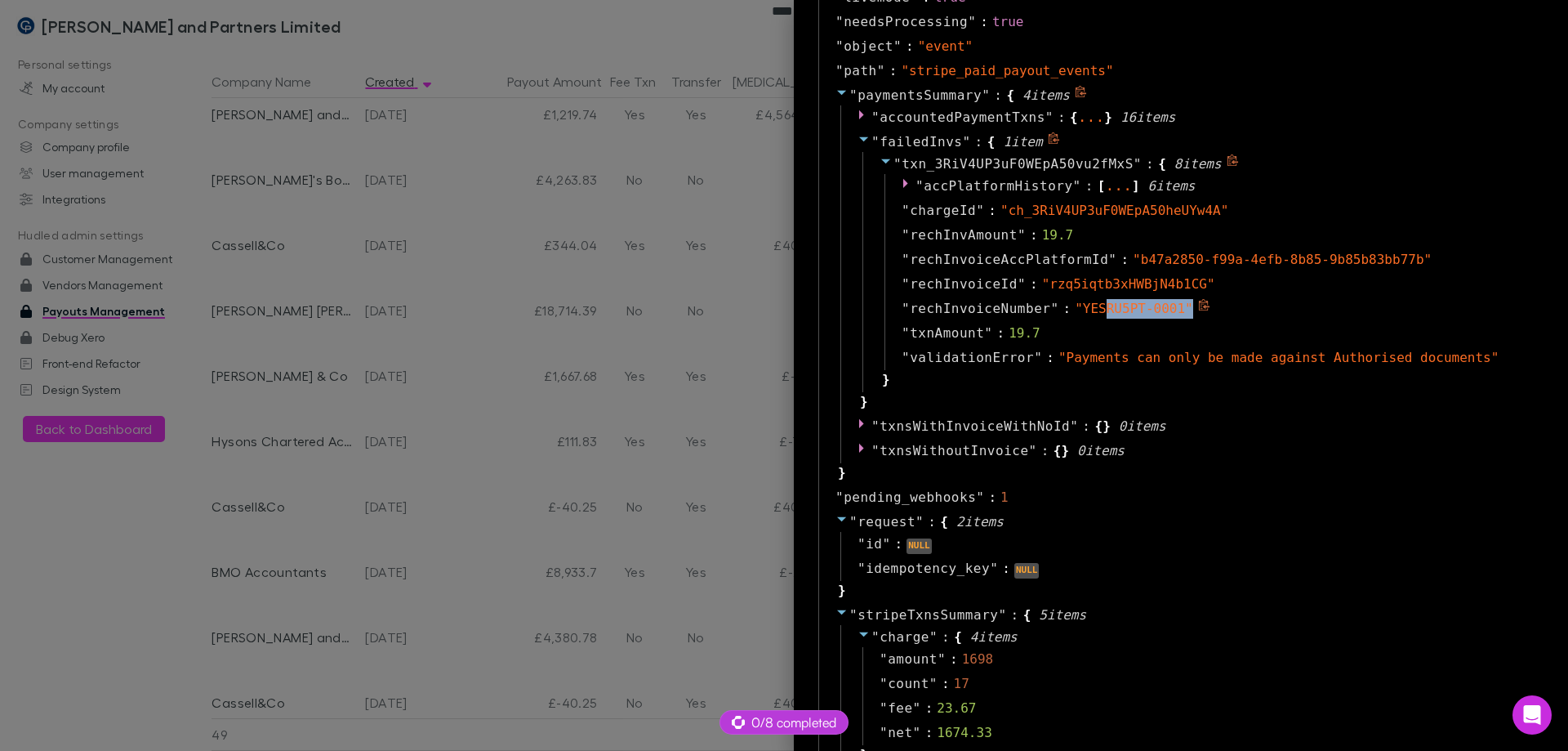
drag, startPoint x: 1154, startPoint y: 310, endPoint x: 1075, endPoint y: 305, distance: 79.2
click at [1075, 305] on span "" YESRU5PT-0001 "" at bounding box center [1135, 309] width 119 height 16
click at [1112, 315] on span "" YESRU5PT-0001 "" at bounding box center [1135, 309] width 119 height 16
click at [1128, 311] on span "" YESRU5PT-0001 "" at bounding box center [1135, 309] width 119 height 16
drag, startPoint x: 1151, startPoint y: 309, endPoint x: 1058, endPoint y: 310, distance: 93.0
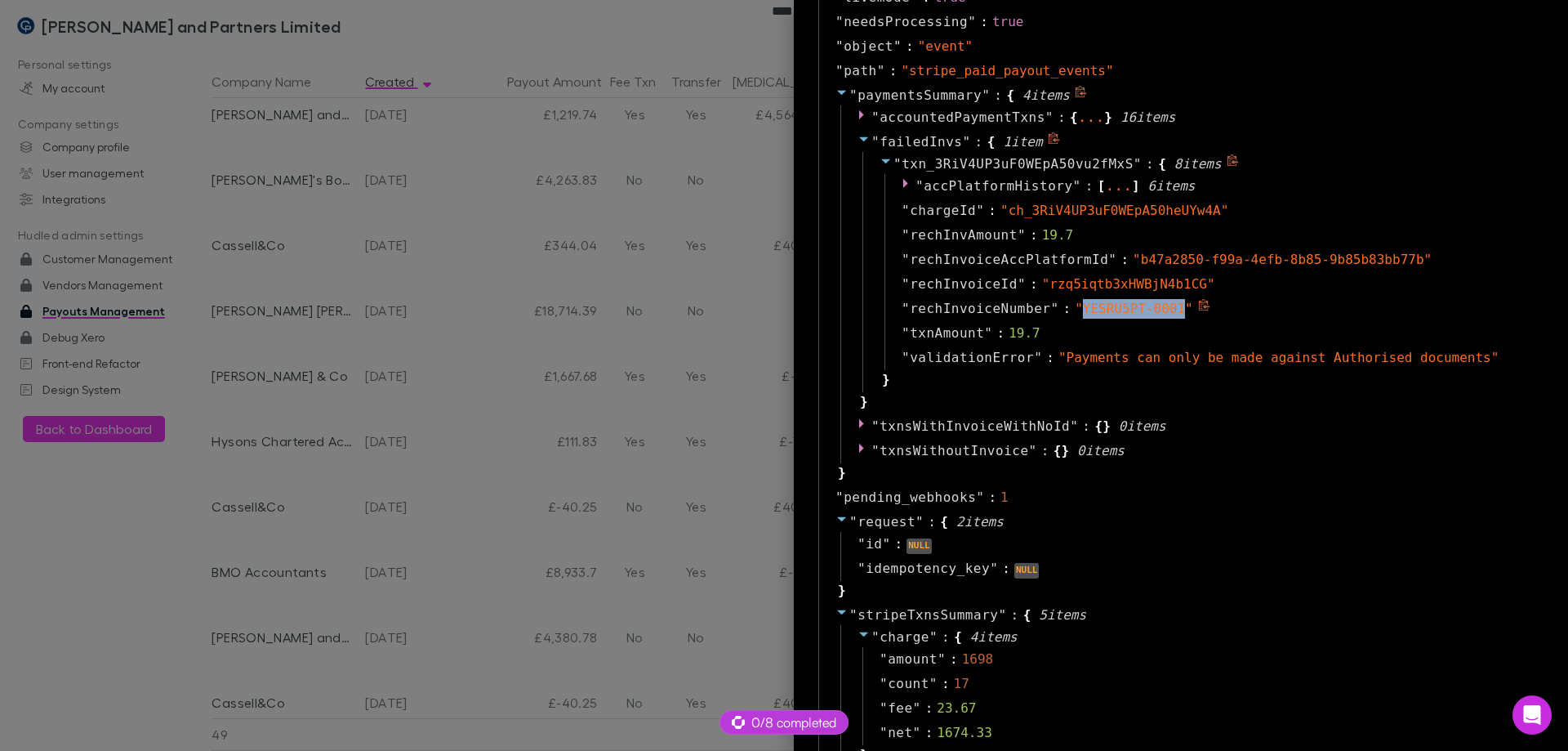
click at [1075, 310] on span "" YESRU5PT-0001 "" at bounding box center [1135, 309] width 119 height 16
copy span "YESRU5PT-0001"
click at [486, 399] on div at bounding box center [784, 375] width 1568 height 751
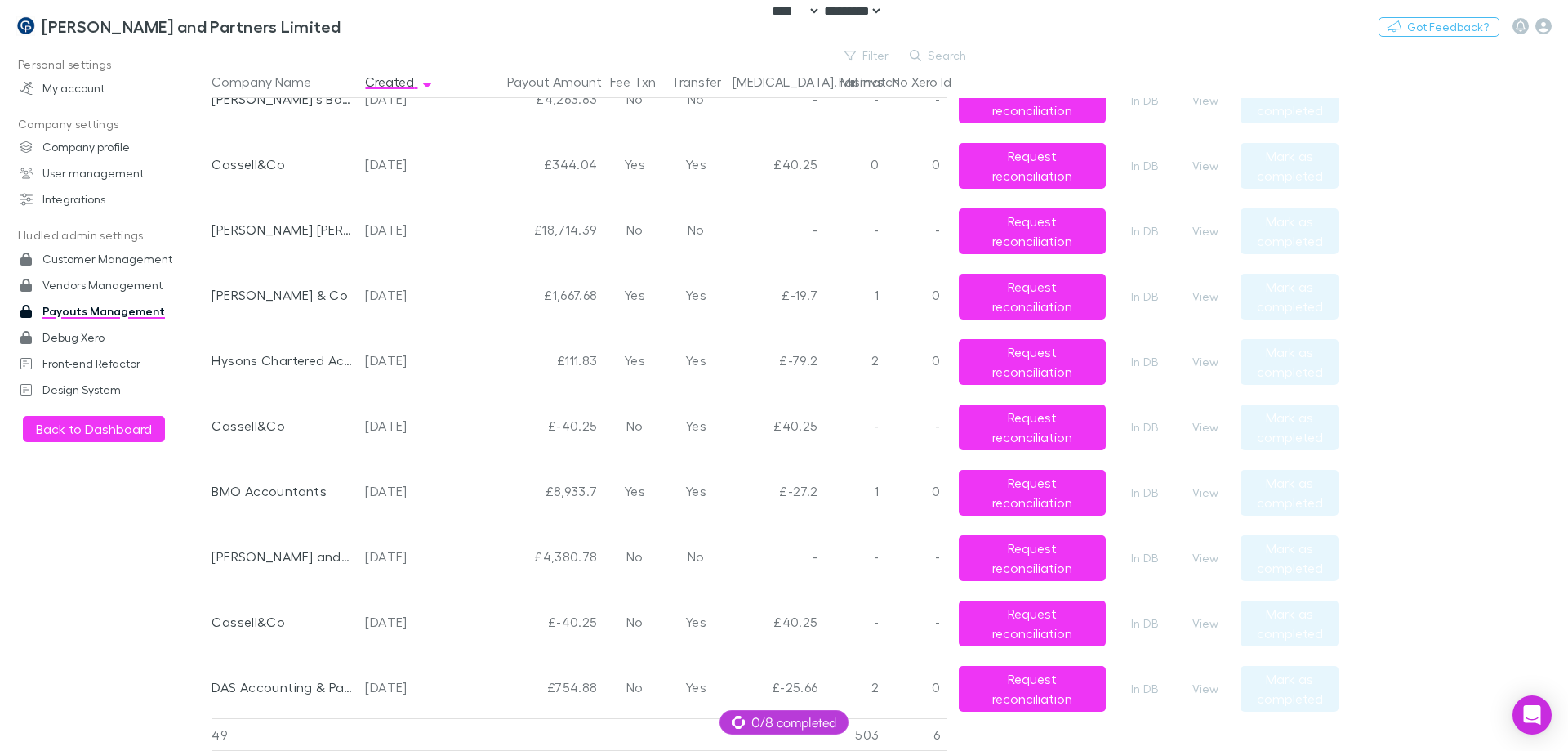
scroll to position [490, 0]
click at [1205, 356] on button "View" at bounding box center [1205, 361] width 52 height 20
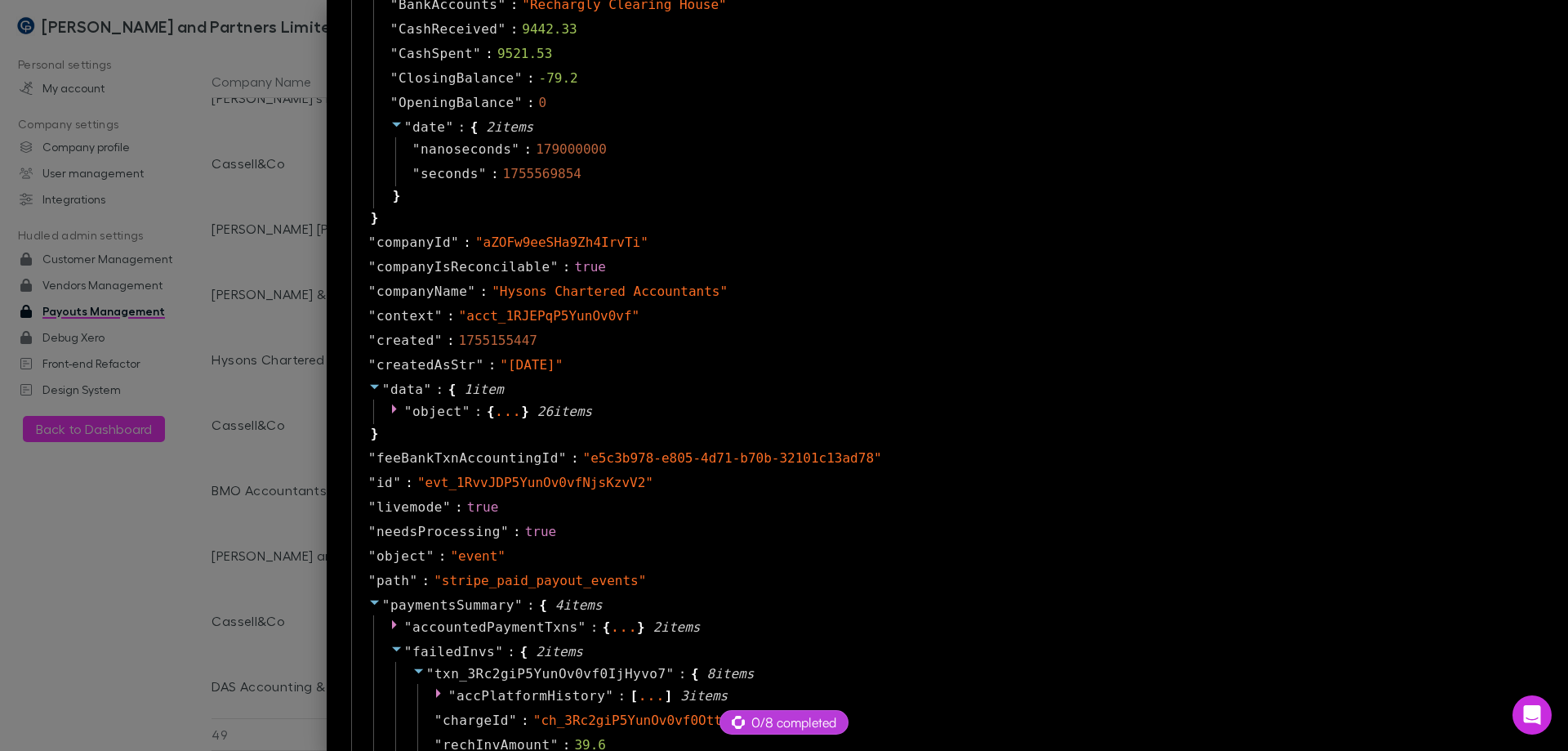
scroll to position [899, 0]
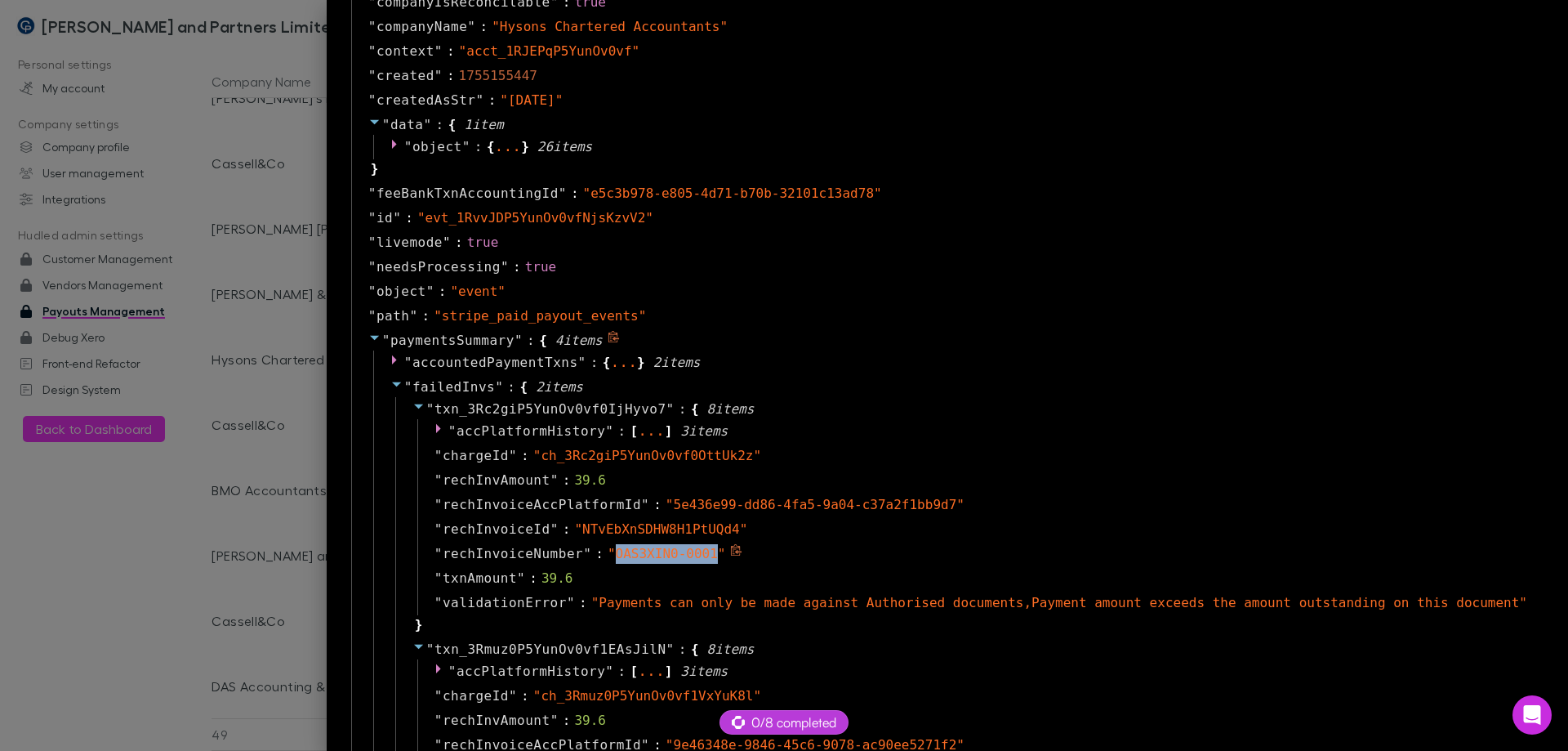
drag, startPoint x: 774, startPoint y: 554, endPoint x: 683, endPoint y: 551, distance: 91.0
click at [683, 551] on span "" OAS3XIN0-0001 "" at bounding box center [667, 554] width 119 height 16
copy span "OAS3XIN0-0001"
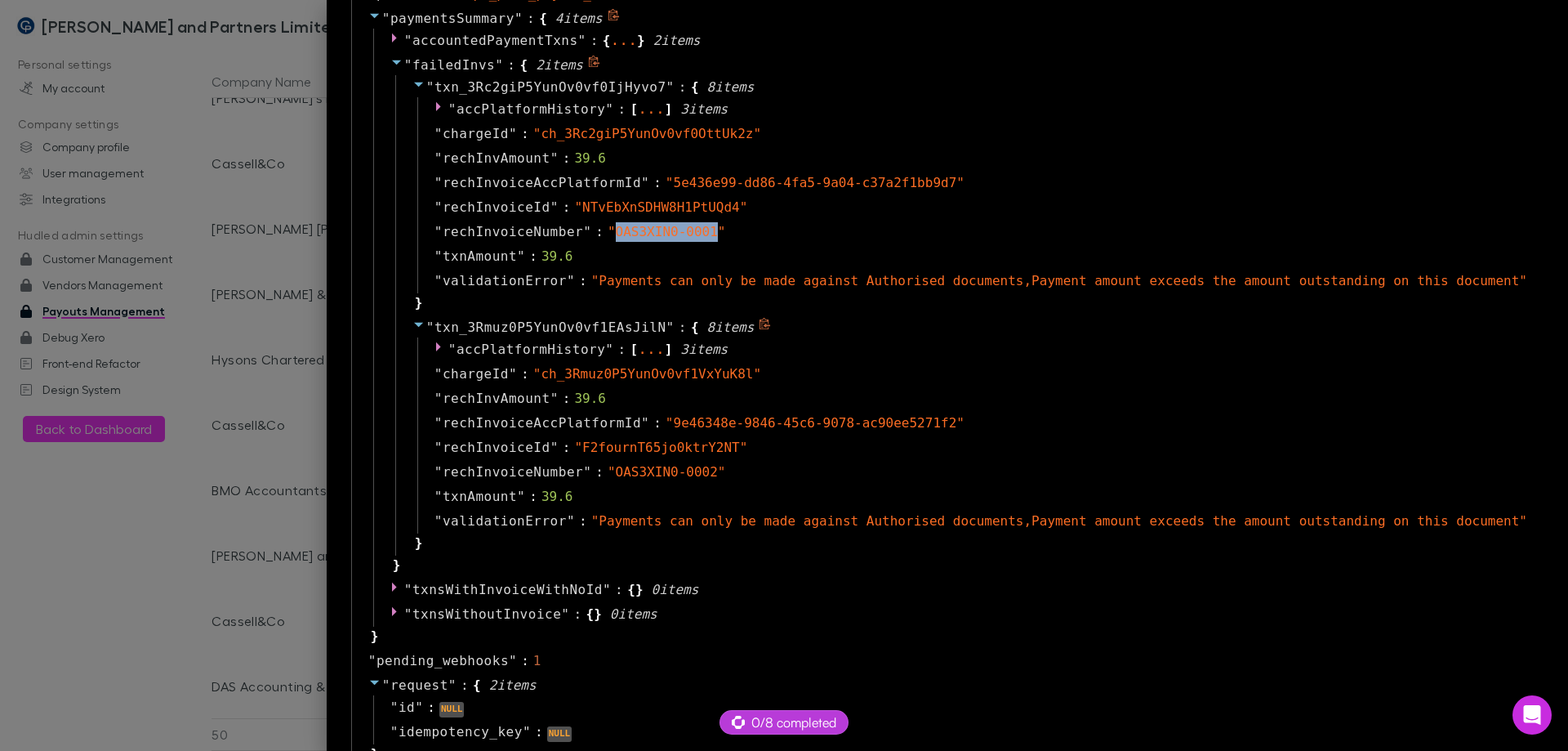
scroll to position [1225, 0]
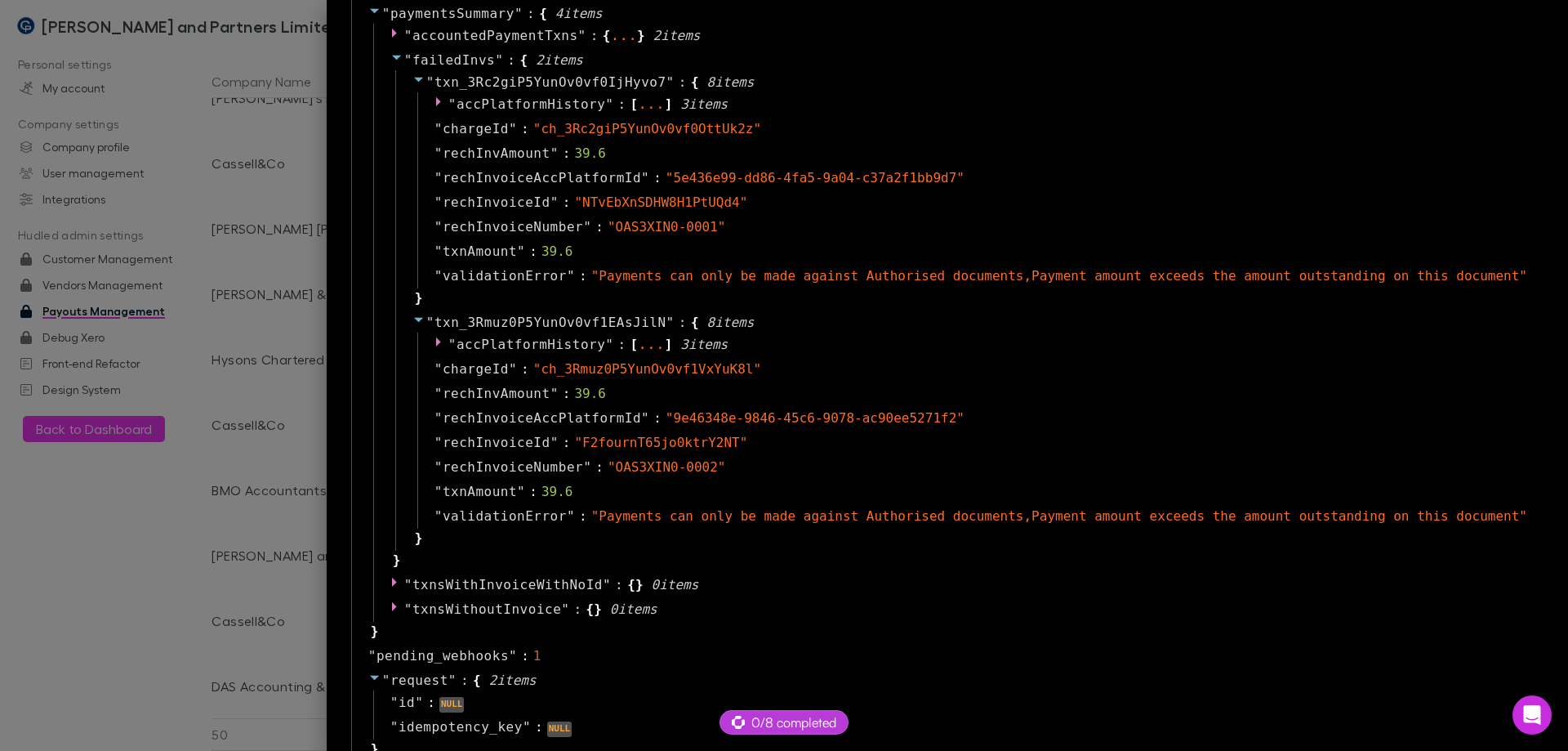
click at [269, 433] on div at bounding box center [784, 375] width 1568 height 751
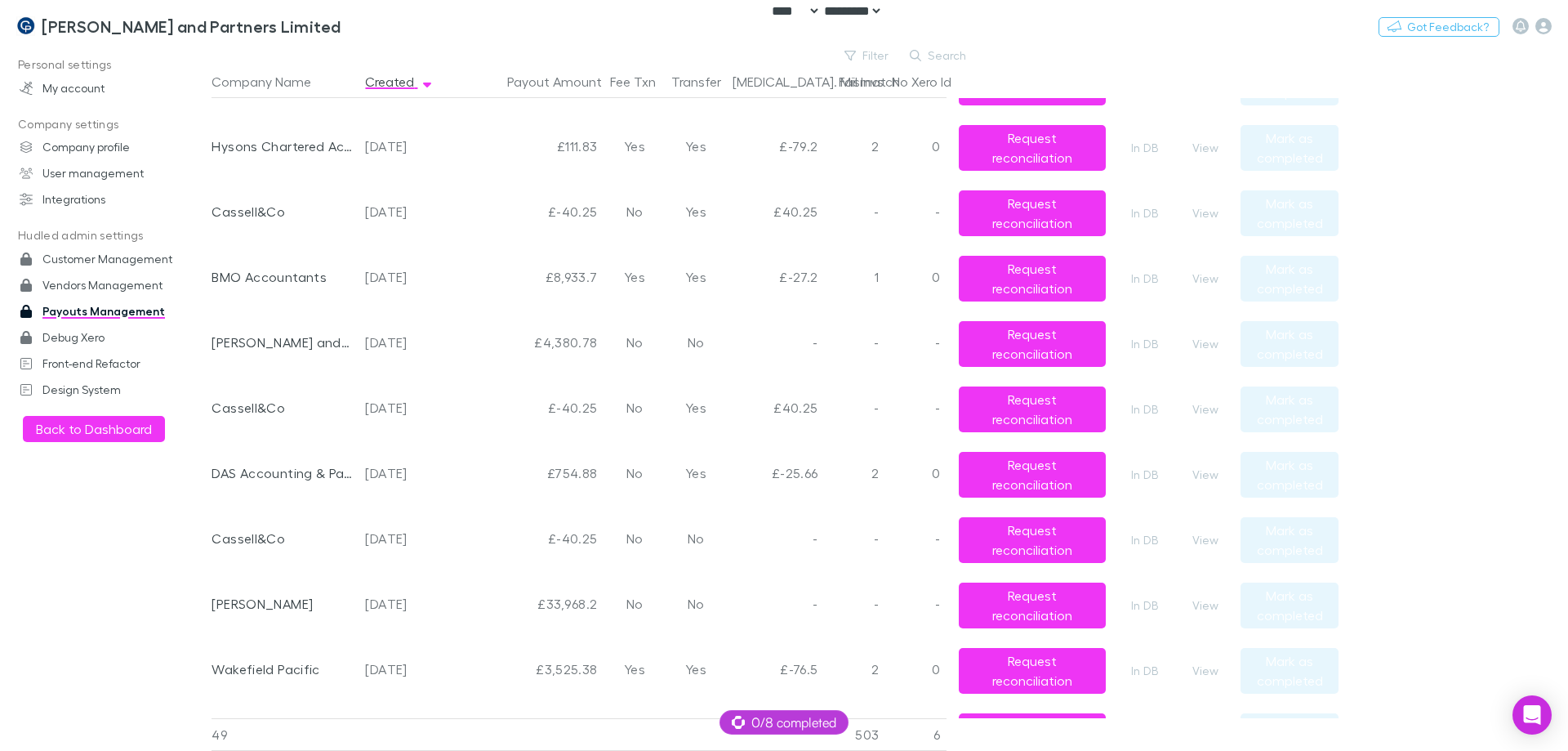
scroll to position [653, 0]
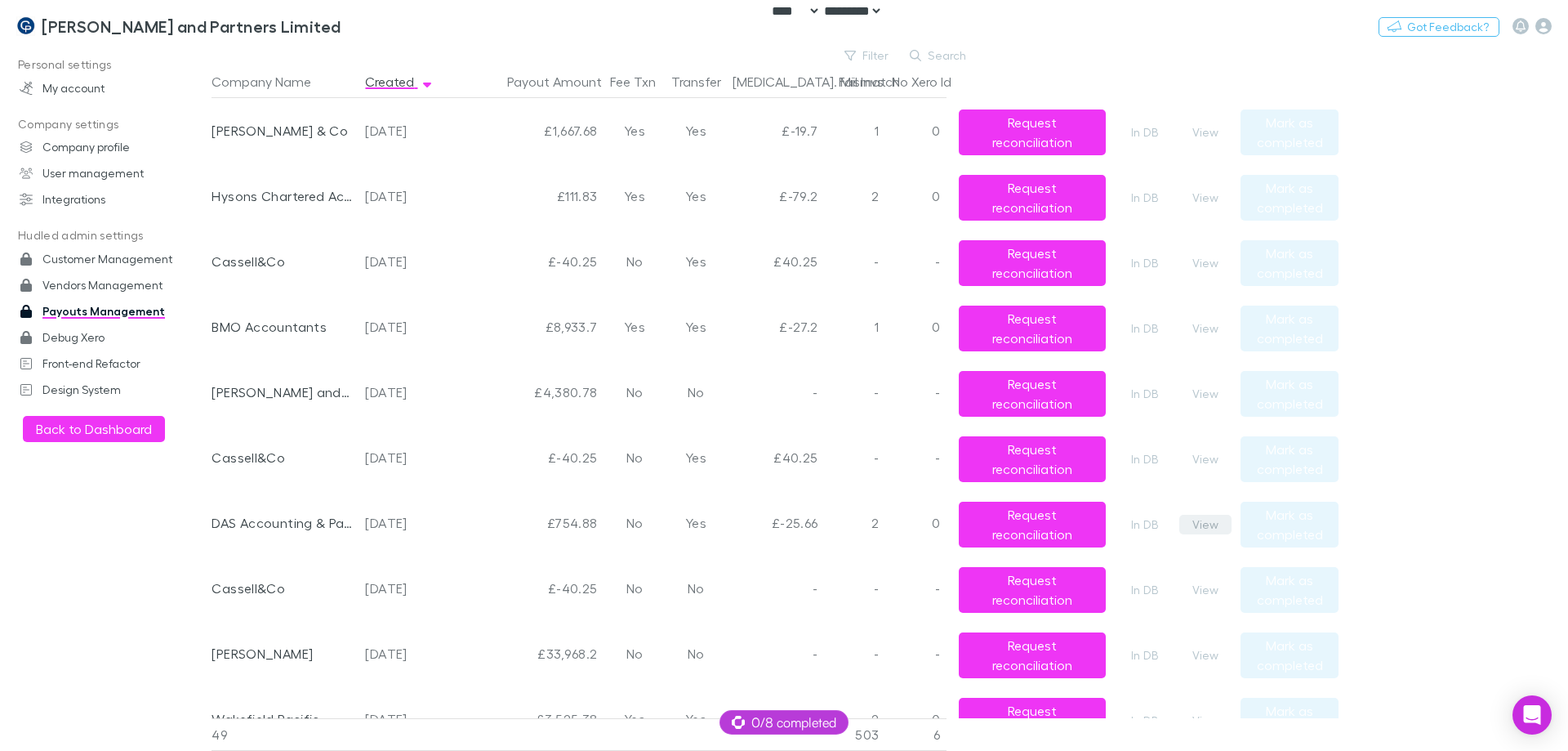
click at [1201, 531] on button "View" at bounding box center [1205, 525] width 52 height 20
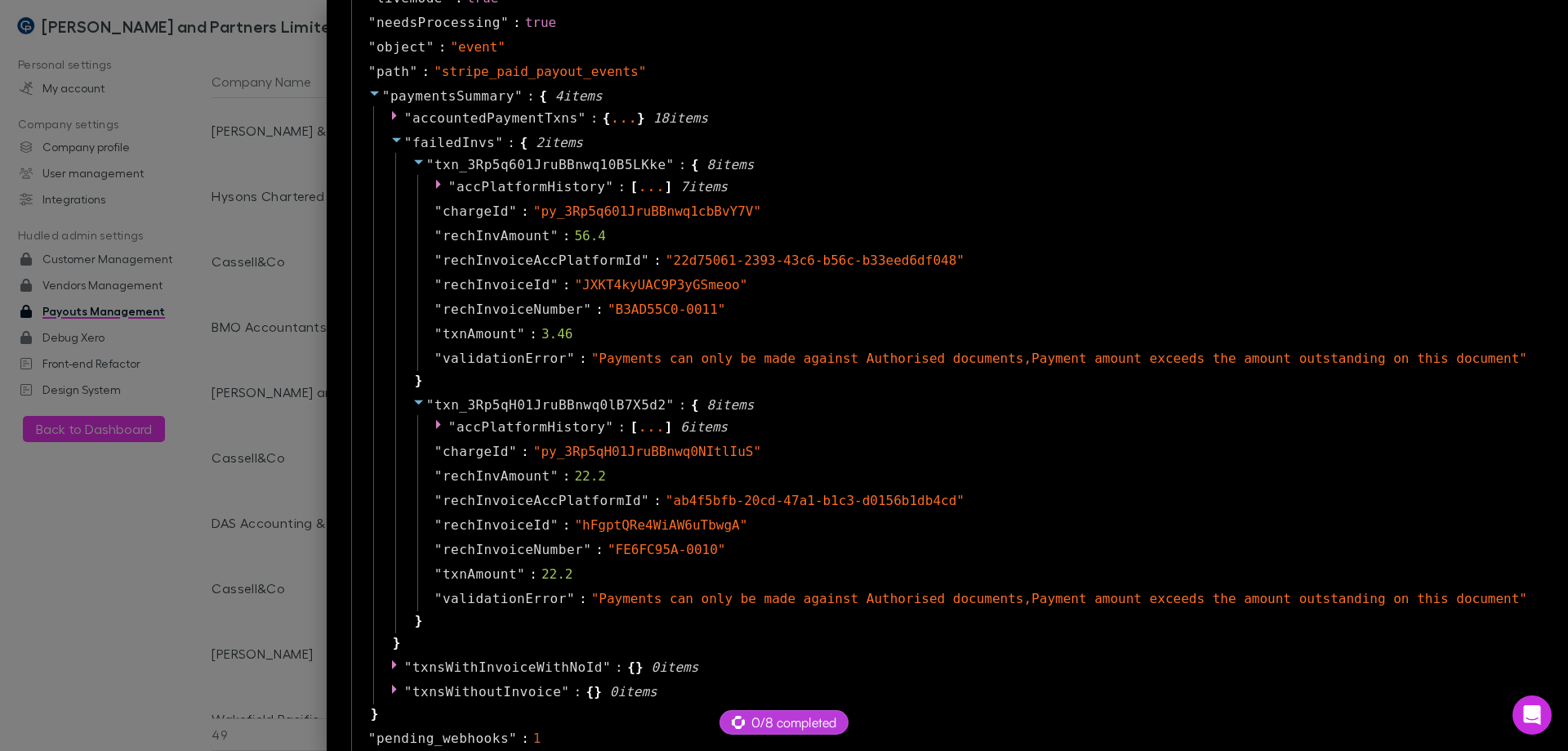
scroll to position [1144, 0]
click at [293, 477] on div at bounding box center [784, 375] width 1568 height 751
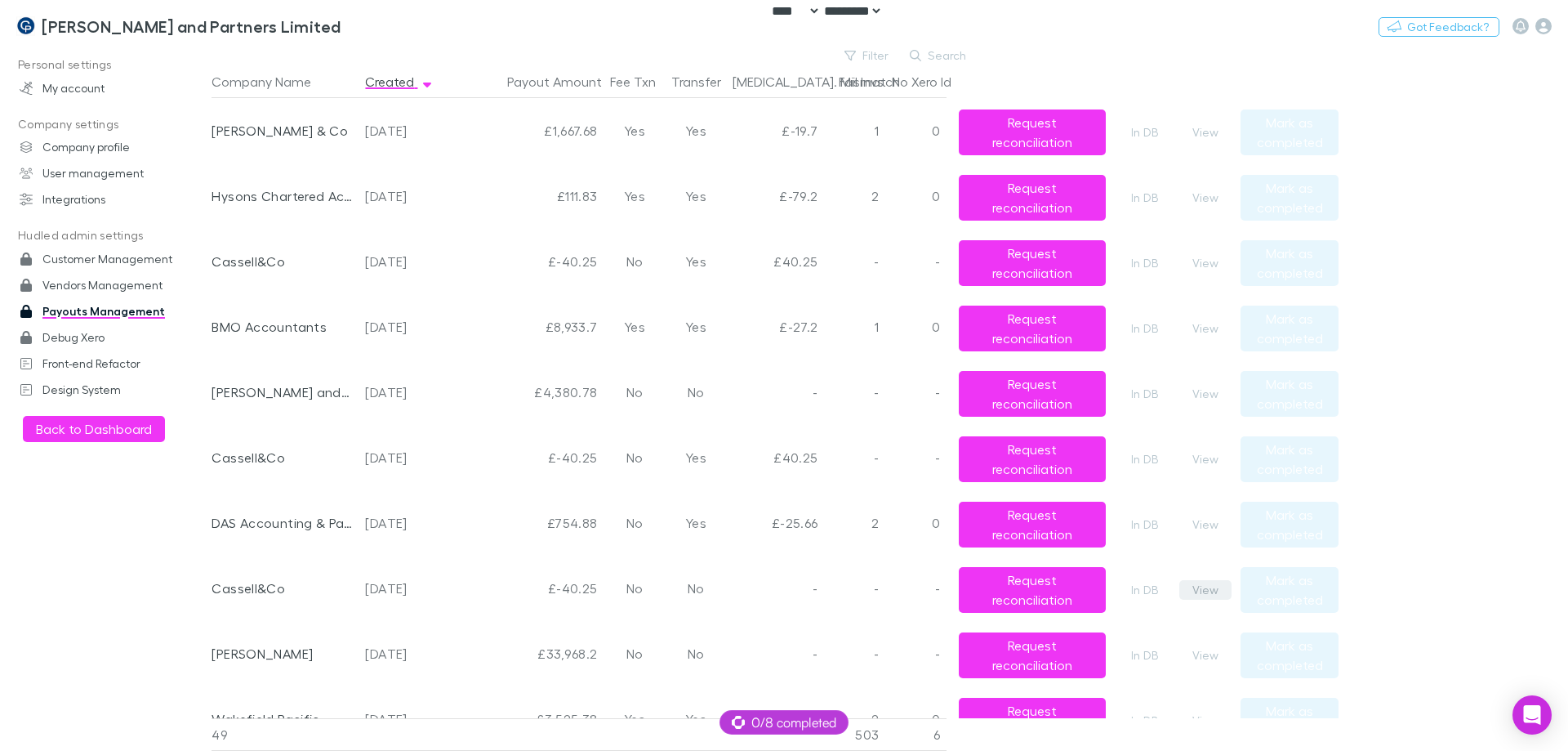
click at [1216, 593] on button "View" at bounding box center [1205, 590] width 52 height 20
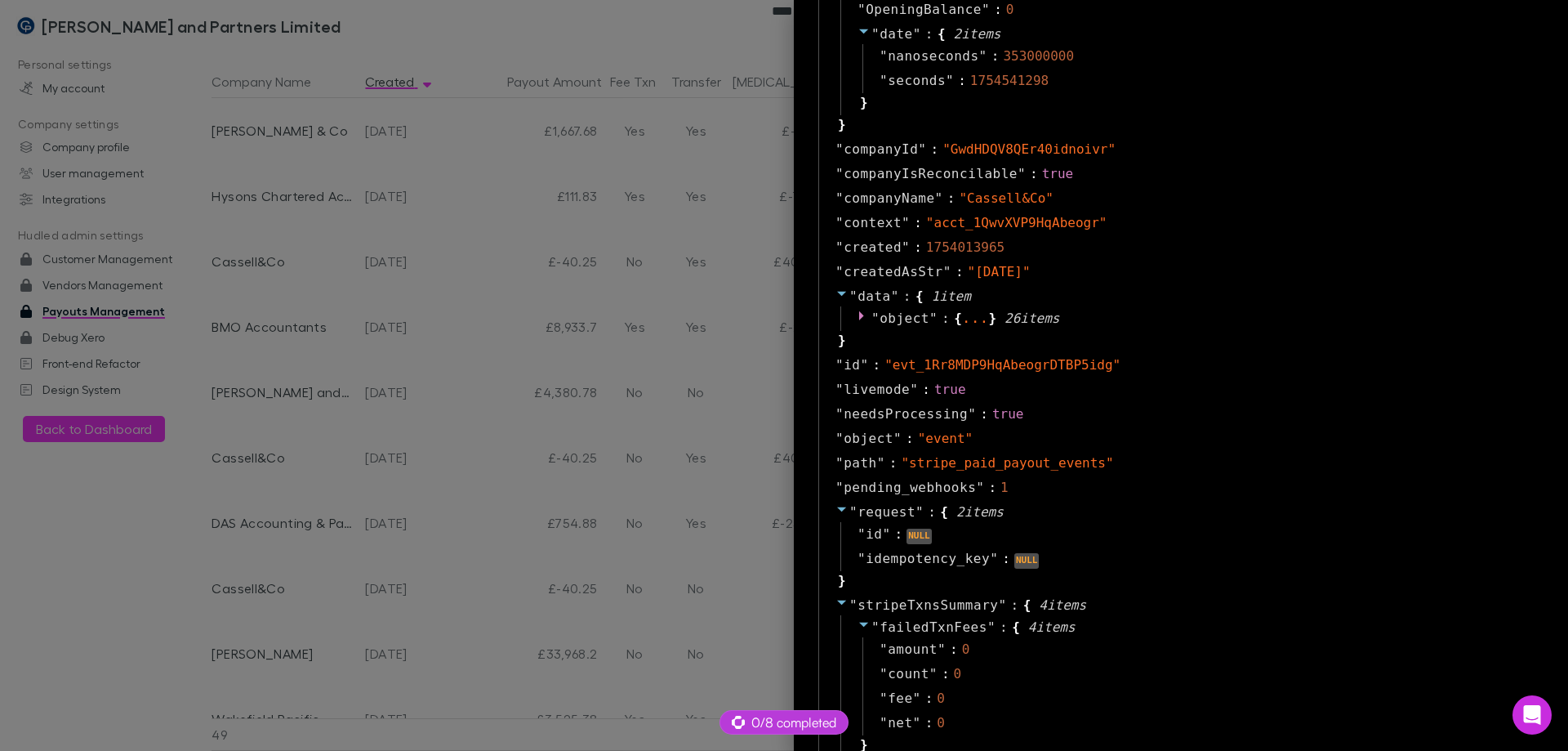
scroll to position [245, 0]
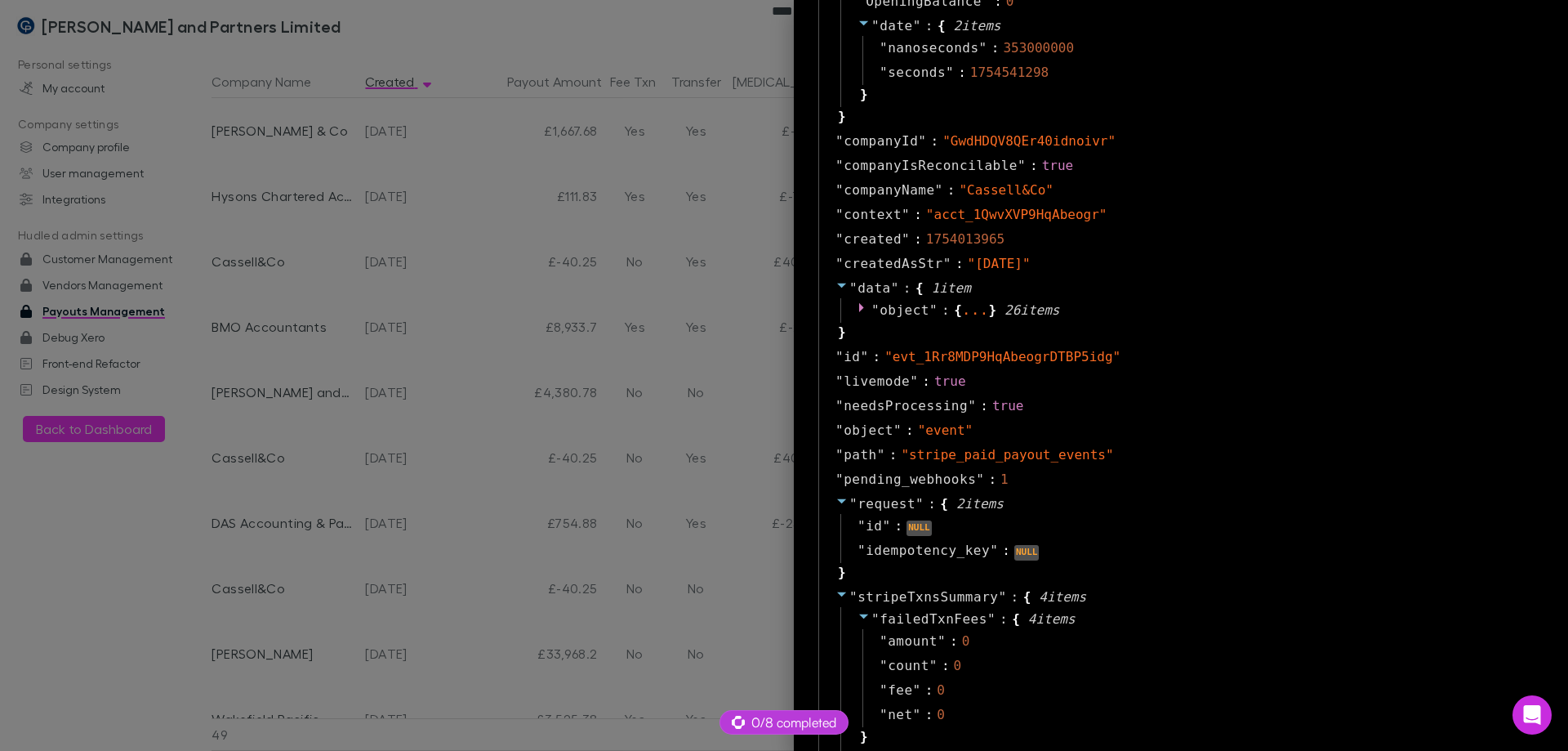
click at [459, 312] on div at bounding box center [784, 375] width 1568 height 751
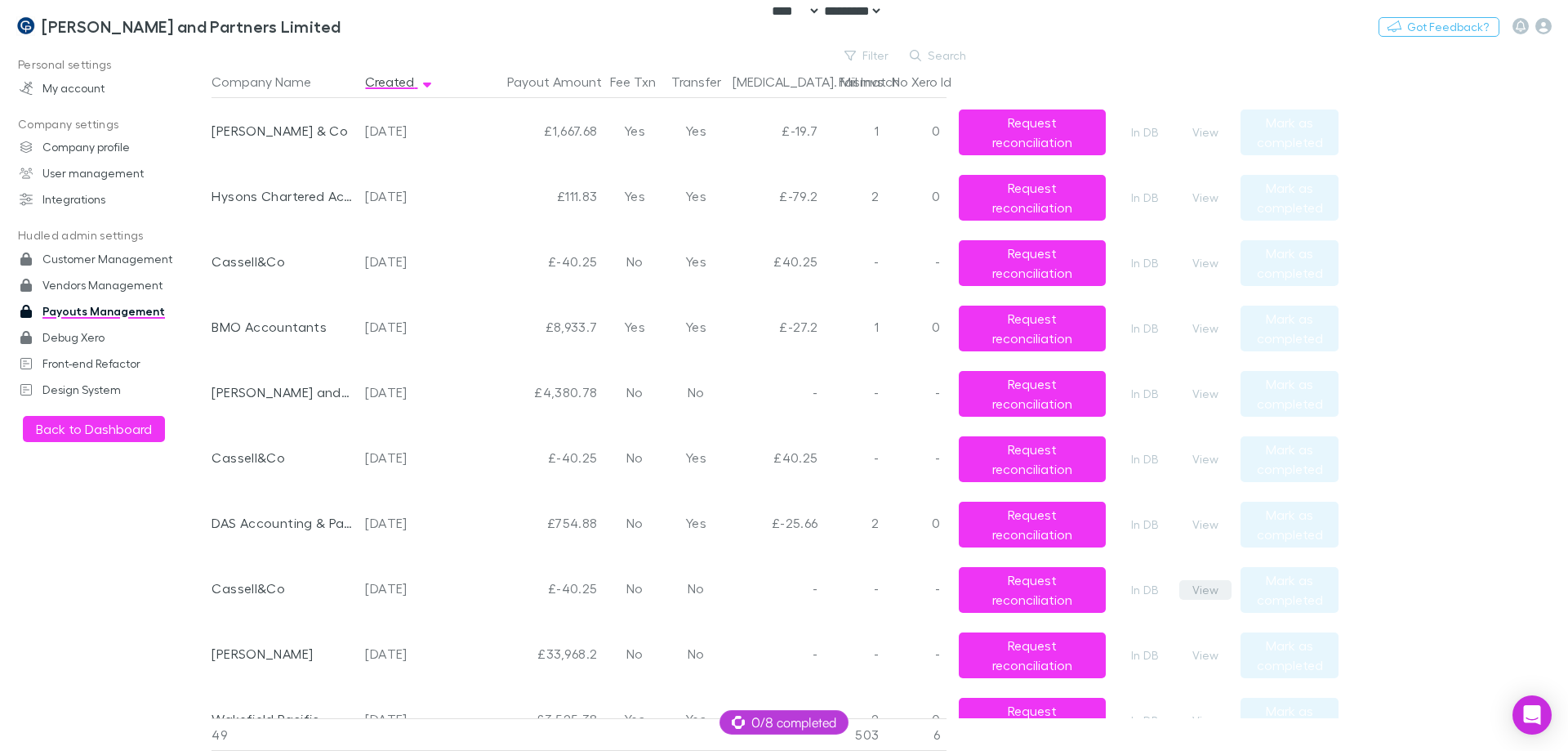
click at [1203, 587] on button "View" at bounding box center [1205, 590] width 52 height 20
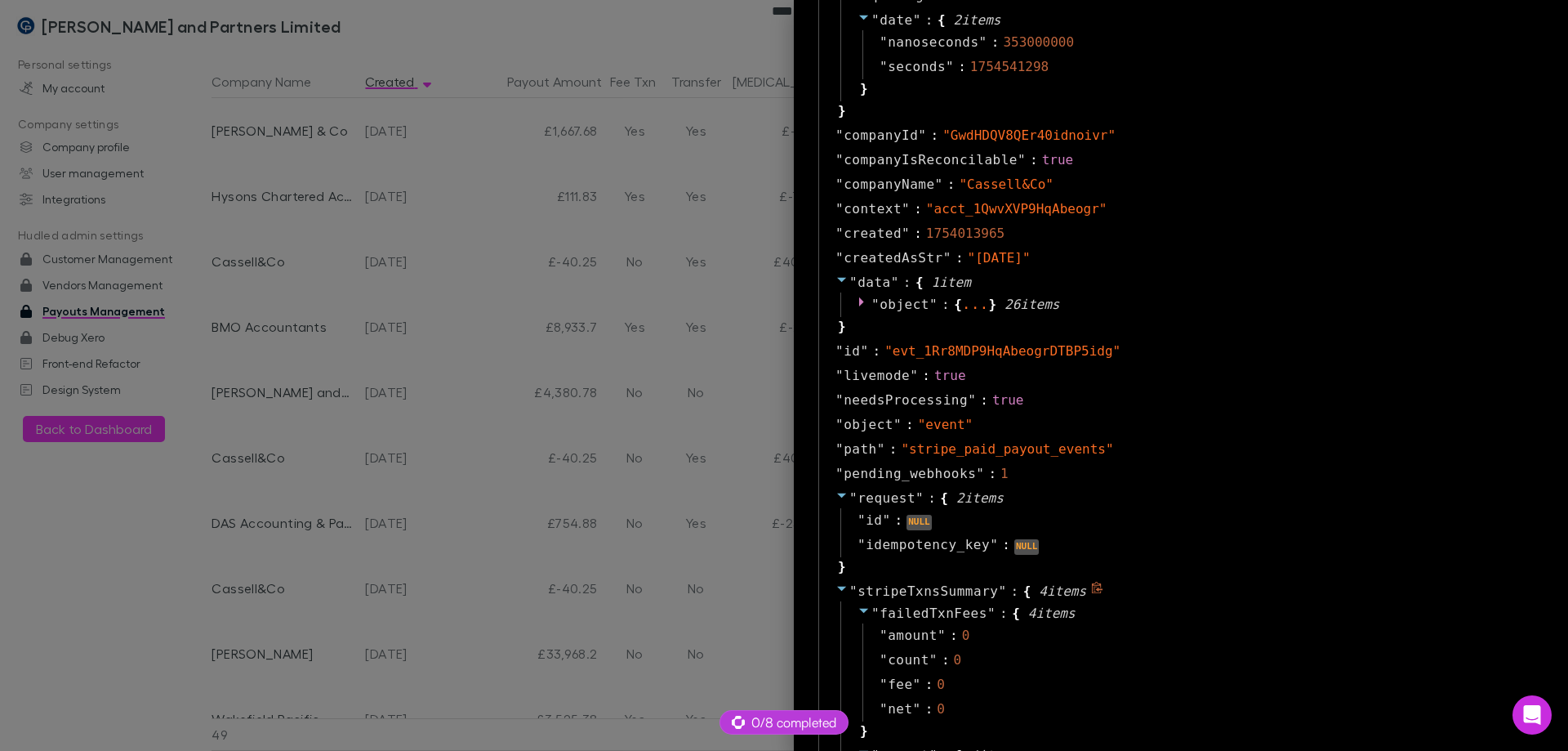
scroll to position [102, 0]
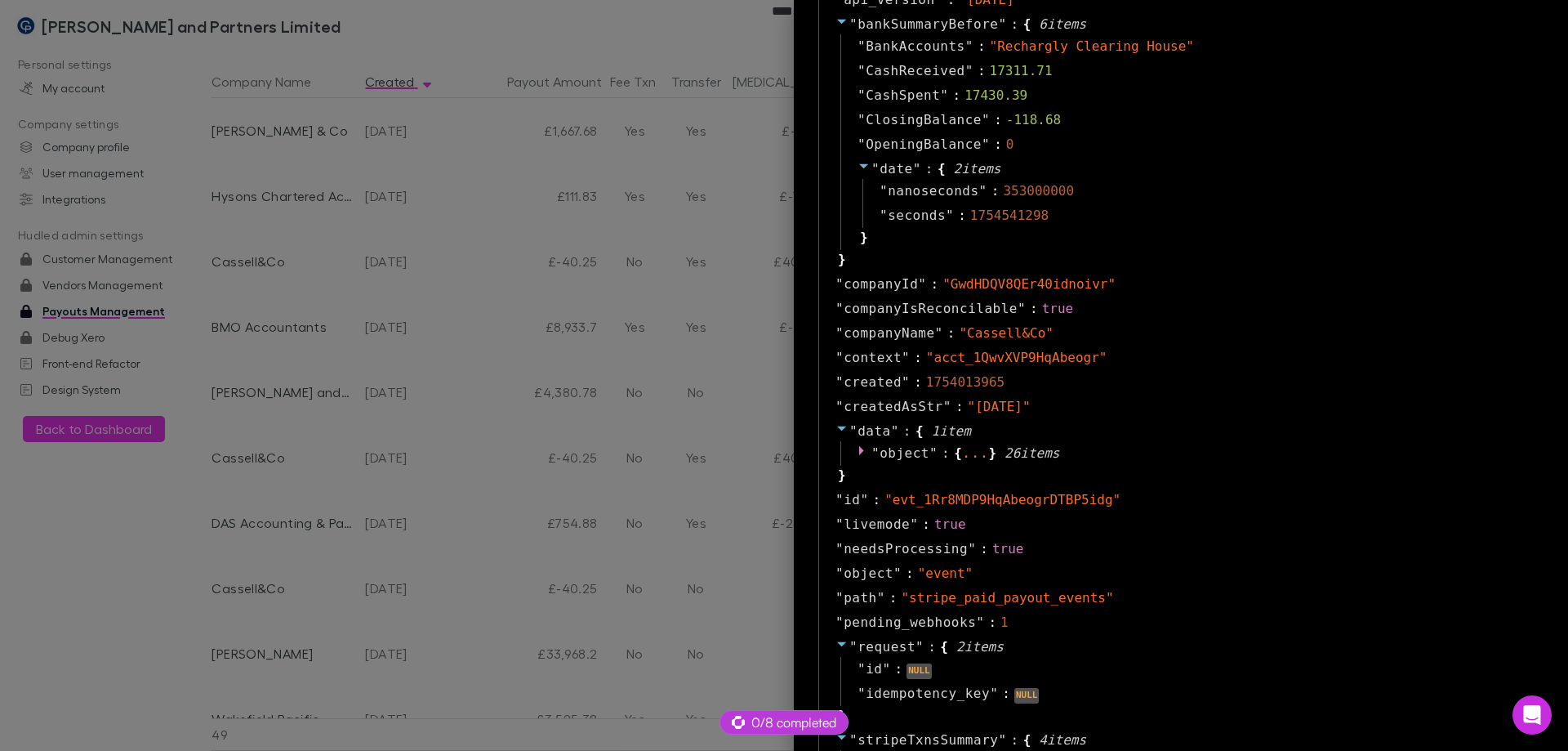
click at [438, 630] on div at bounding box center [784, 375] width 1568 height 751
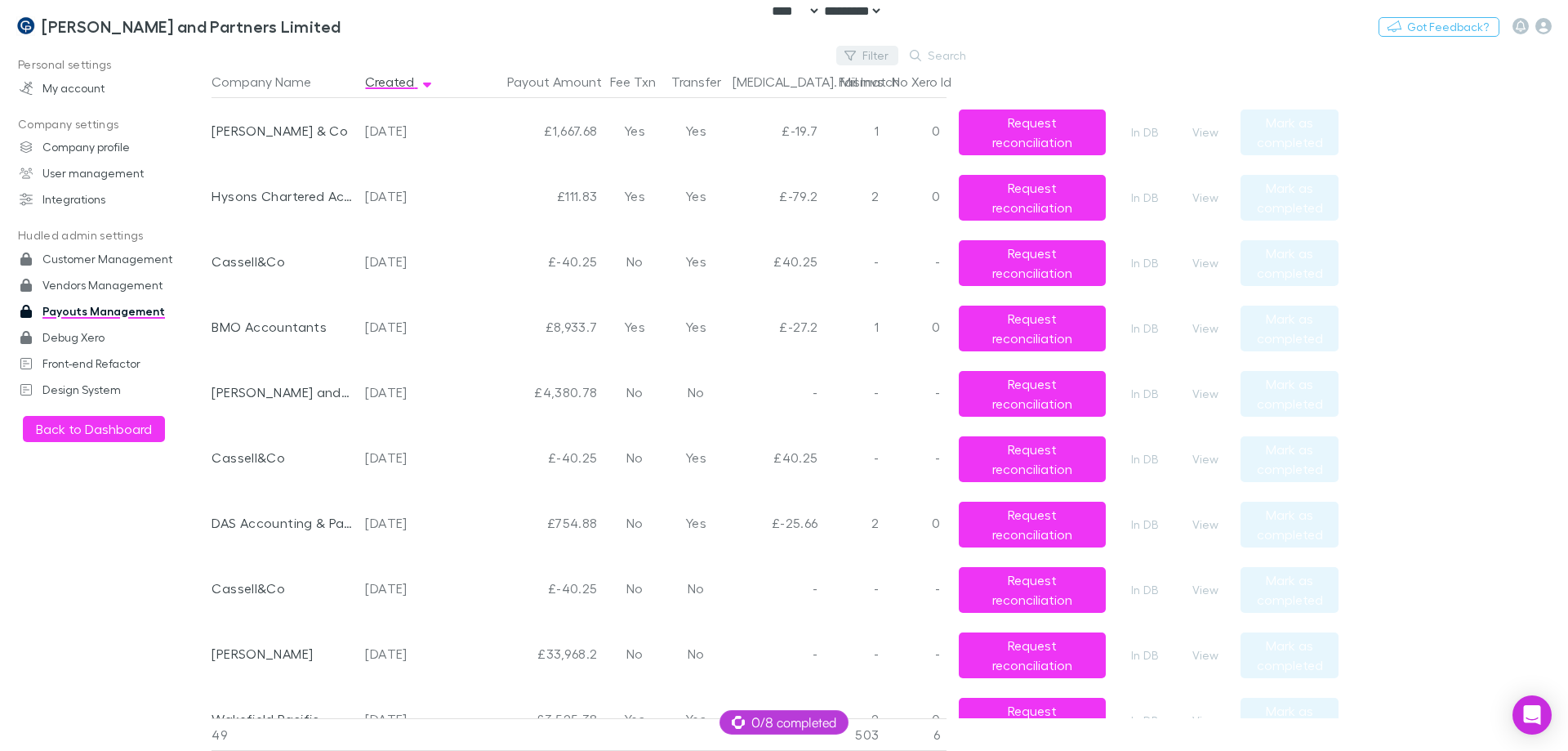
click at [862, 57] on button "Filter" at bounding box center [868, 56] width 62 height 20
type input "****"
click at [742, 161] on li "Cassell&Co" at bounding box center [758, 161] width 285 height 26
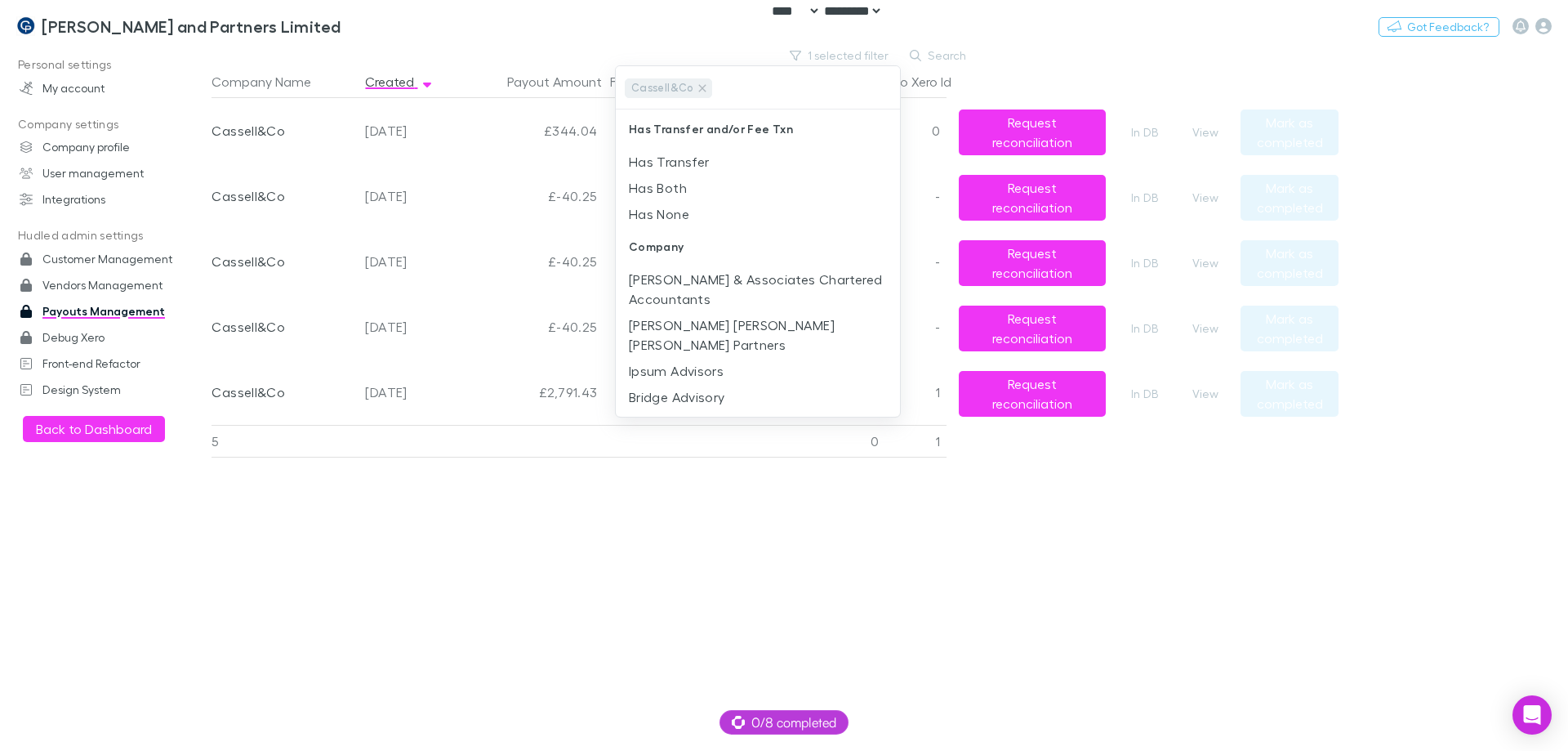
click at [398, 552] on div at bounding box center [784, 375] width 1568 height 751
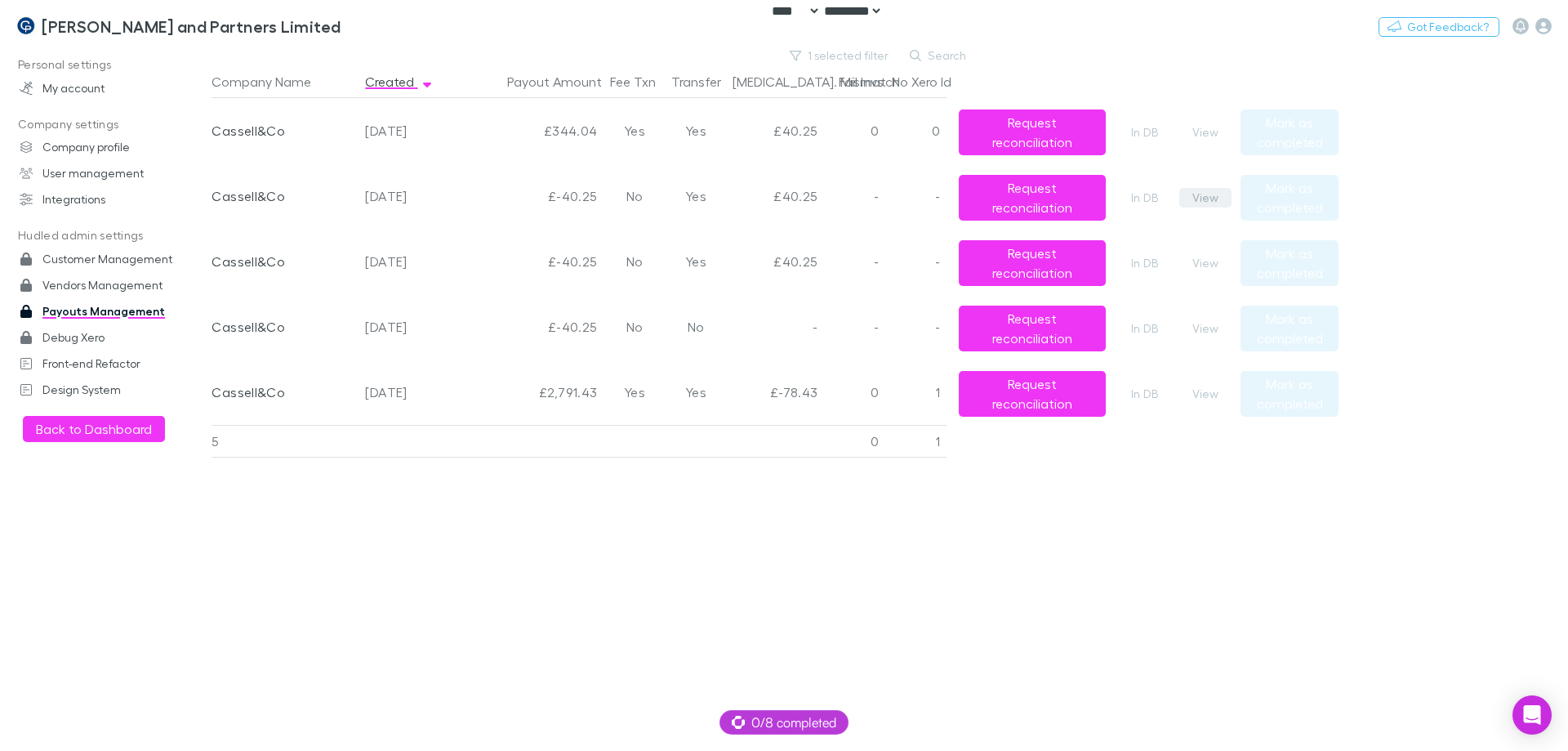
click at [1208, 198] on button "View" at bounding box center [1205, 198] width 52 height 20
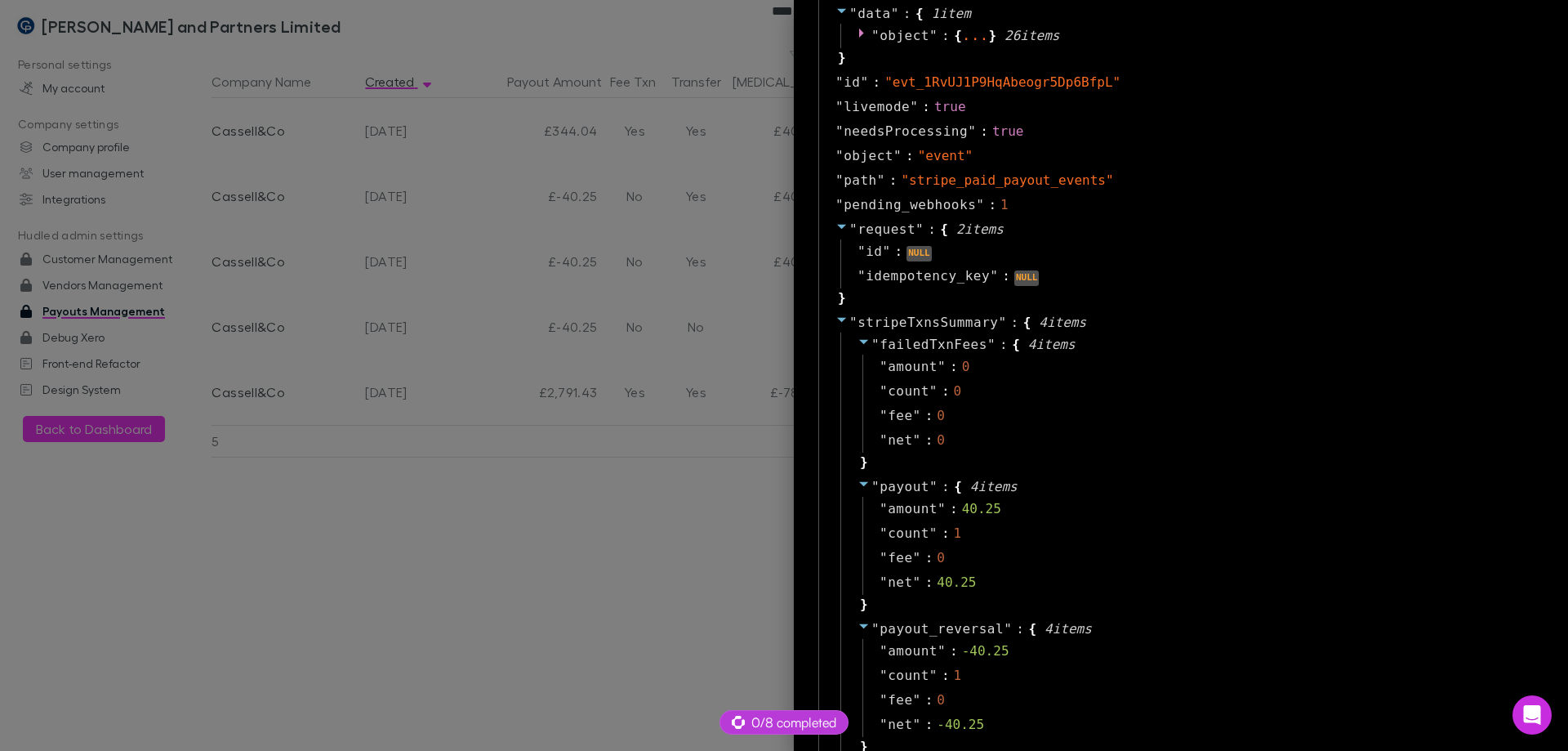
scroll to position [981, 0]
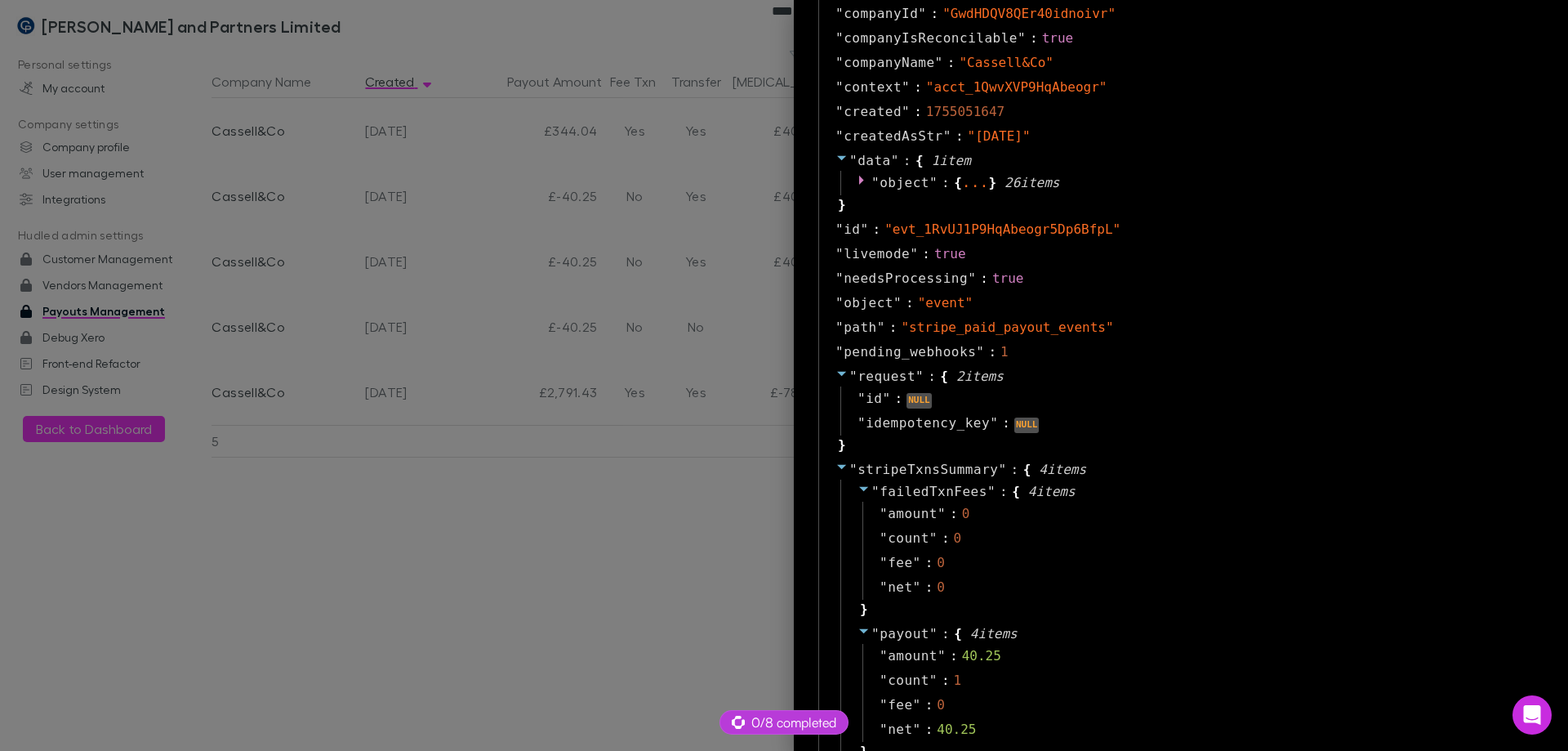
click at [554, 503] on div at bounding box center [784, 375] width 1568 height 751
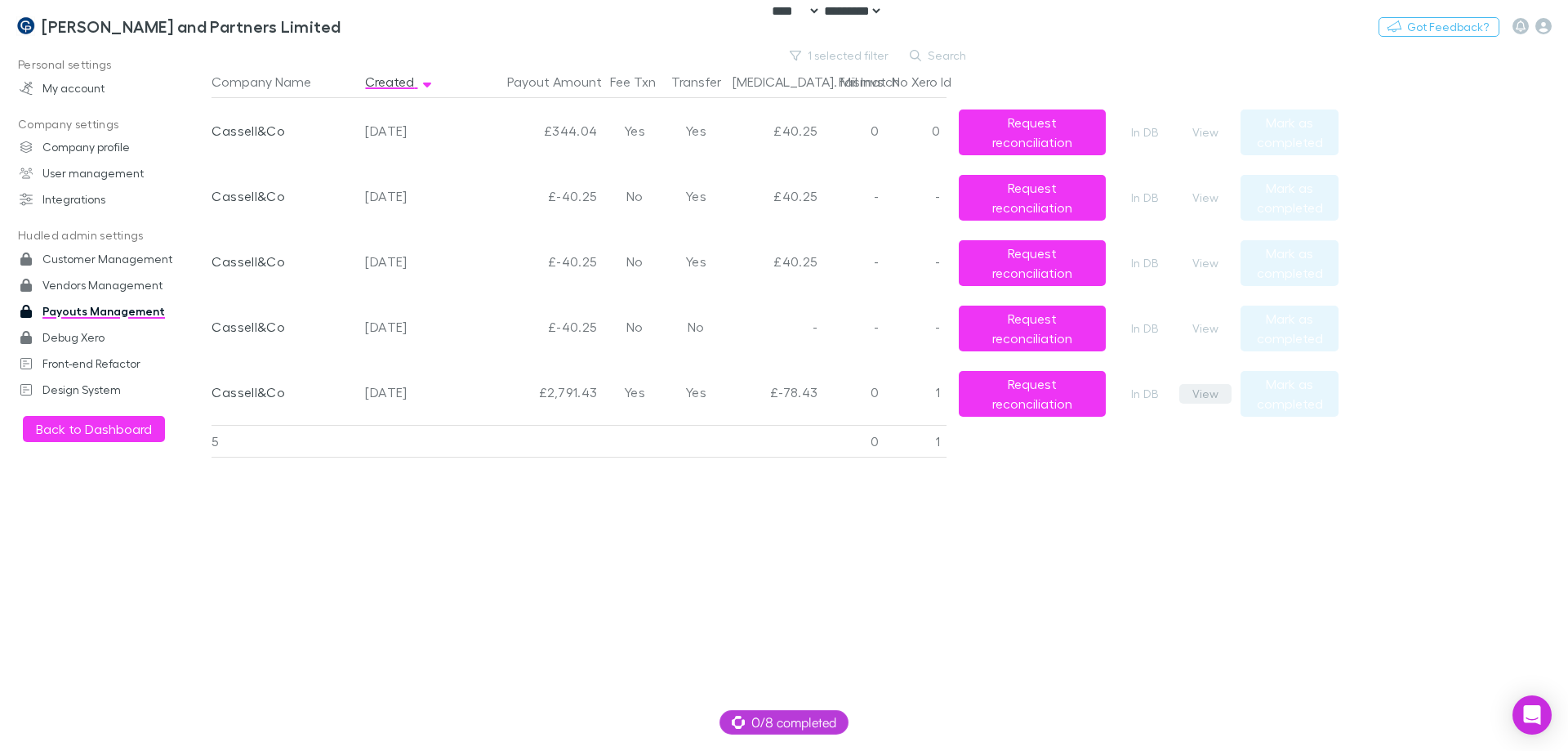
click at [1209, 391] on button "View" at bounding box center [1205, 394] width 52 height 20
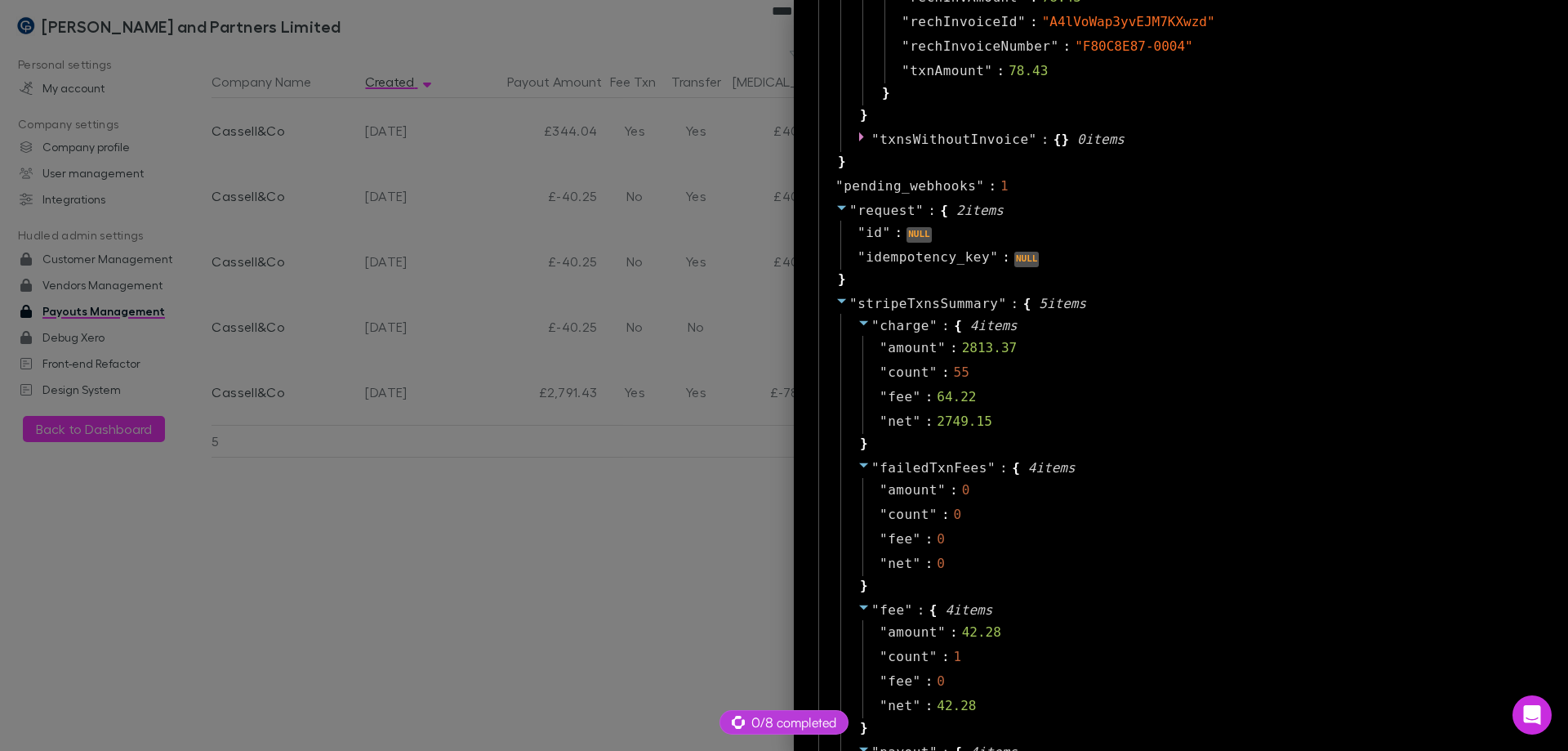
scroll to position [1389, 0]
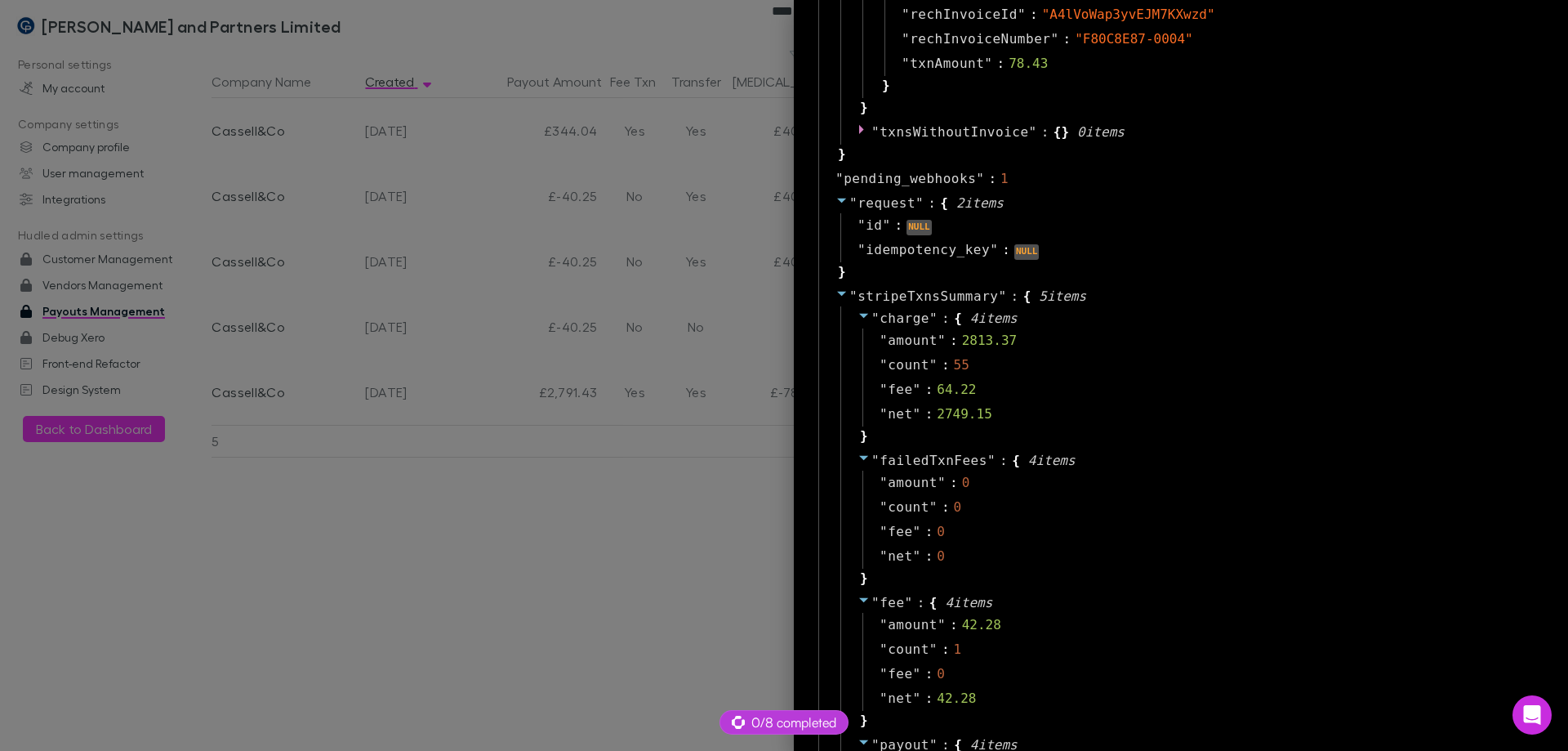
click at [475, 469] on div at bounding box center [784, 375] width 1568 height 751
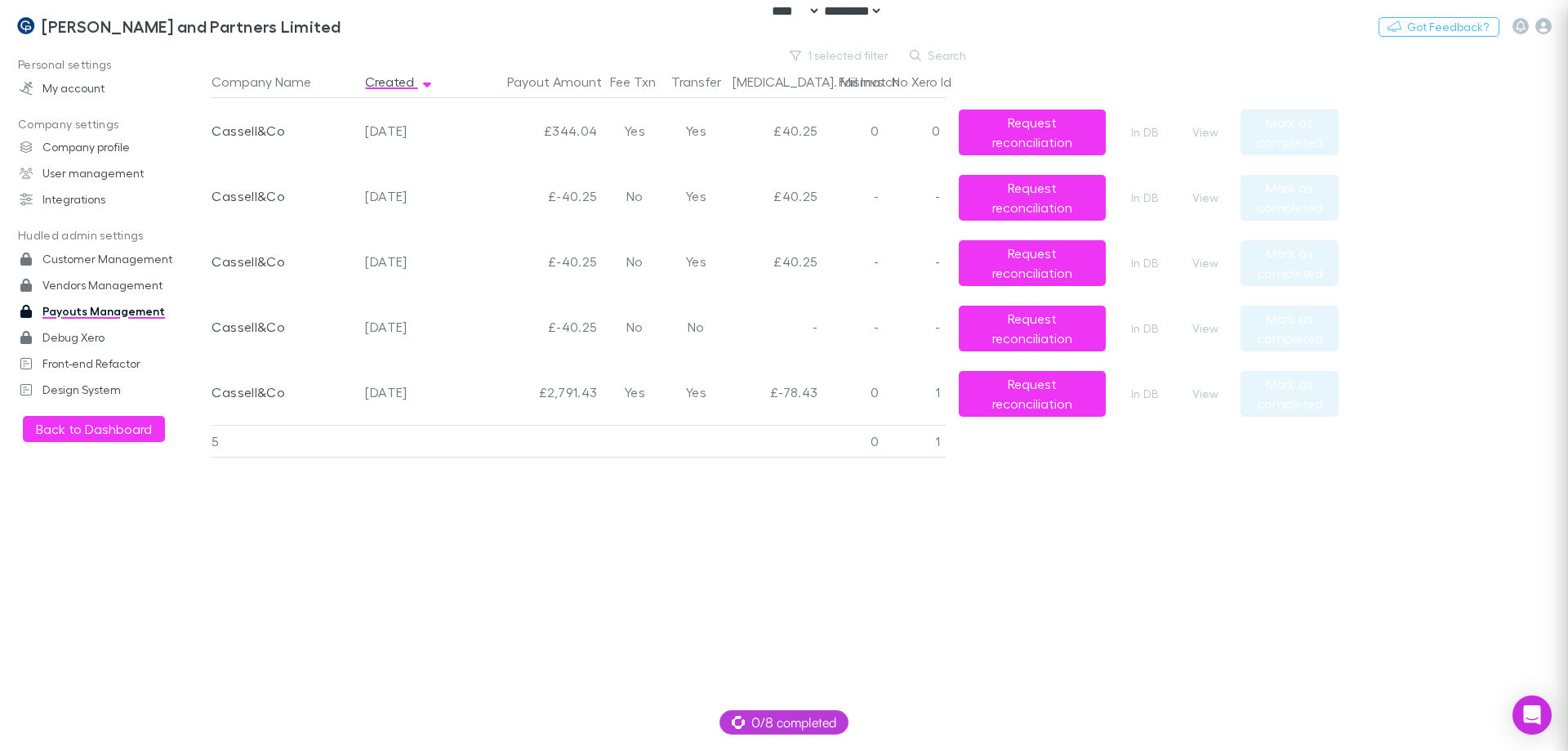
scroll to position [0, 0]
click at [1182, 125] on button "View" at bounding box center [1205, 132] width 52 height 20
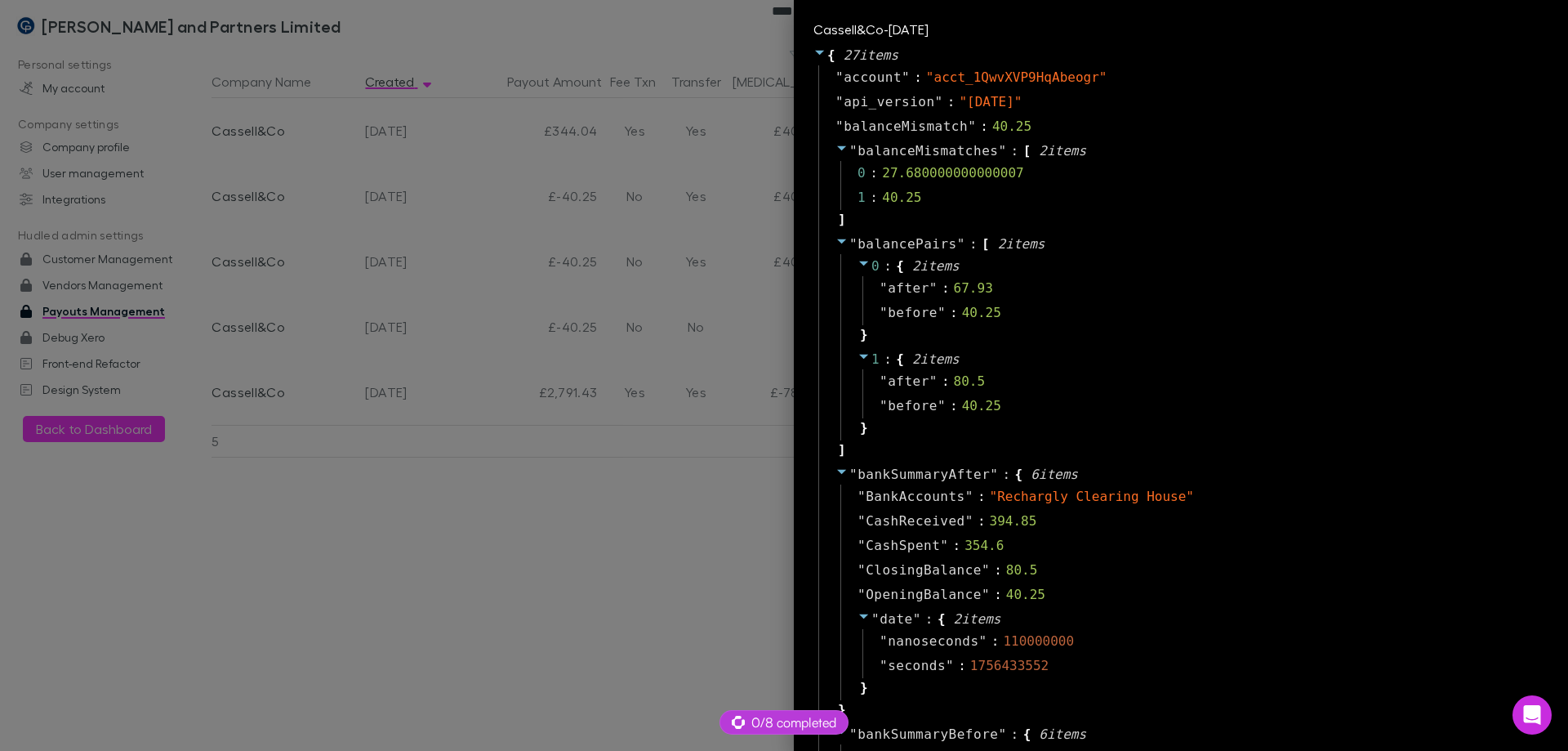
click at [614, 587] on div at bounding box center [784, 375] width 1568 height 751
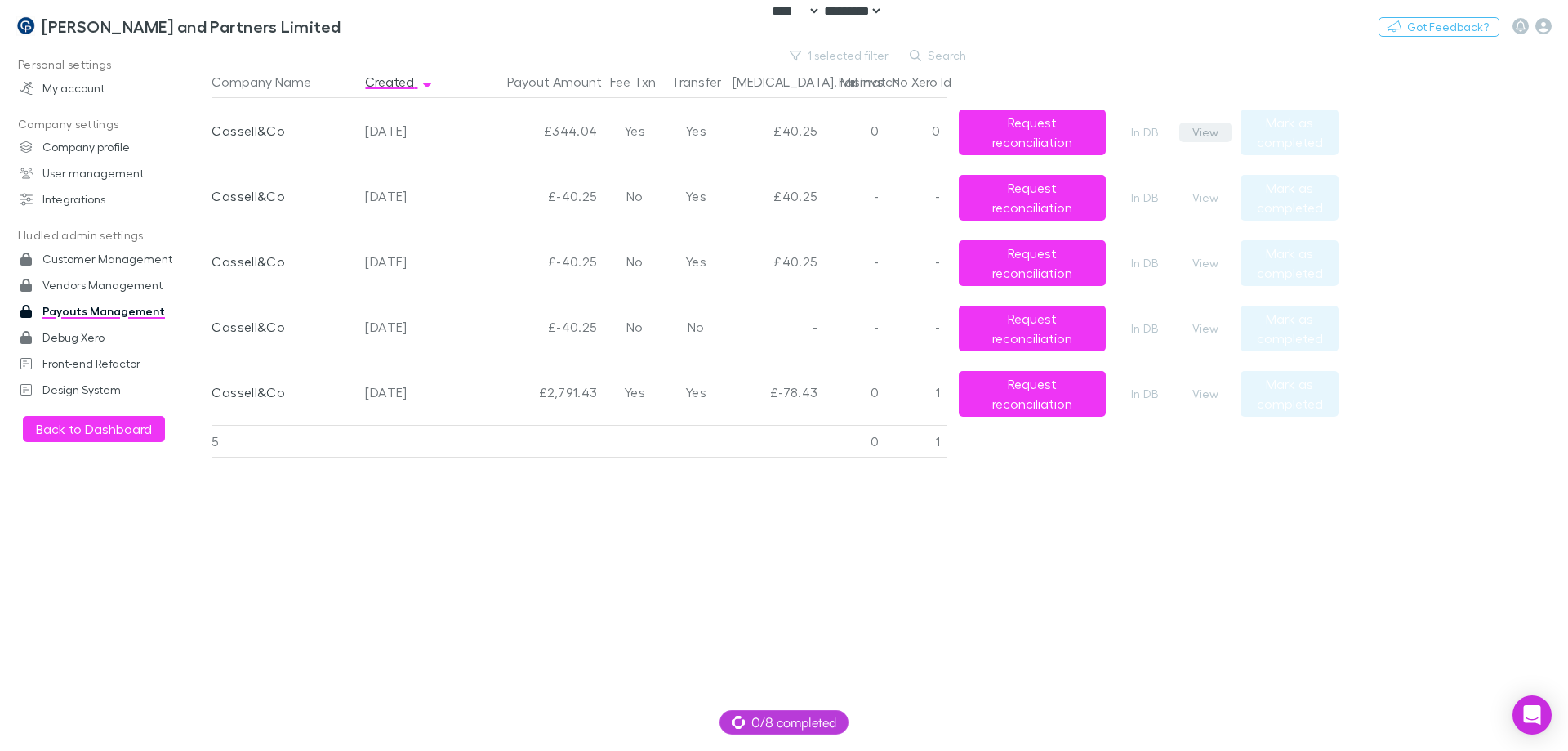
click at [1217, 137] on button "View" at bounding box center [1205, 132] width 52 height 20
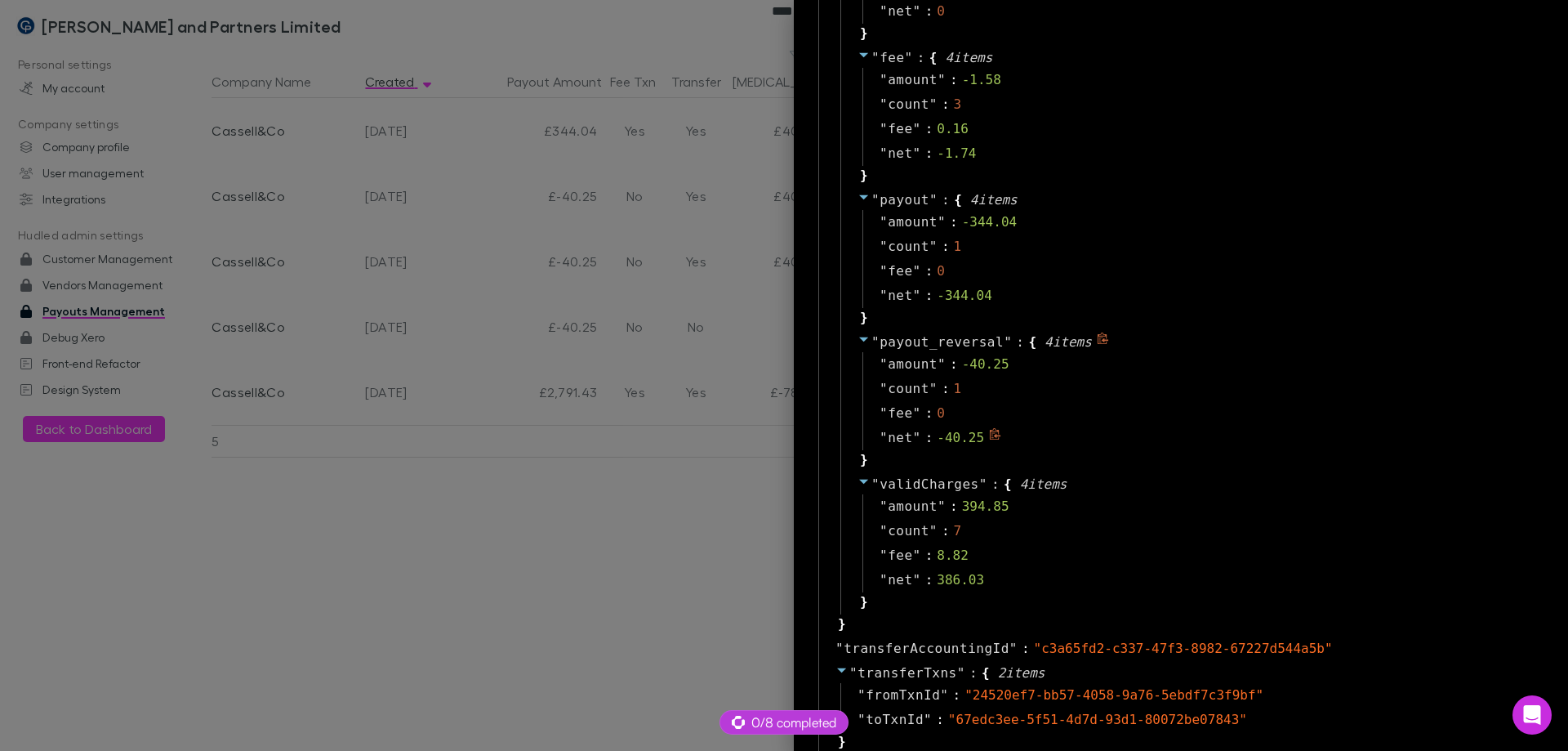
scroll to position [1933, 0]
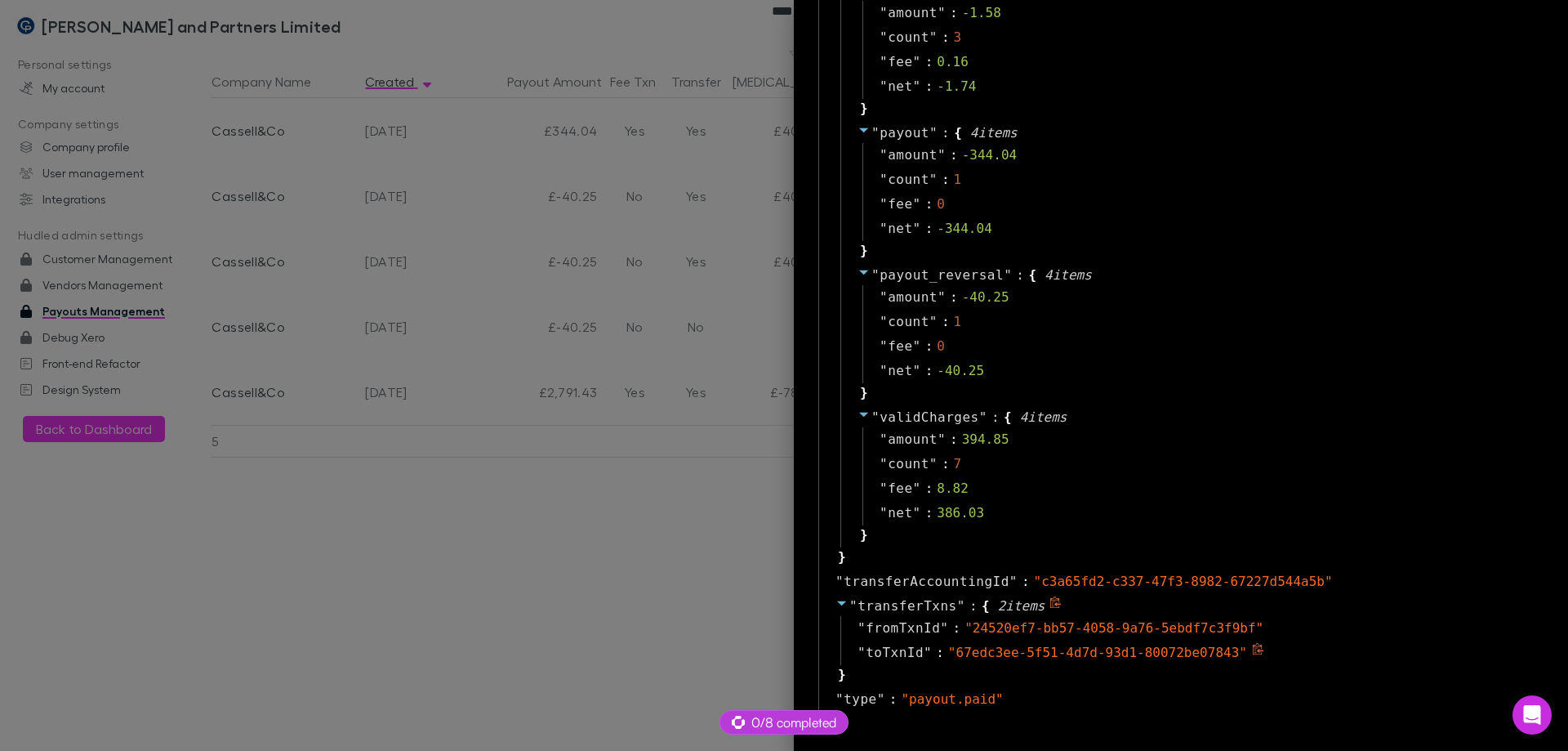
click at [1252, 653] on icon at bounding box center [1259, 649] width 12 height 12
click at [410, 526] on div at bounding box center [784, 375] width 1568 height 751
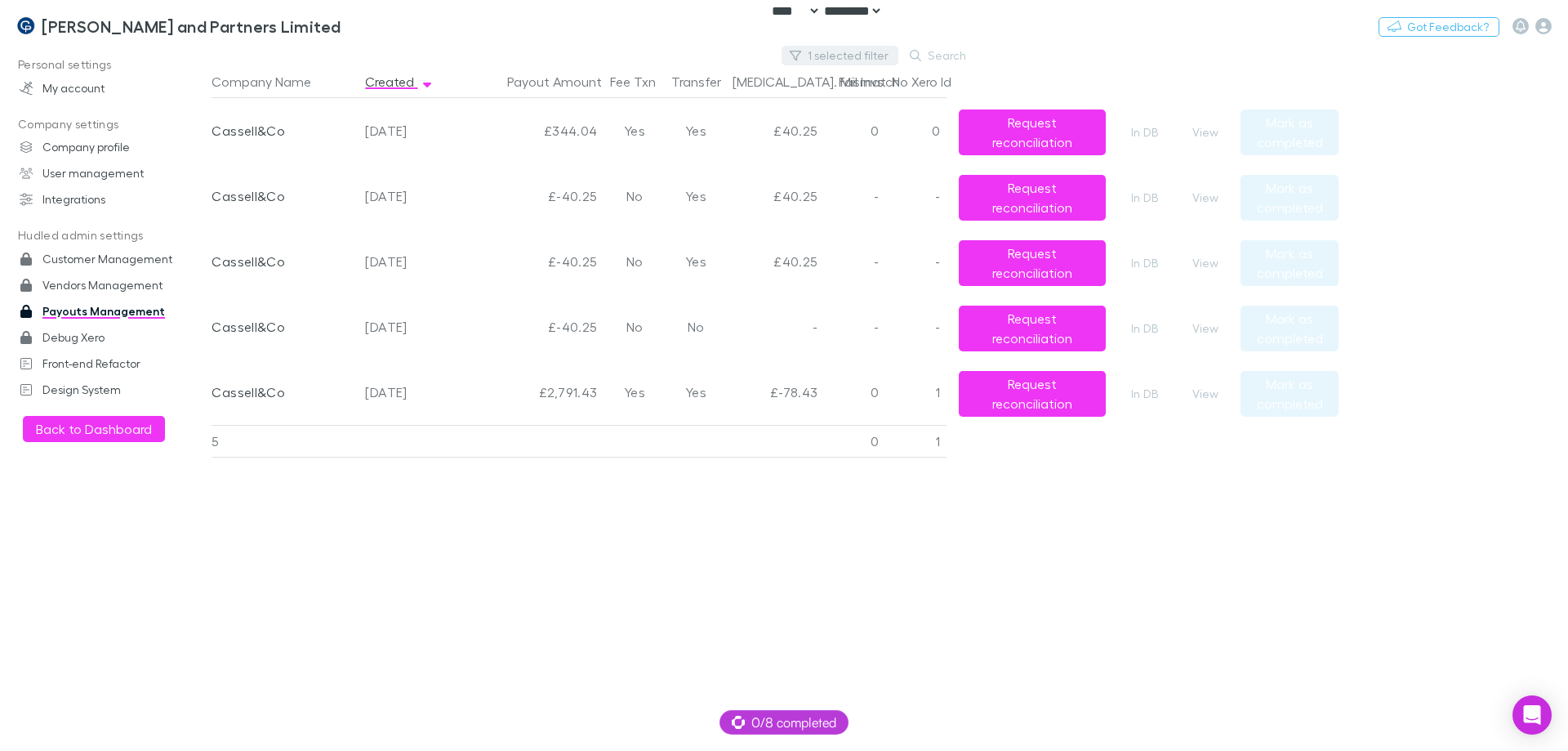
click at [844, 63] on button "1 selected filter" at bounding box center [840, 56] width 117 height 20
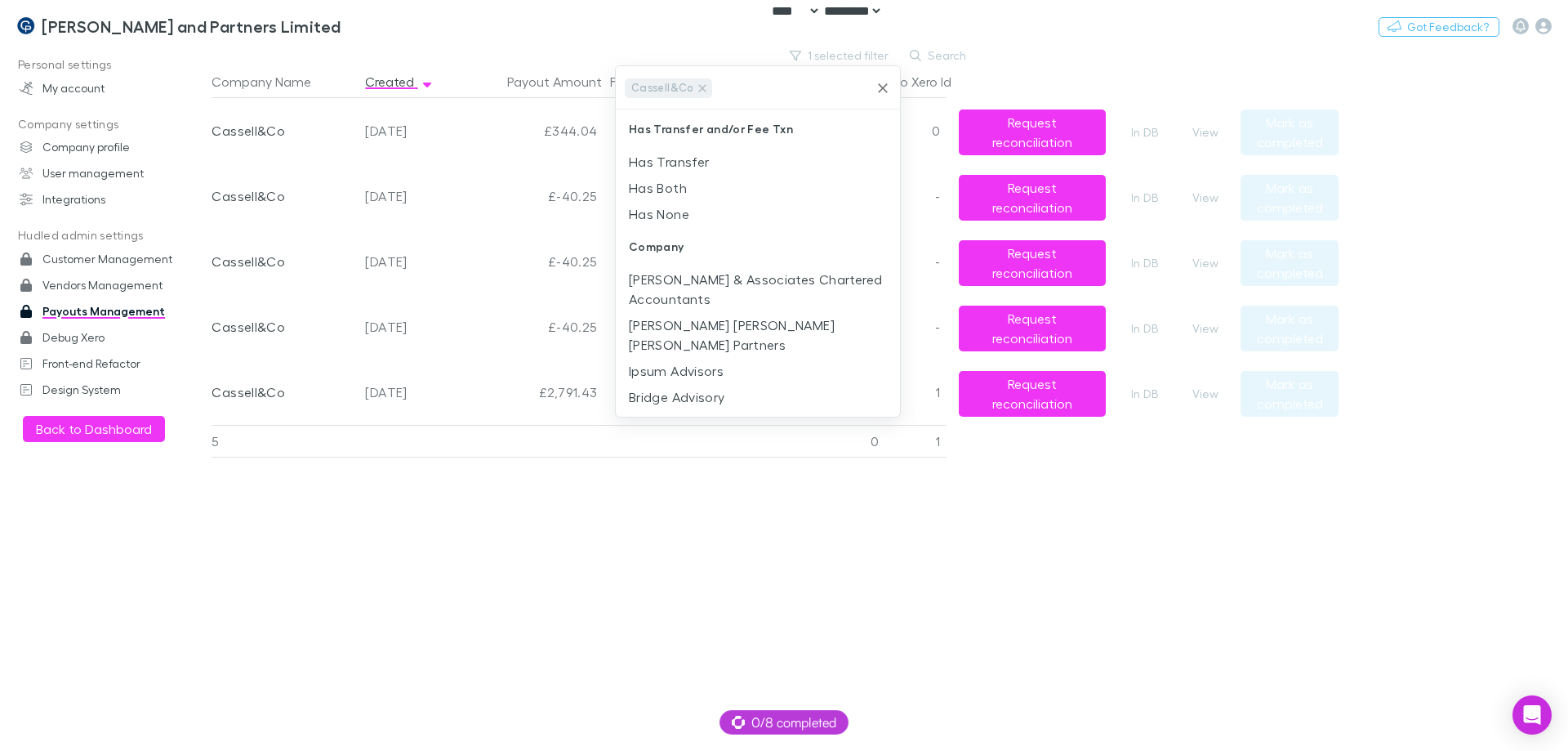
click at [885, 89] on icon "Clear" at bounding box center [883, 88] width 10 height 10
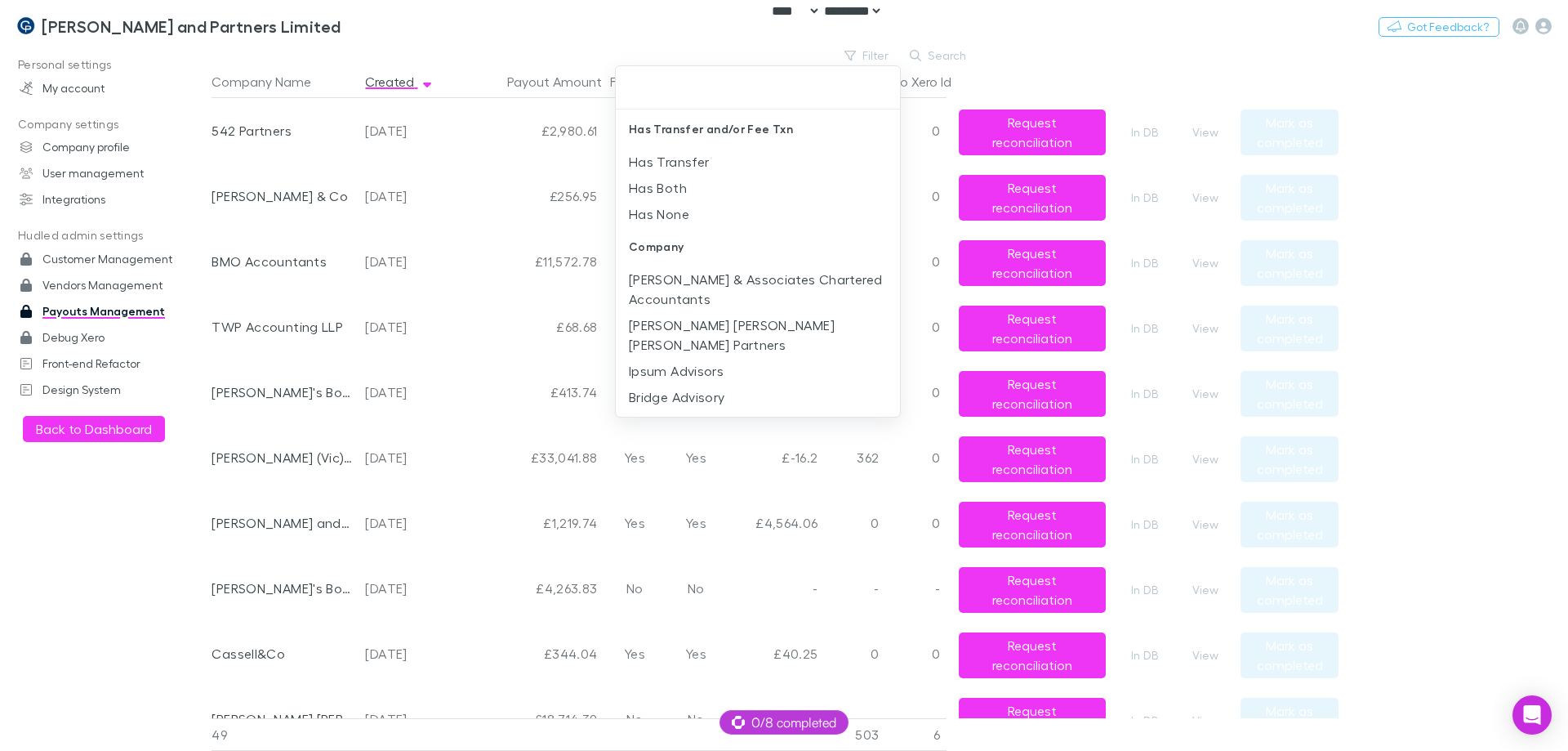
click at [492, 238] on div at bounding box center [784, 375] width 1568 height 751
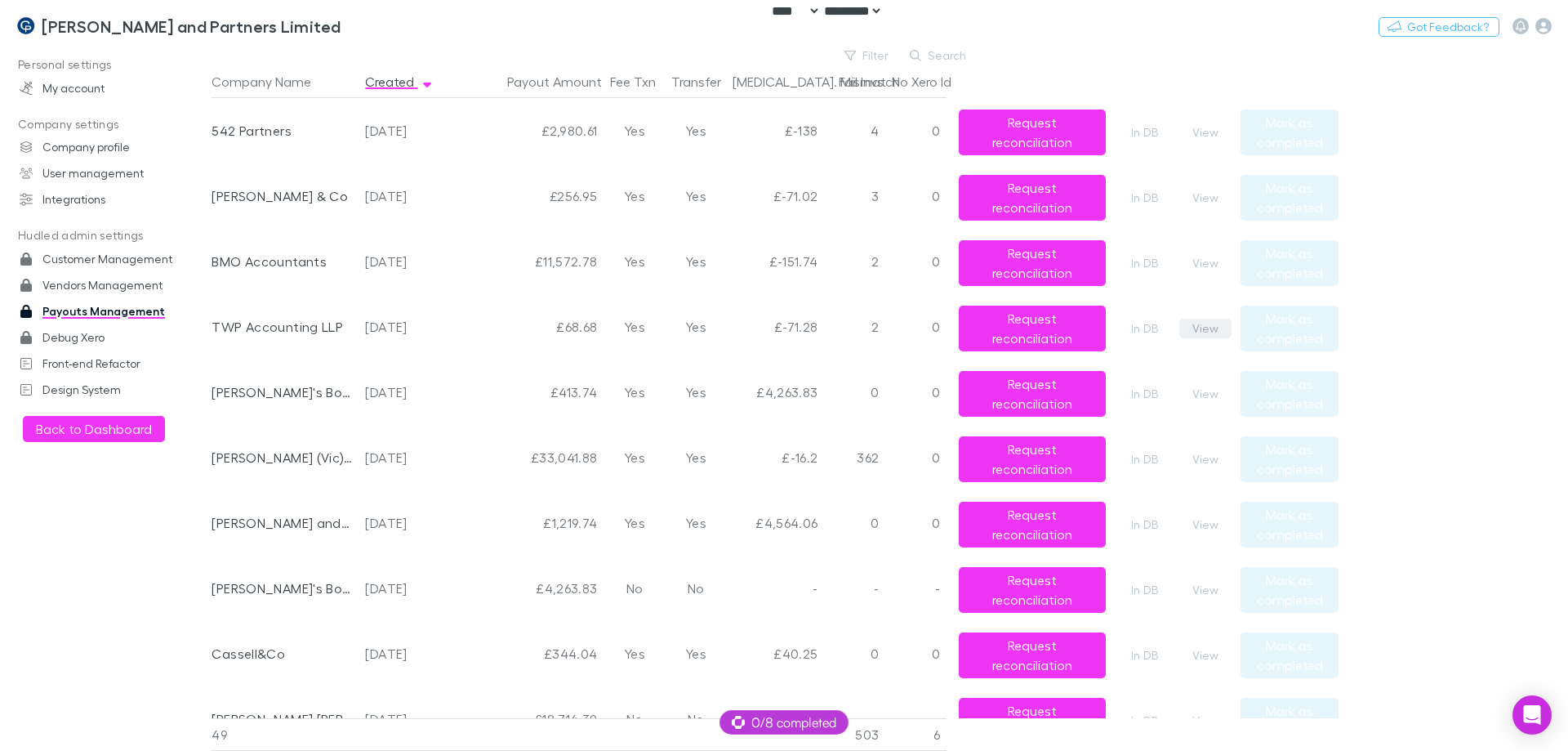
click at [1208, 326] on button "View" at bounding box center [1205, 328] width 52 height 20
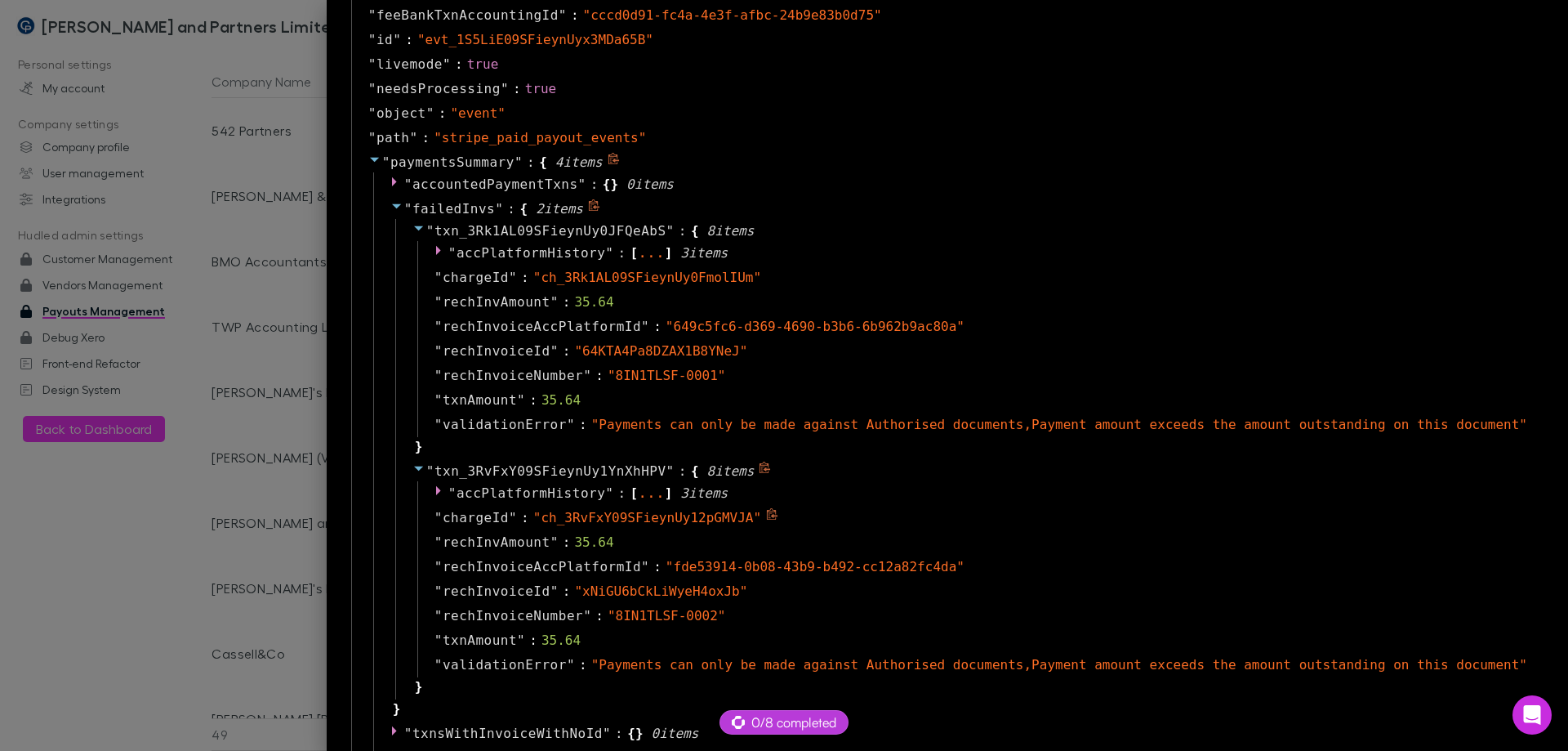
scroll to position [1144, 0]
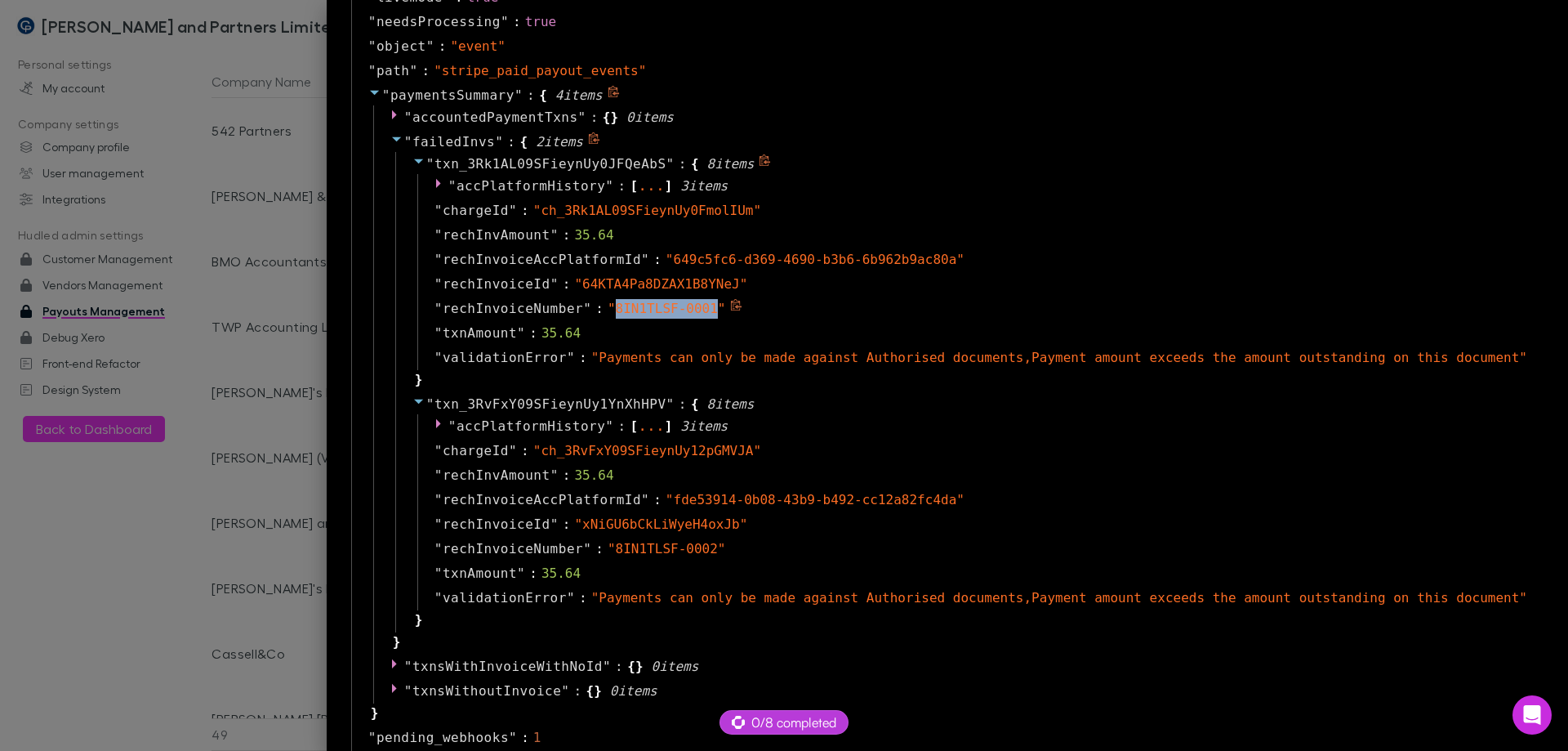
drag, startPoint x: 777, startPoint y: 309, endPoint x: 681, endPoint y: 308, distance: 96.0
click at [681, 308] on span "" 8IN1TLSF-0001 "" at bounding box center [667, 309] width 119 height 16
copy span "8IN1TLSF-0001"
click at [630, 192] on span "" accPlatformHistory " :" at bounding box center [540, 186] width 183 height 20
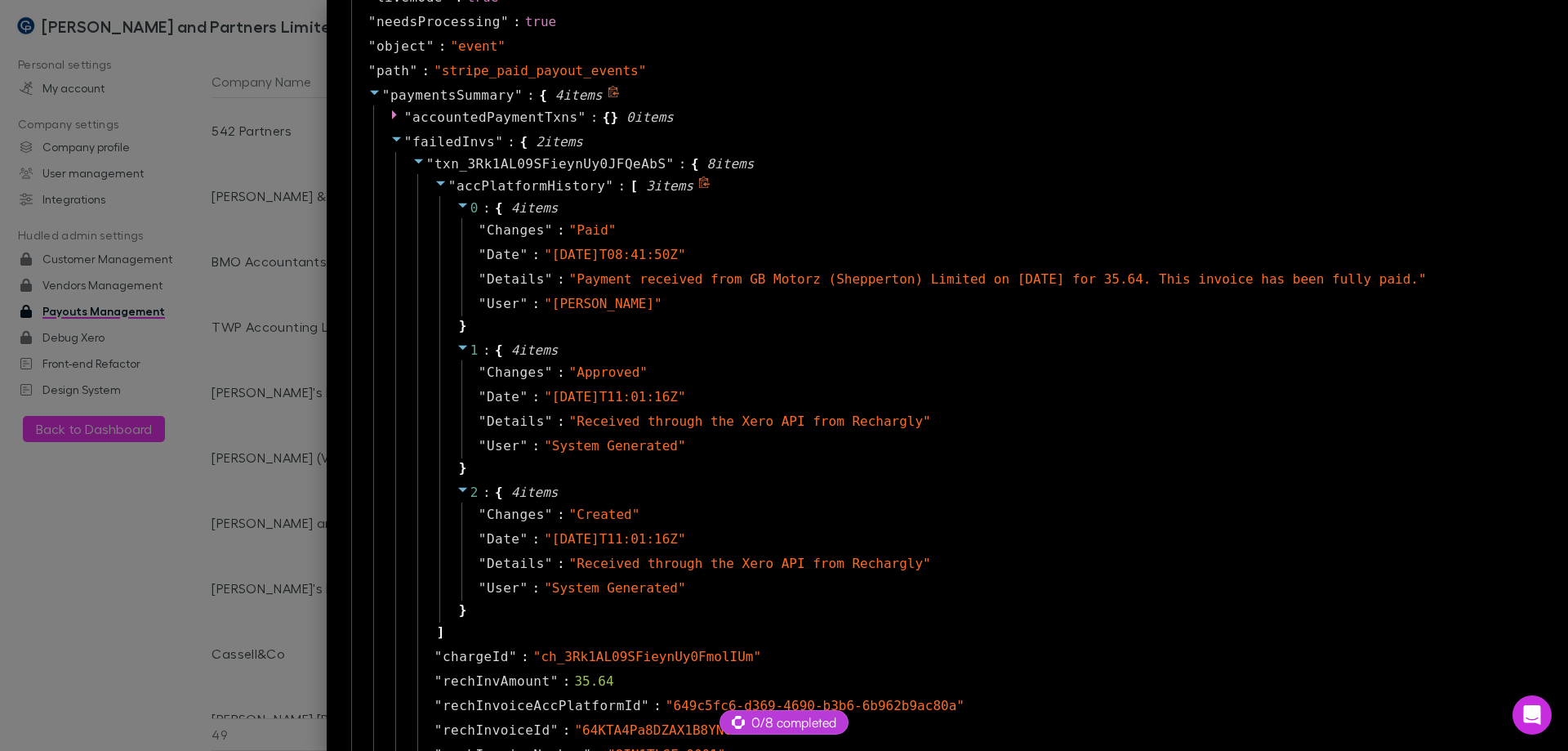
click at [605, 192] on span "accPlatformHistory" at bounding box center [531, 186] width 149 height 16
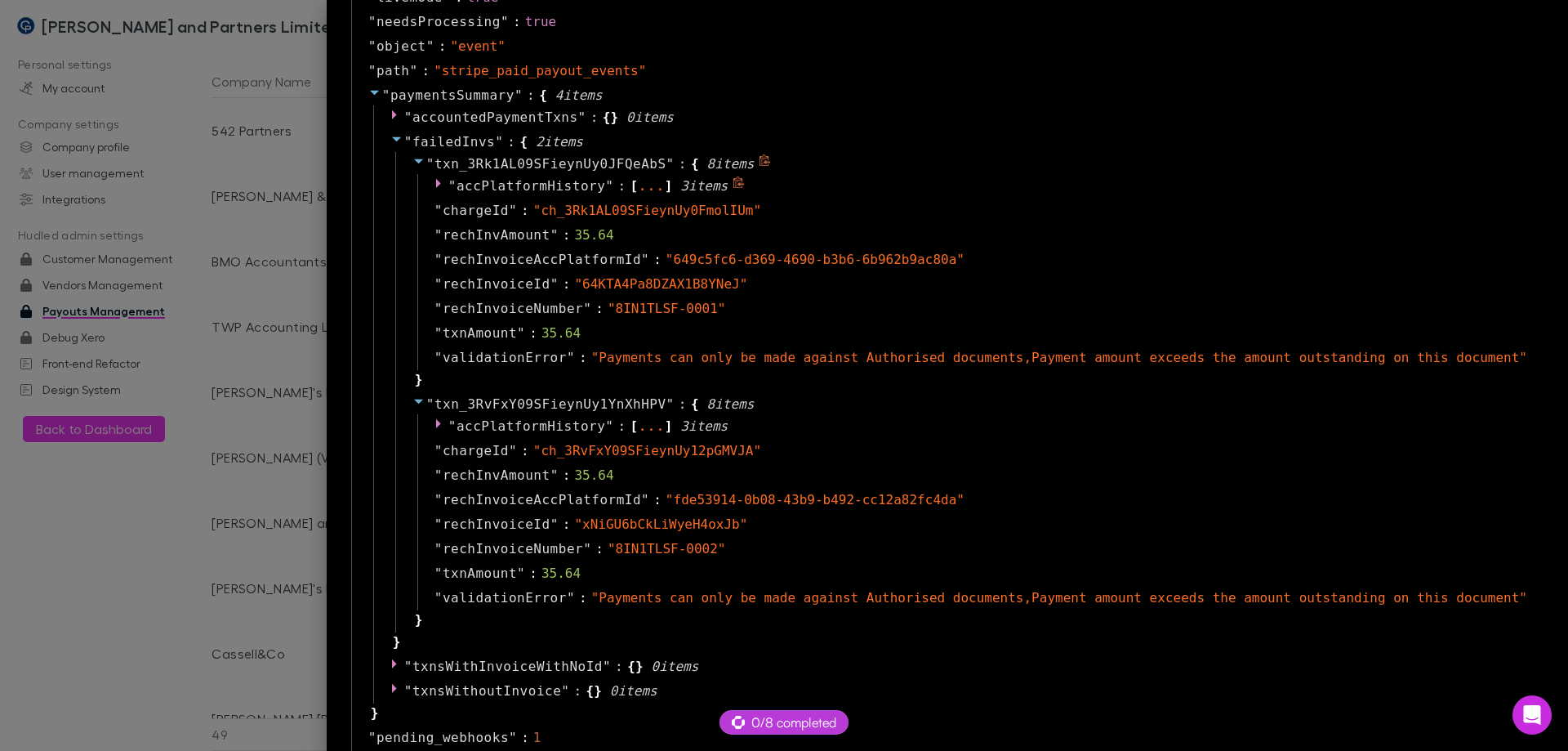
click at [665, 183] on div "..." at bounding box center [651, 185] width 27 height 8
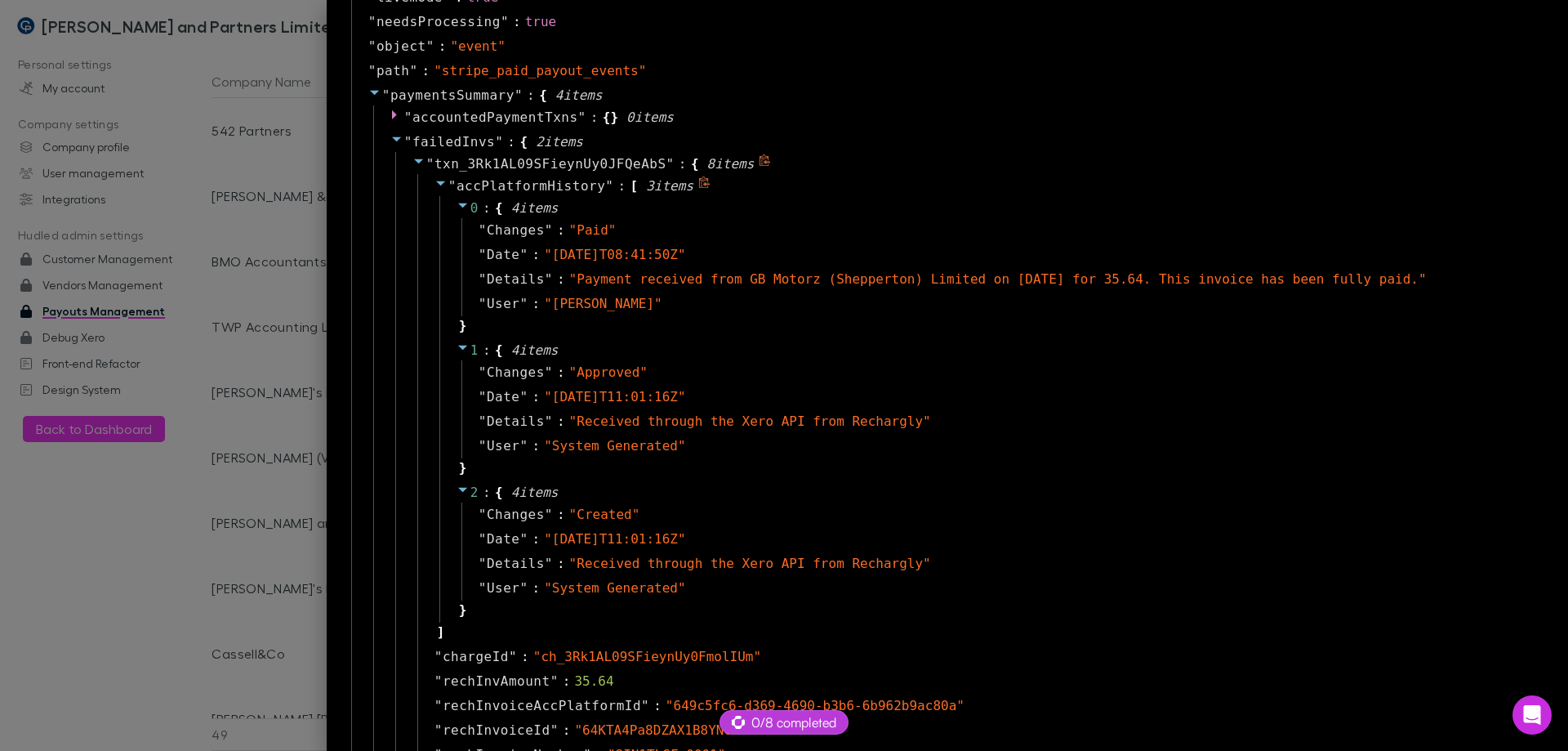
click at [705, 183] on div "3 item s" at bounding box center [675, 186] width 75 height 20
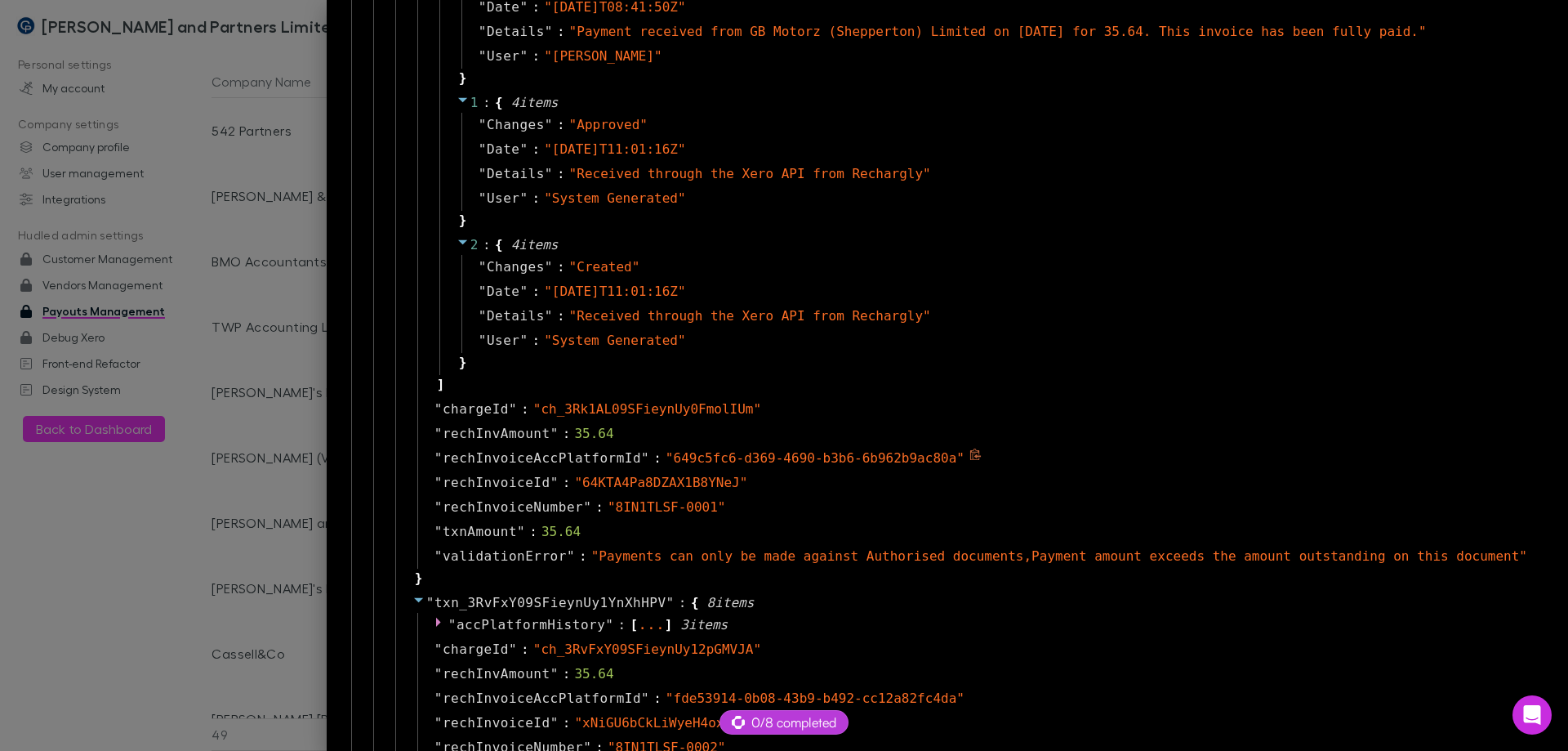
scroll to position [1471, 0]
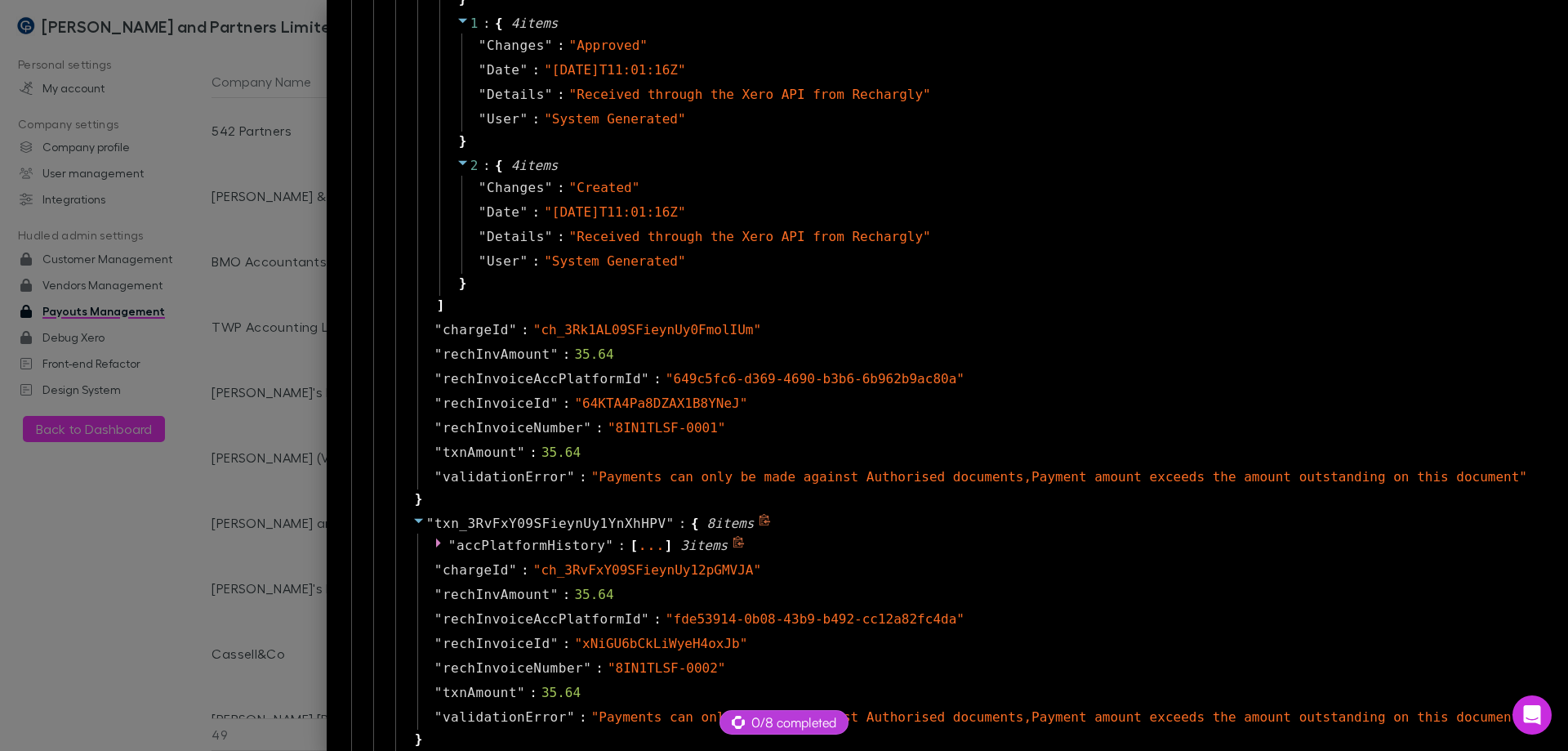
click at [738, 552] on div "3 item s" at bounding box center [709, 546] width 75 height 20
click at [673, 543] on span "]" at bounding box center [668, 546] width 8 height 20
click at [626, 546] on span ":" at bounding box center [621, 546] width 8 height 20
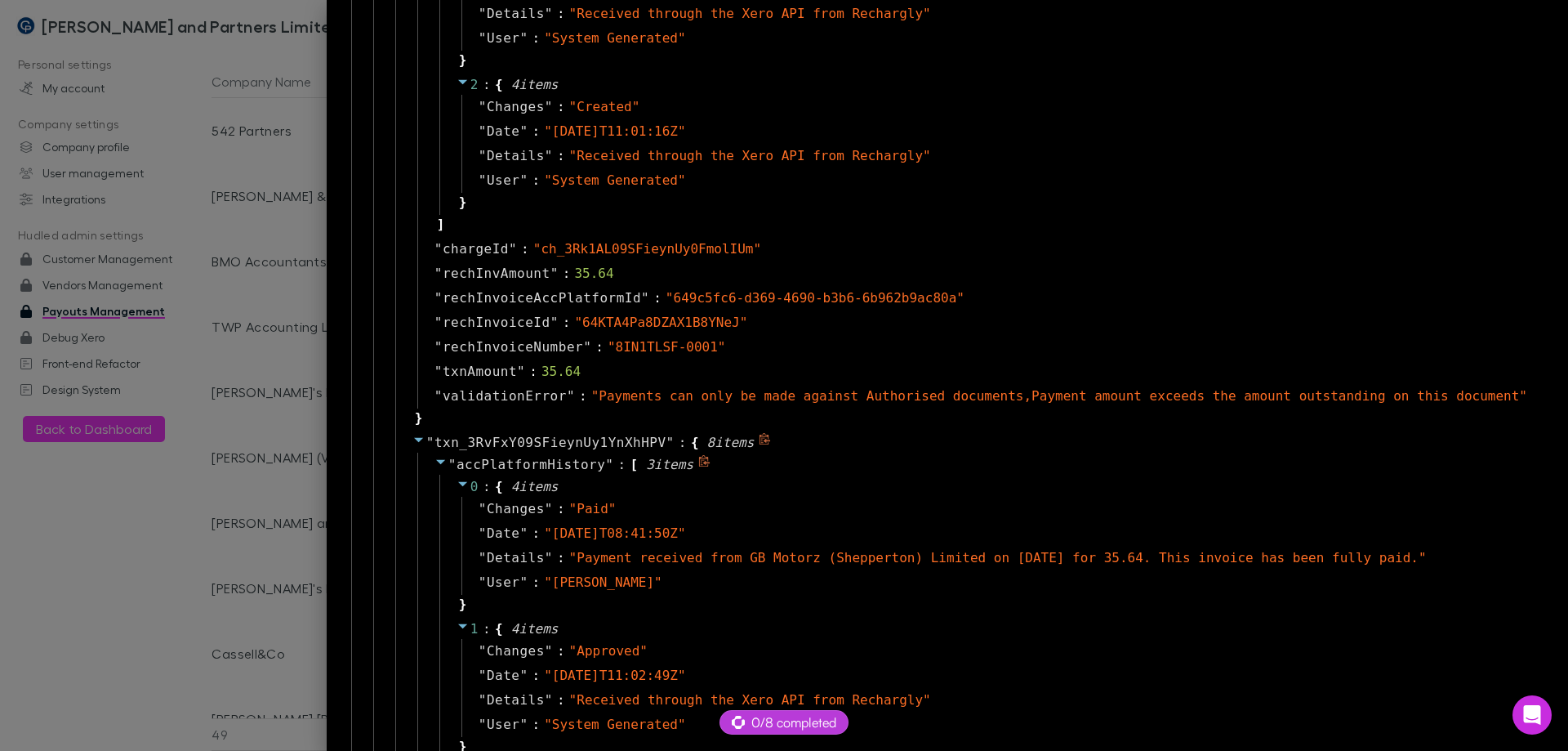
scroll to position [1716, 0]
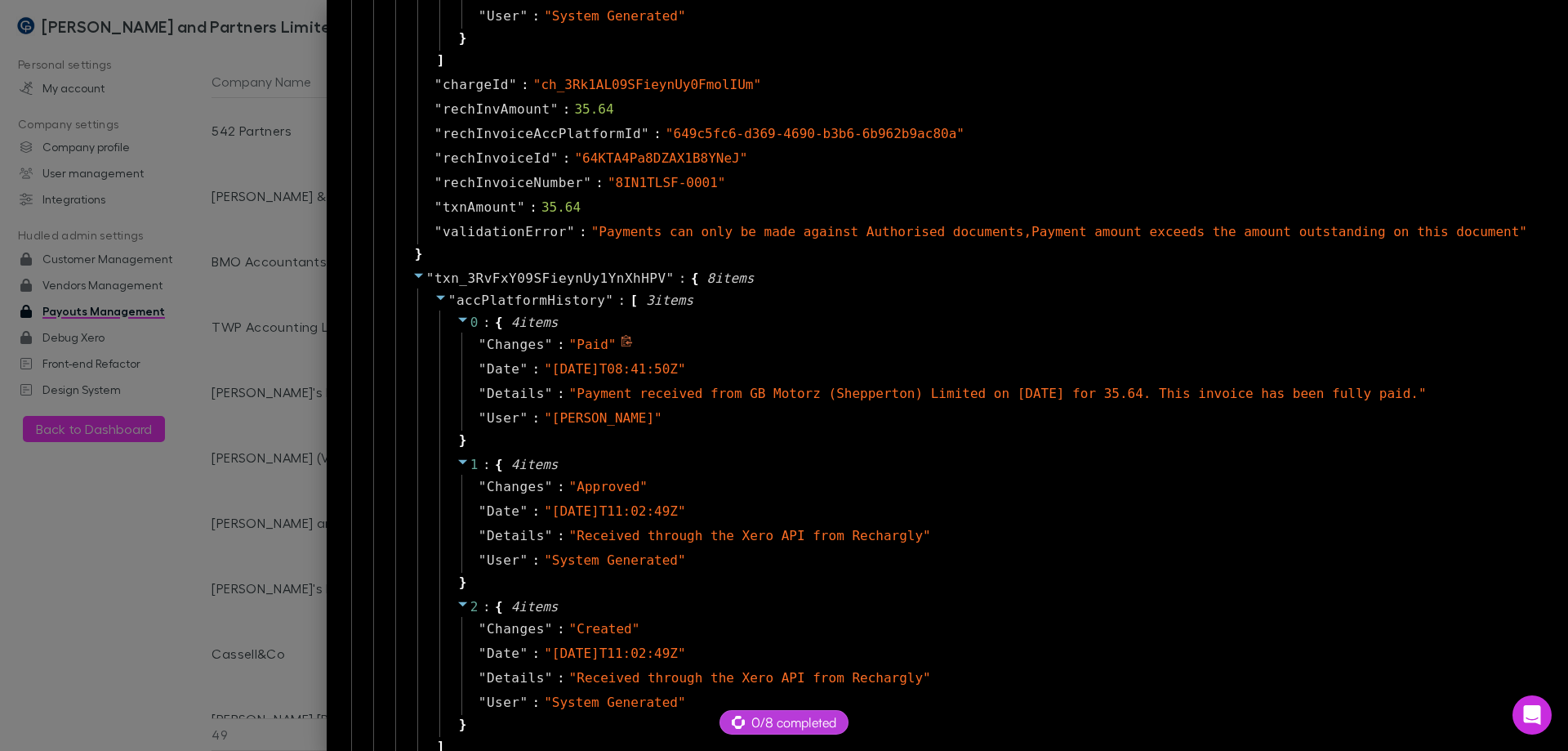
click at [698, 356] on div "" Changes " : " Paid "" at bounding box center [995, 345] width 1067 height 25
click at [743, 179] on icon at bounding box center [737, 179] width 12 height 12
click at [776, 464] on div "1 : { 4 item s " Changes " : " Approved " " Date " : " [DATE]T11:02:49Z " " Det…" at bounding box center [986, 524] width 1093 height 142
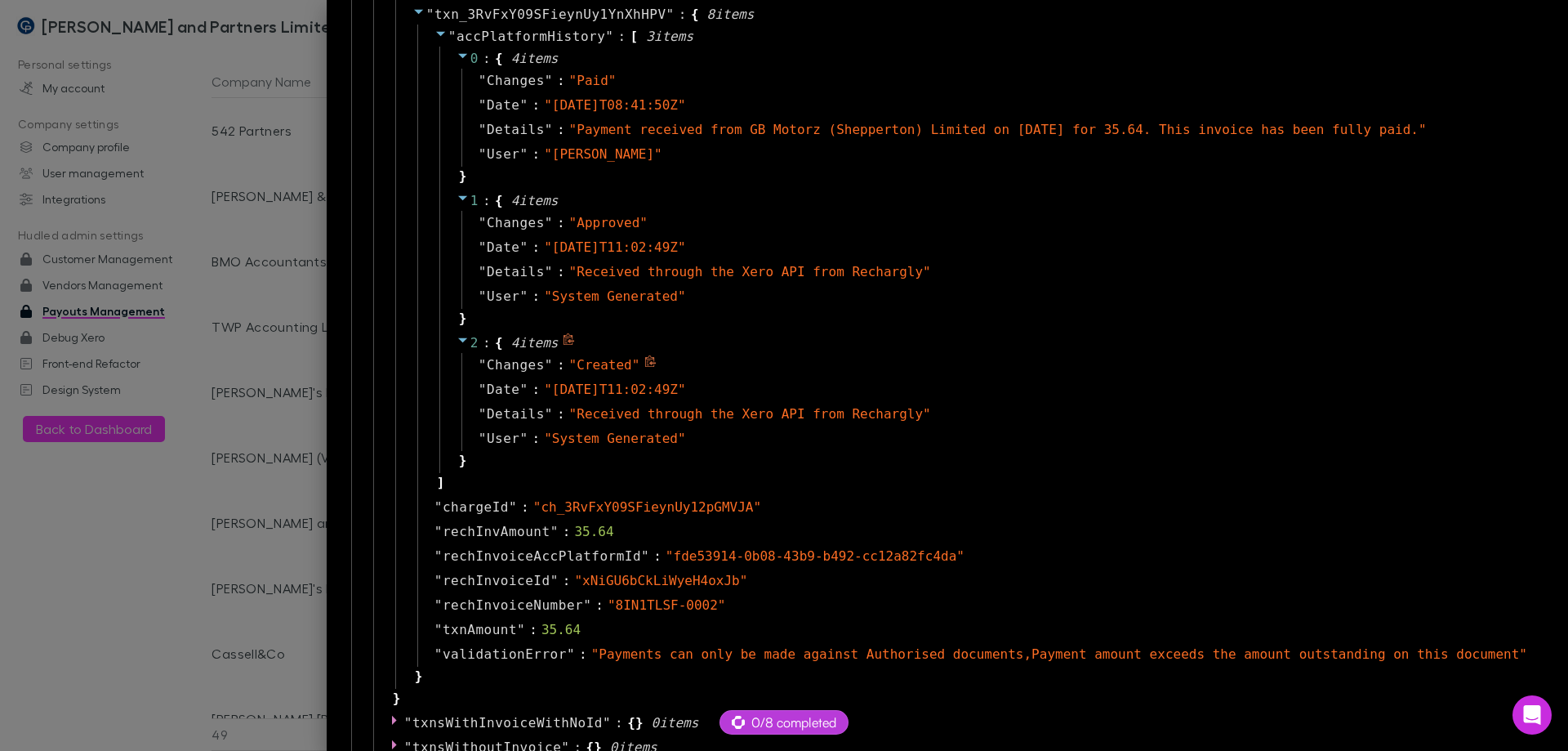
scroll to position [2206, 0]
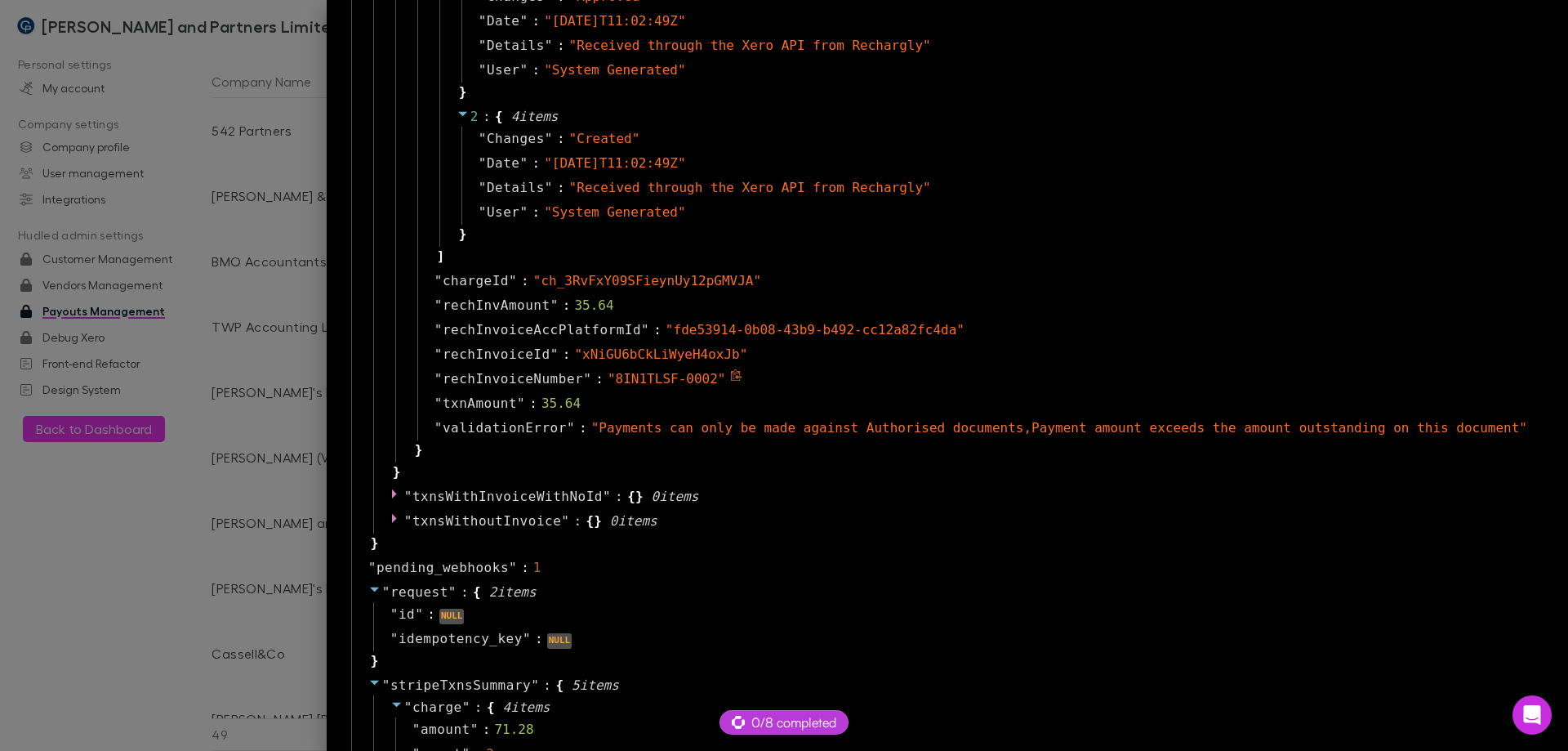
click at [731, 376] on div "" 8IN1TLSF-0002 "" at bounding box center [669, 379] width 123 height 20
click at [743, 375] on icon at bounding box center [737, 376] width 12 height 12
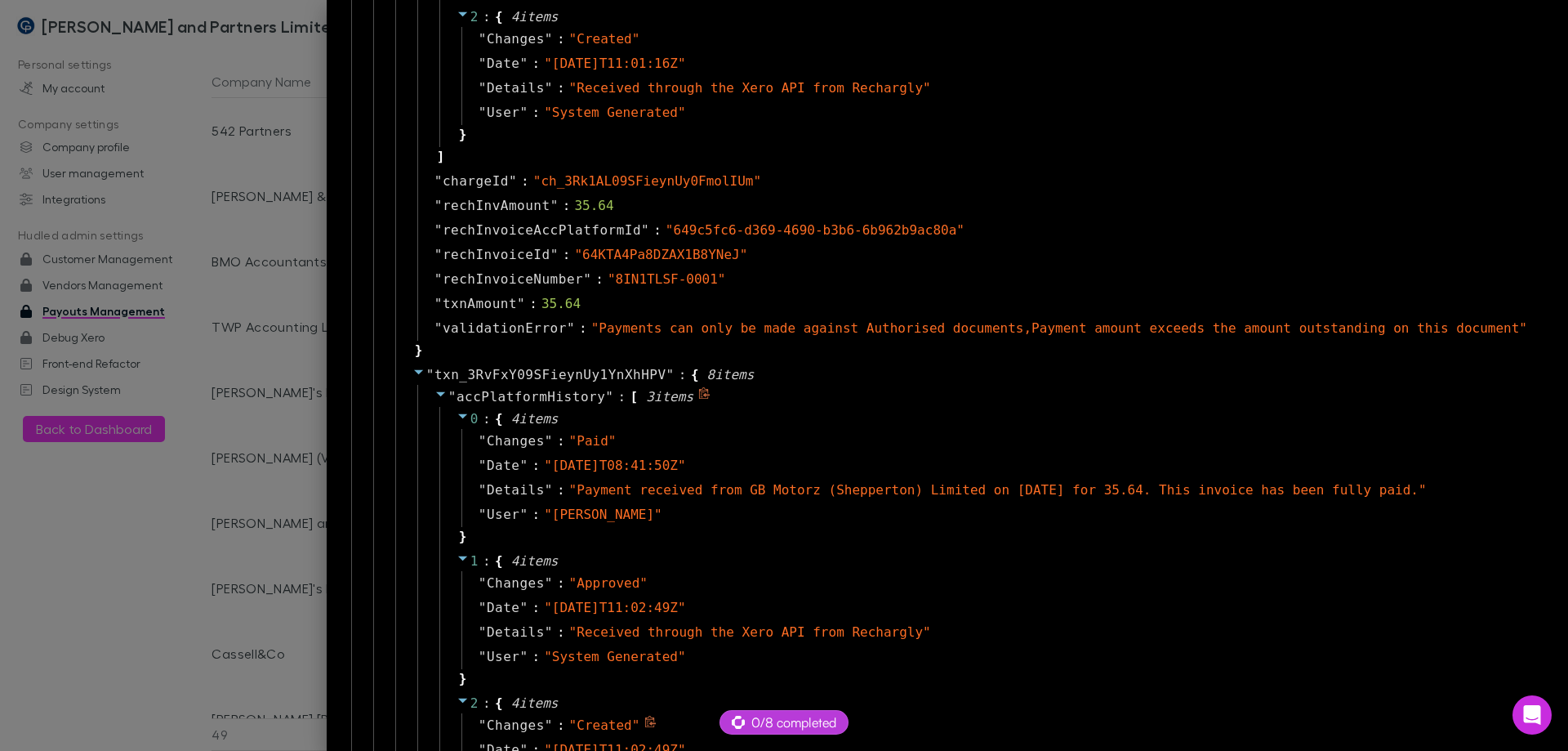
scroll to position [1553, 0]
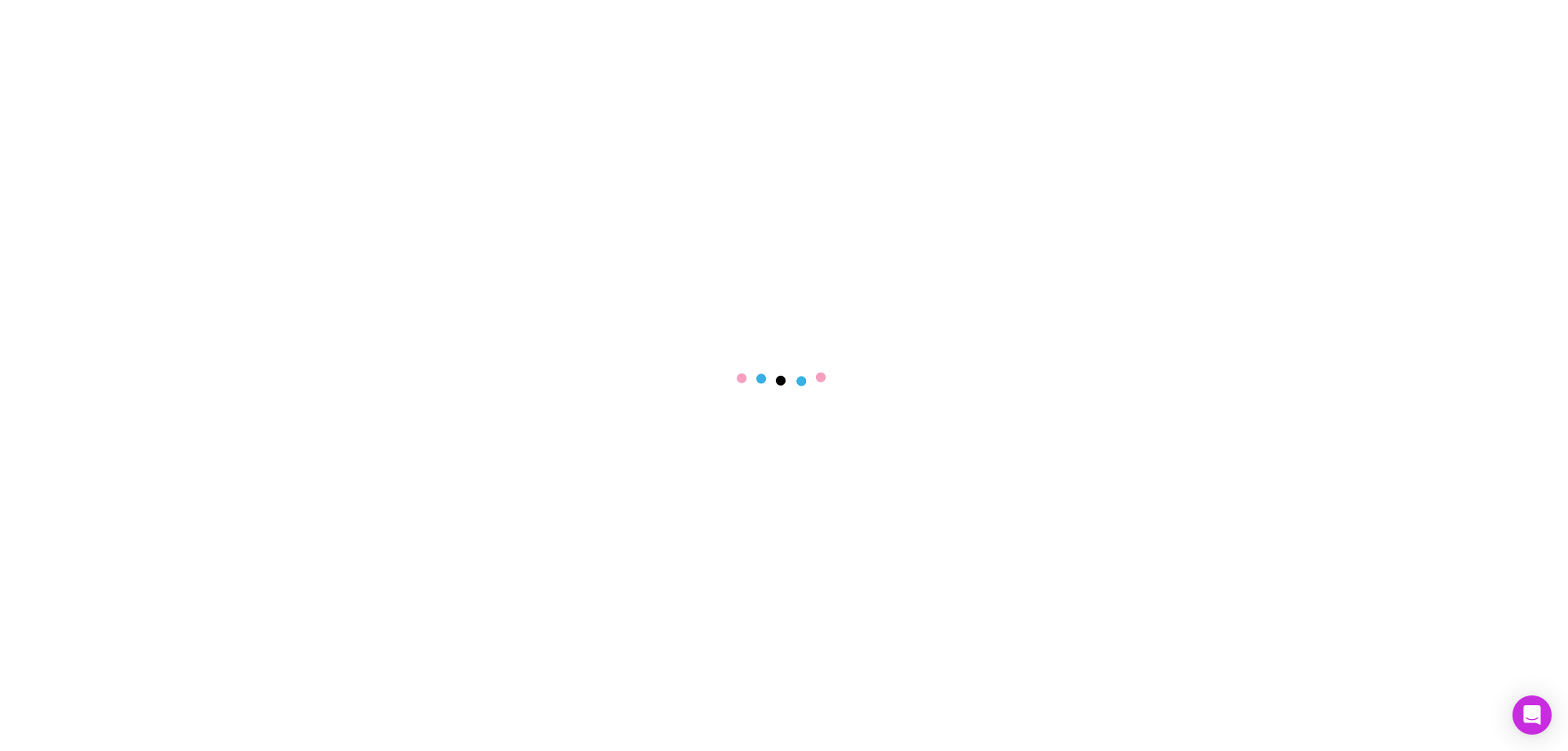
select select "****"
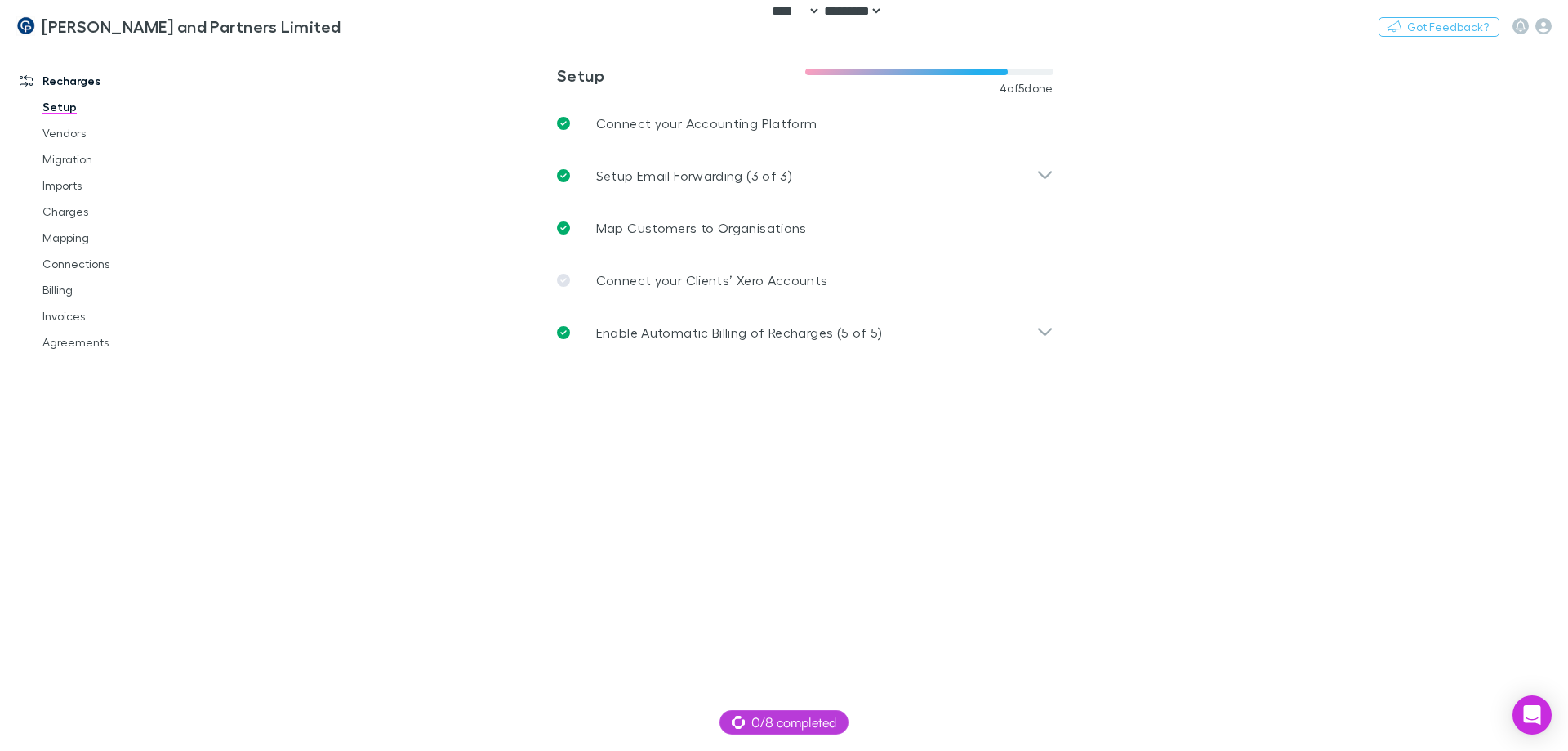
click at [422, 245] on main "**********" at bounding box center [890, 398] width 1357 height 705
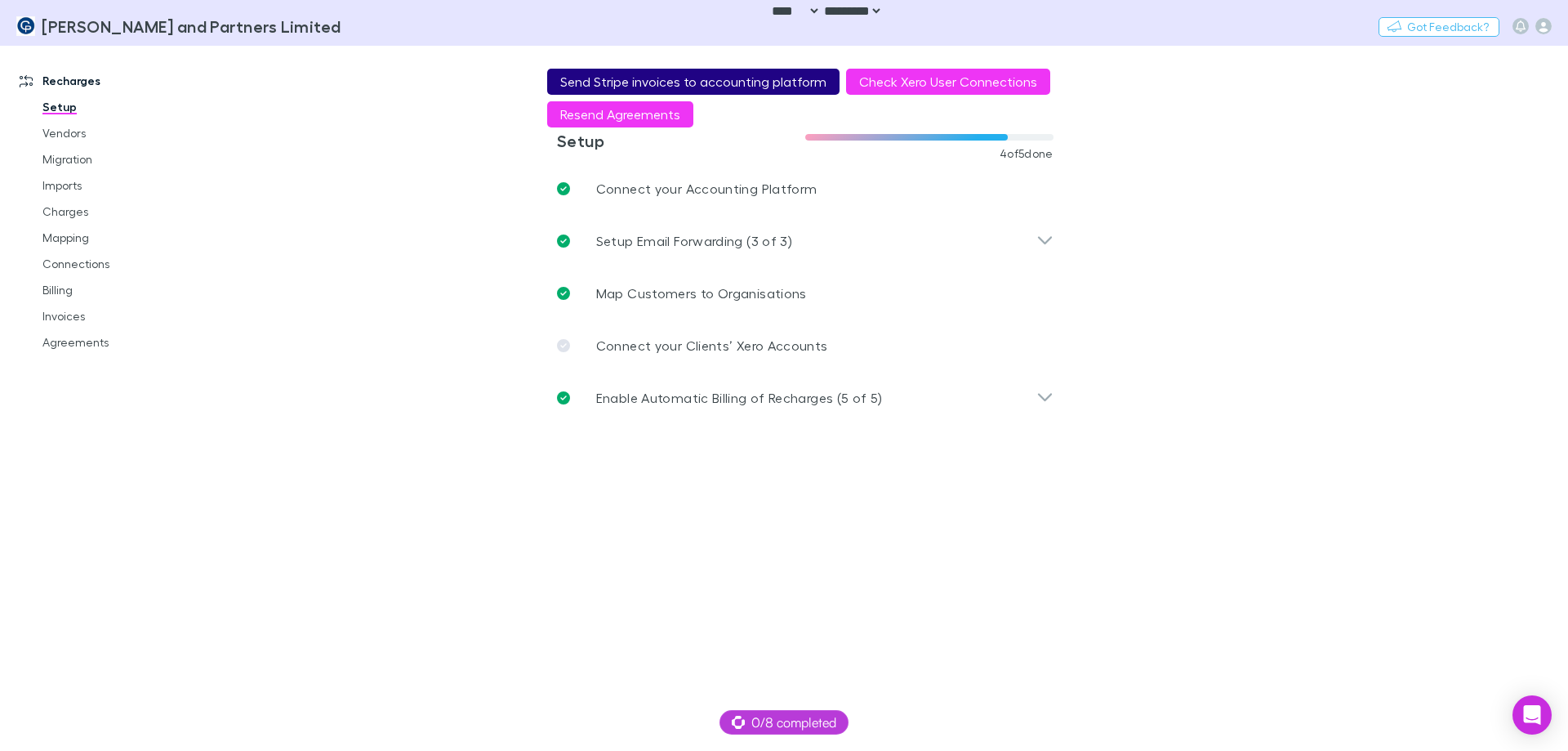
click at [661, 78] on button "Send Stripe invoices to accounting platform" at bounding box center [693, 81] width 293 height 26
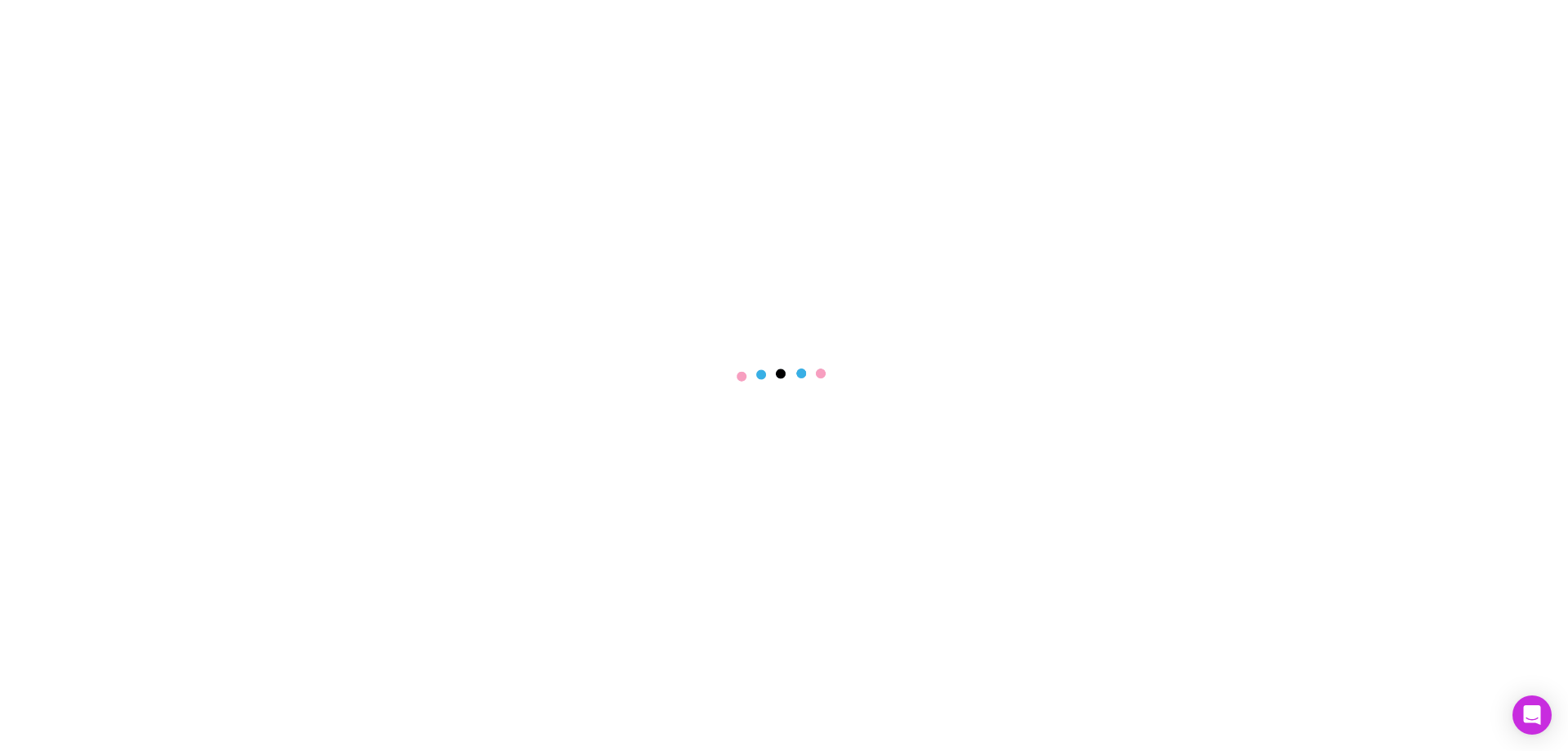
select select "****"
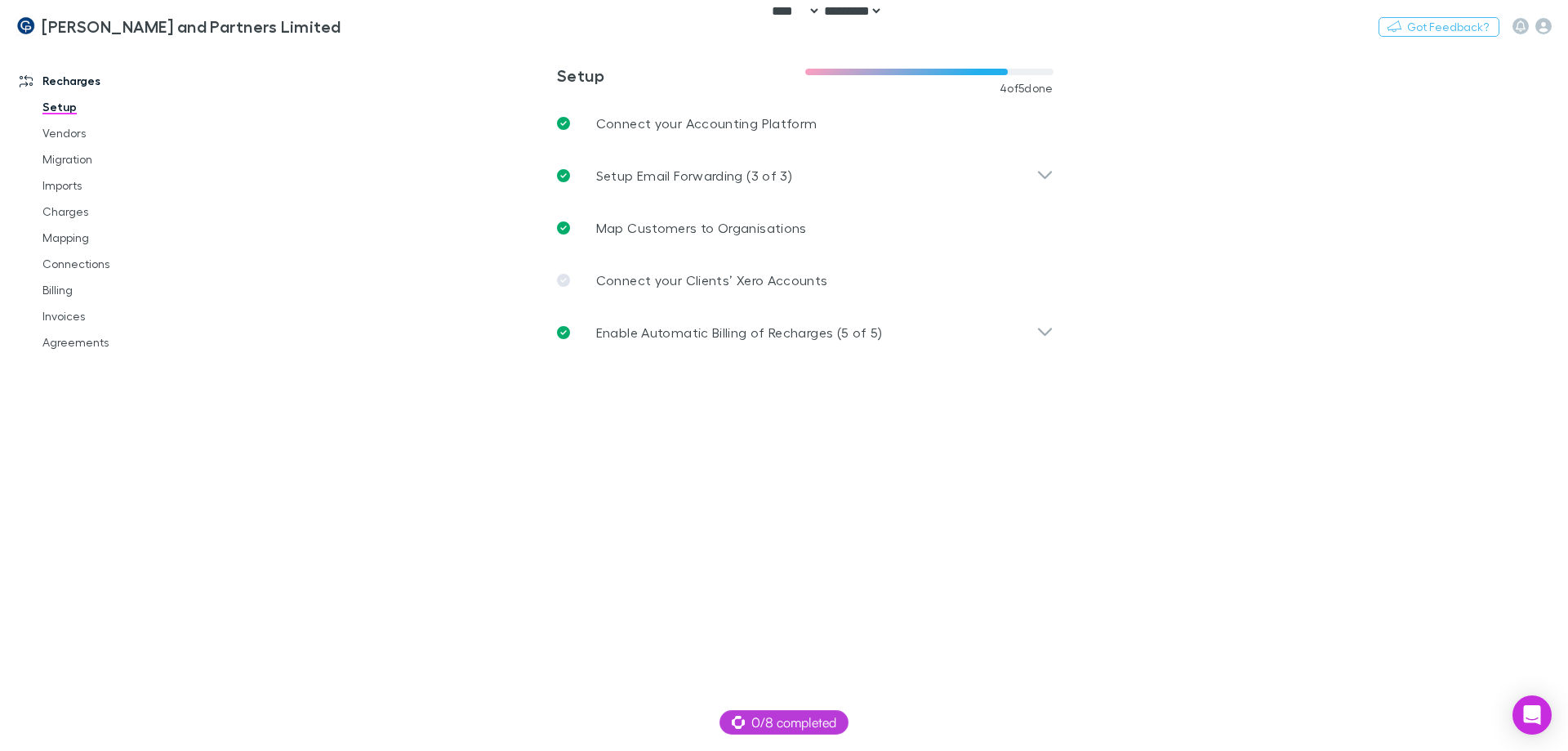
click at [781, 9] on select "**** ******* *** *****" at bounding box center [794, 12] width 52 height 14
click at [394, 216] on main "**********" at bounding box center [890, 398] width 1357 height 705
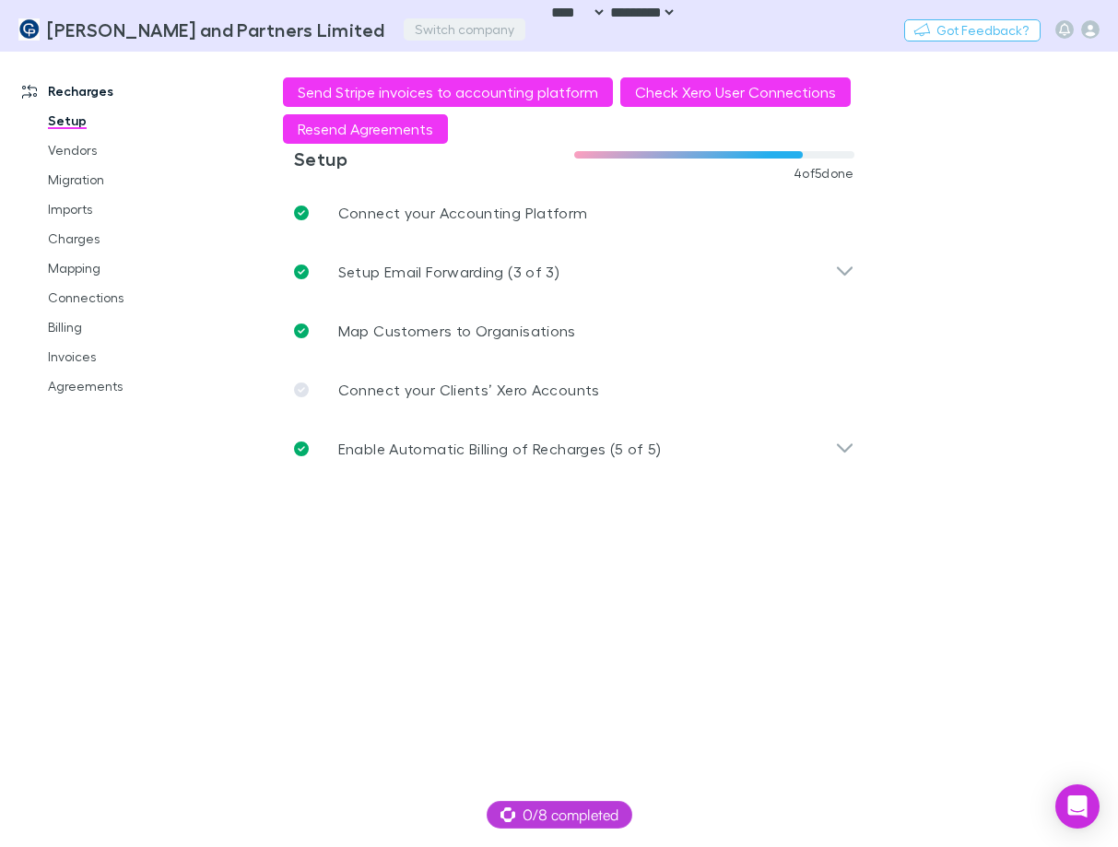
click at [404, 29] on button "Switch company" at bounding box center [465, 29] width 122 height 22
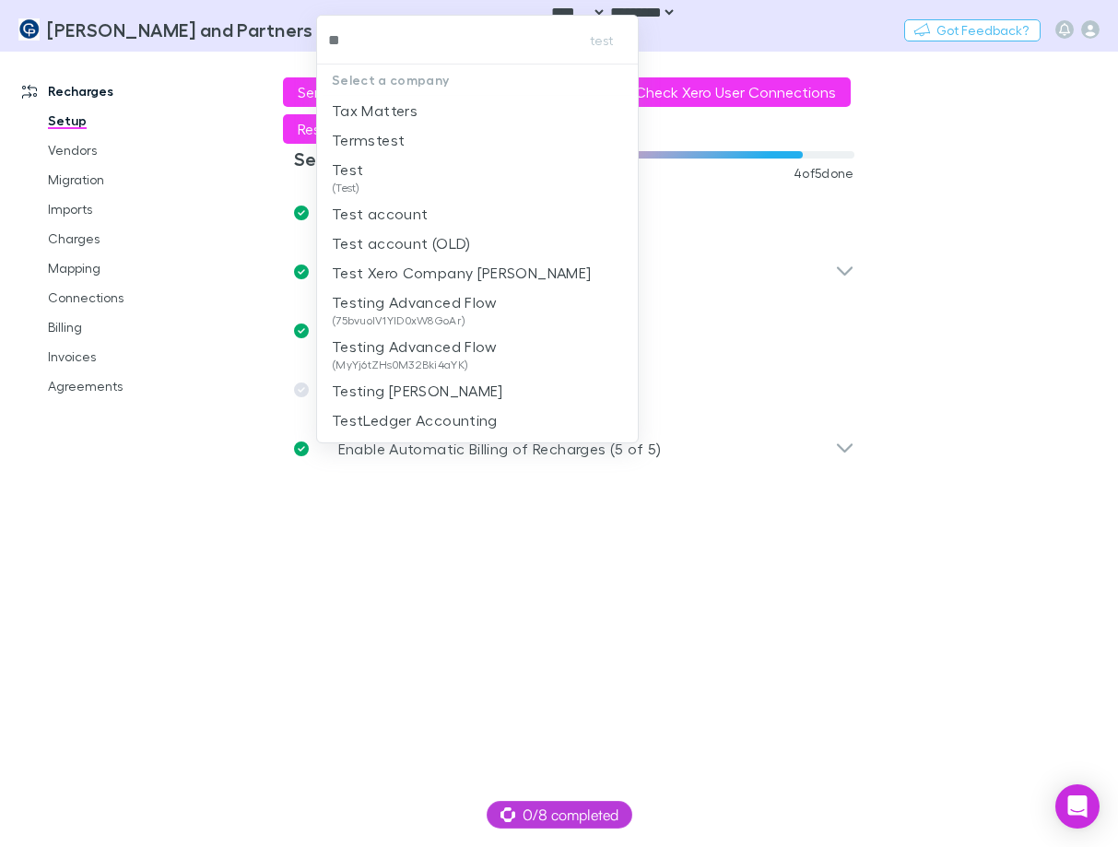
type input "***"
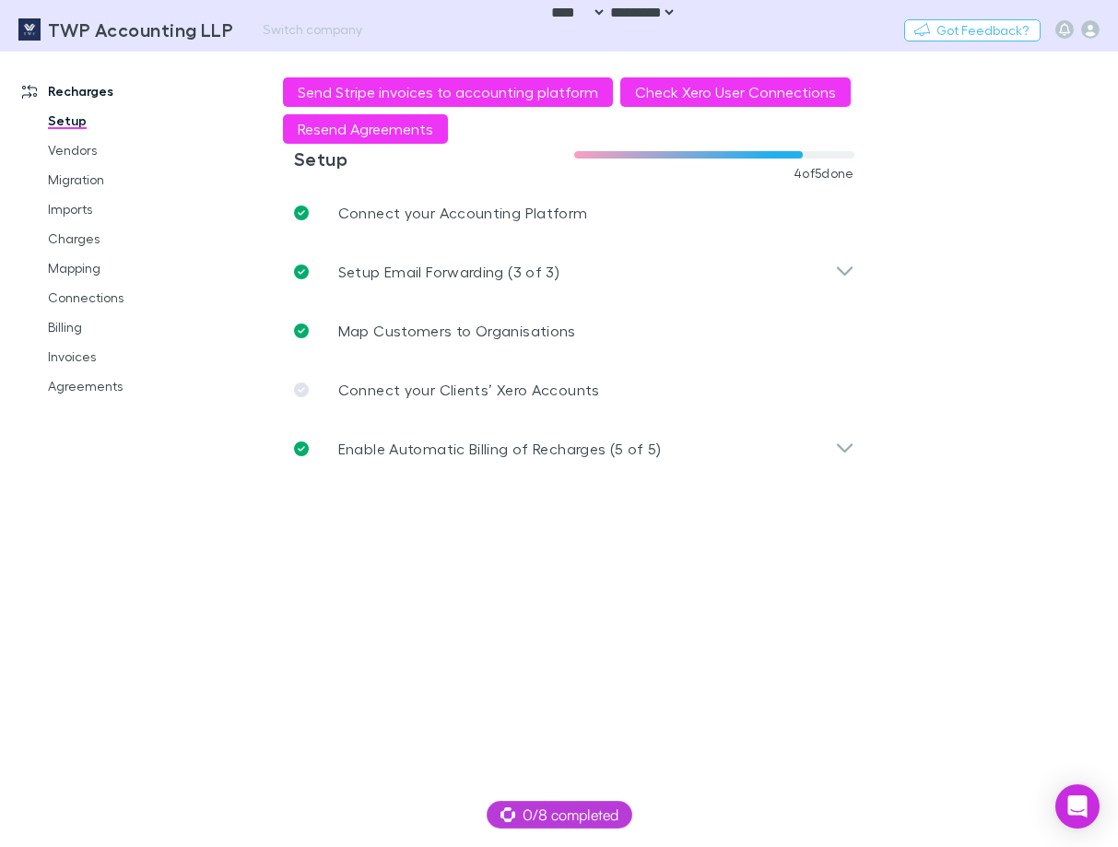
click at [1099, 34] on div "Nothing Got Feedback?" at bounding box center [1011, 30] width 214 height 24
click at [1092, 32] on icon "button" at bounding box center [1090, 29] width 18 height 18
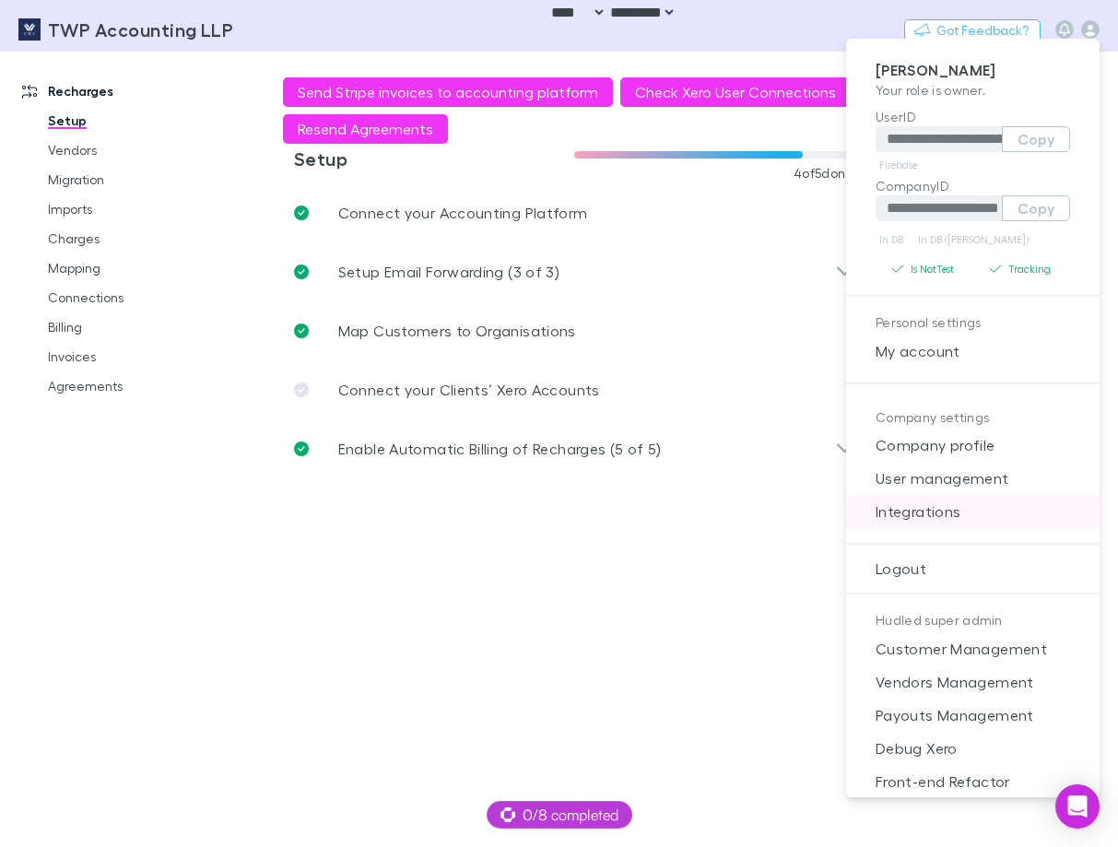
click at [937, 515] on span "Integrations" at bounding box center [973, 511] width 224 height 22
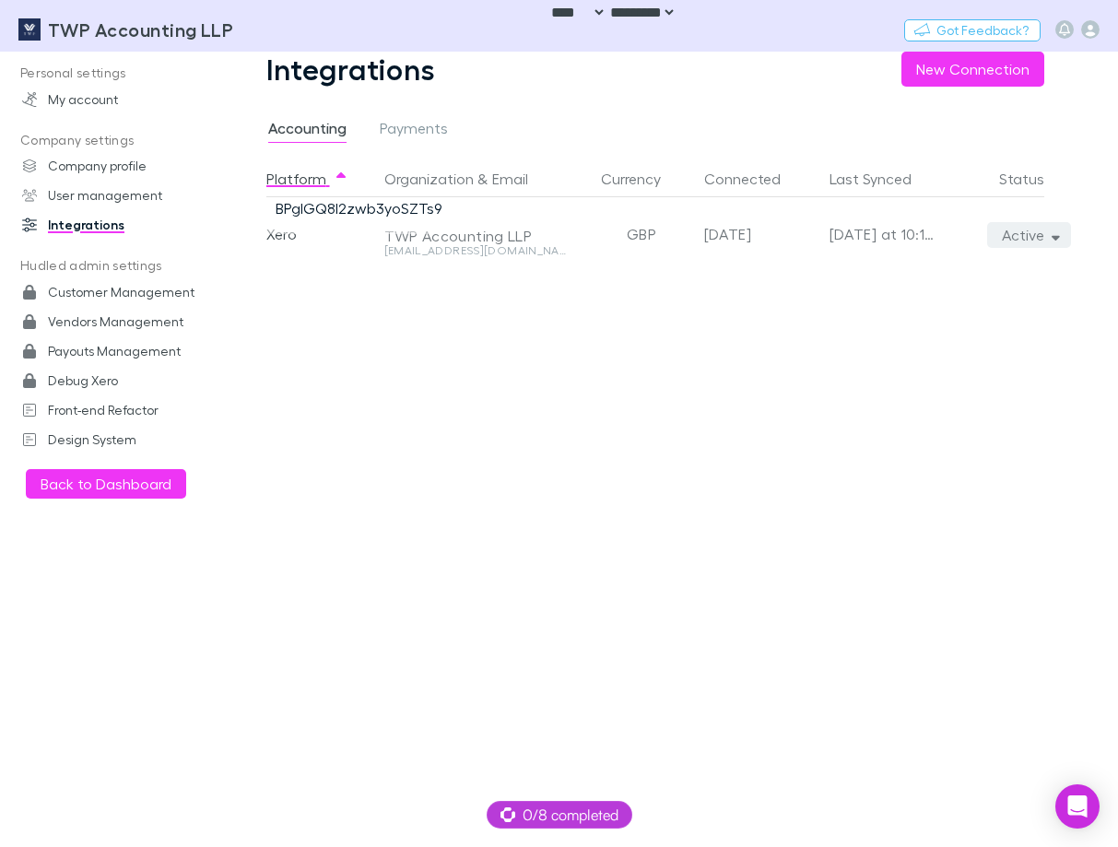
click at [1037, 243] on button "Active" at bounding box center [1029, 235] width 84 height 26
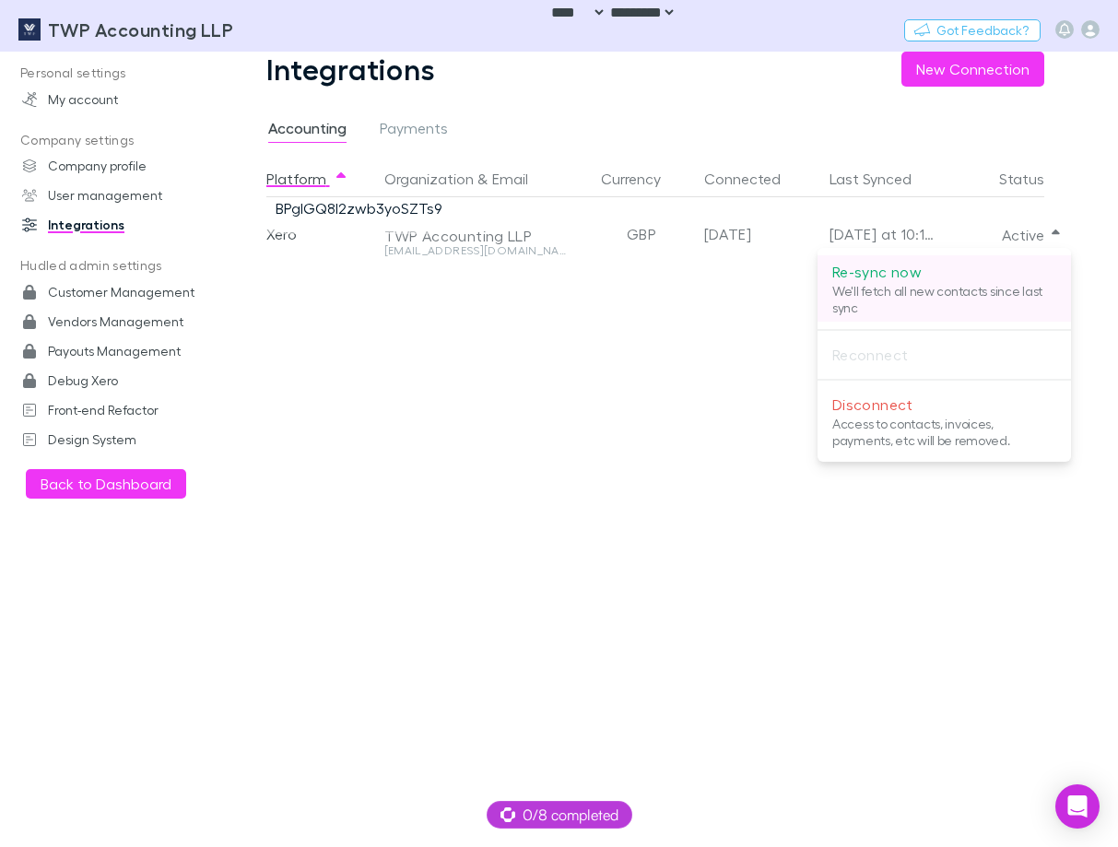
click at [999, 291] on p "We'll fetch all new contacts since last sync" at bounding box center [944, 299] width 224 height 33
click at [682, 591] on div at bounding box center [559, 423] width 1118 height 847
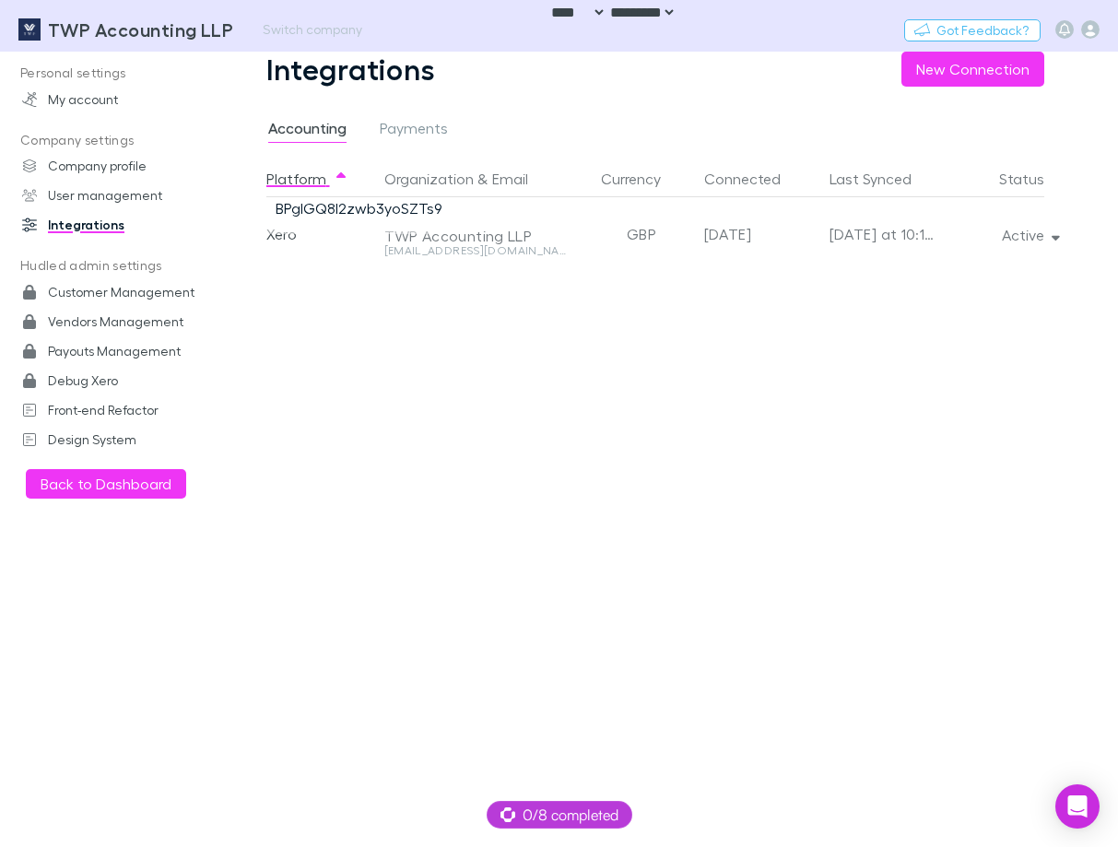
click at [135, 40] on h3 "TWP Accounting LLP" at bounding box center [140, 29] width 185 height 22
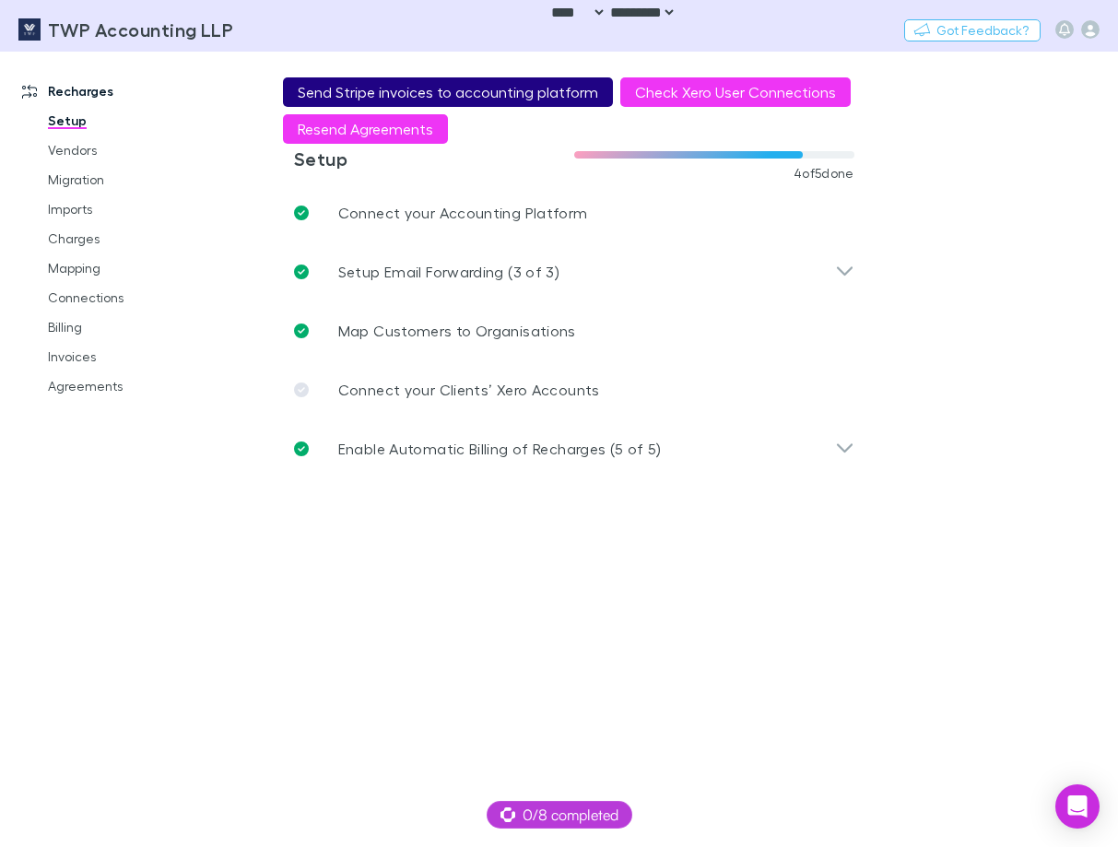
click at [373, 84] on button "Send Stripe invoices to accounting platform" at bounding box center [448, 91] width 330 height 29
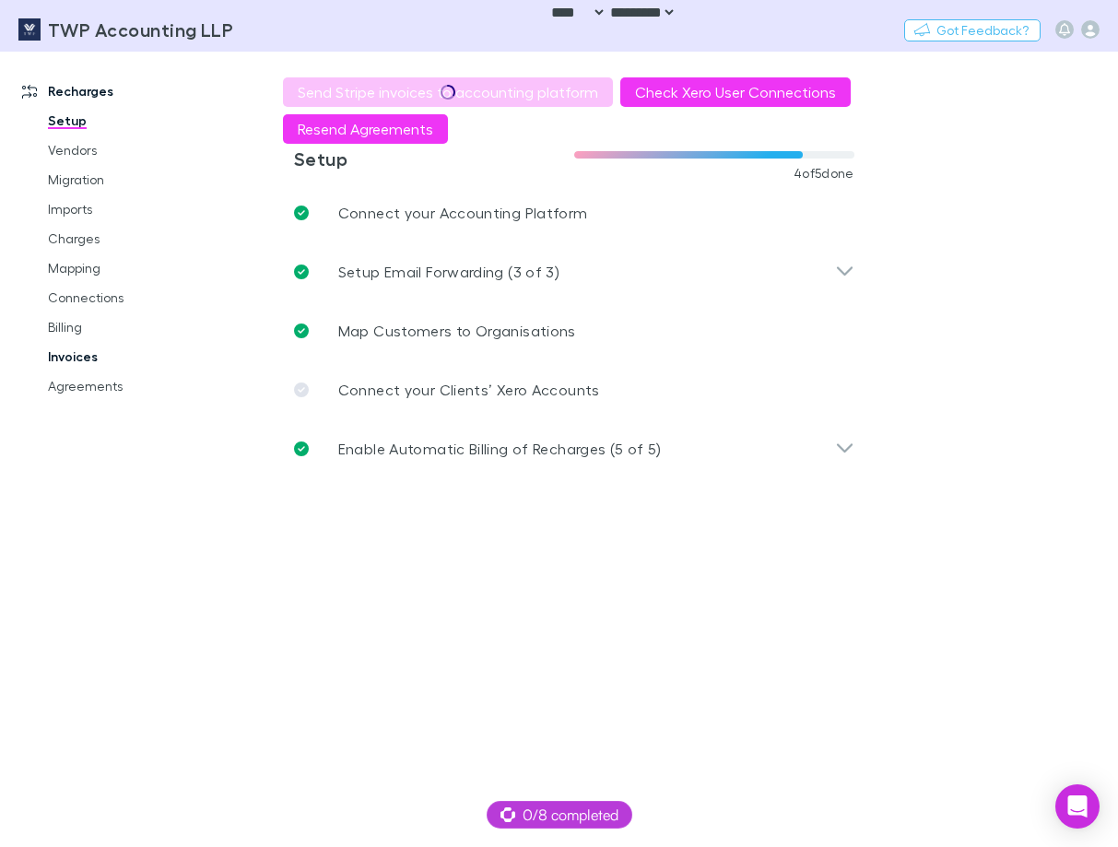
click at [320, 547] on main "**********" at bounding box center [670, 449] width 896 height 795
click at [100, 362] on link "Invoices" at bounding box center [130, 356] width 203 height 29
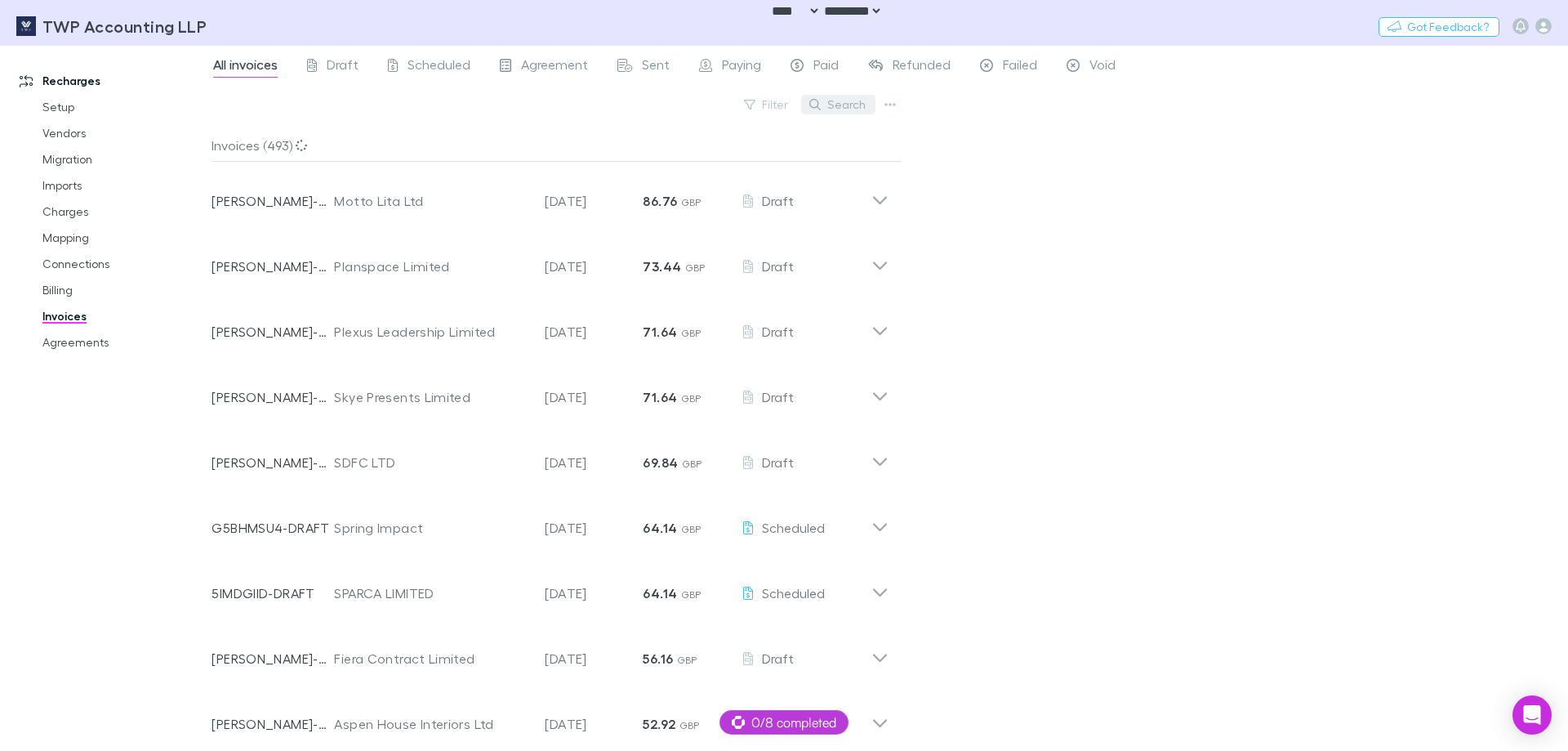
click at [839, 98] on button "Search" at bounding box center [839, 105] width 74 height 20
paste input "**********"
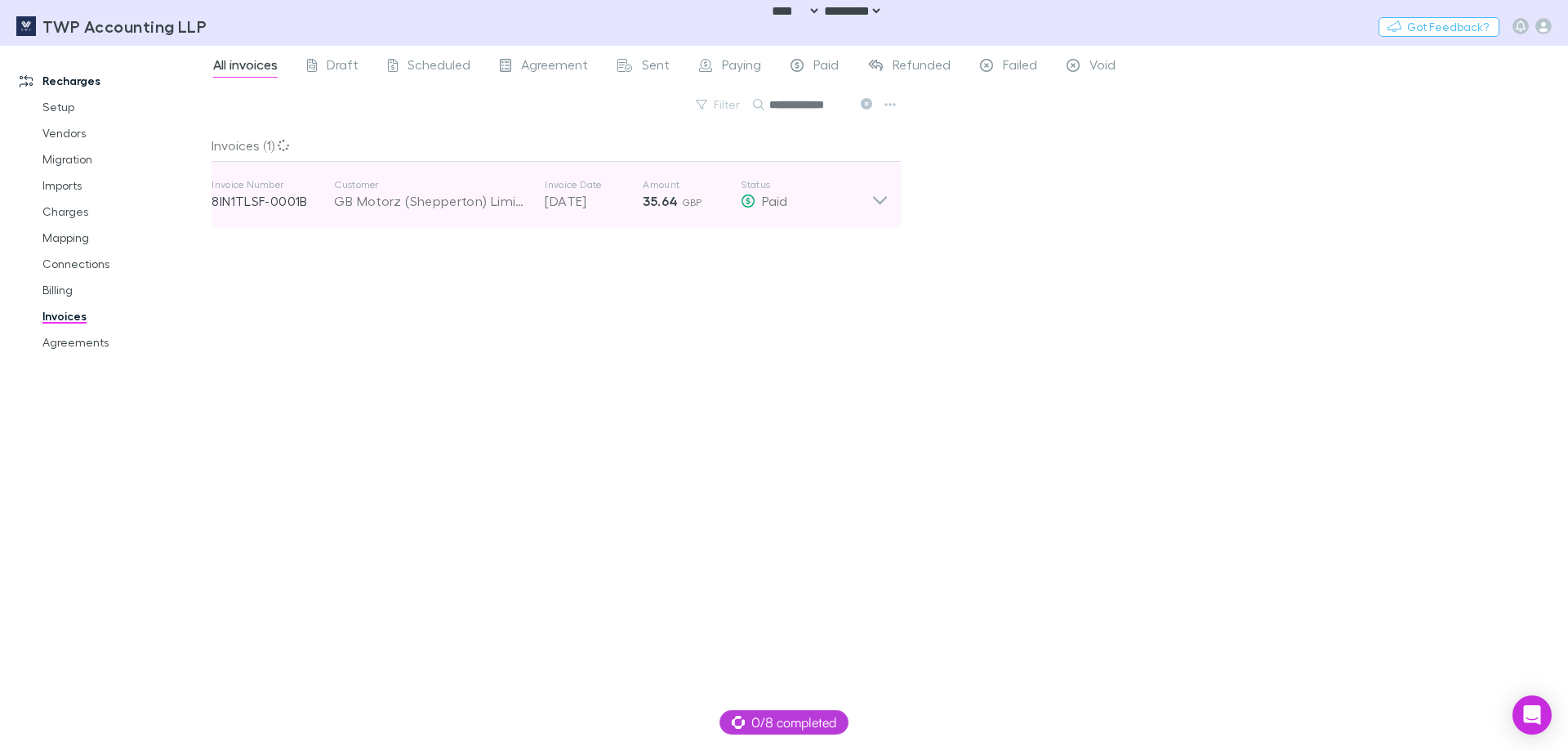
type input "**********"
click at [827, 192] on div "Paid" at bounding box center [806, 201] width 130 height 20
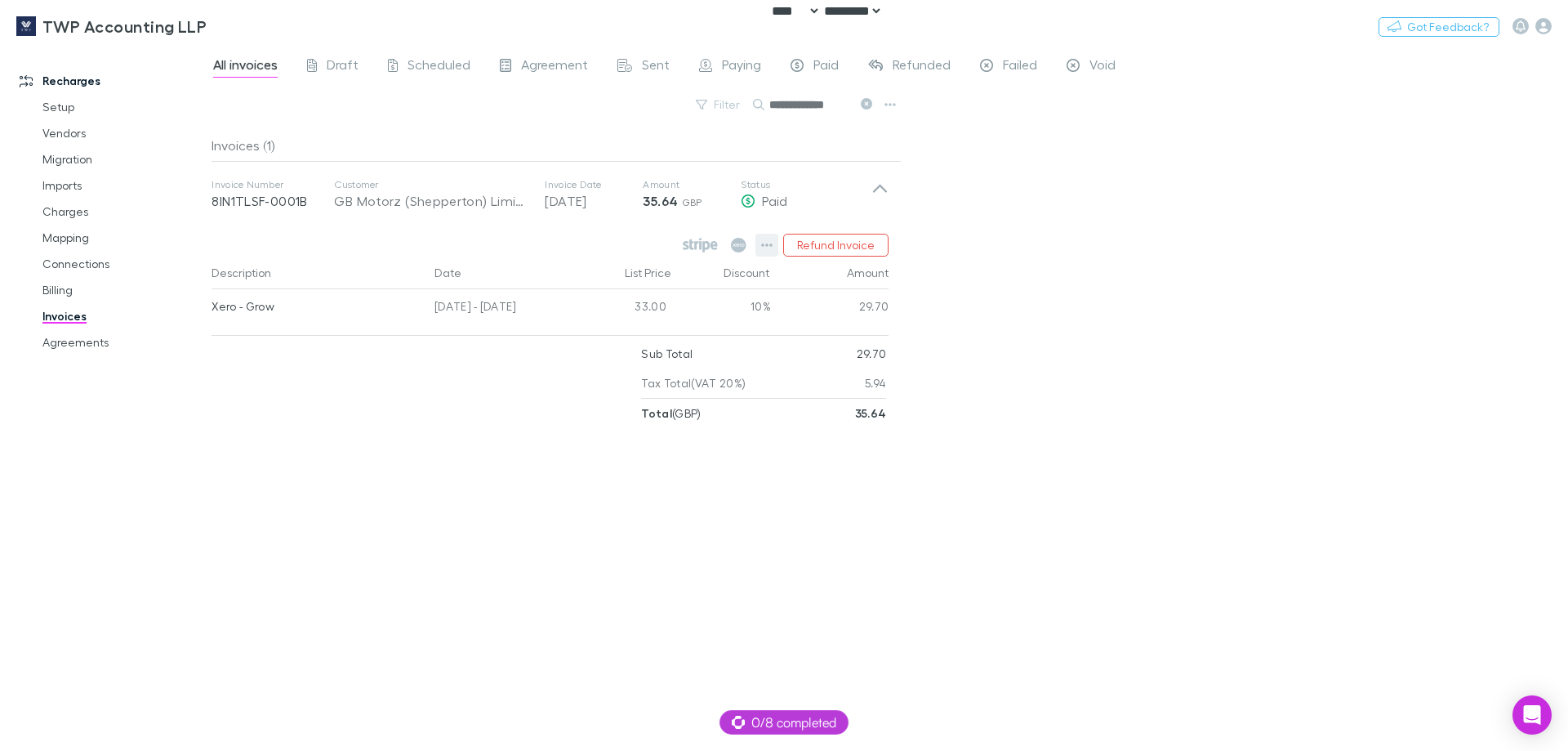
click at [766, 242] on icon "button" at bounding box center [767, 245] width 12 height 13
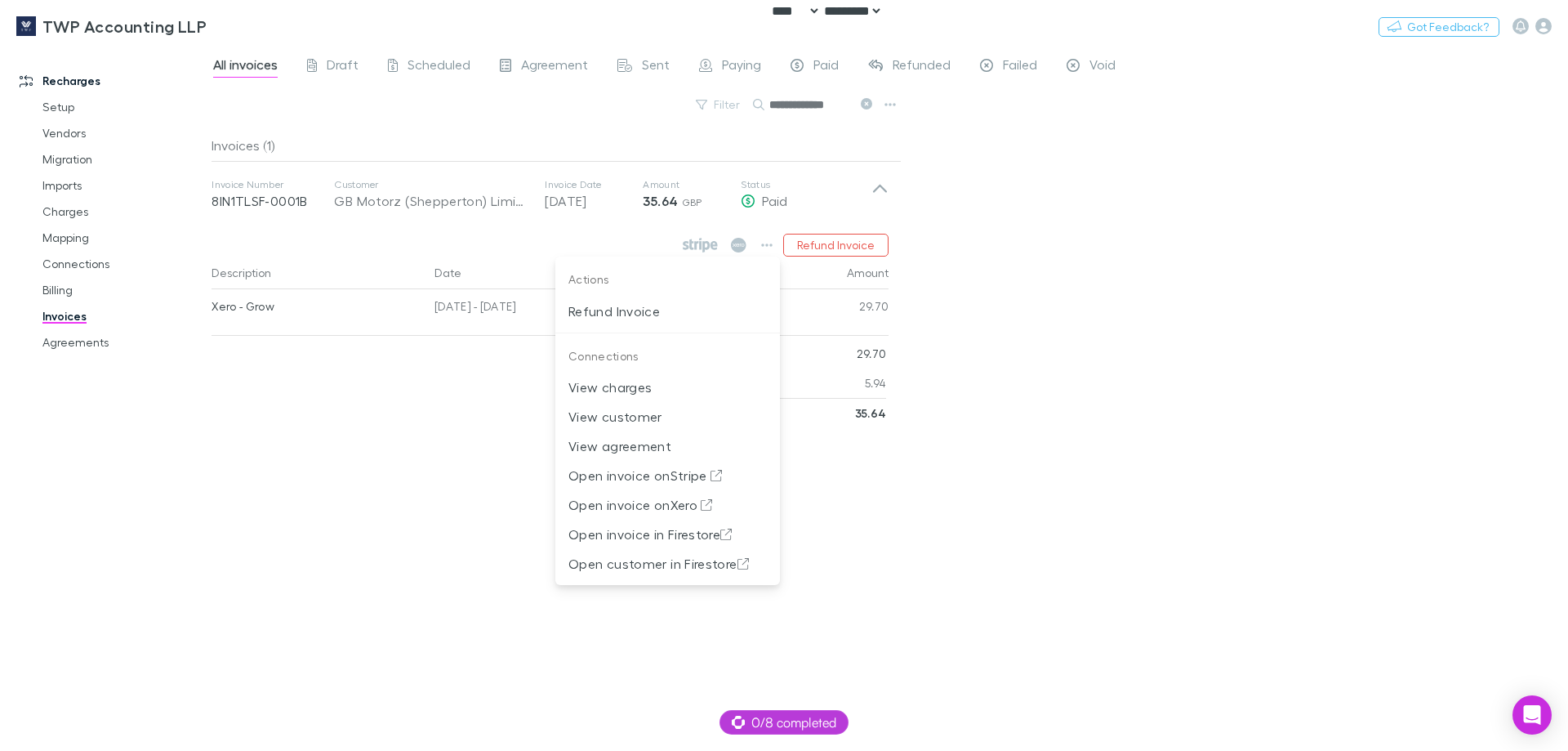
click at [1099, 265] on div at bounding box center [784, 375] width 1568 height 751
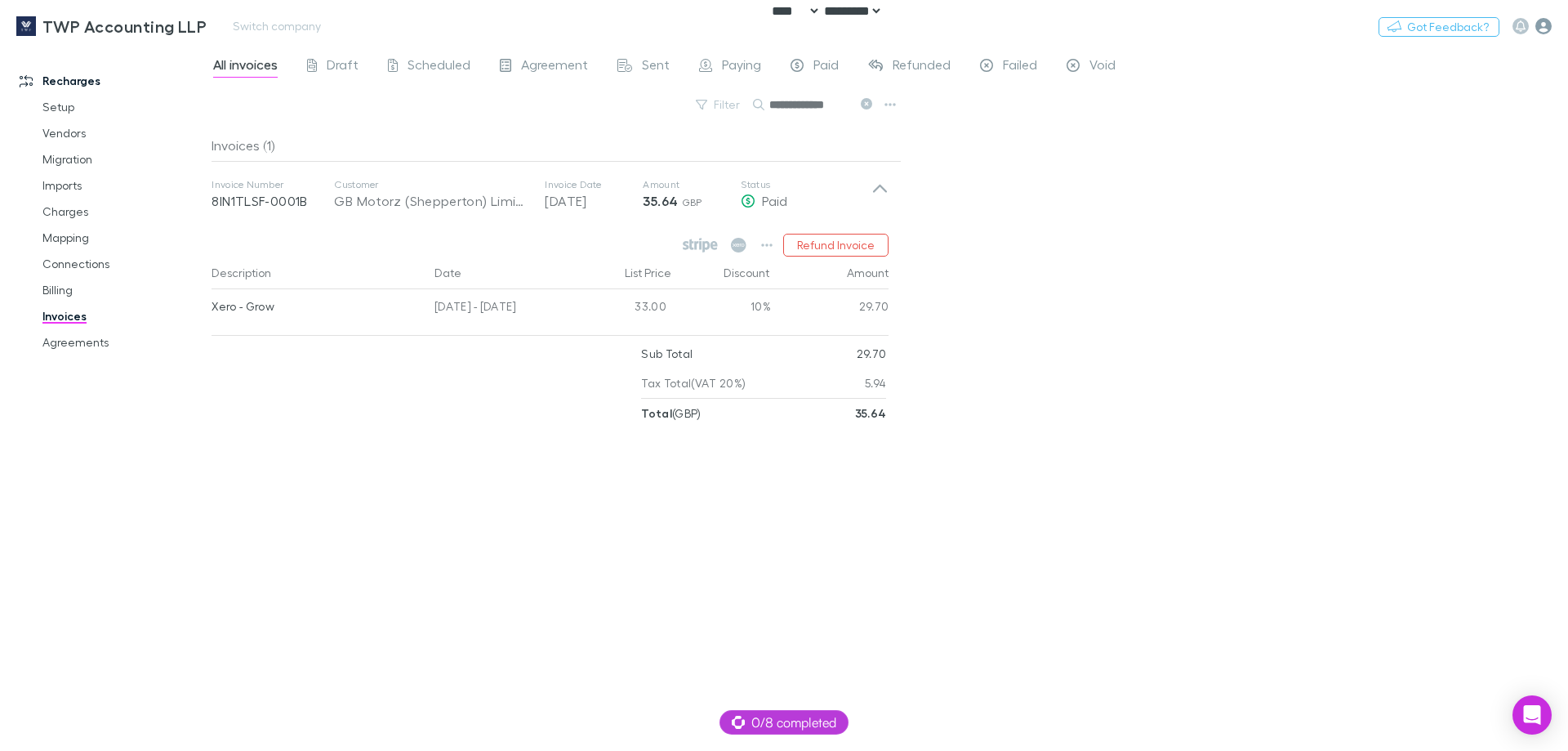
click at [1539, 27] on icon "button" at bounding box center [1544, 26] width 16 height 16
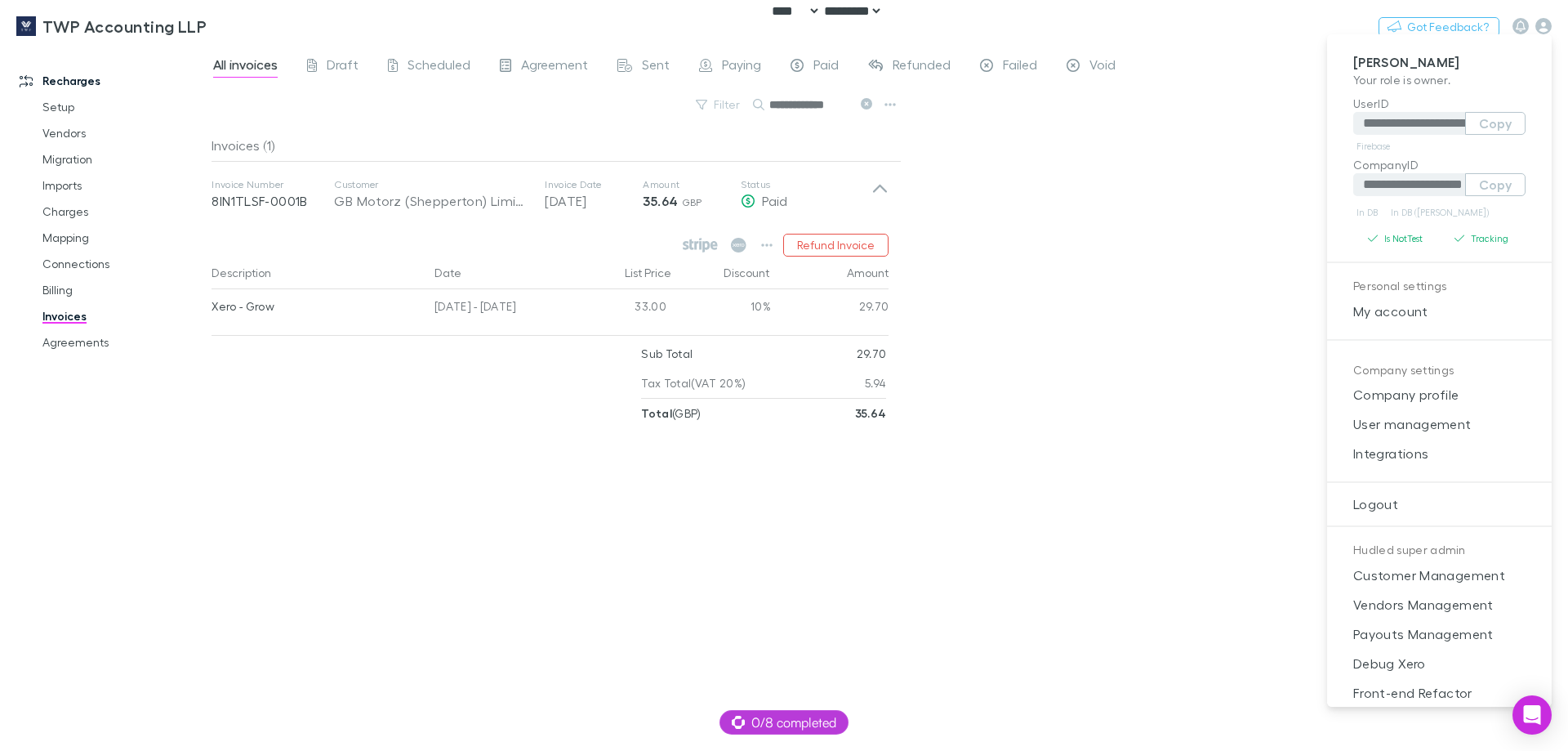
drag, startPoint x: 1216, startPoint y: 227, endPoint x: 1112, endPoint y: 210, distance: 105.4
click at [1212, 227] on div at bounding box center [784, 375] width 1568 height 751
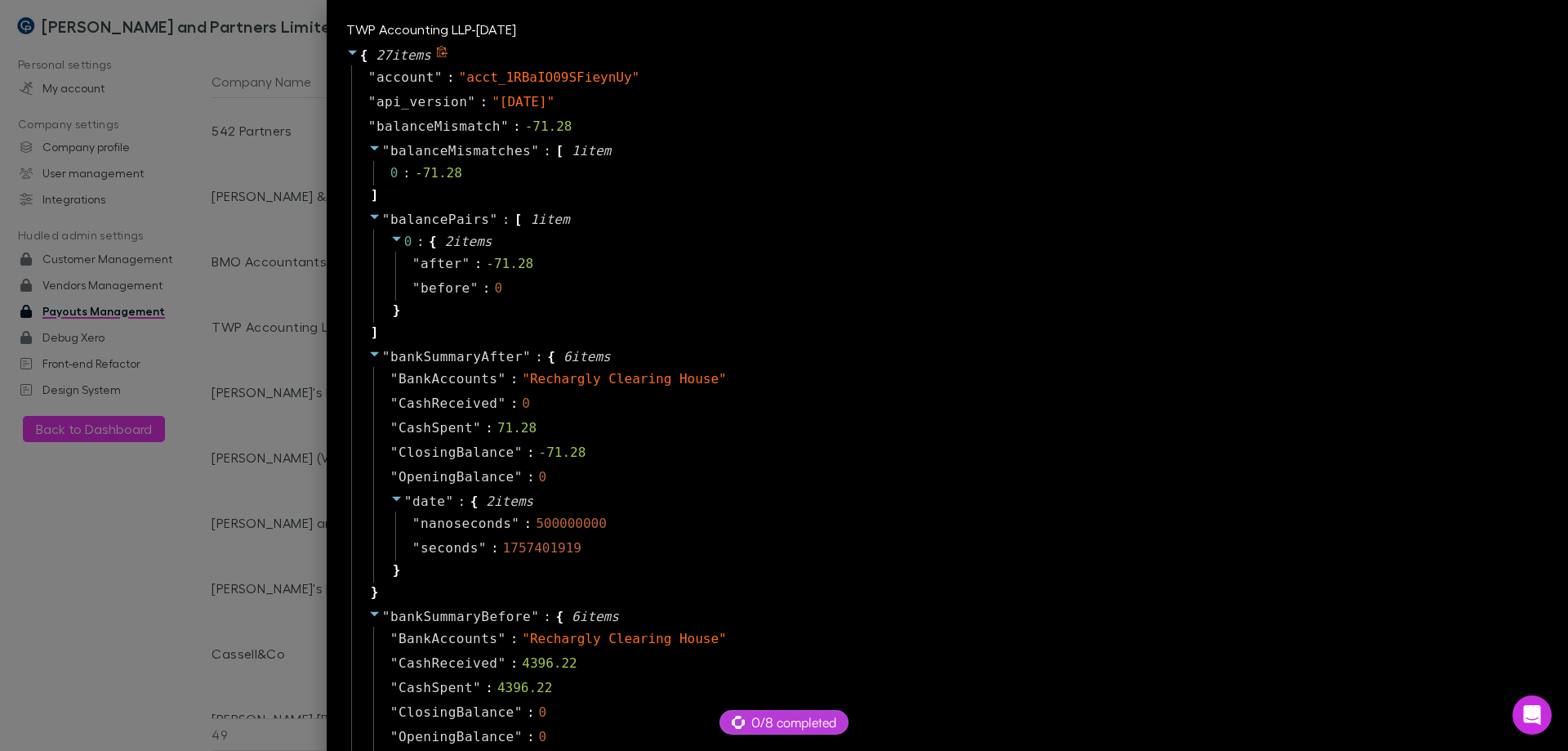
select select "****"
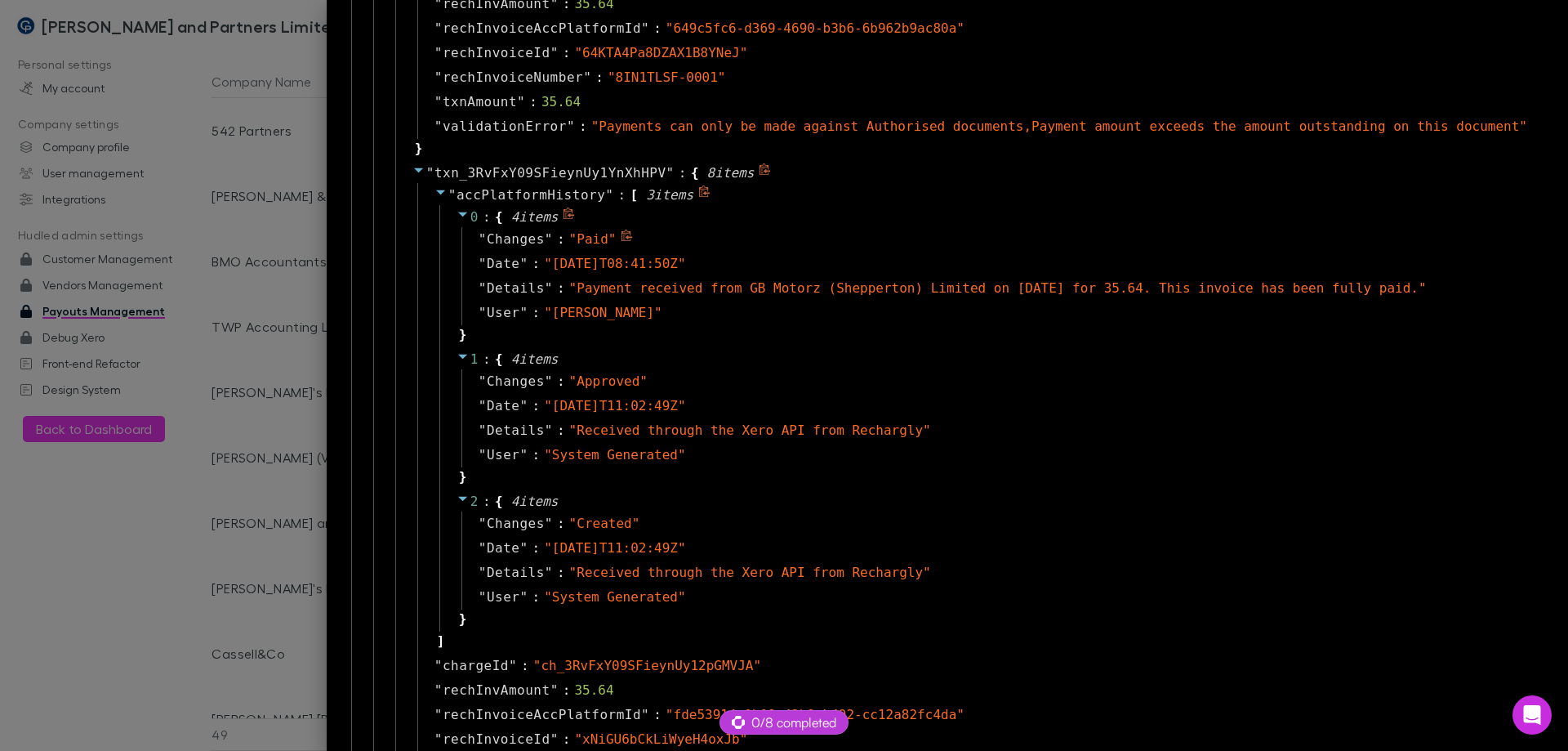
scroll to position [1634, 0]
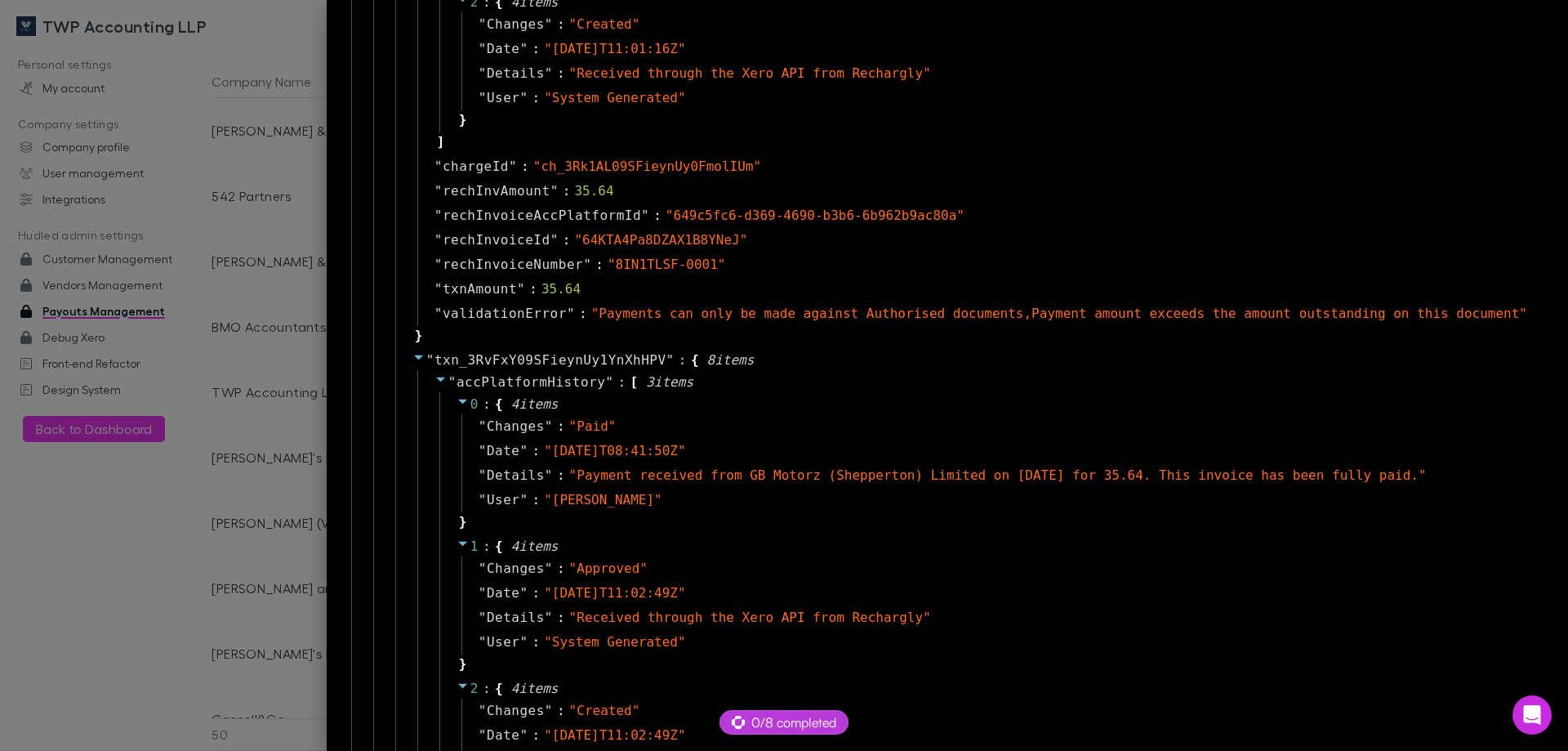
click at [355, 505] on div at bounding box center [784, 375] width 1568 height 751
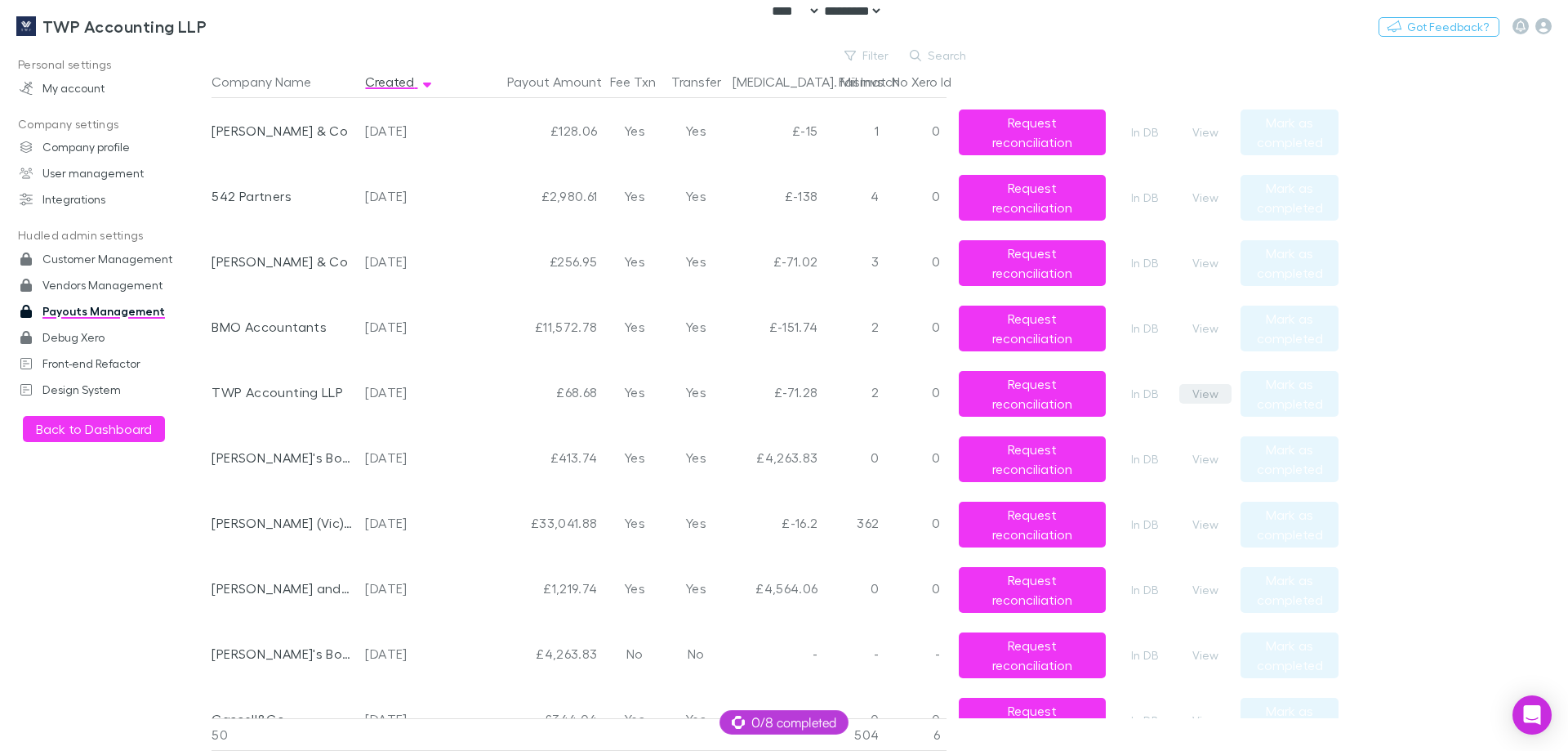
click at [1209, 400] on button "View" at bounding box center [1205, 394] width 52 height 20
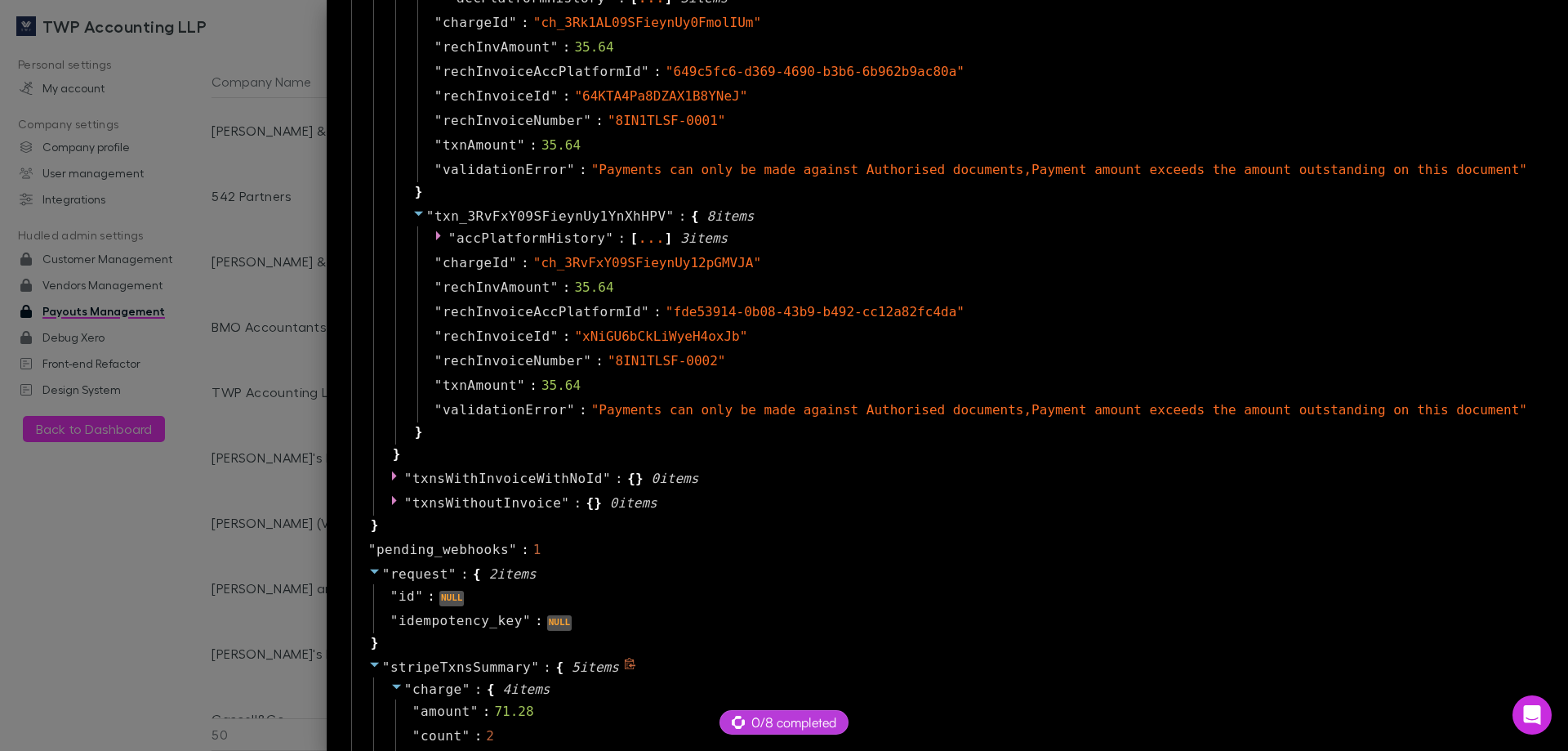
scroll to position [1225, 0]
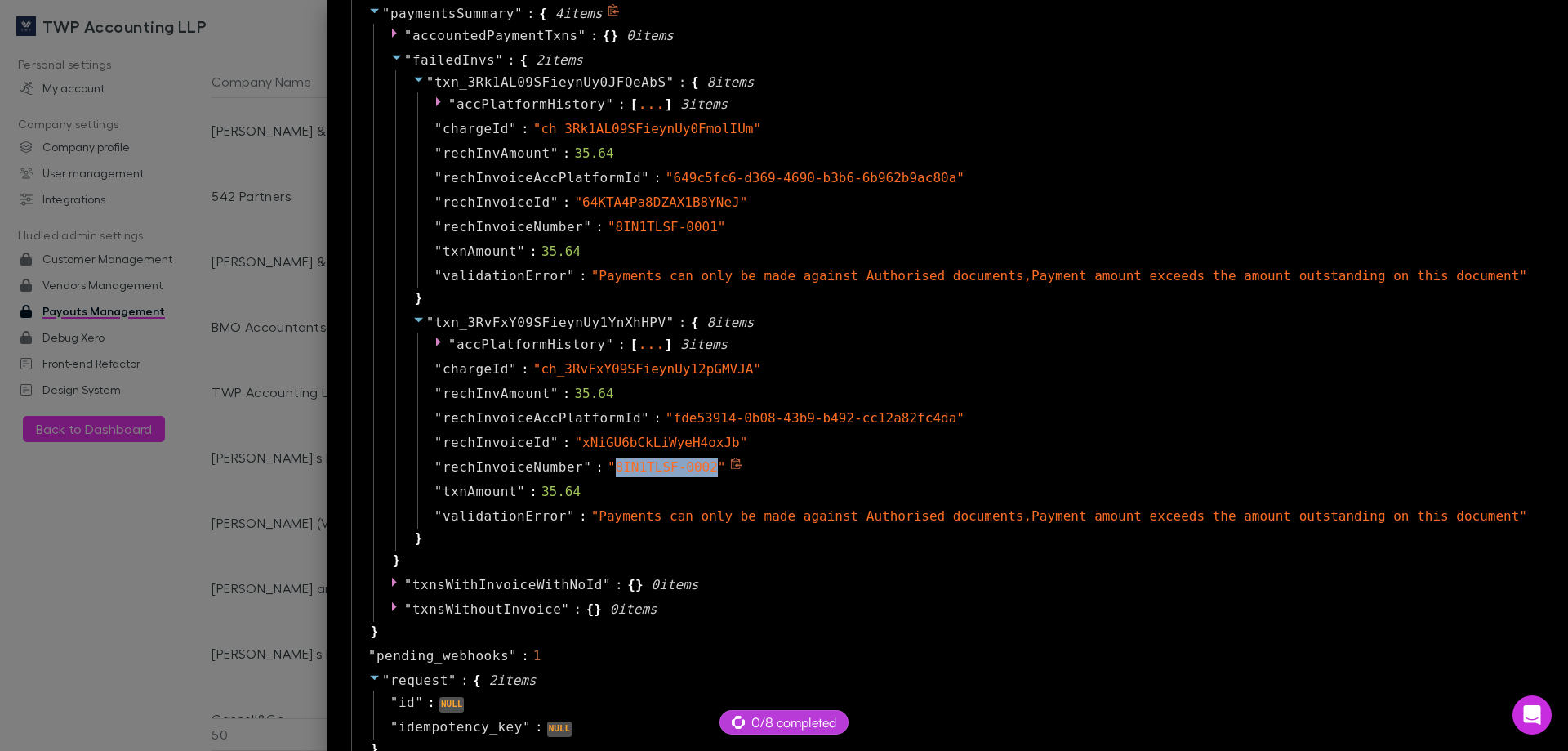
drag, startPoint x: 777, startPoint y: 463, endPoint x: 682, endPoint y: 467, distance: 95.1
click at [682, 467] on span "" 8IN1TLSF-0002 "" at bounding box center [667, 467] width 119 height 16
copy span "8IN1TLSF-0002"
click at [241, 458] on div at bounding box center [784, 375] width 1568 height 751
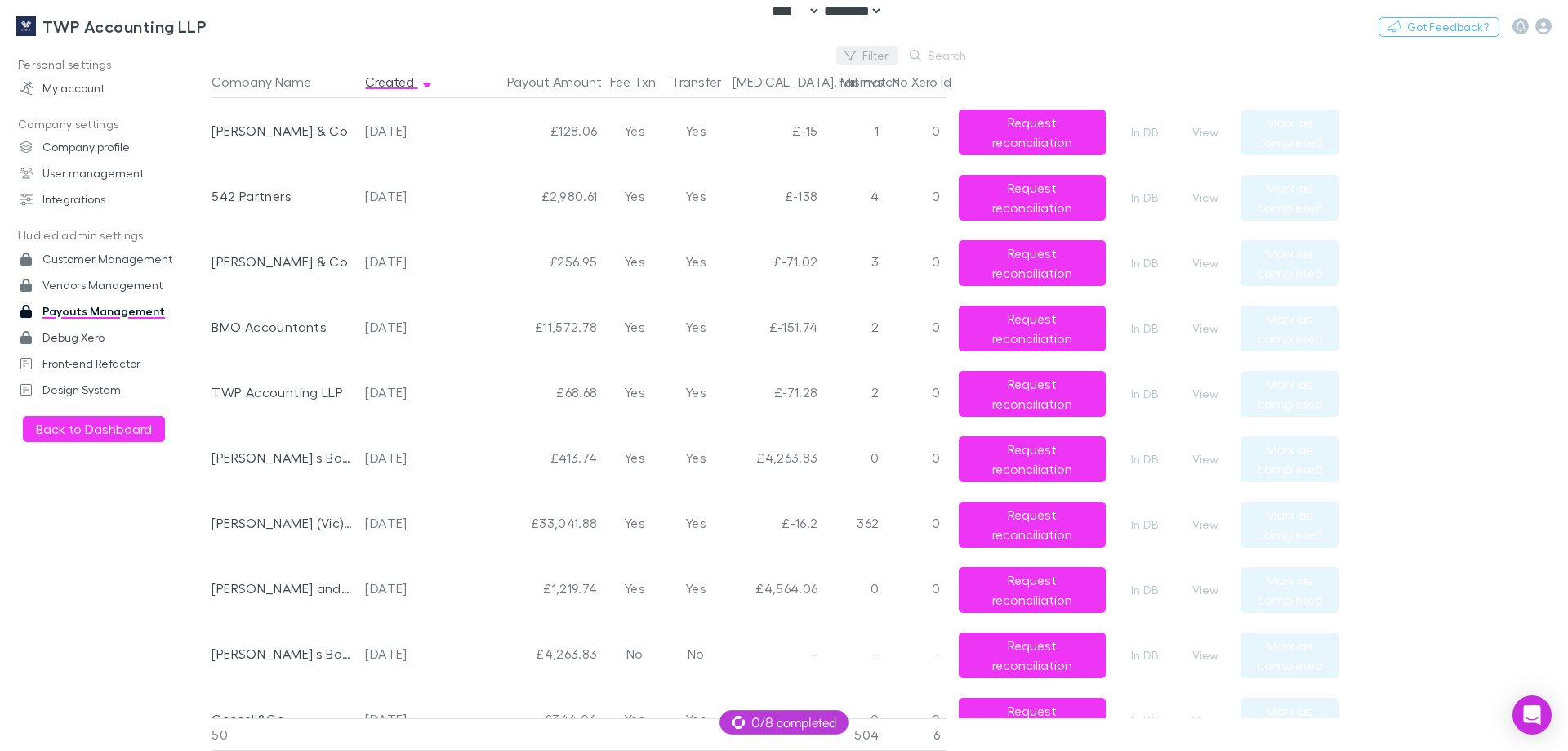
drag, startPoint x: 1058, startPoint y: 392, endPoint x: 860, endPoint y: 55, distance: 390.9
click at [1059, 392] on button "Request reconciliation" at bounding box center [1033, 394] width 147 height 46
click at [1217, 136] on button "View" at bounding box center [1205, 132] width 52 height 20
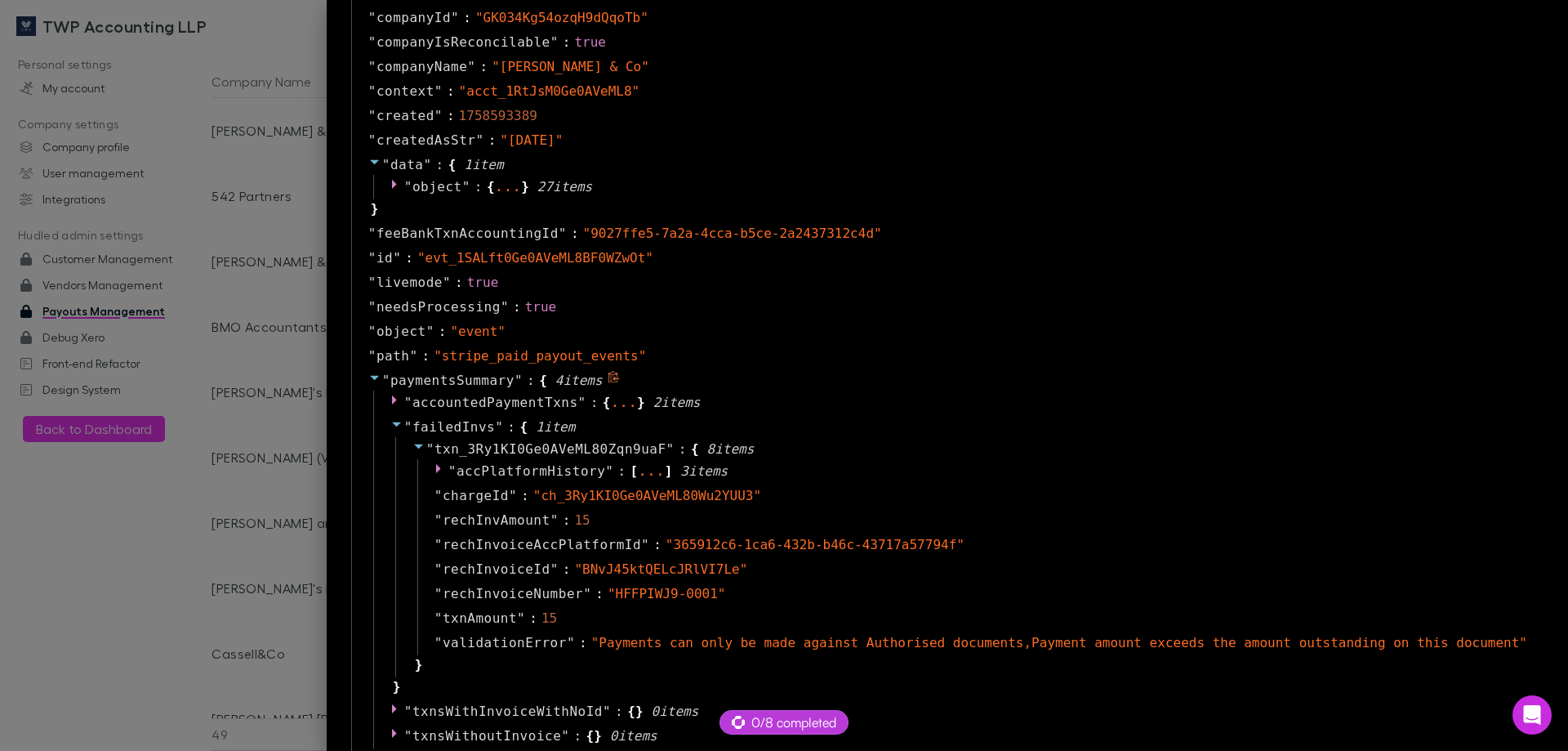
scroll to position [1062, 0]
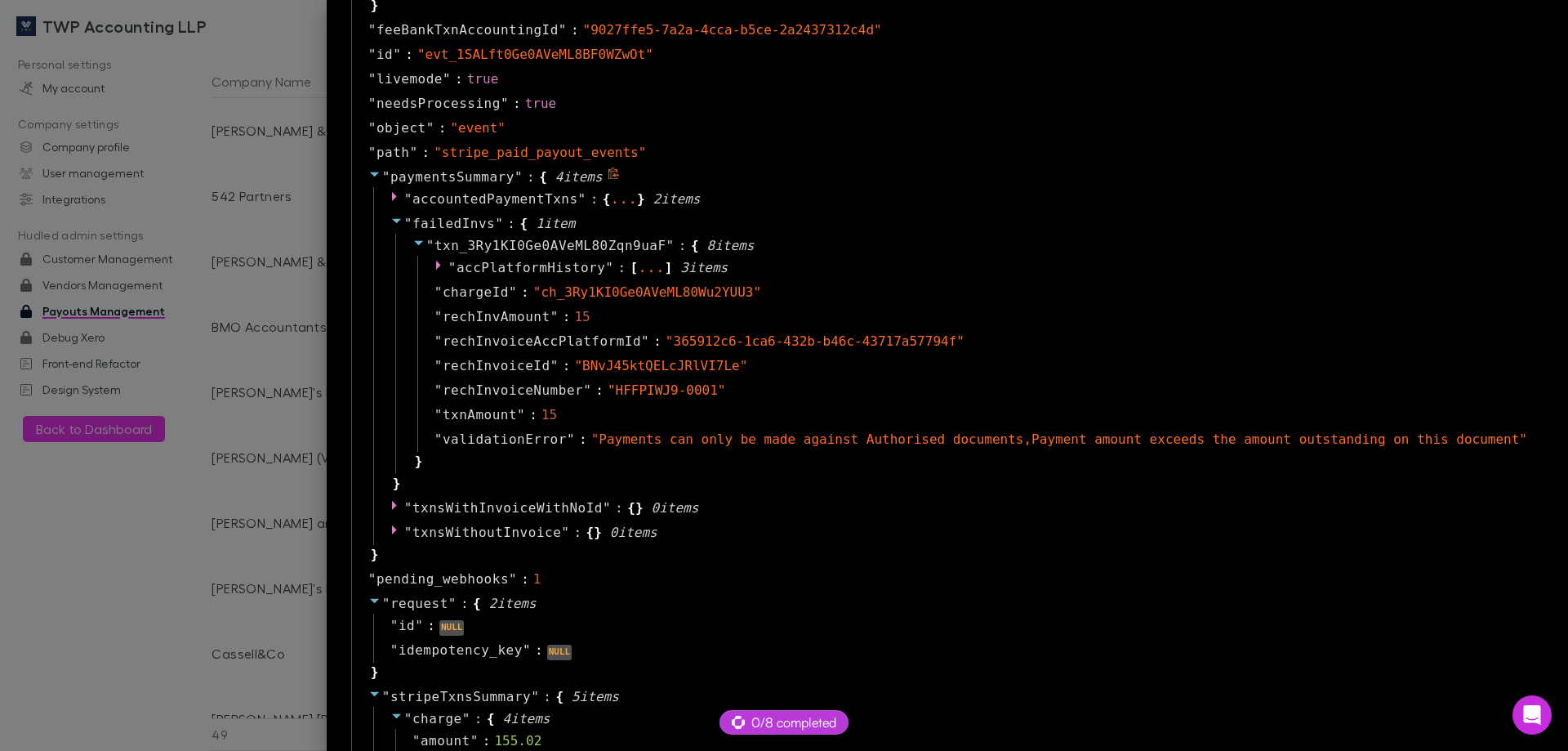
click at [1057, 434] on span "" Payments can only be made against Authorised documents,Payment amount exceeds…" at bounding box center [1059, 440] width 936 height 16
click at [605, 268] on span "accPlatformHistory" at bounding box center [531, 268] width 149 height 16
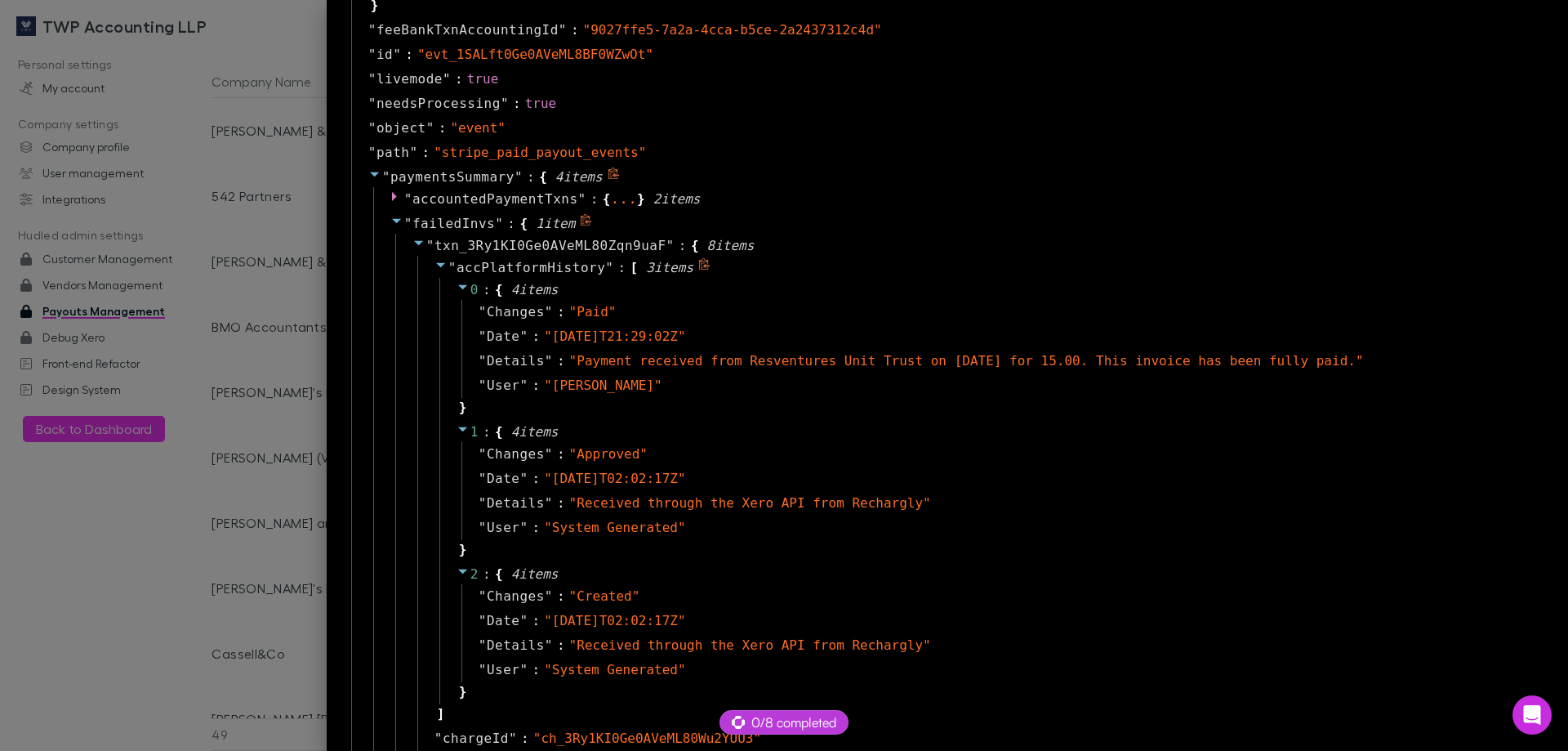
click at [605, 268] on span "accPlatformHistory" at bounding box center [531, 268] width 149 height 16
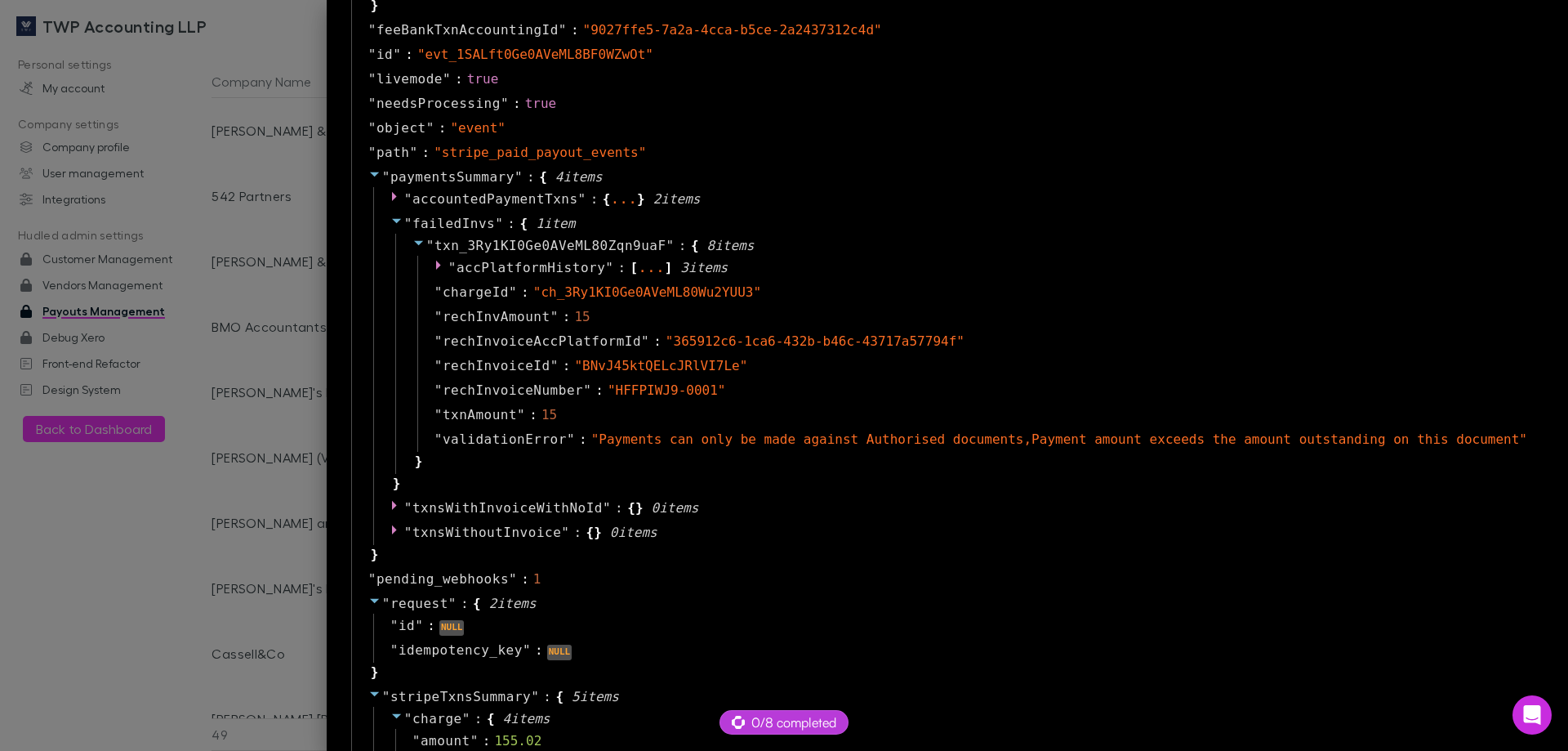
click at [164, 296] on div at bounding box center [784, 375] width 1568 height 751
